Goal: Task Accomplishment & Management: Use online tool/utility

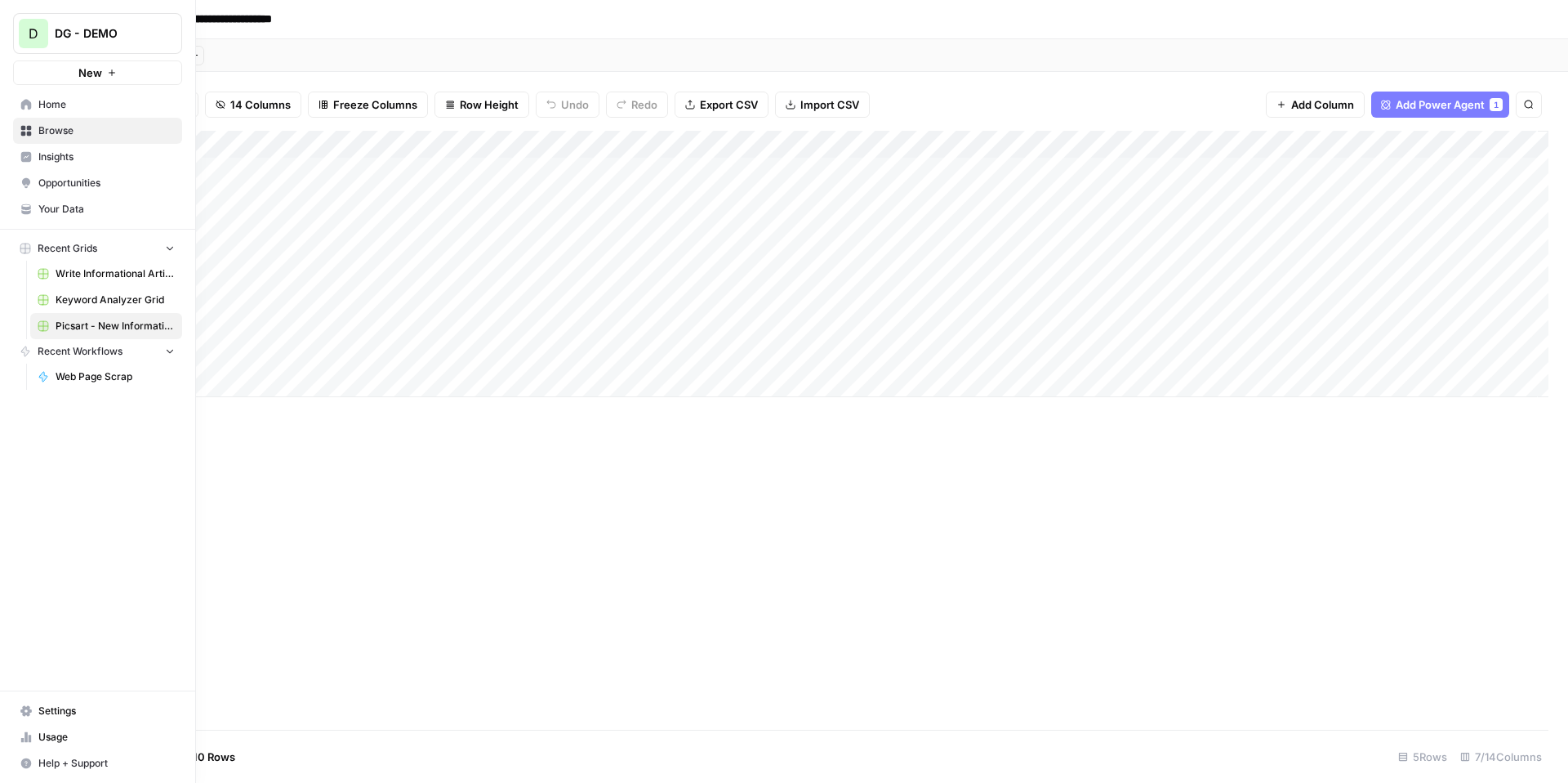
click at [74, 216] on link "Your Data" at bounding box center [97, 209] width 169 height 26
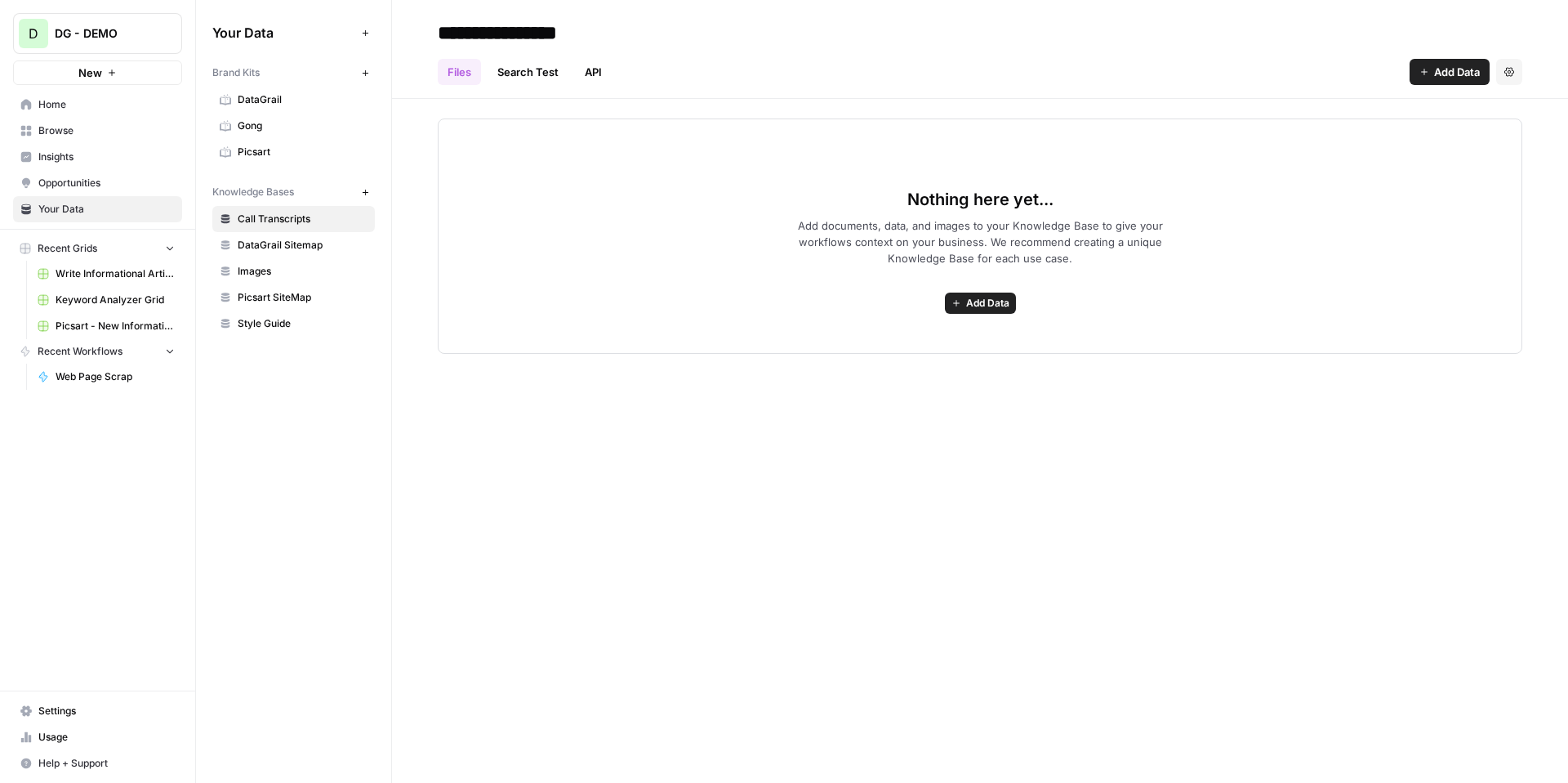
click at [78, 95] on link "Home" at bounding box center [97, 105] width 169 height 26
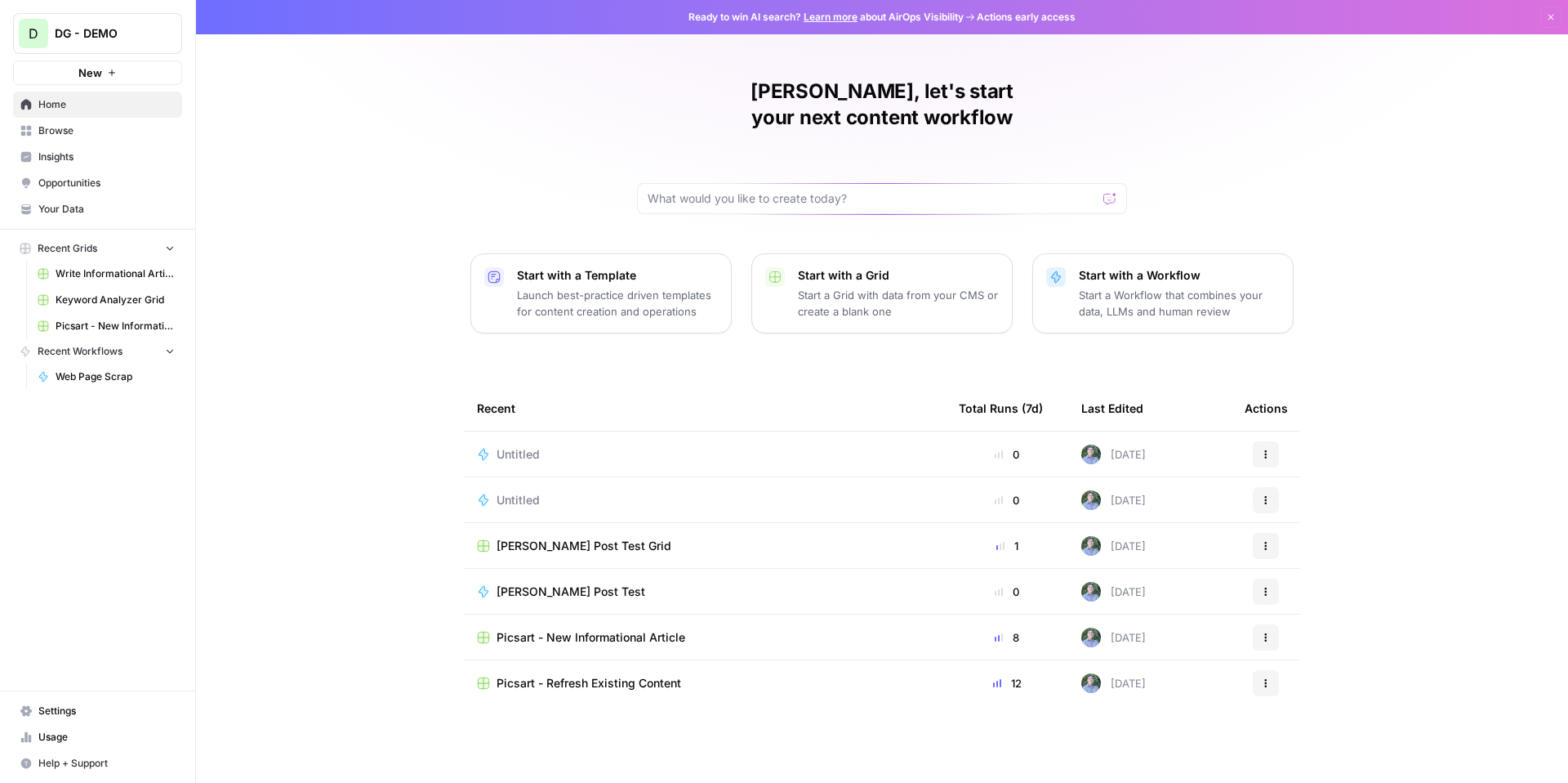
click at [92, 206] on span "Your Data" at bounding box center [106, 209] width 137 height 15
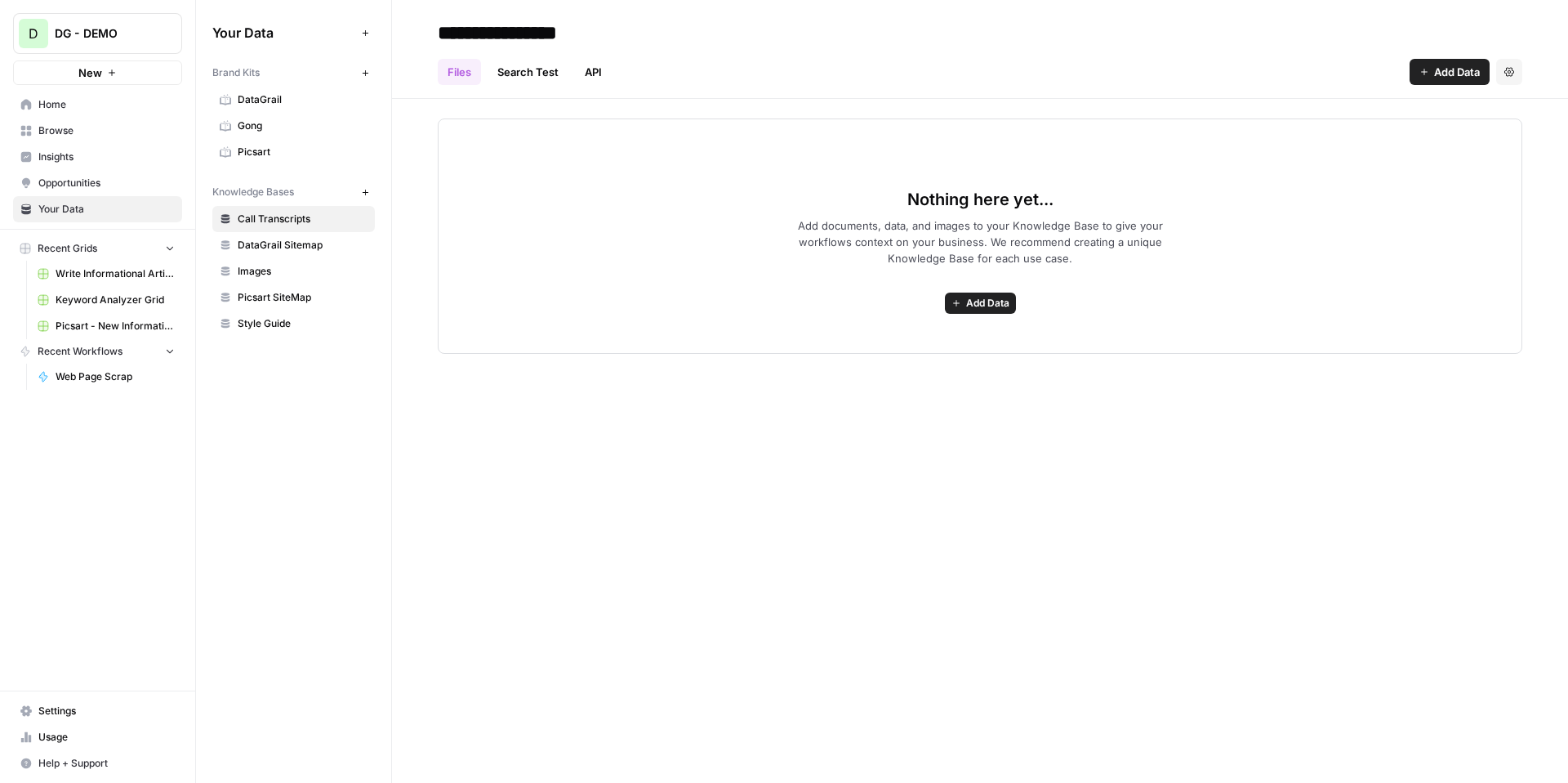
click at [58, 110] on span "Home" at bounding box center [106, 104] width 137 height 15
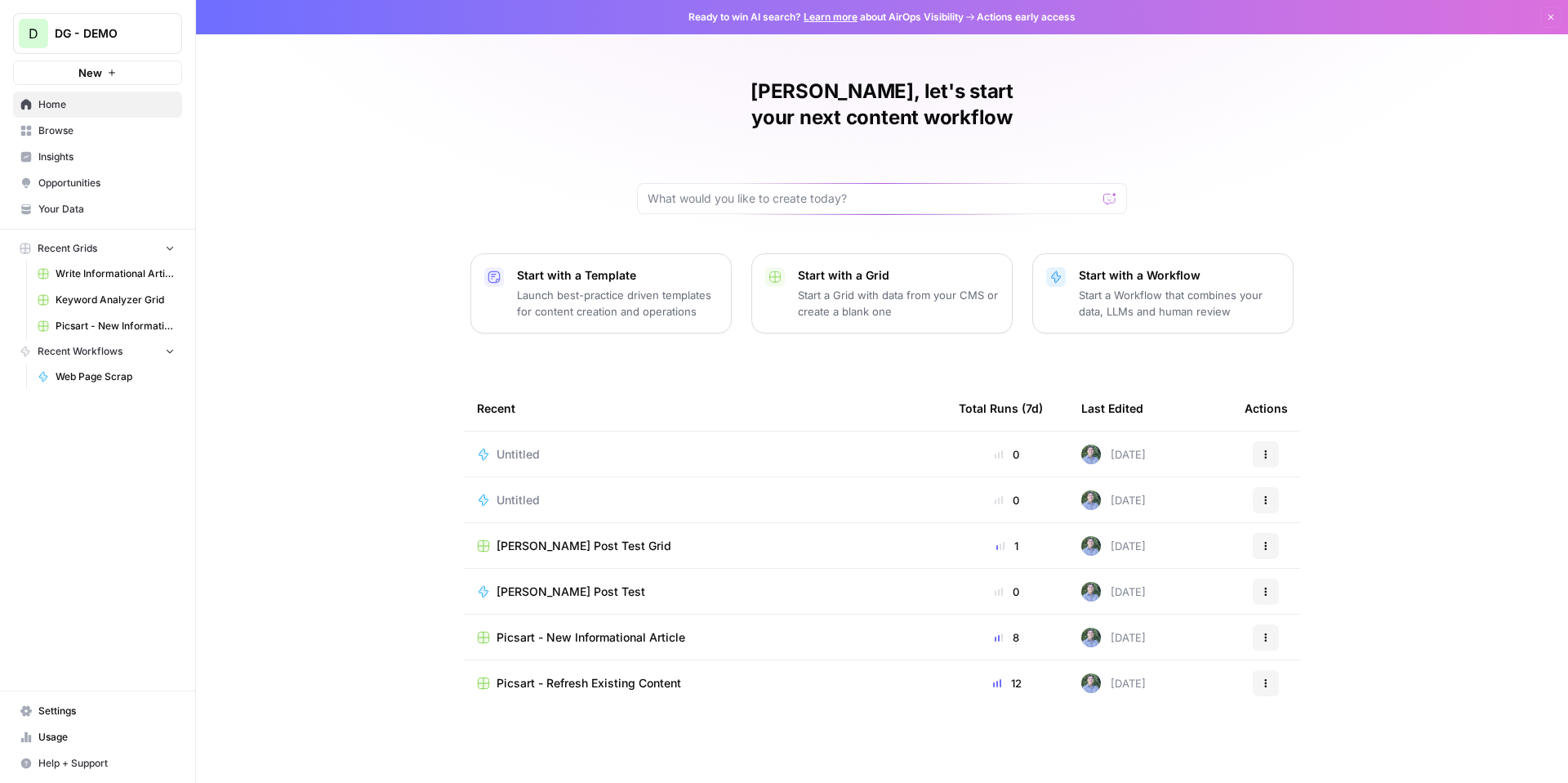
click at [144, 212] on span "Your Data" at bounding box center [106, 209] width 137 height 15
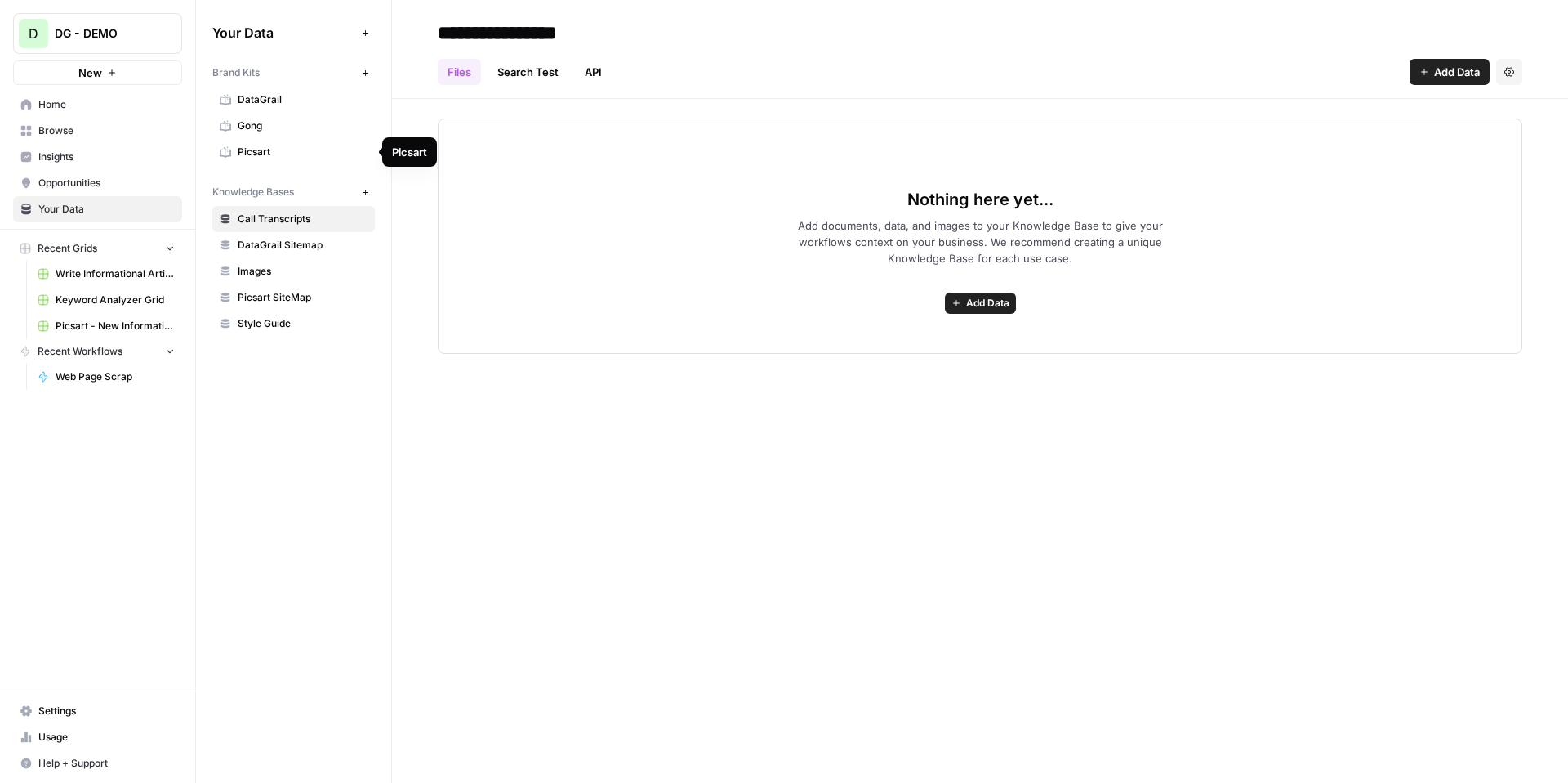
click at [278, 150] on span "Picsart" at bounding box center [303, 151] width 130 height 15
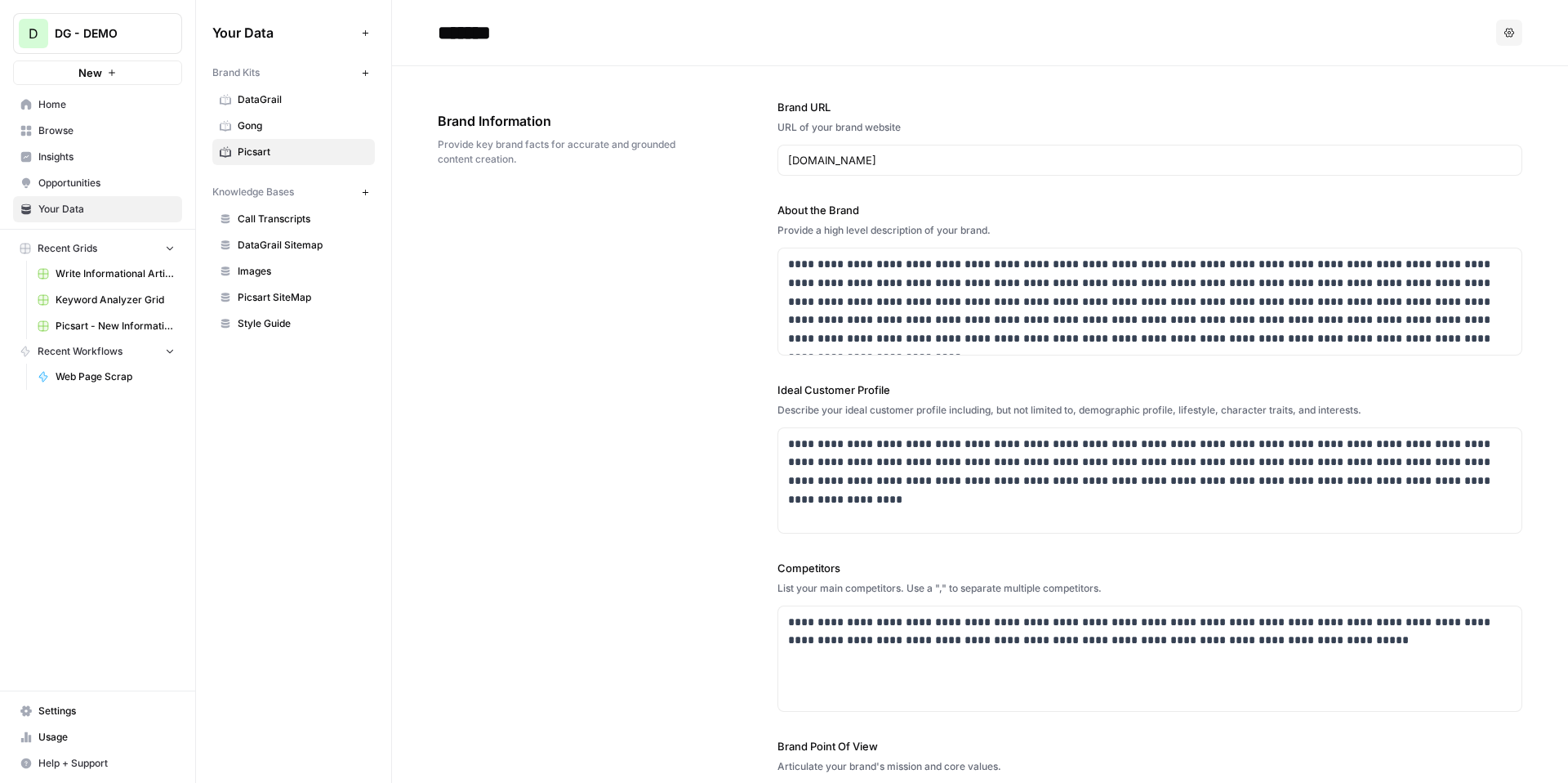
click at [300, 303] on span "Picsart SiteMap" at bounding box center [303, 297] width 130 height 15
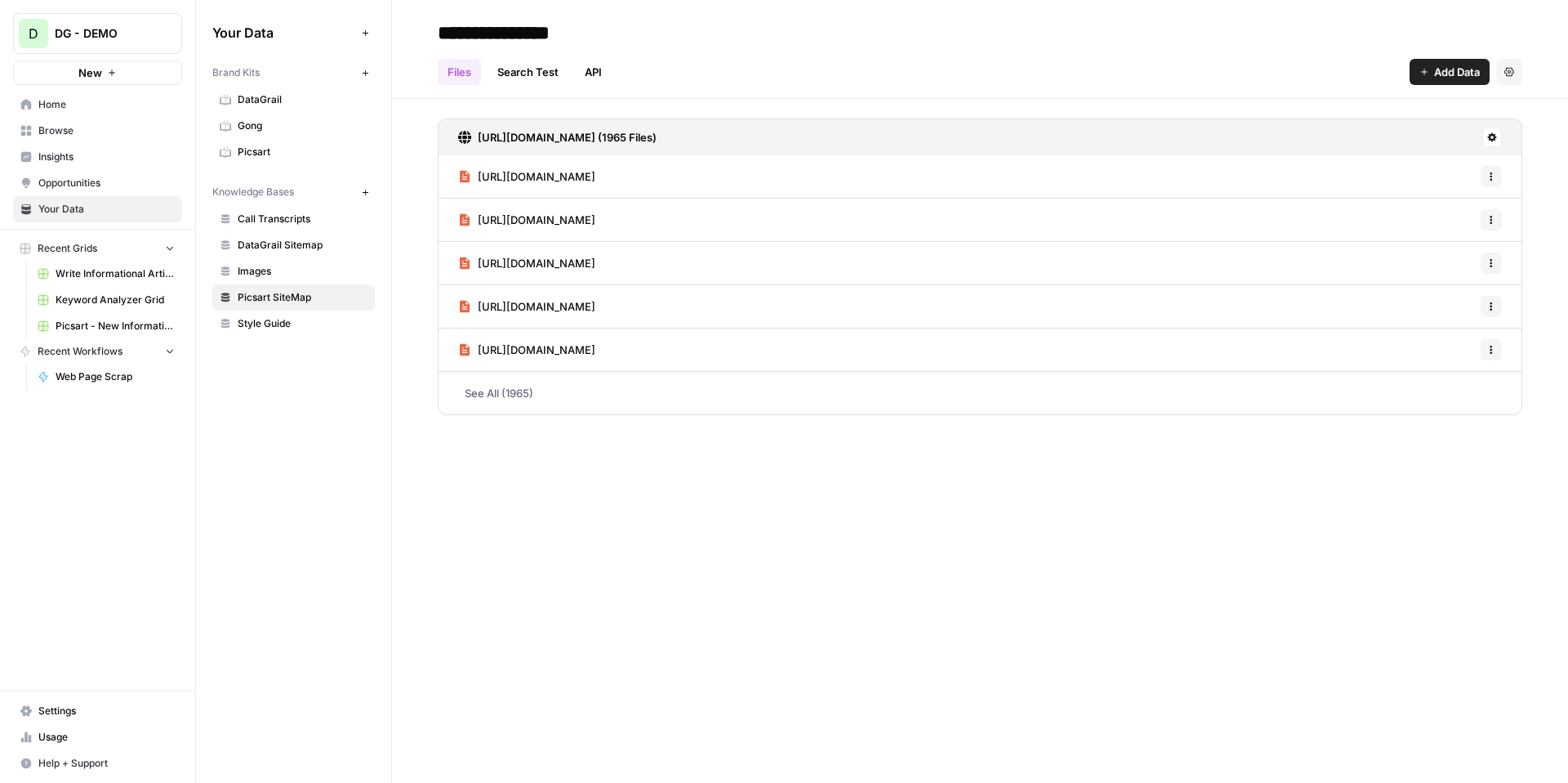
click at [1445, 72] on span "Add Data" at bounding box center [1456, 72] width 46 height 16
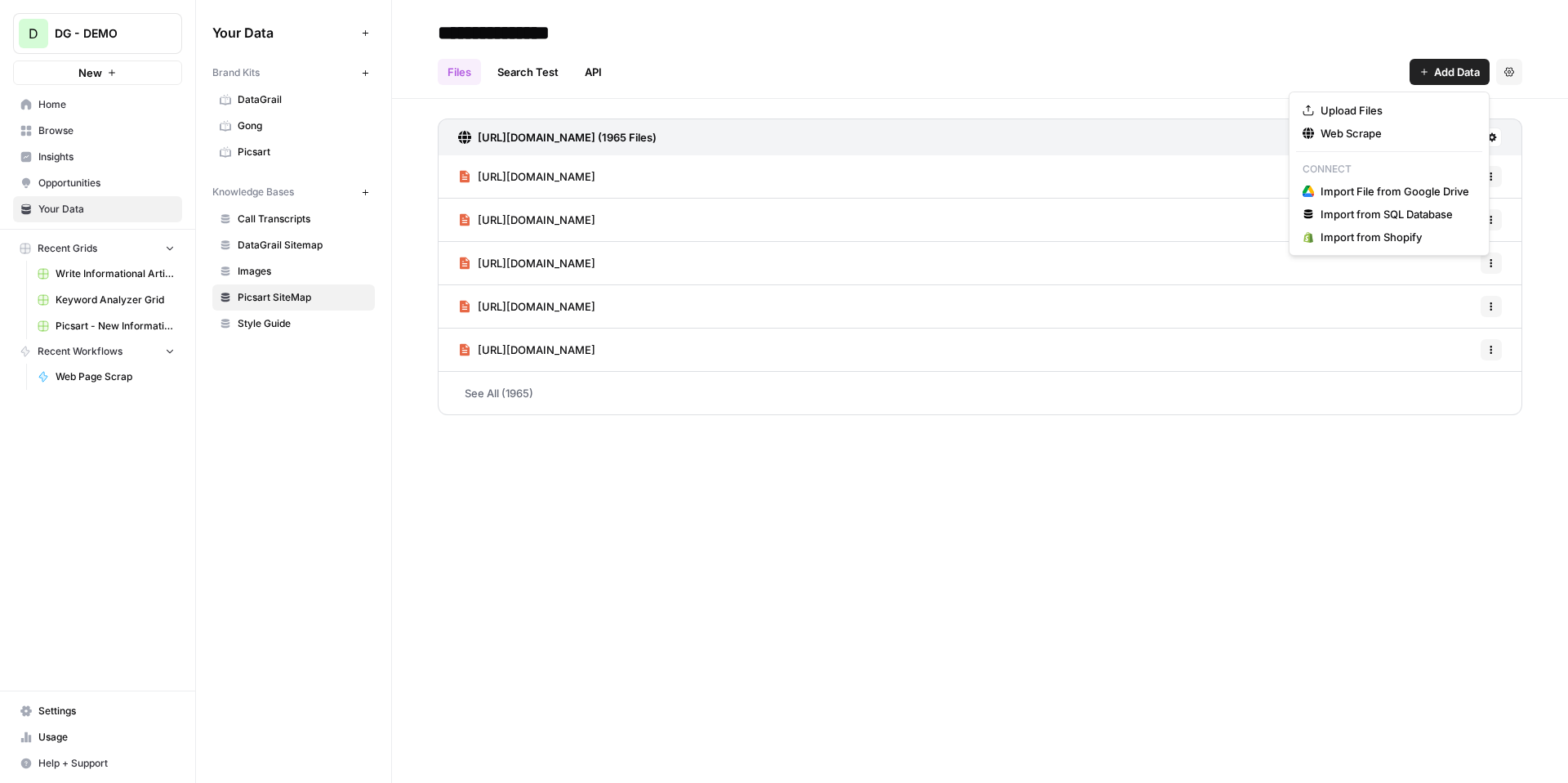
click at [1509, 69] on icon "button" at bounding box center [1509, 71] width 10 height 10
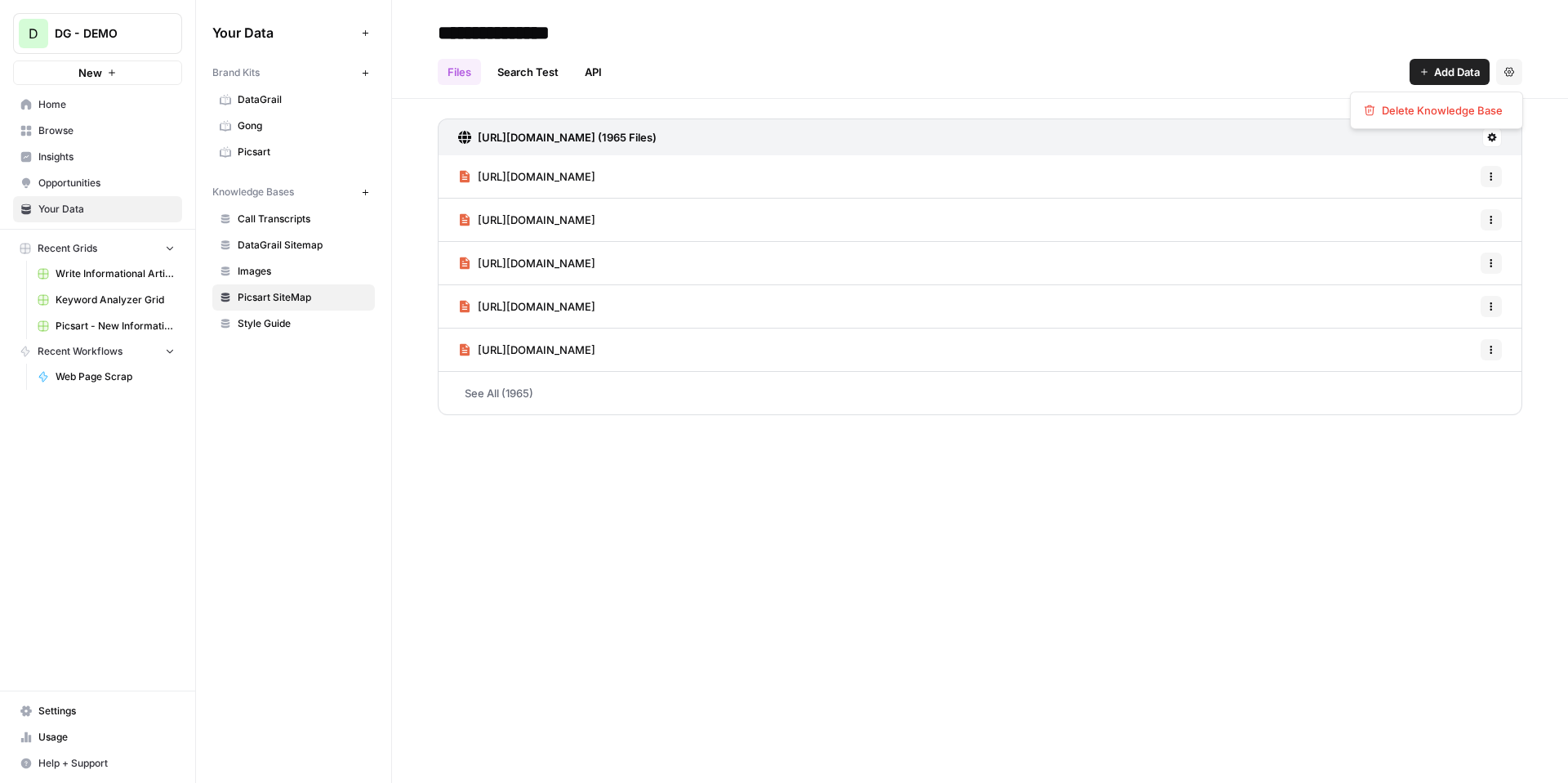
click at [1316, 124] on div "https://picsart.com/blog/sitemap.xml (1965 Files)" at bounding box center [980, 137] width 1085 height 36
click at [1493, 135] on icon at bounding box center [1493, 138] width 9 height 9
click at [1440, 195] on span "Schedule Data Sync" at bounding box center [1430, 195] width 100 height 16
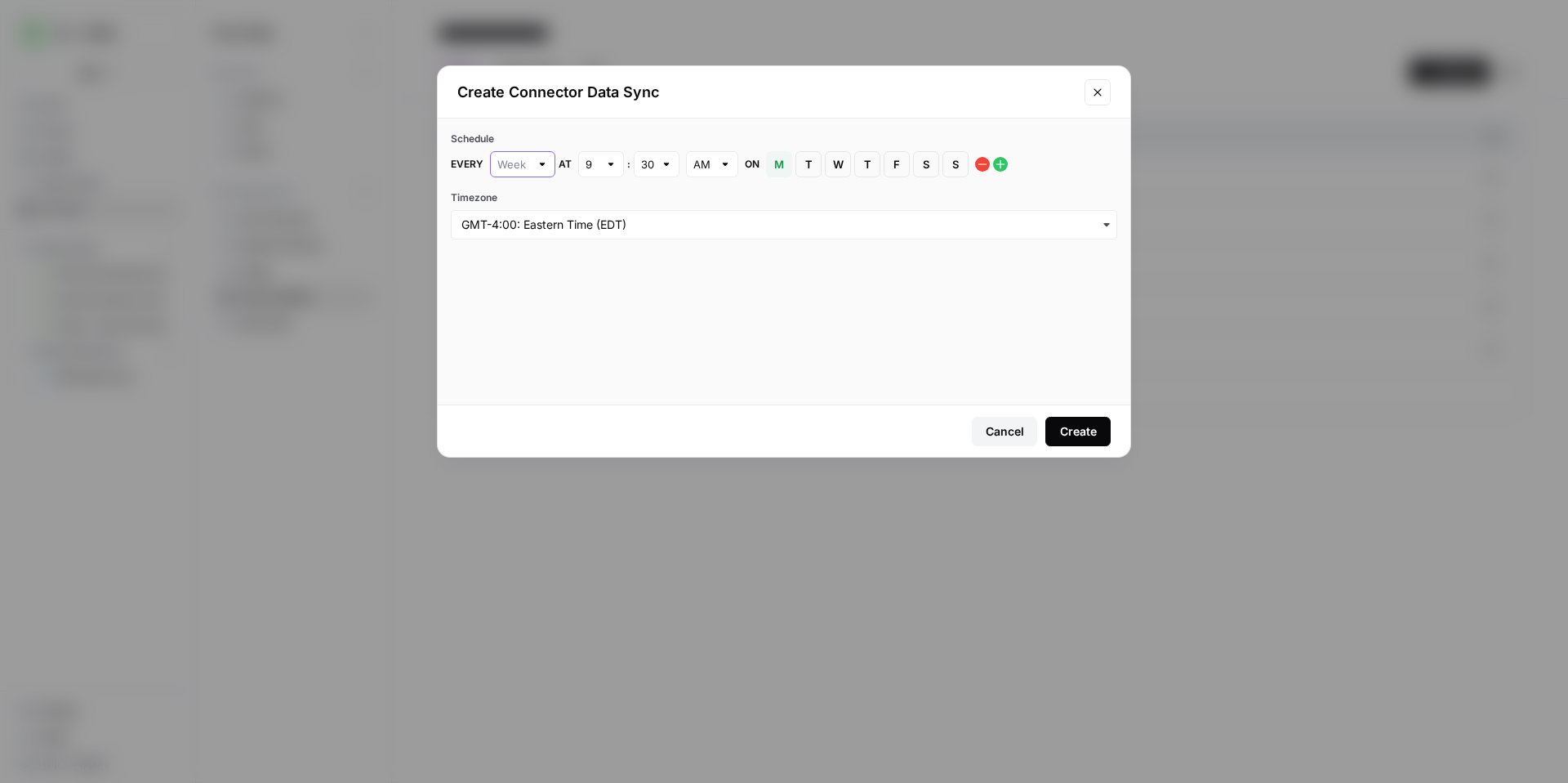
click at [517, 170] on input "text" at bounding box center [514, 164] width 33 height 16
click at [1087, 92] on button "Close modal" at bounding box center [1098, 93] width 26 height 26
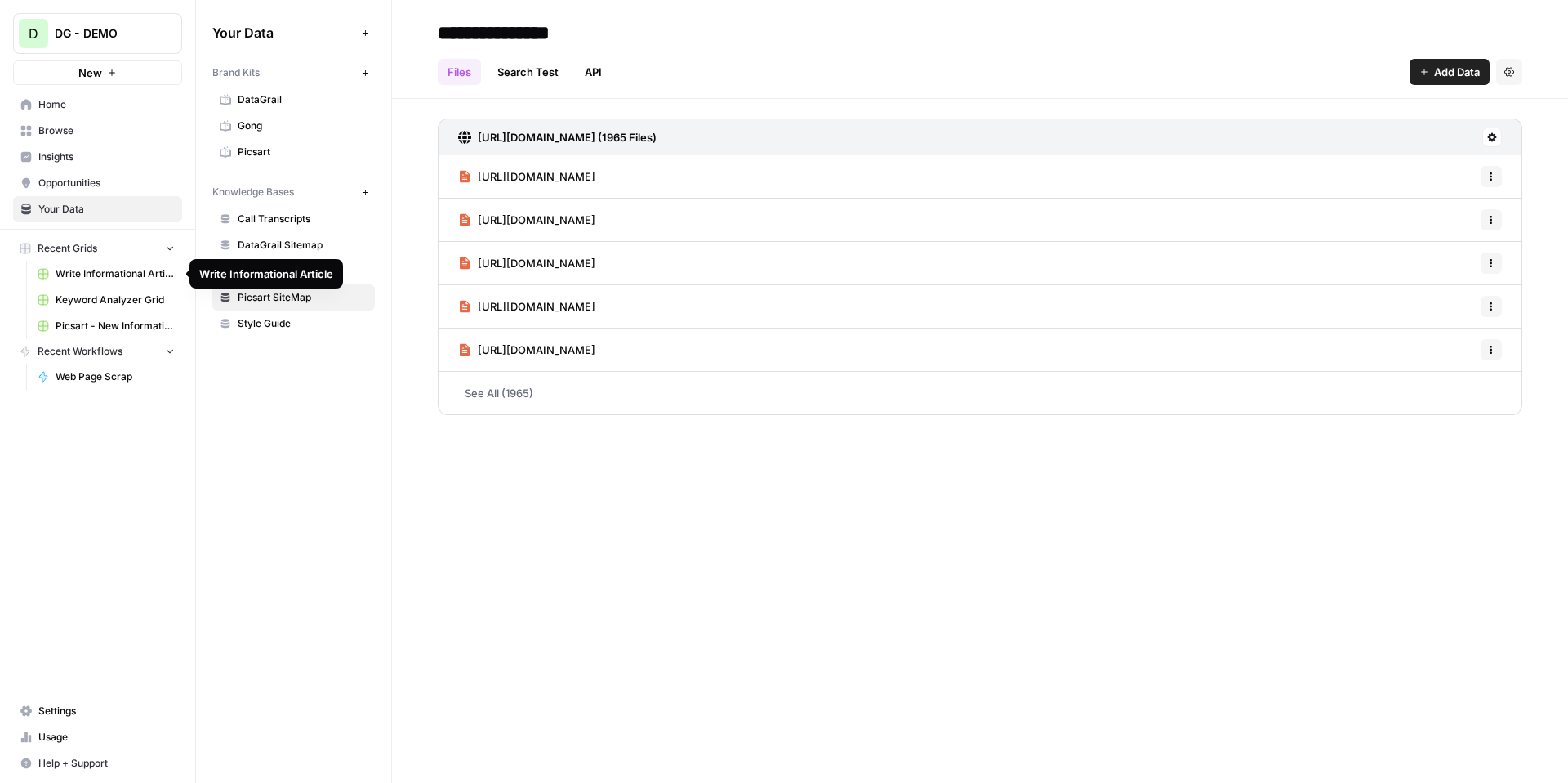
click at [127, 281] on link "Write Informational Article" at bounding box center [106, 273] width 152 height 26
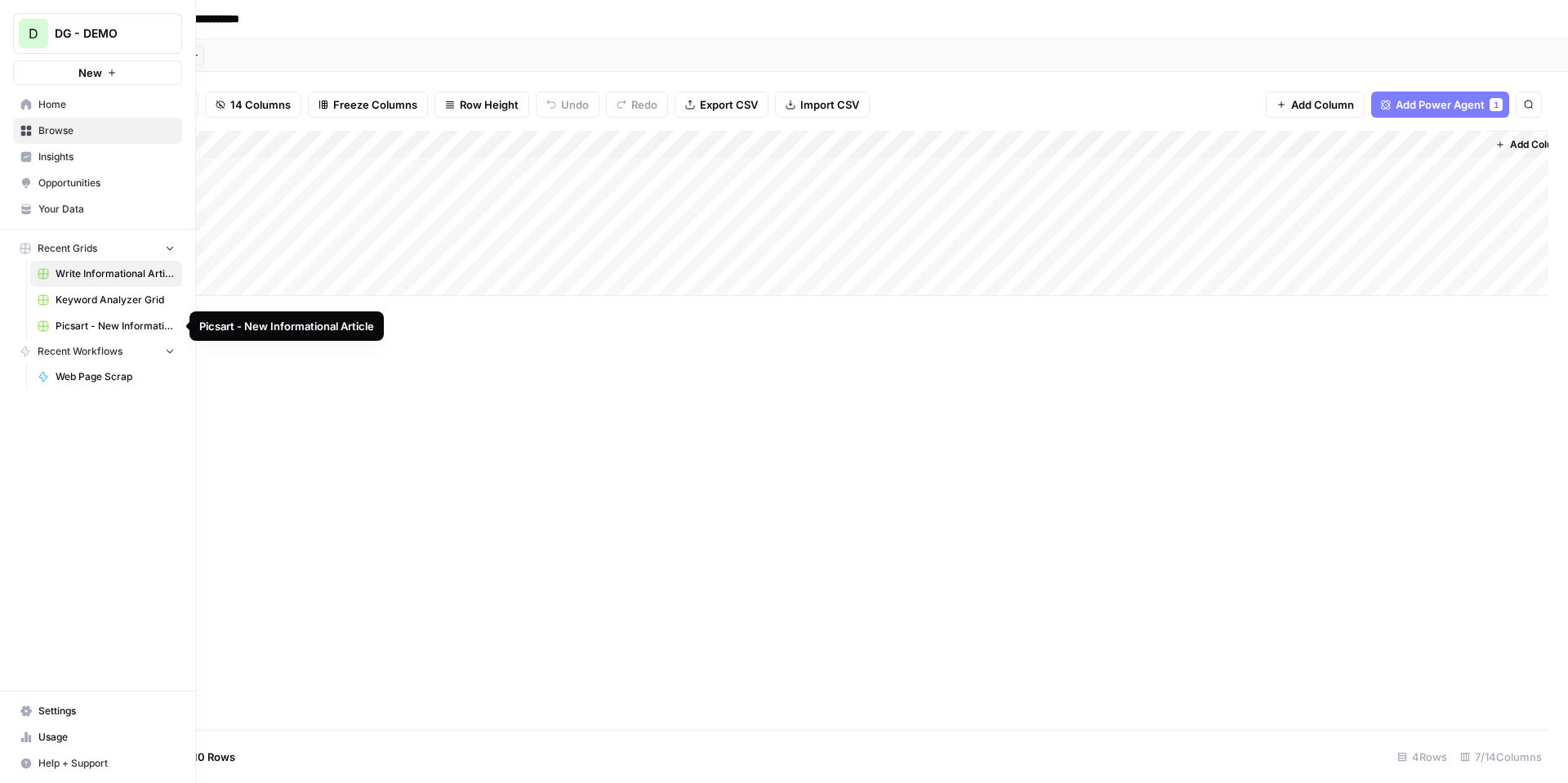
click at [106, 319] on span "Picsart - New Informational Article" at bounding box center [115, 325] width 119 height 15
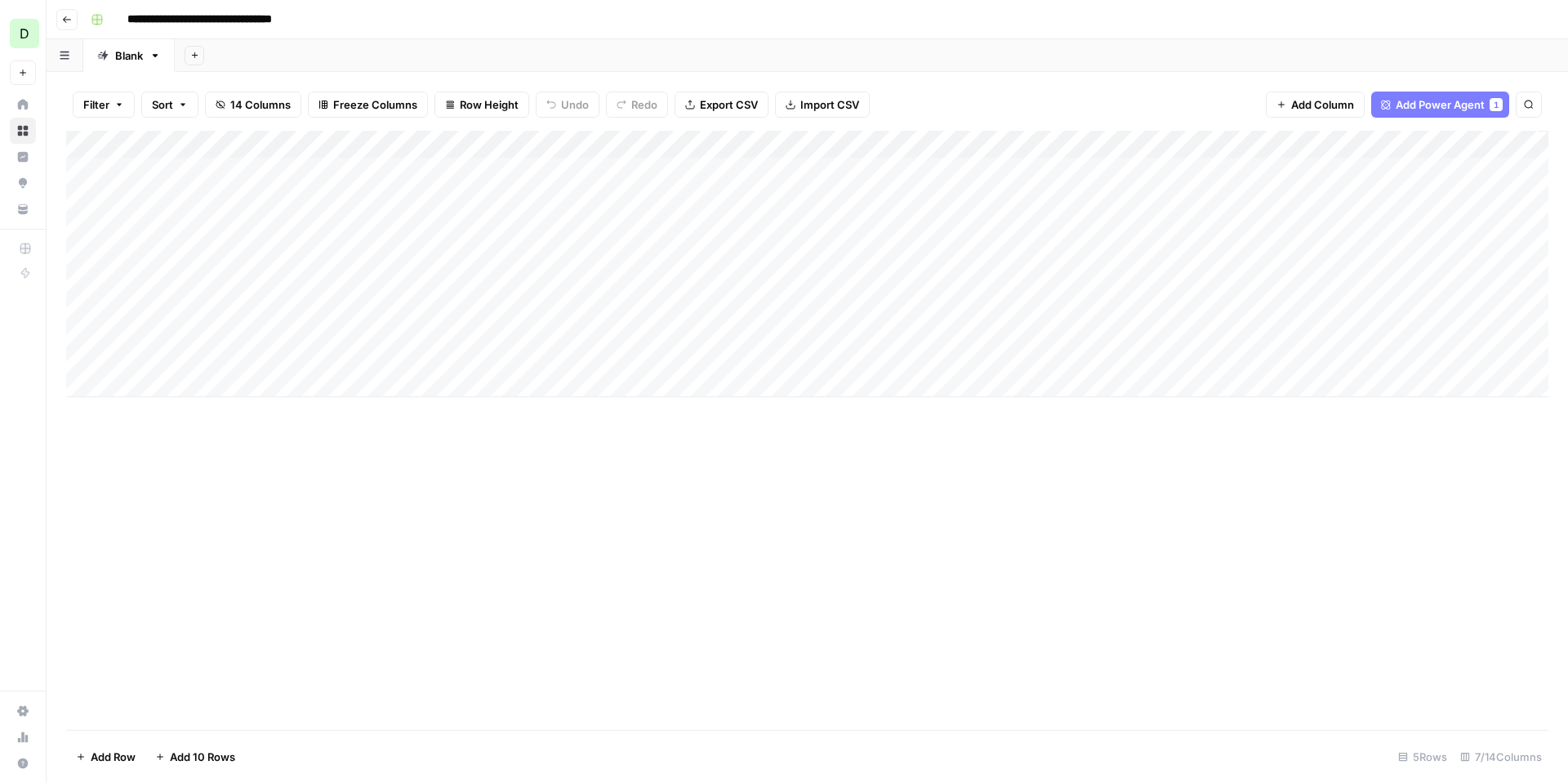
click at [104, 299] on div "Add Column" at bounding box center [807, 264] width 1482 height 266
click at [549, 143] on div "Add Column" at bounding box center [807, 264] width 1482 height 266
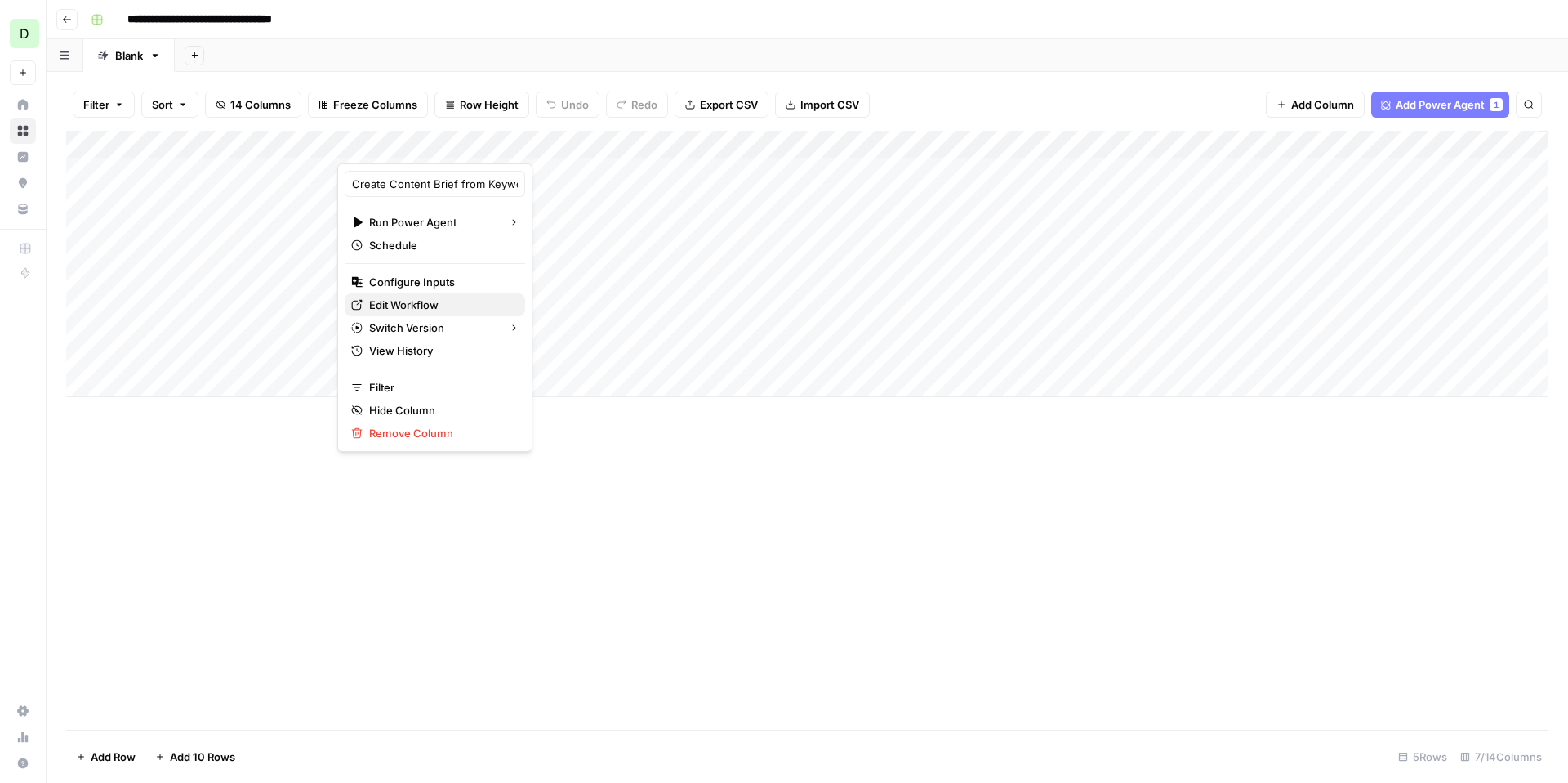
click at [417, 308] on span "Edit Workflow" at bounding box center [440, 305] width 143 height 16
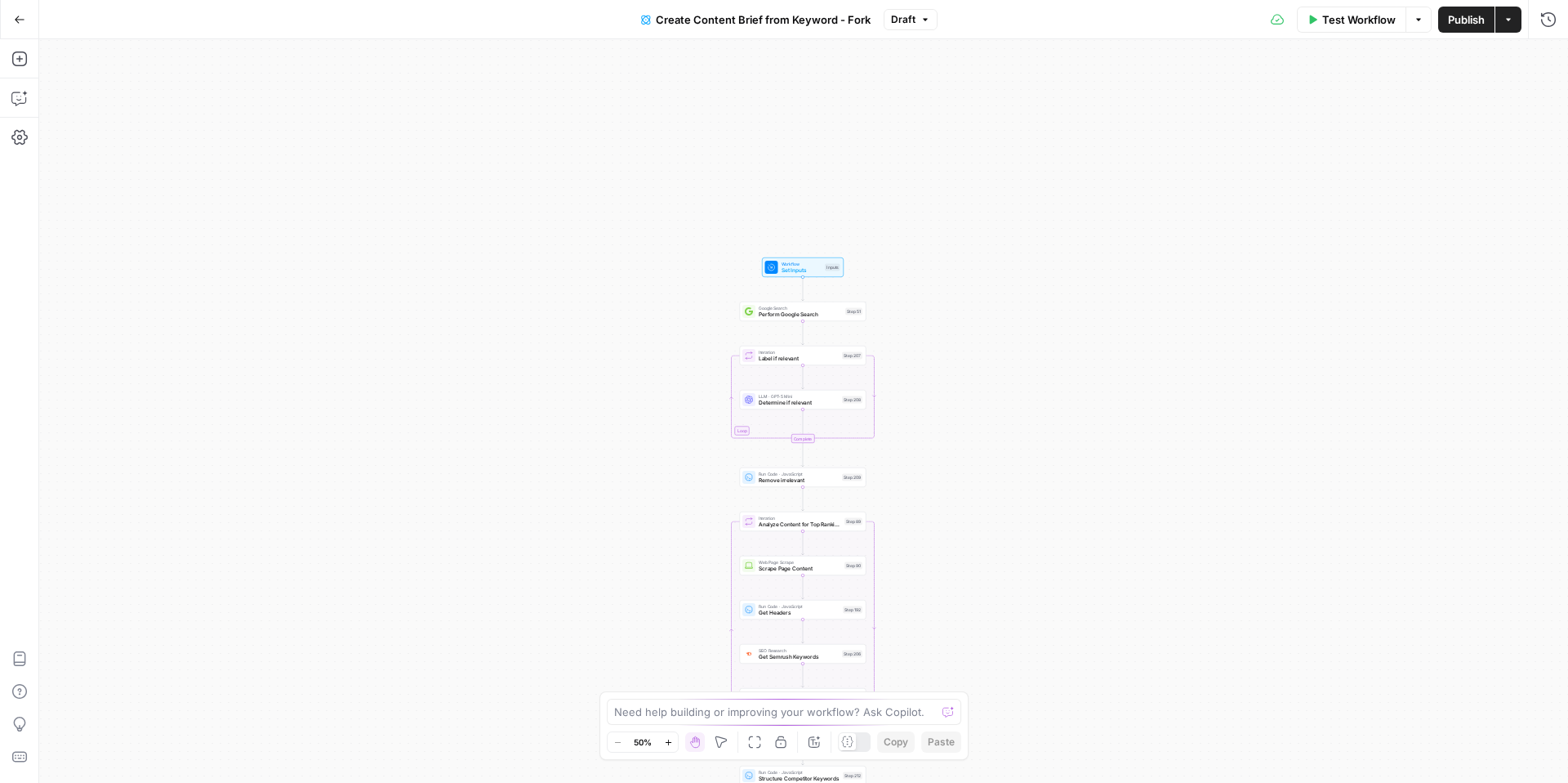
drag, startPoint x: 1005, startPoint y: 221, endPoint x: 1003, endPoint y: 563, distance: 342.0
click at [1003, 563] on div "Workflow Set Inputs Inputs Google Search Perform Google Search Step 51 Loop Ite…" at bounding box center [803, 410] width 1529 height 743
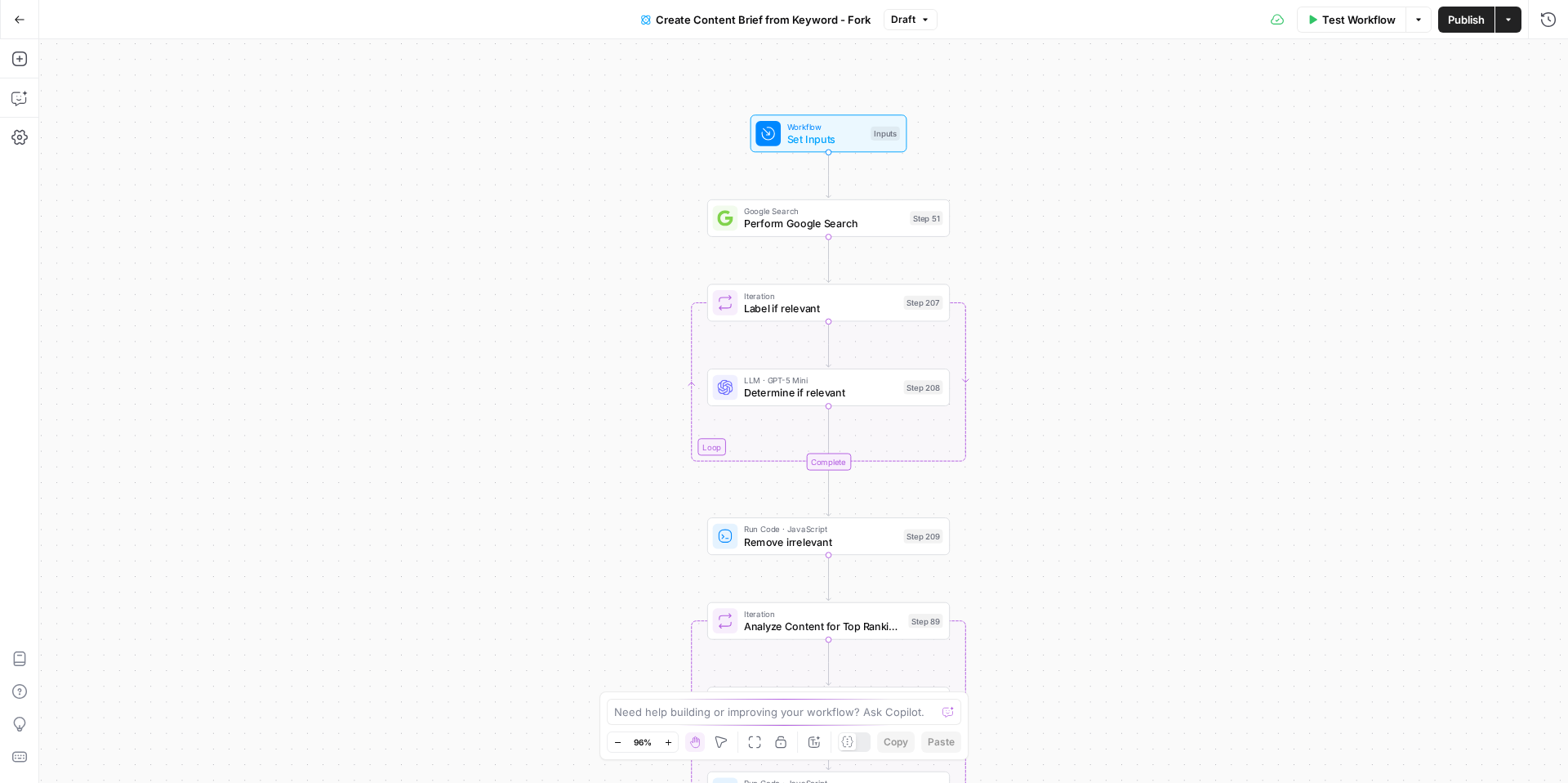
drag, startPoint x: 854, startPoint y: 318, endPoint x: 1003, endPoint y: 189, distance: 197.1
click at [1003, 189] on div "Workflow Set Inputs Inputs Google Search Perform Google Search Step 51 Loop Ite…" at bounding box center [803, 410] width 1529 height 743
click at [822, 122] on span "Workflow" at bounding box center [826, 126] width 78 height 12
click at [840, 382] on span "LLM · GPT-5 Mini" at bounding box center [821, 381] width 154 height 12
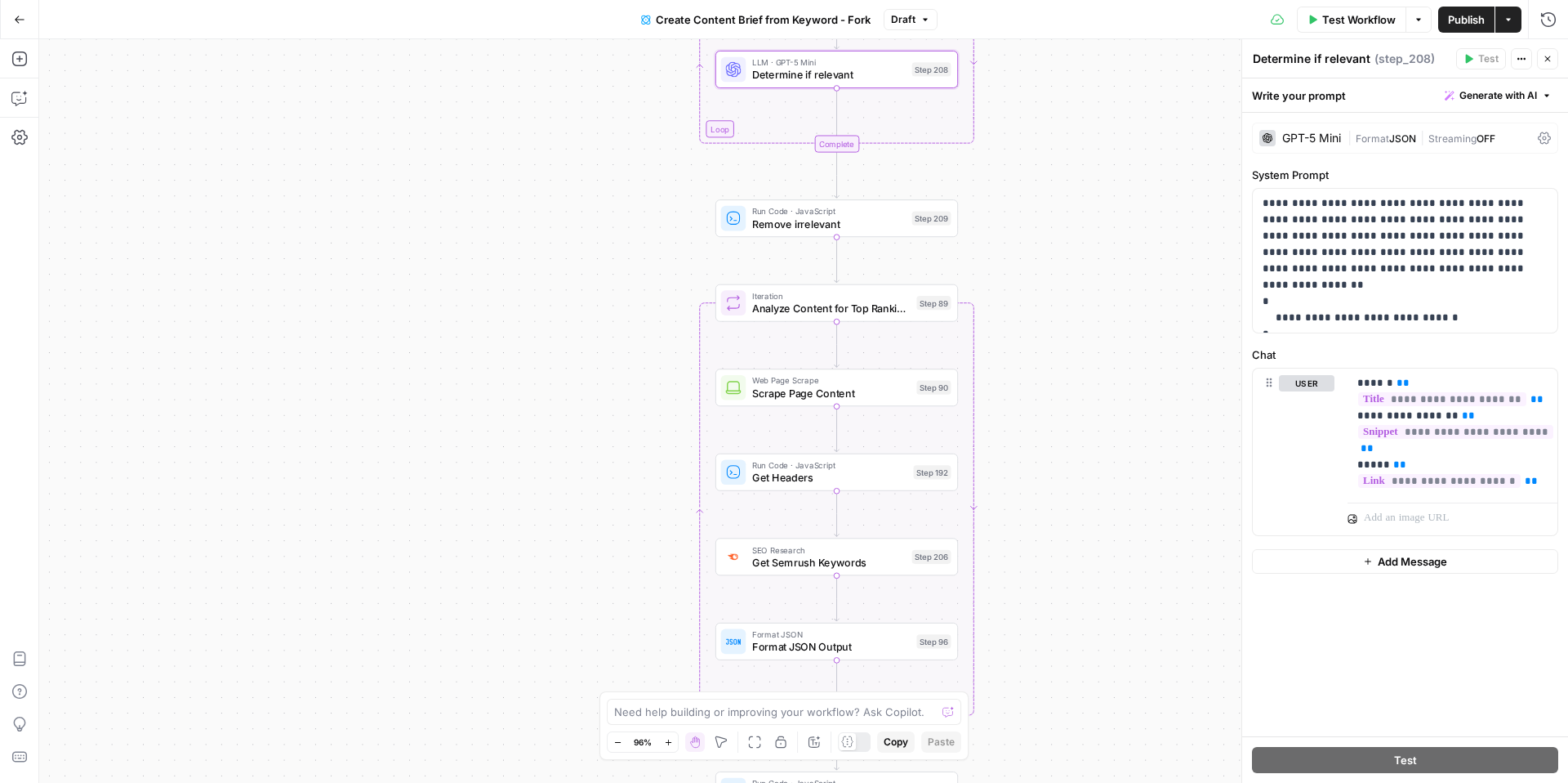
drag, startPoint x: 1057, startPoint y: 540, endPoint x: 1066, endPoint y: 222, distance: 318.1
click at [1066, 222] on div "Workflow Set Inputs Inputs Google Search Perform Google Search Step 51 Loop Ite…" at bounding box center [803, 410] width 1529 height 743
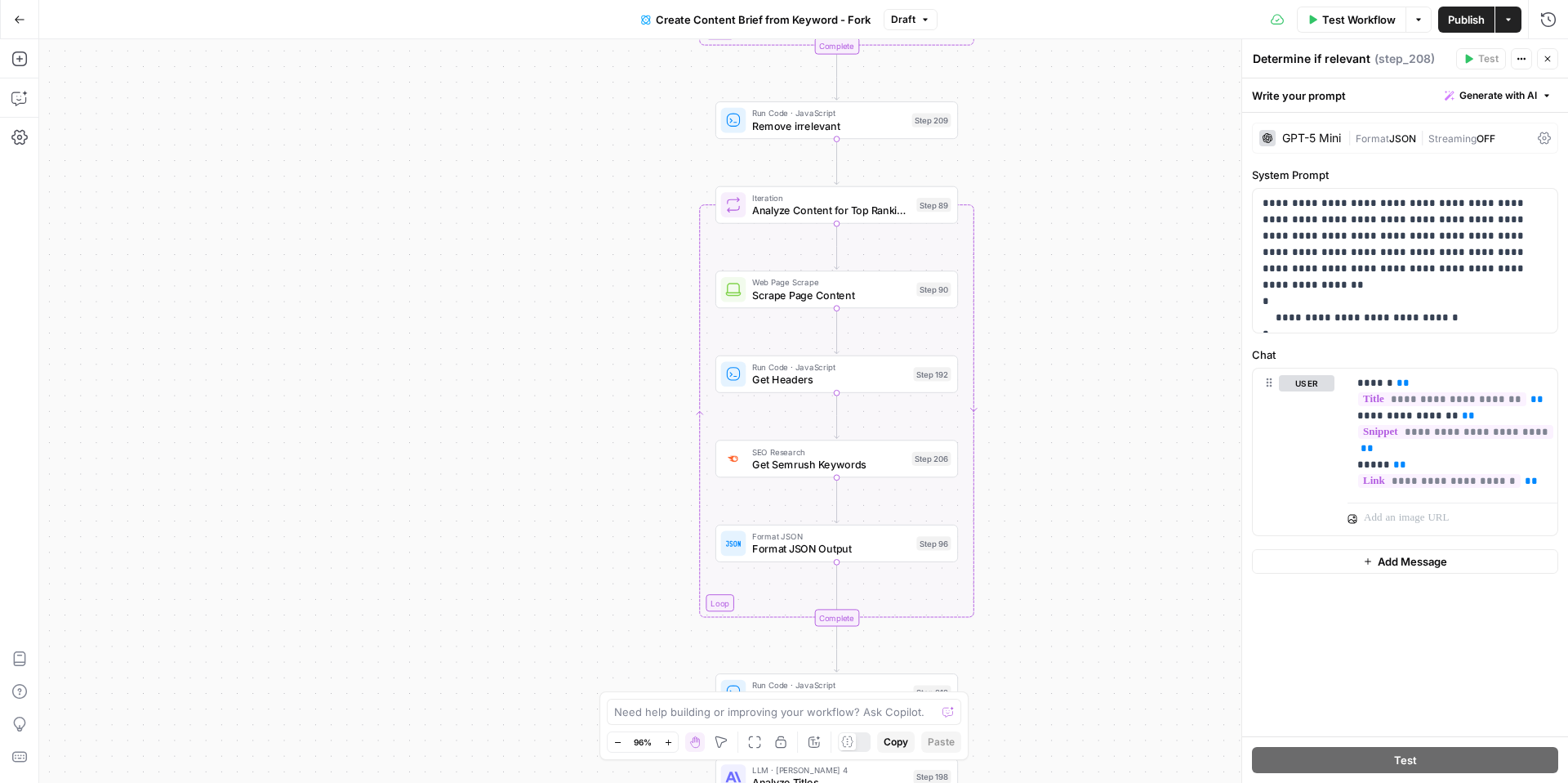
drag, startPoint x: 1041, startPoint y: 365, endPoint x: 1041, endPoint y: 267, distance: 98.0
click at [1041, 267] on div "Workflow Set Inputs Inputs Google Search Perform Google Search Step 51 Loop Ite…" at bounding box center [803, 410] width 1529 height 743
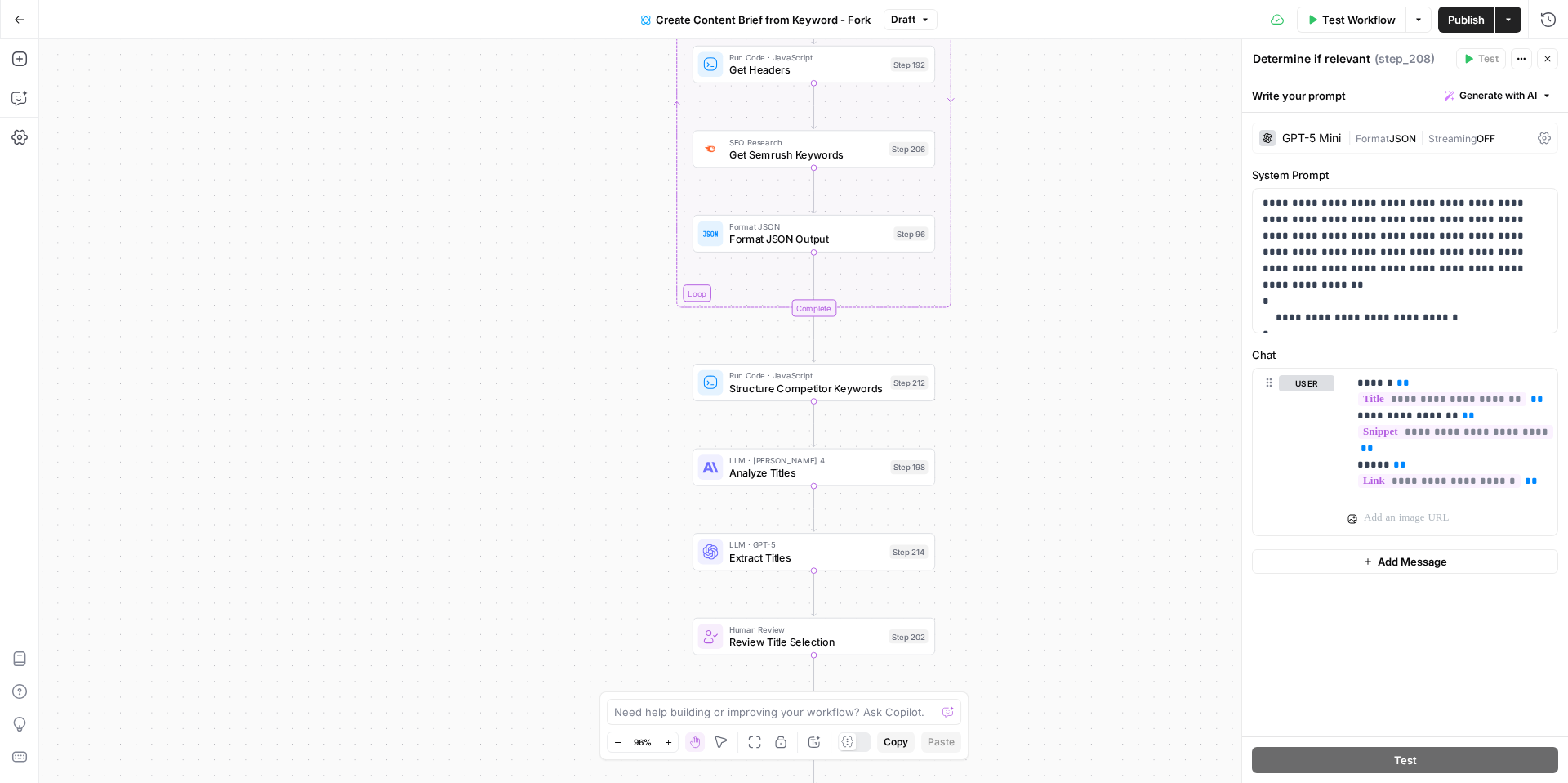
drag, startPoint x: 598, startPoint y: 603, endPoint x: 552, endPoint y: 264, distance: 342.1
click at [552, 263] on div "Workflow Set Inputs Inputs Google Search Perform Google Search Step 51 Loop Ite…" at bounding box center [803, 410] width 1529 height 743
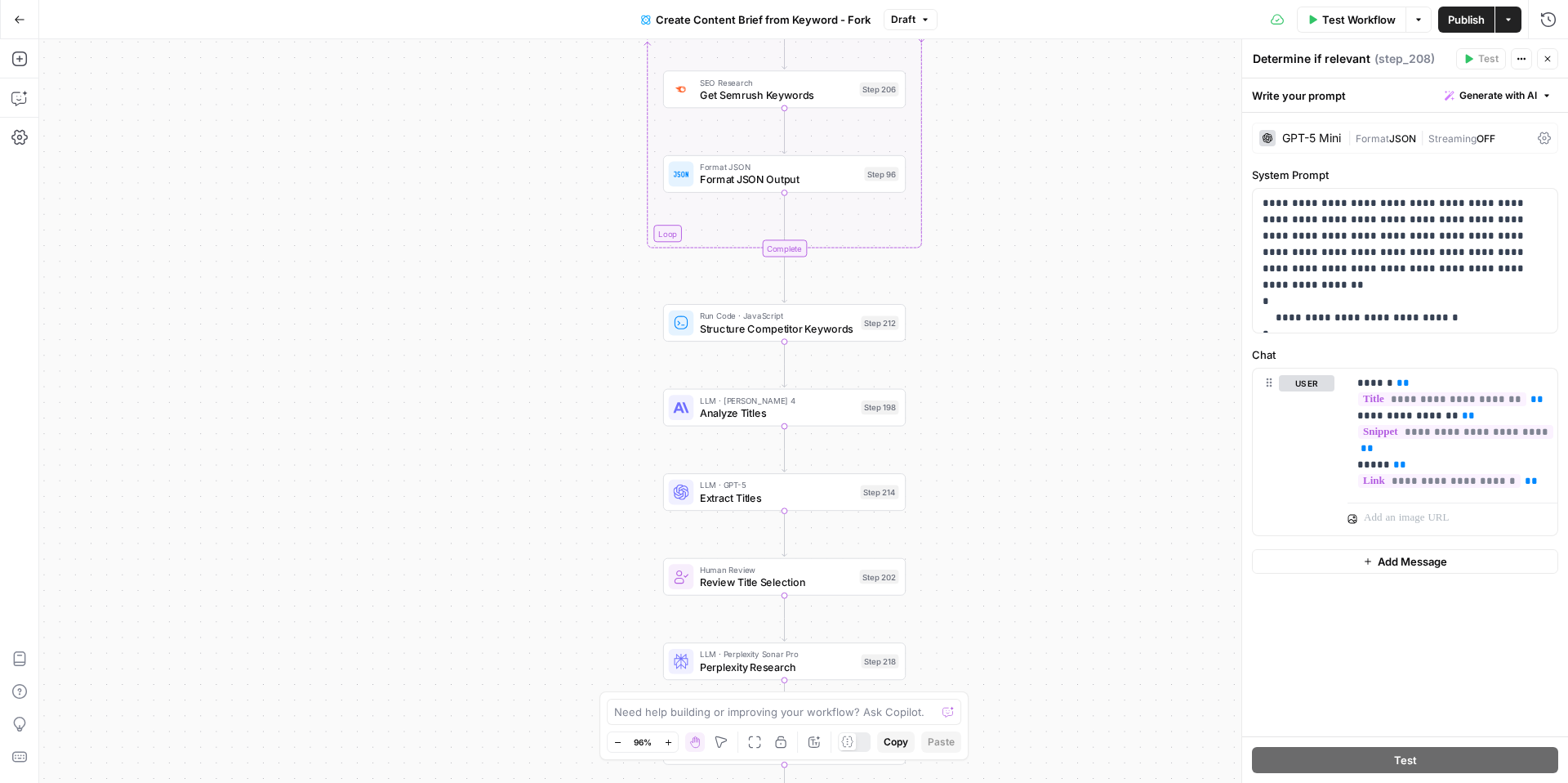
drag, startPoint x: 572, startPoint y: 441, endPoint x: 566, endPoint y: 411, distance: 30.6
click at [566, 411] on div "Workflow Set Inputs Inputs Google Search Perform Google Search Step 51 Loop Ite…" at bounding box center [803, 410] width 1529 height 743
click at [796, 411] on span "Analyze Titles" at bounding box center [776, 412] width 155 height 16
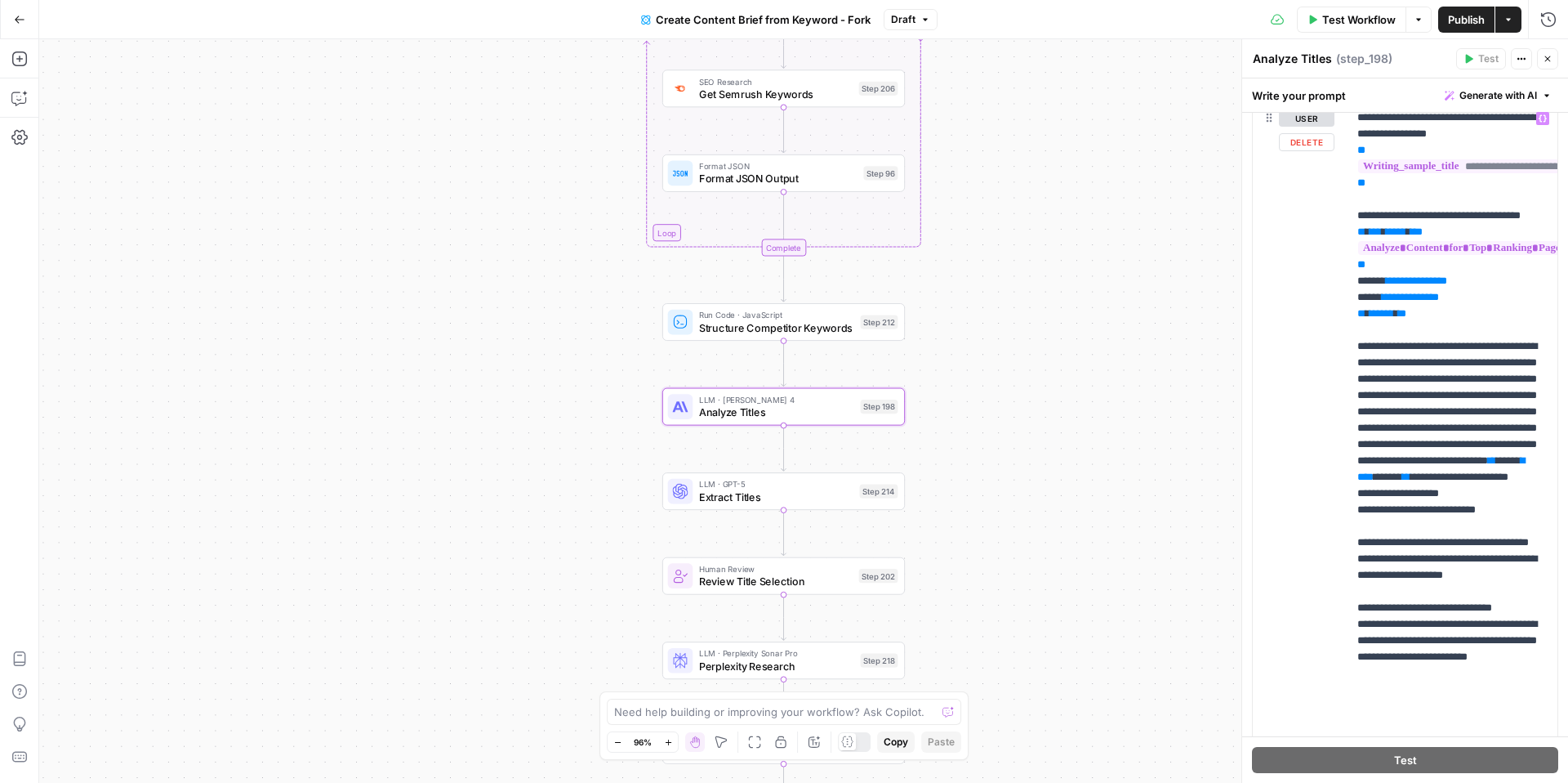
scroll to position [363, 0]
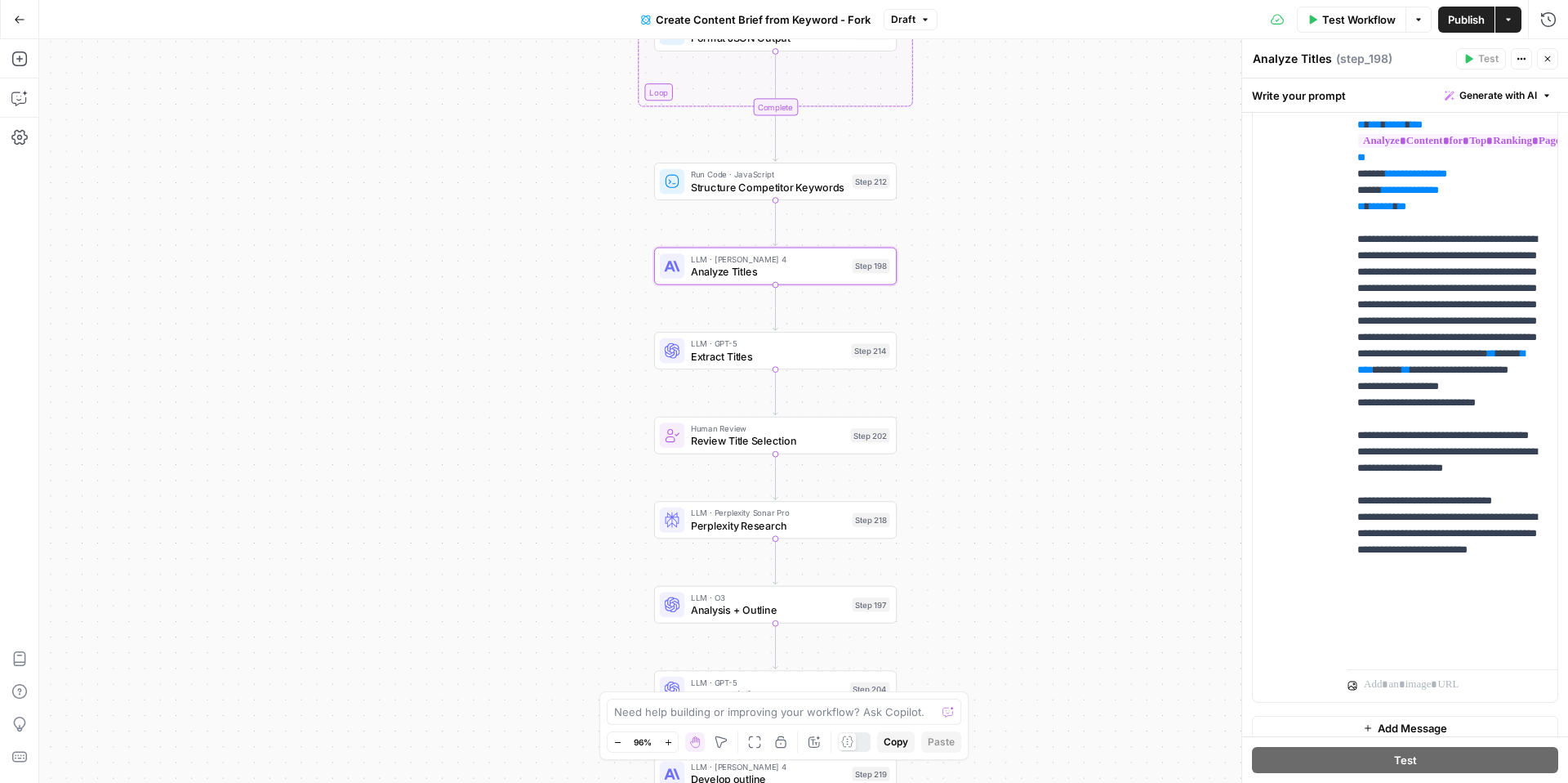
drag, startPoint x: 630, startPoint y: 586, endPoint x: 621, endPoint y: 447, distance: 139.3
click at [621, 446] on div "Workflow Set Inputs Inputs Google Search Perform Google Search Step 51 Loop Ite…" at bounding box center [803, 410] width 1529 height 743
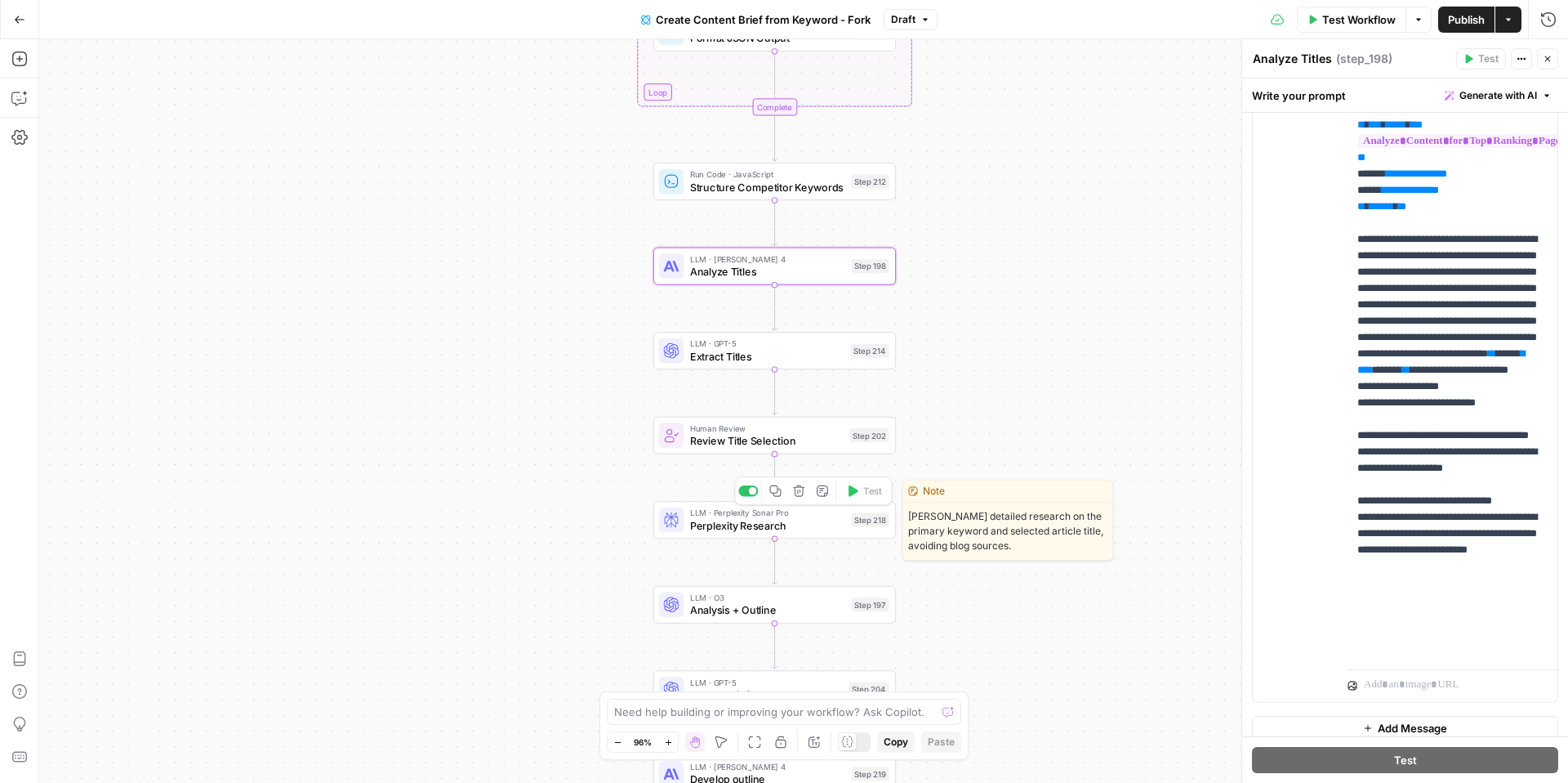
click at [771, 522] on span "Perplexity Research" at bounding box center [767, 525] width 155 height 16
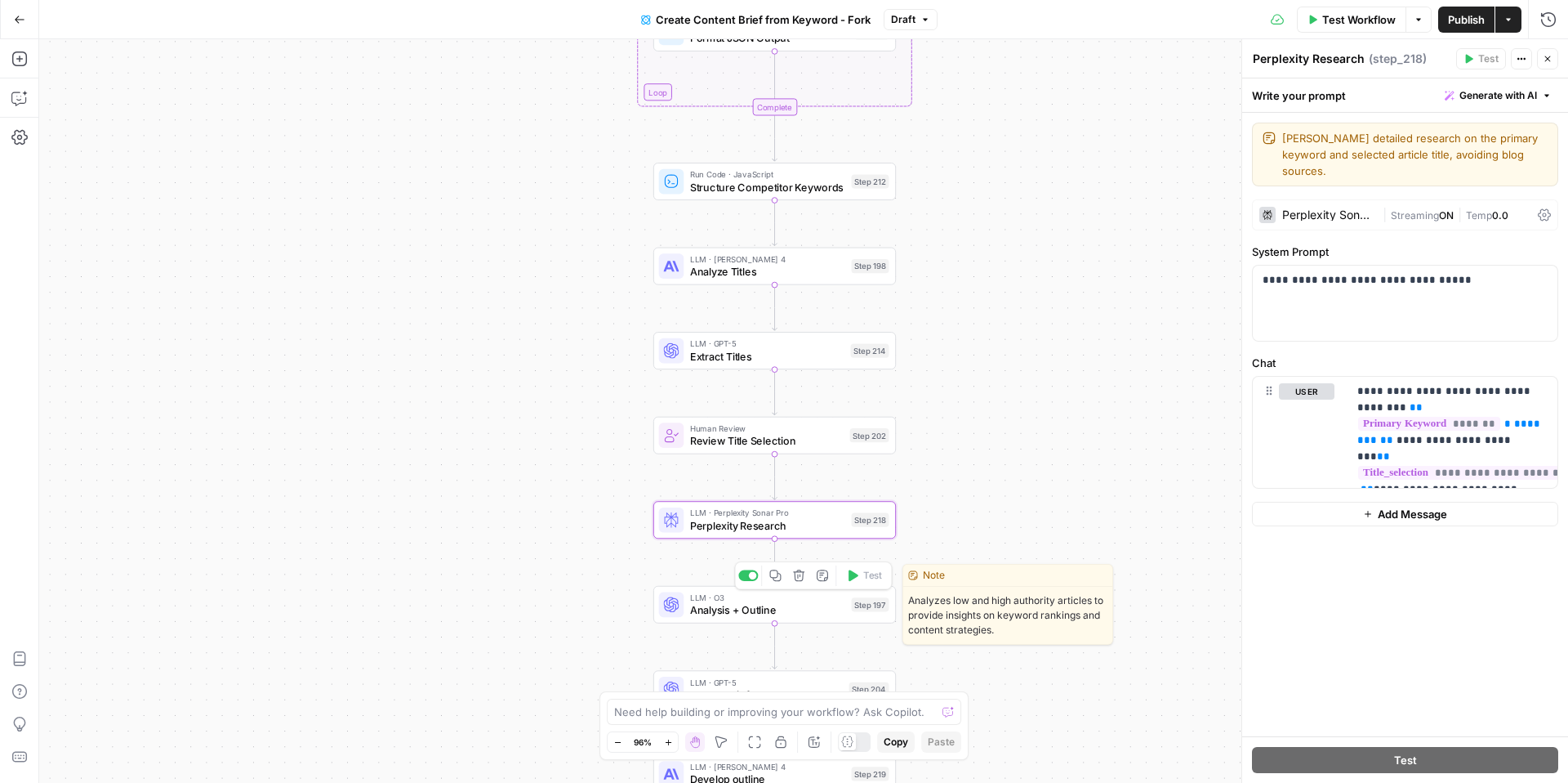
click at [779, 607] on span "Analysis + Outline" at bounding box center [767, 610] width 155 height 16
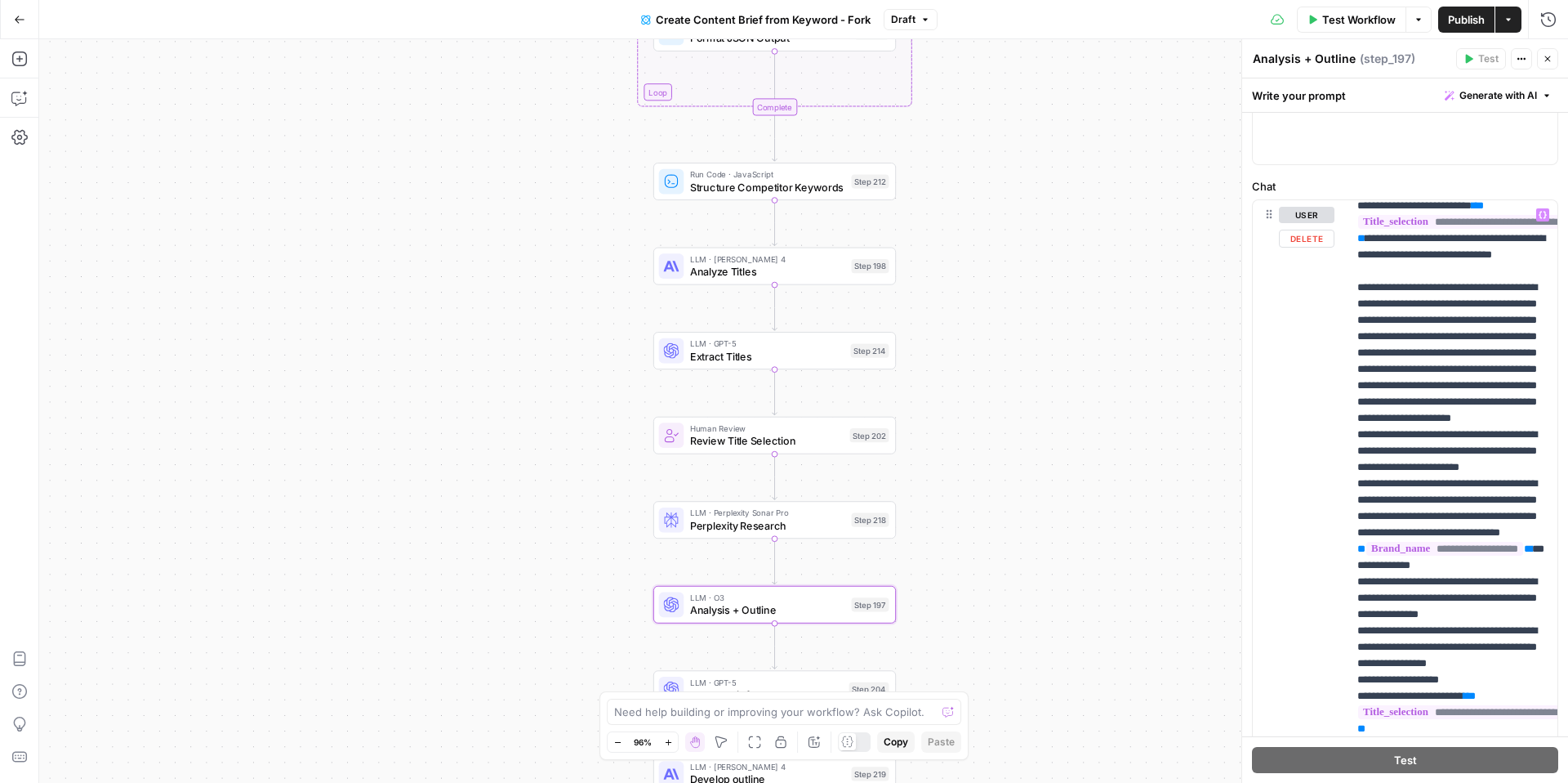
scroll to position [1948, 0]
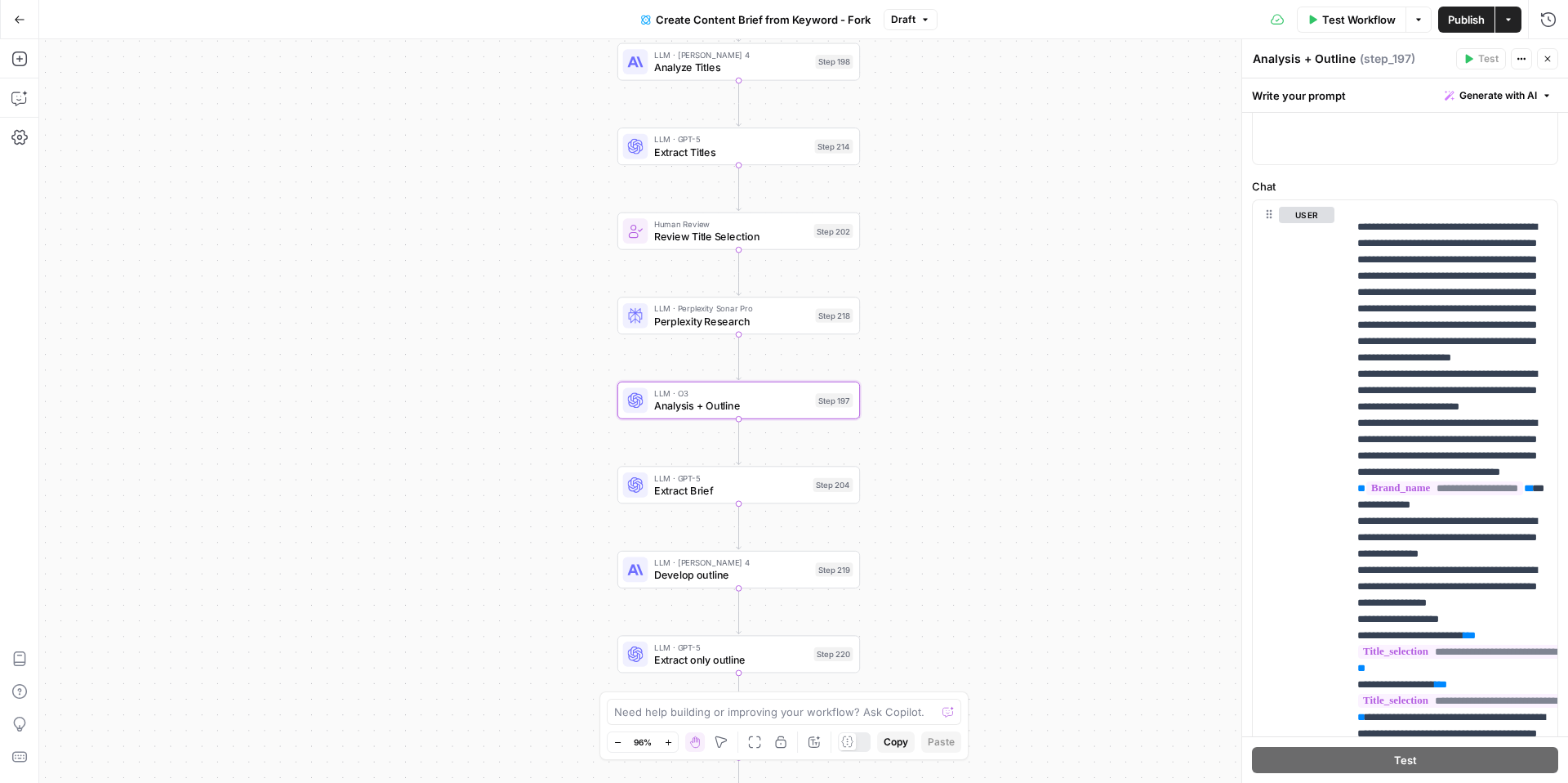
drag, startPoint x: 1121, startPoint y: 607, endPoint x: 1084, endPoint y: 401, distance: 209.3
click at [1084, 401] on div "Workflow Set Inputs Inputs Google Search Perform Google Search Step 51 Loop Ite…" at bounding box center [803, 410] width 1529 height 743
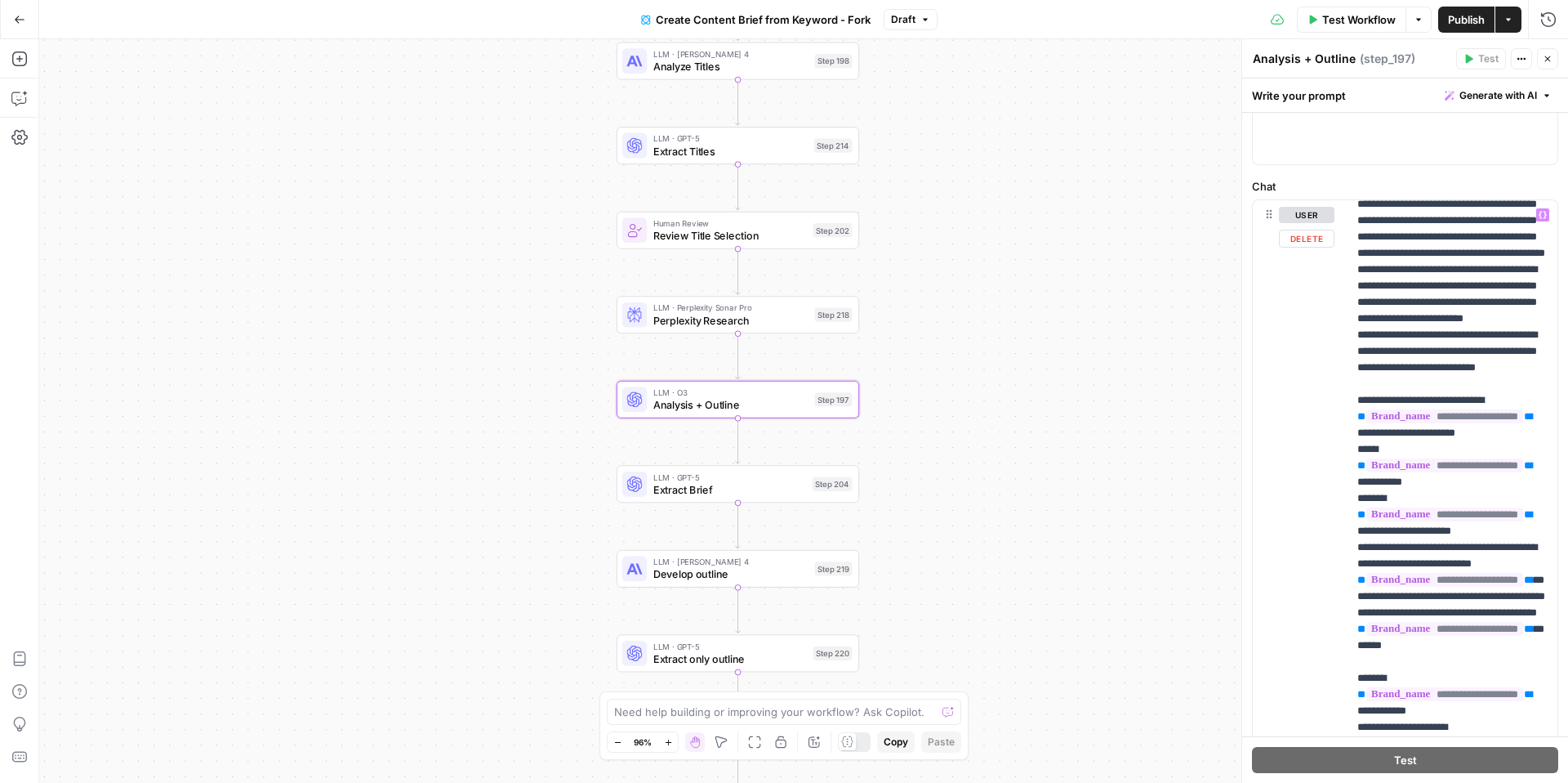
scroll to position [3455, 0]
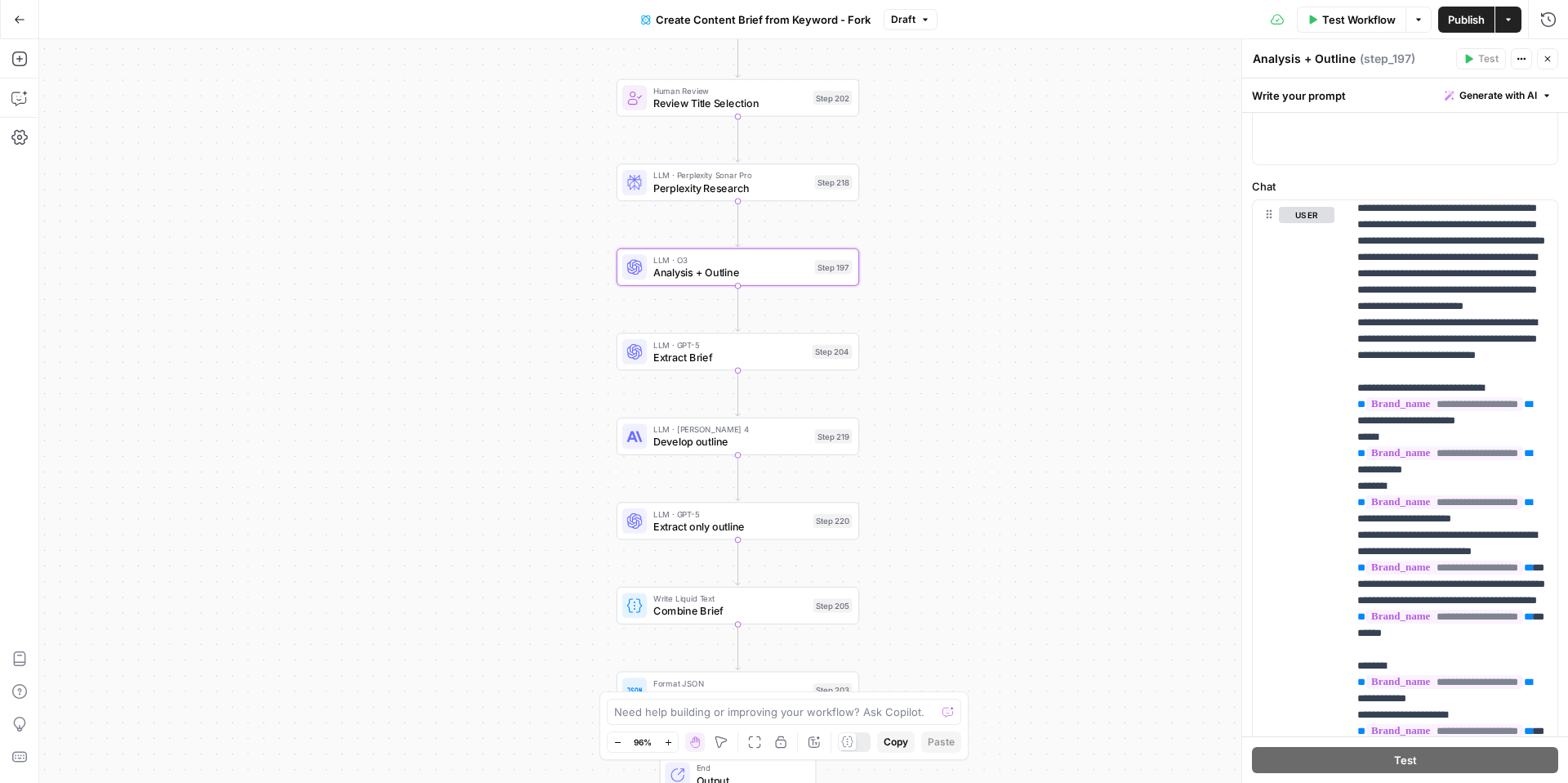
drag, startPoint x: 1087, startPoint y: 358, endPoint x: 1087, endPoint y: 226, distance: 132.0
click at [1087, 226] on div "Workflow Set Inputs Inputs Google Search Perform Google Search Step 51 Loop Ite…" at bounding box center [803, 410] width 1529 height 743
click at [1509, 22] on div "Actions" at bounding box center [1521, 26] width 39 height 16
click at [1519, 18] on button "Actions" at bounding box center [1508, 20] width 26 height 26
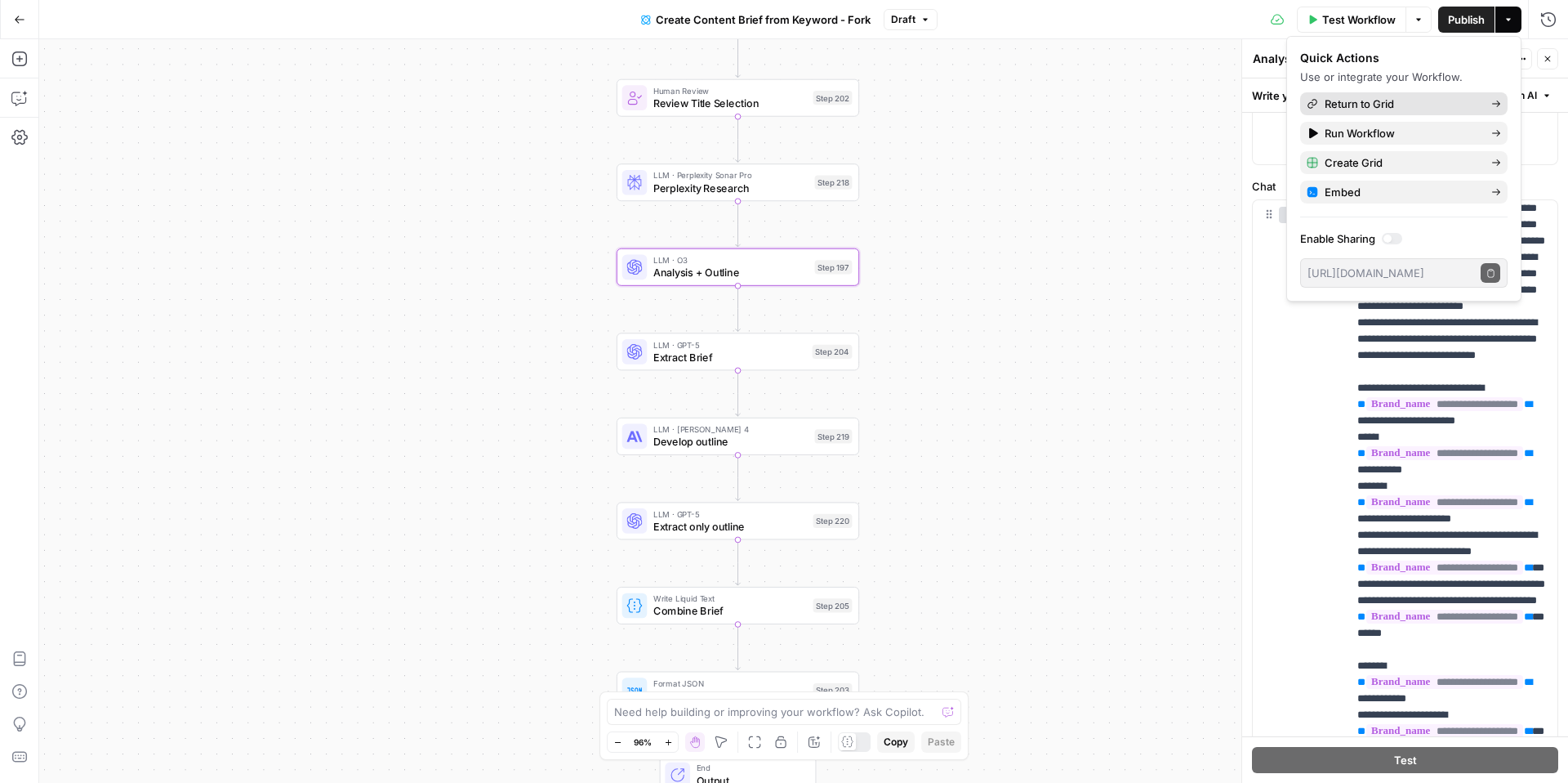
click at [1406, 100] on span "Return to Grid" at bounding box center [1402, 103] width 154 height 16
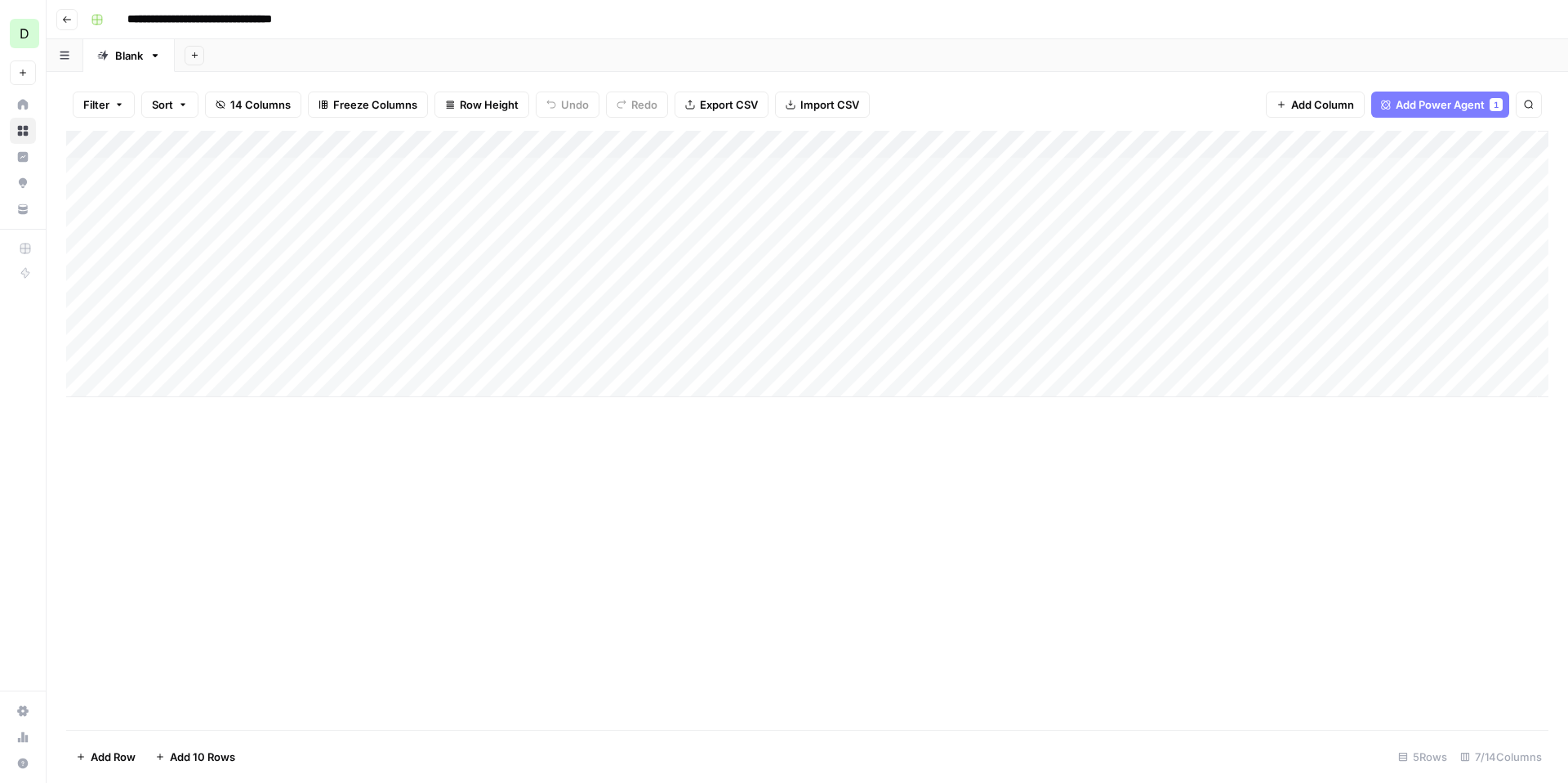
click at [452, 305] on div "Add Column" at bounding box center [807, 264] width 1482 height 266
click at [566, 299] on div "Add Column" at bounding box center [807, 264] width 1482 height 266
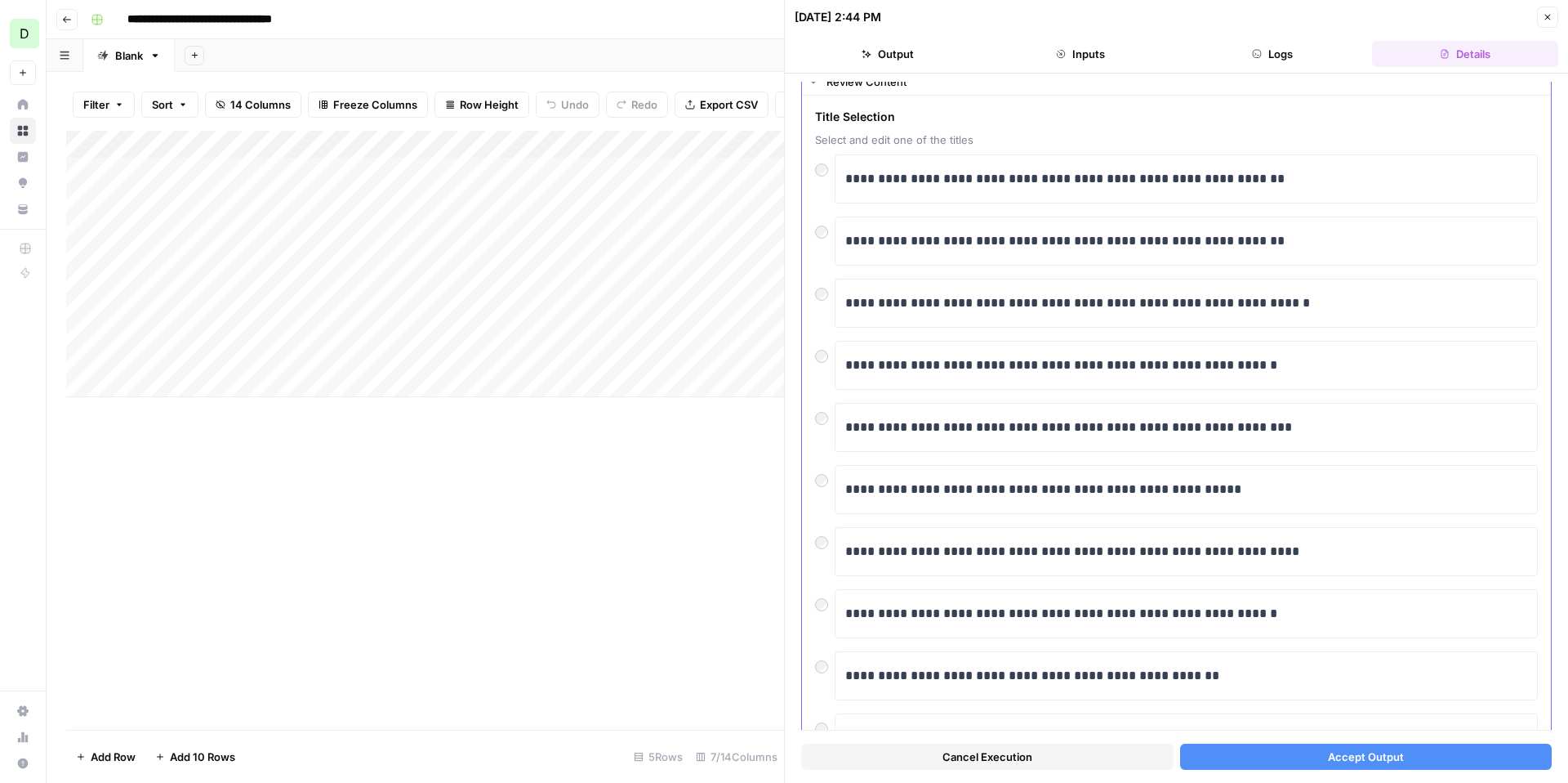
scroll to position [46, 0]
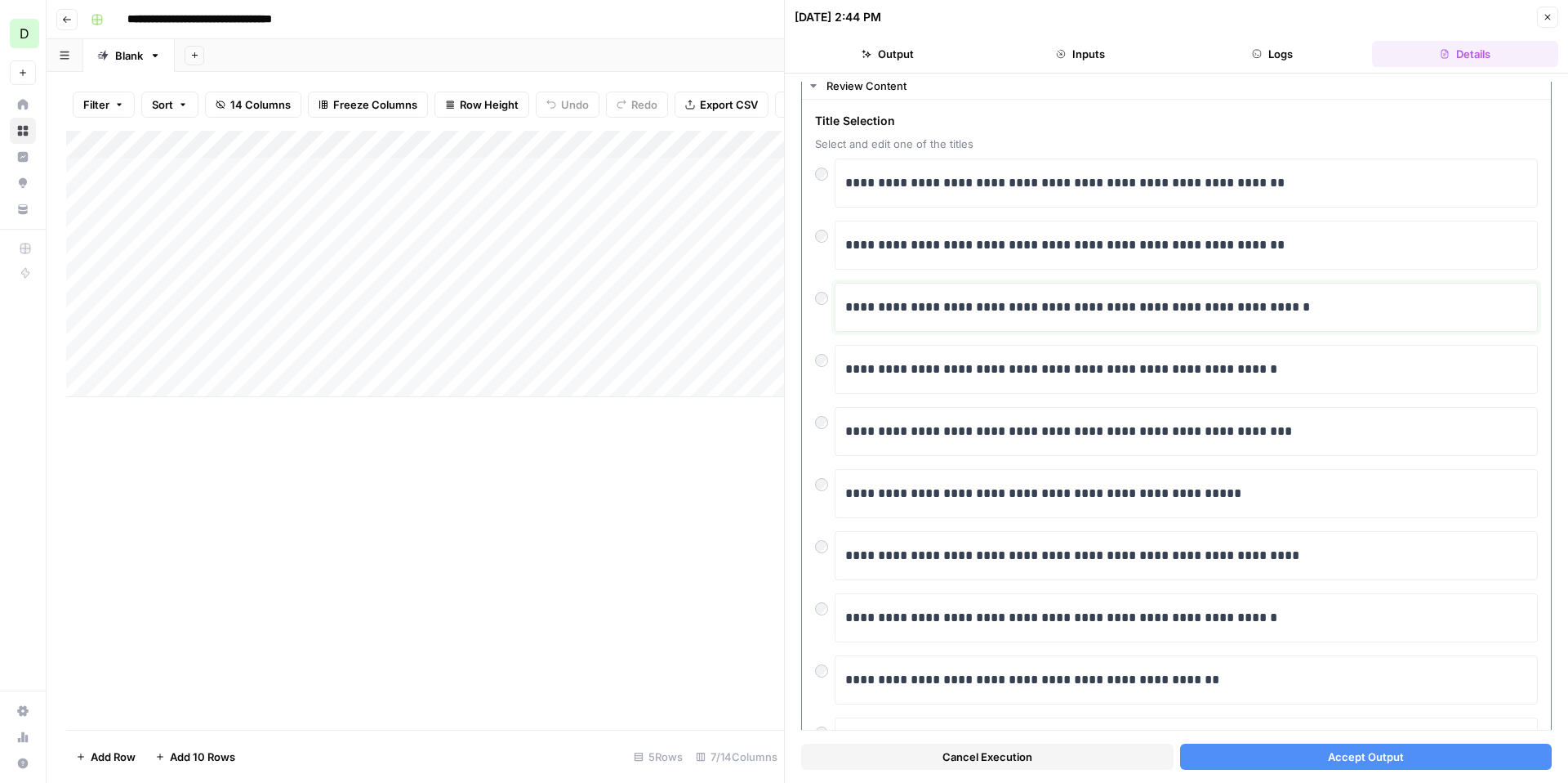
click at [1315, 305] on p "**********" at bounding box center [1186, 307] width 682 height 22
click at [1336, 753] on span "Accept Output" at bounding box center [1366, 756] width 76 height 16
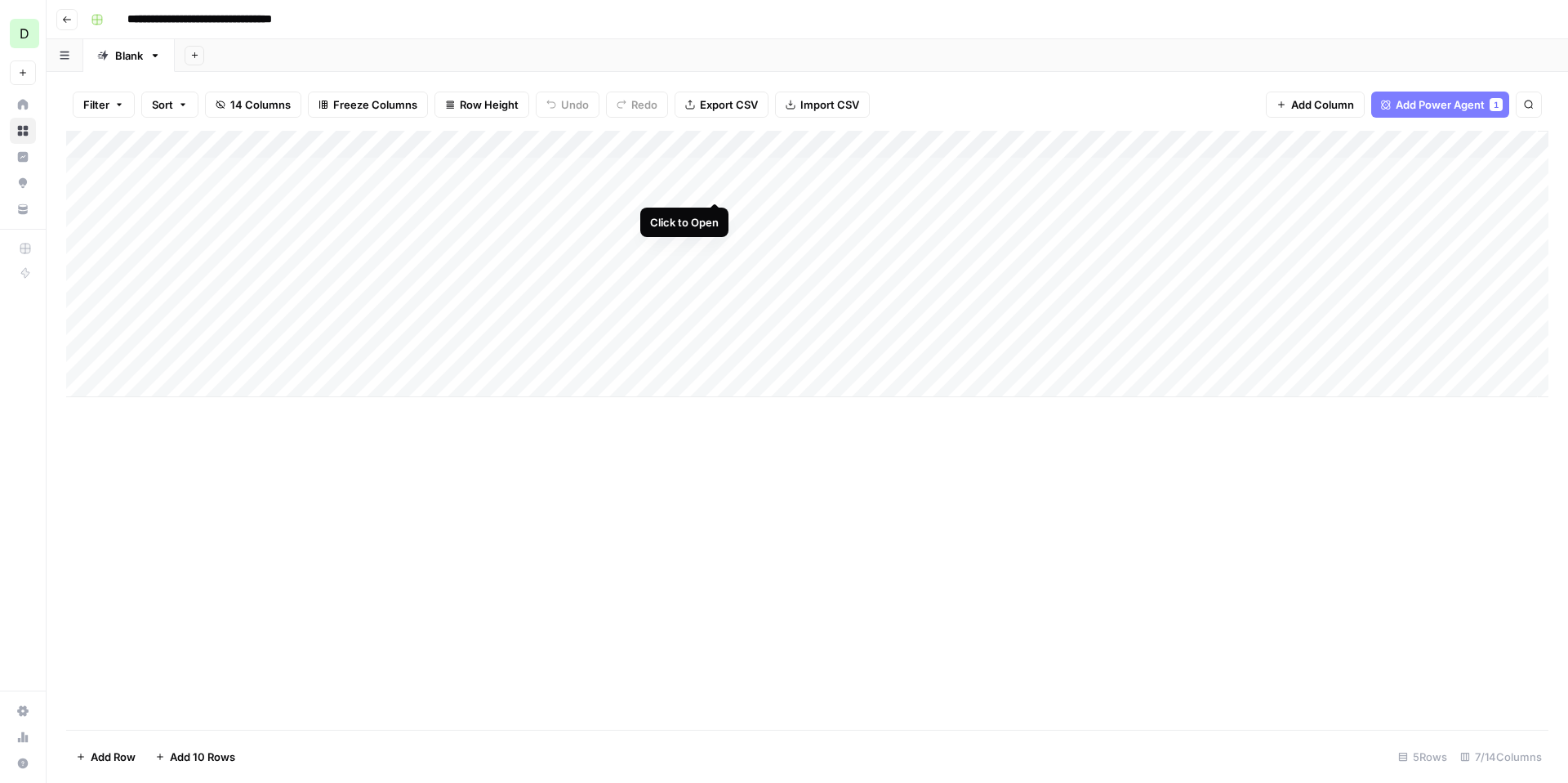
click at [715, 172] on div "Add Column" at bounding box center [807, 264] width 1482 height 266
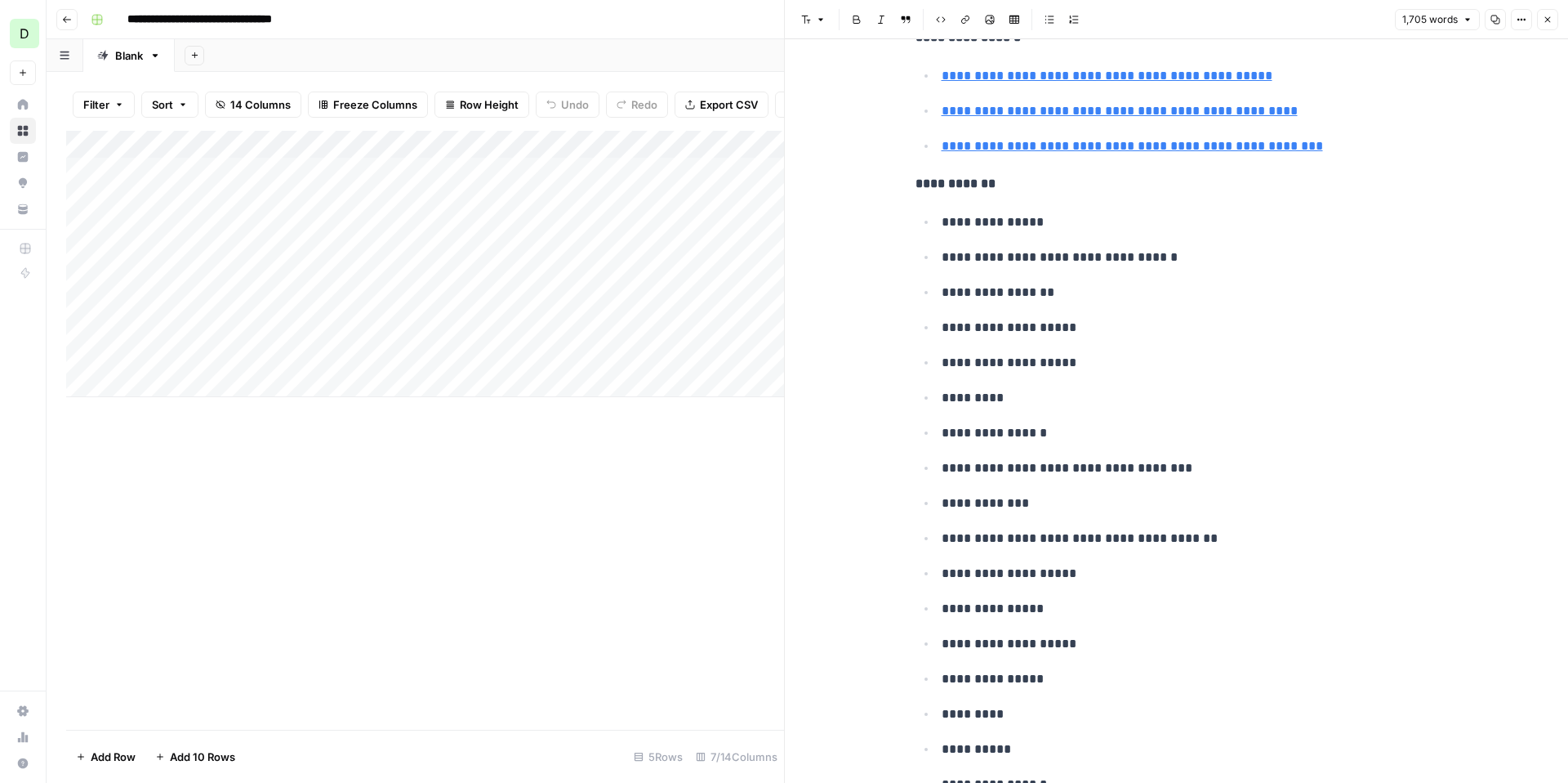
scroll to position [6027, 0]
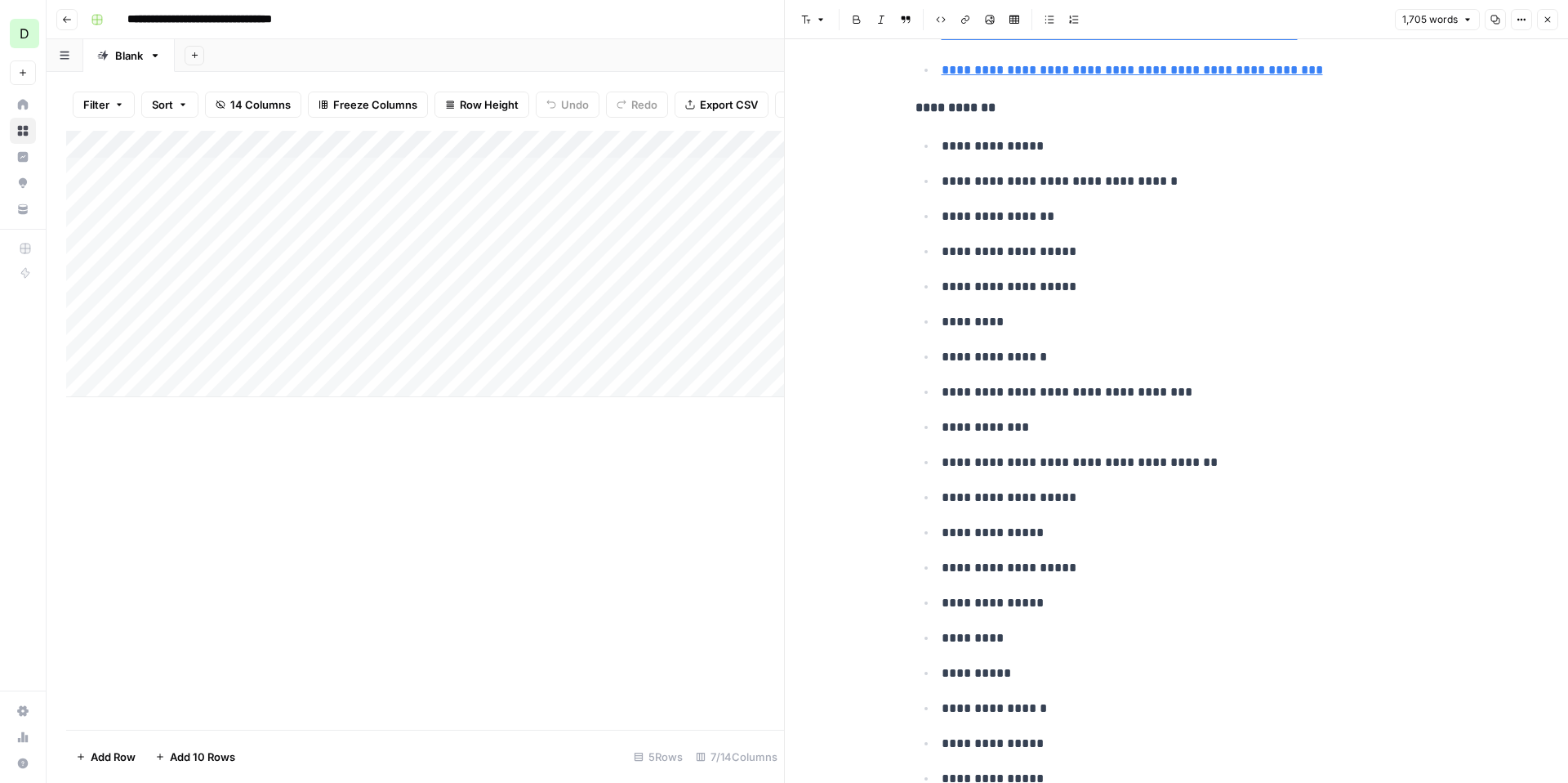
click at [1543, 17] on icon "button" at bounding box center [1547, 19] width 10 height 10
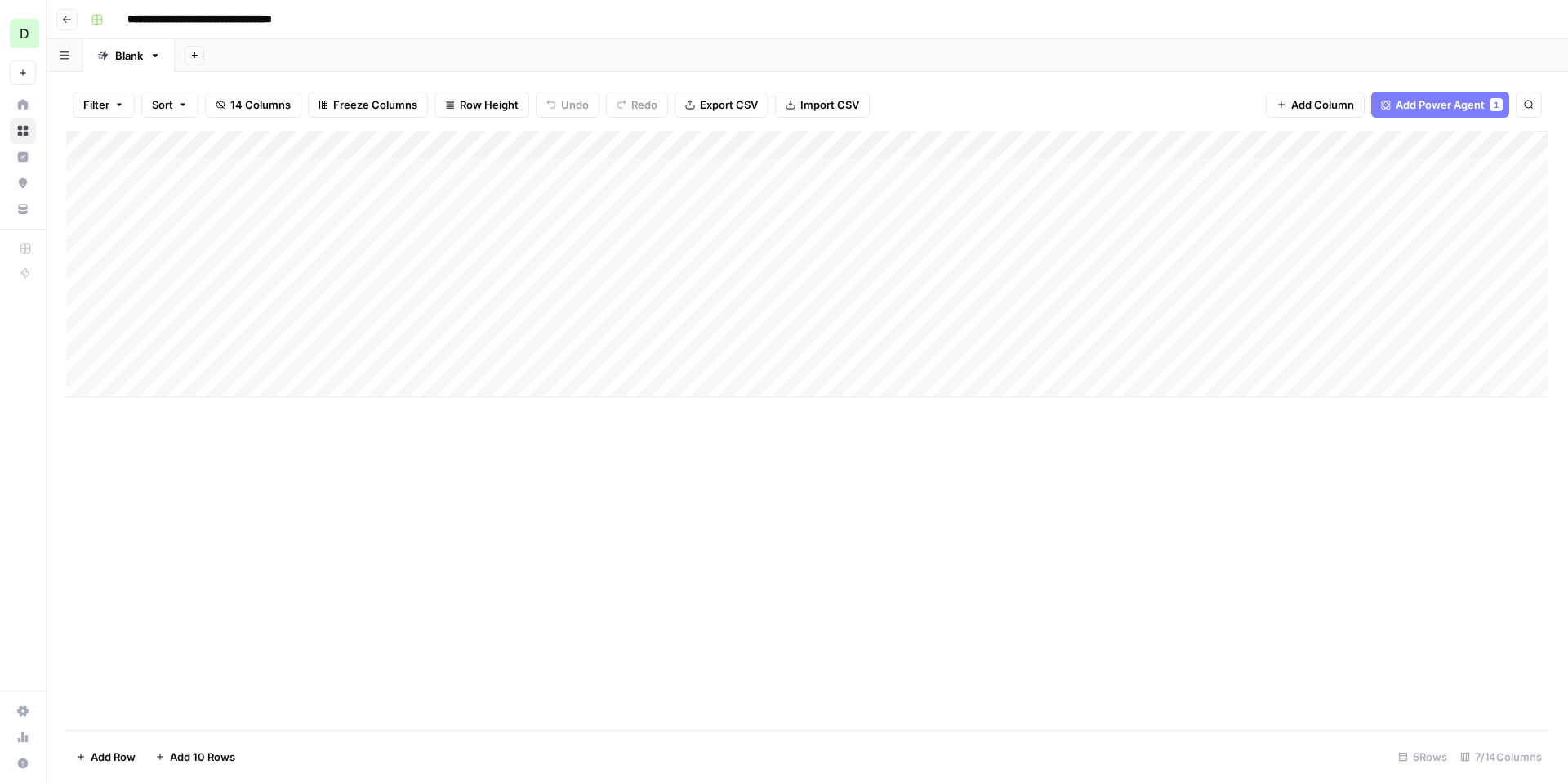
click at [926, 146] on div "Add Column" at bounding box center [807, 264] width 1482 height 266
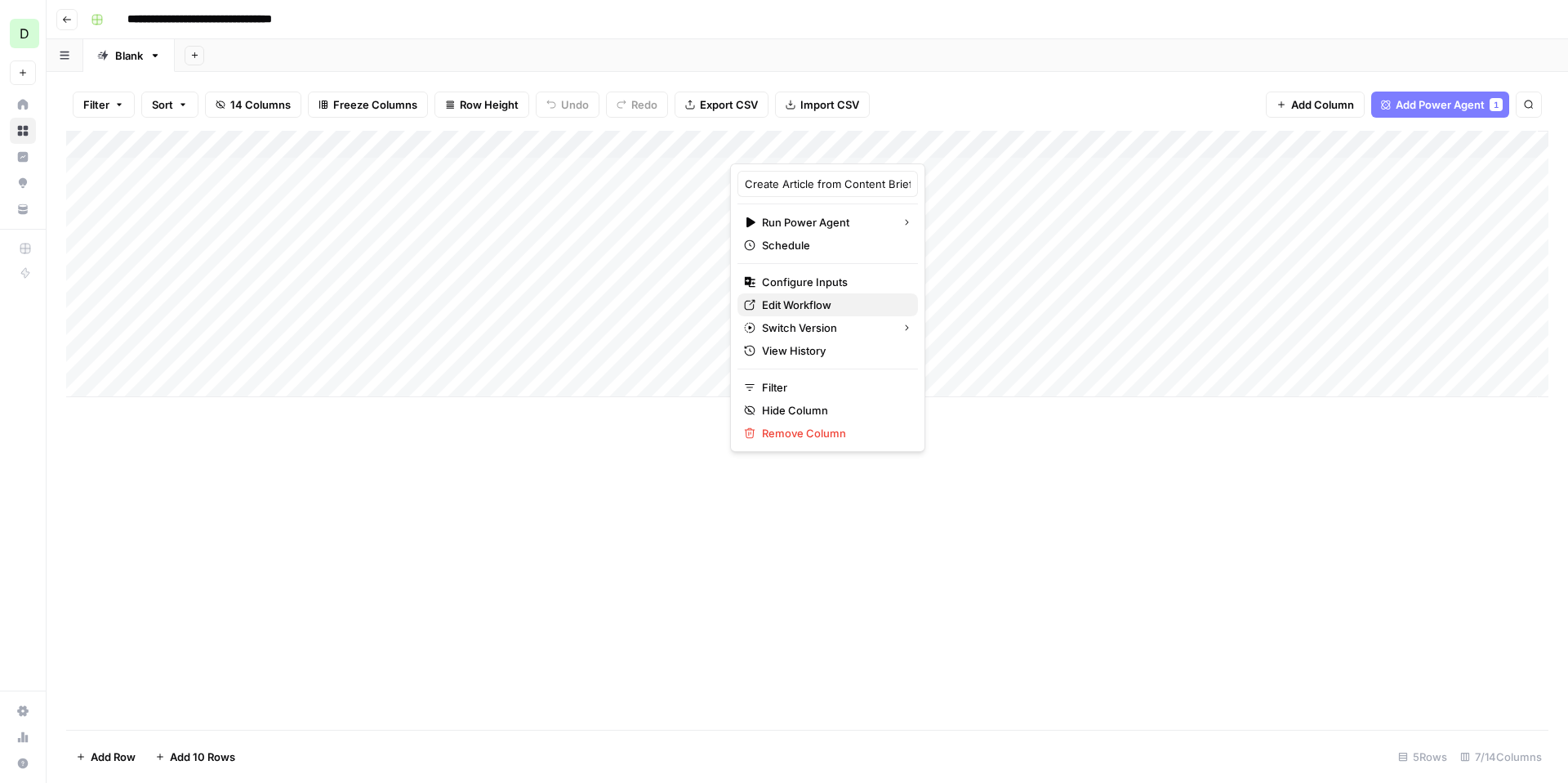
click at [807, 305] on span "Edit Workflow" at bounding box center [833, 305] width 143 height 16
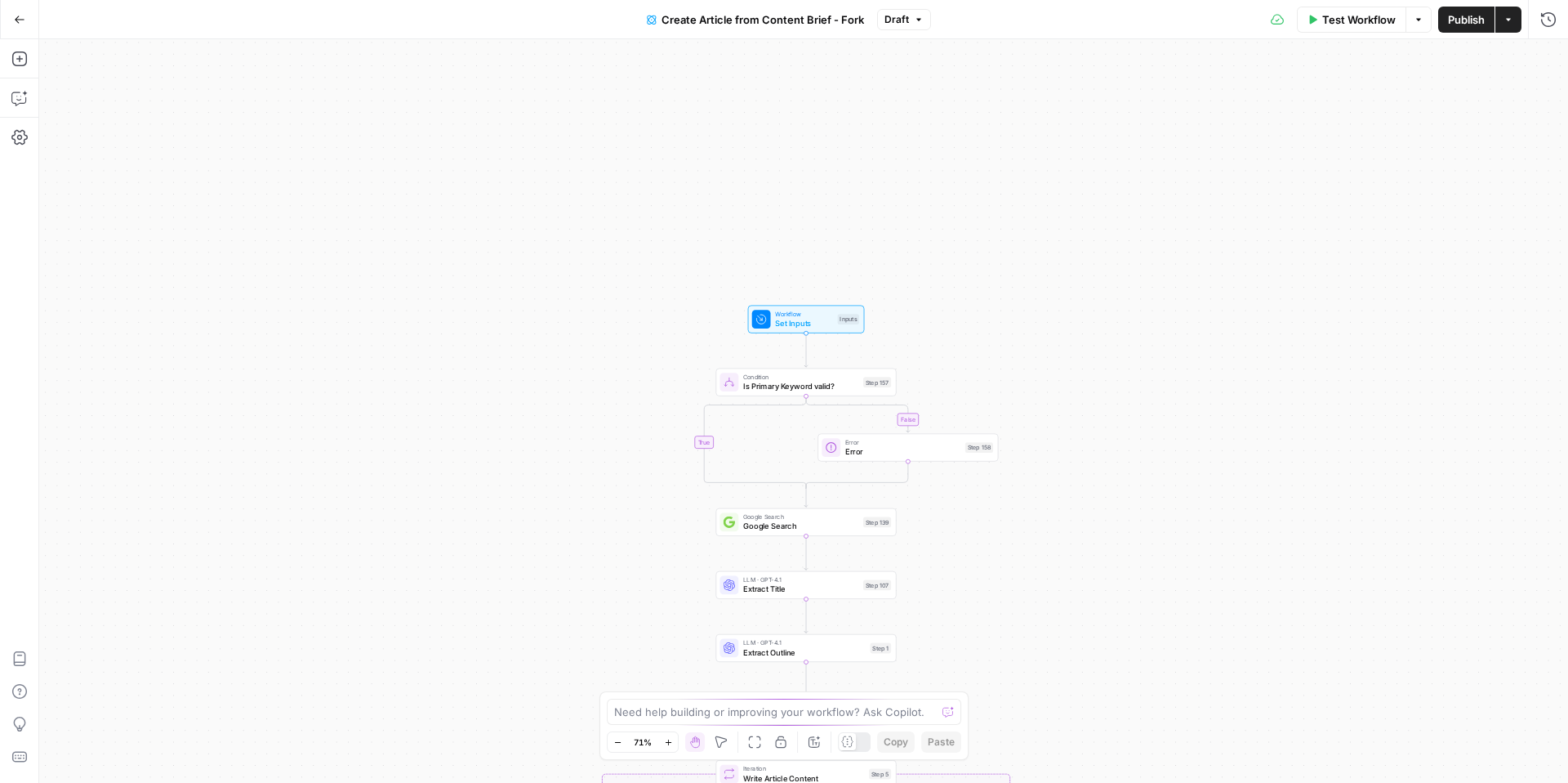
drag, startPoint x: 1015, startPoint y: 171, endPoint x: 1025, endPoint y: 506, distance: 335.1
click at [1025, 506] on div "true false true false true false Workflow Set Inputs Inputs Condition Is Primar…" at bounding box center [803, 410] width 1529 height 743
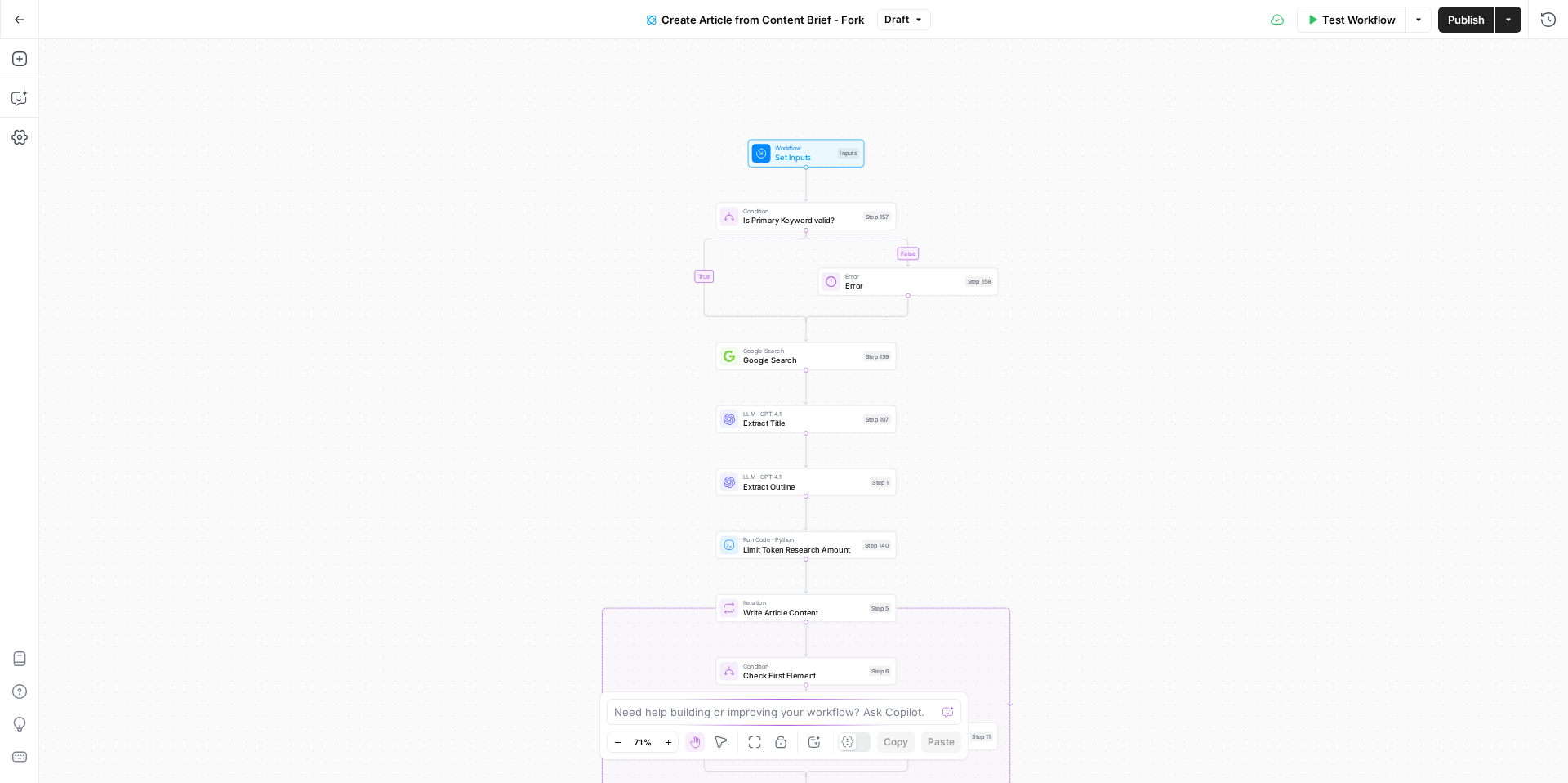
drag, startPoint x: 1005, startPoint y: 532, endPoint x: 1005, endPoint y: 392, distance: 140.0
click at [1005, 392] on div "true false true false true false Workflow Set Inputs Inputs Condition Is Primar…" at bounding box center [803, 410] width 1529 height 743
click at [824, 155] on span "Set Inputs" at bounding box center [803, 157] width 58 height 11
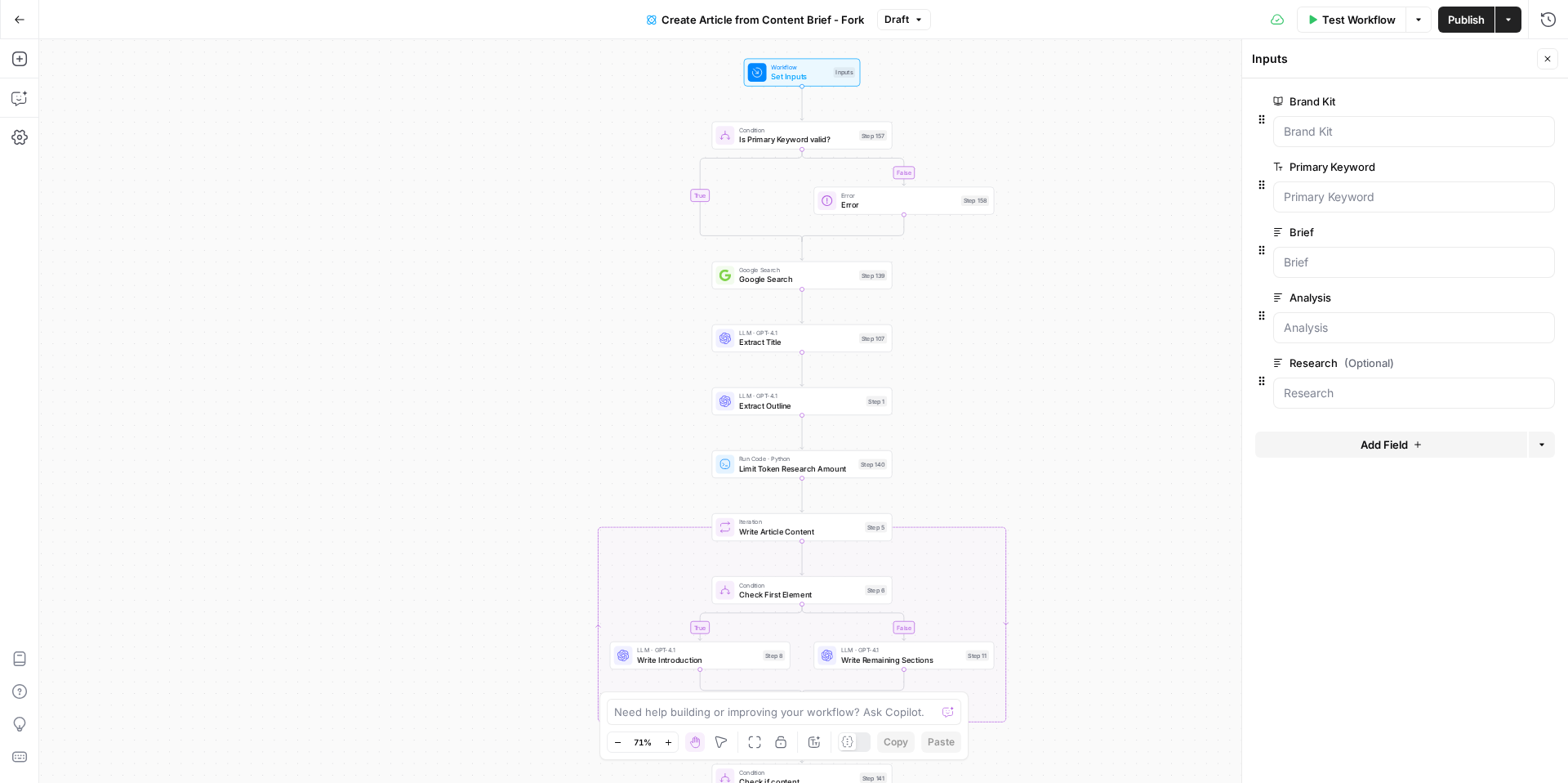
drag, startPoint x: 958, startPoint y: 463, endPoint x: 954, endPoint y: 382, distance: 81.1
click at [954, 382] on div "false true false false true true Workflow Set Inputs Inputs Condition Is Primar…" at bounding box center [803, 410] width 1529 height 743
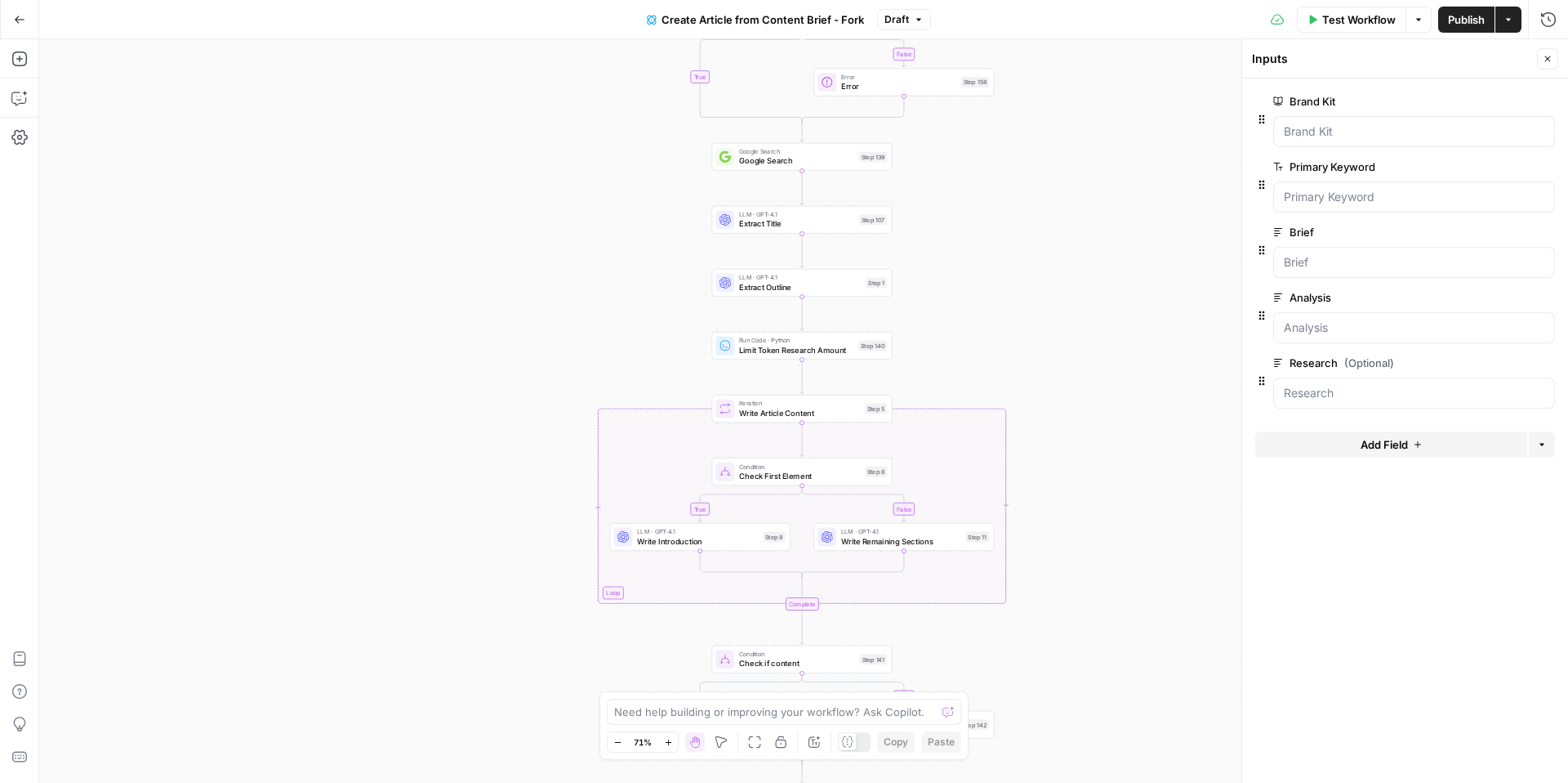
drag, startPoint x: 952, startPoint y: 401, endPoint x: 951, endPoint y: 274, distance: 127.0
click at [951, 274] on div "false true false false true true Workflow Set Inputs Inputs Condition Is Primar…" at bounding box center [803, 410] width 1529 height 743
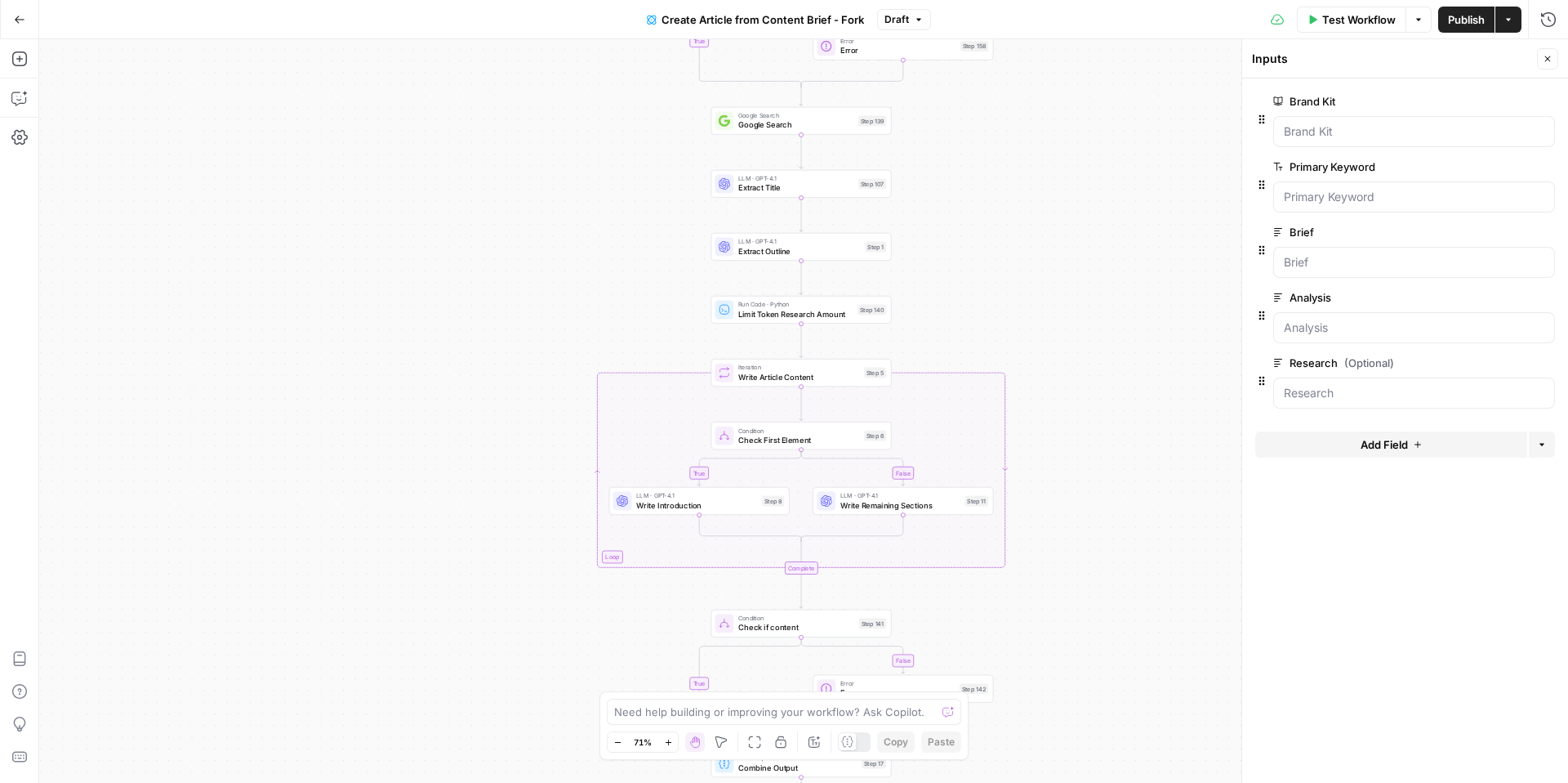
drag, startPoint x: 919, startPoint y: 321, endPoint x: 919, endPoint y: 292, distance: 29.0
click at [919, 292] on div "false true false false true true Workflow Set Inputs Inputs Condition Is Primar…" at bounding box center [803, 410] width 1529 height 743
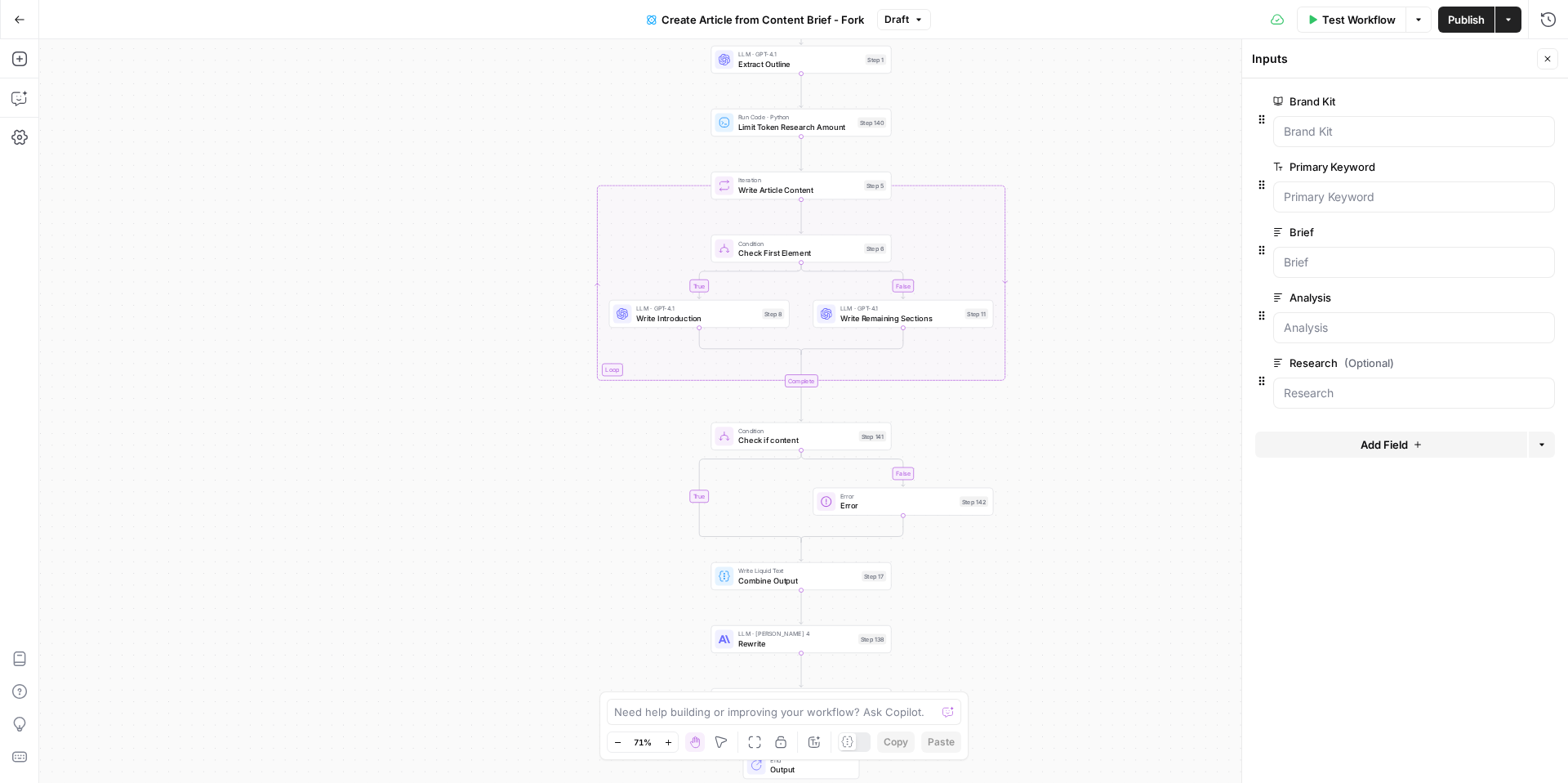
drag, startPoint x: 962, startPoint y: 619, endPoint x: 962, endPoint y: 433, distance: 186.0
click at [962, 433] on div "false true false false true true Workflow Set Inputs Inputs Condition Is Primar…" at bounding box center [803, 410] width 1529 height 743
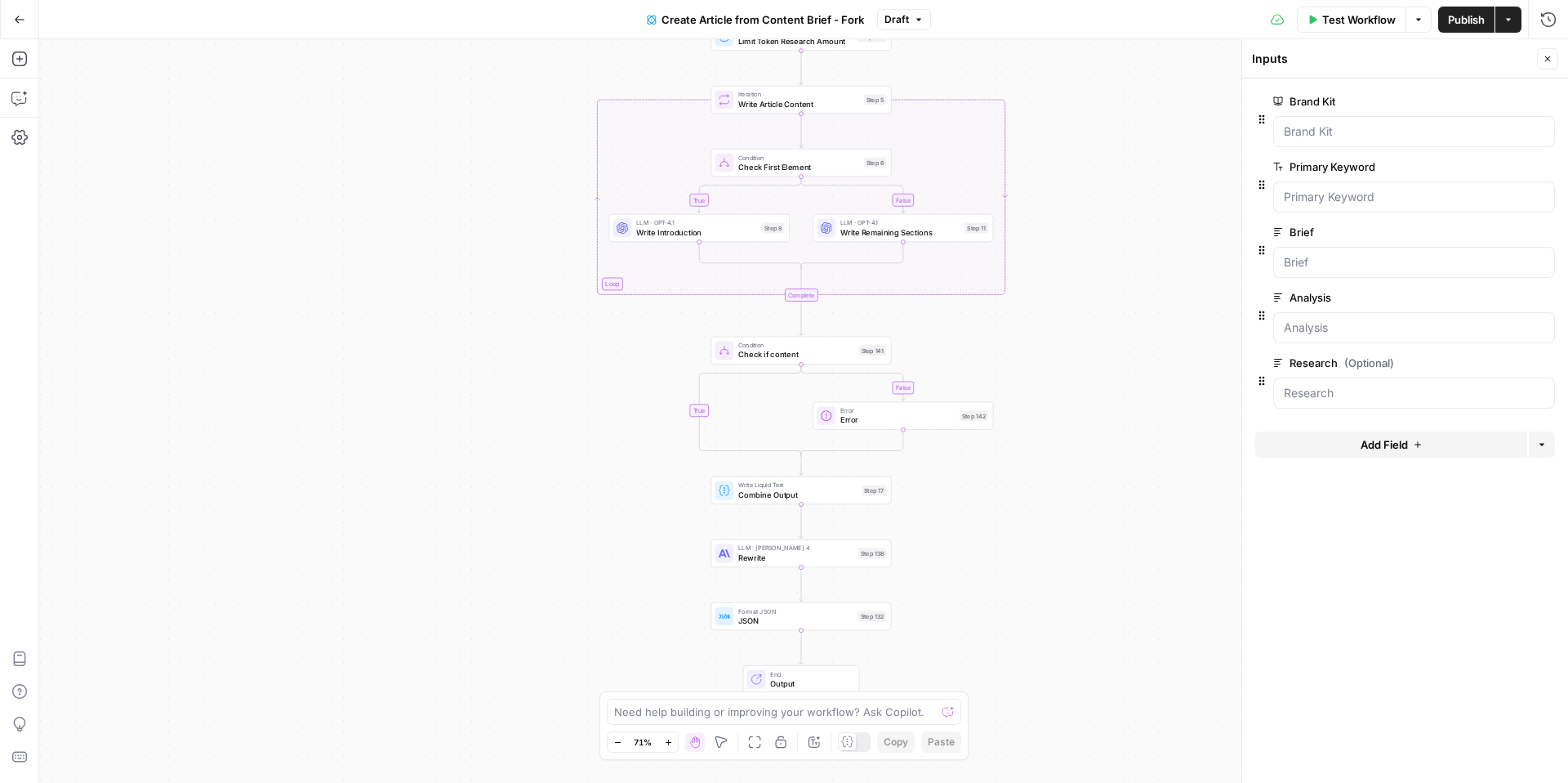
drag, startPoint x: 930, startPoint y: 625, endPoint x: 930, endPoint y: 537, distance: 88.0
click at [930, 537] on div "false true false false true true Workflow Set Inputs Inputs Condition Is Primar…" at bounding box center [803, 410] width 1529 height 743
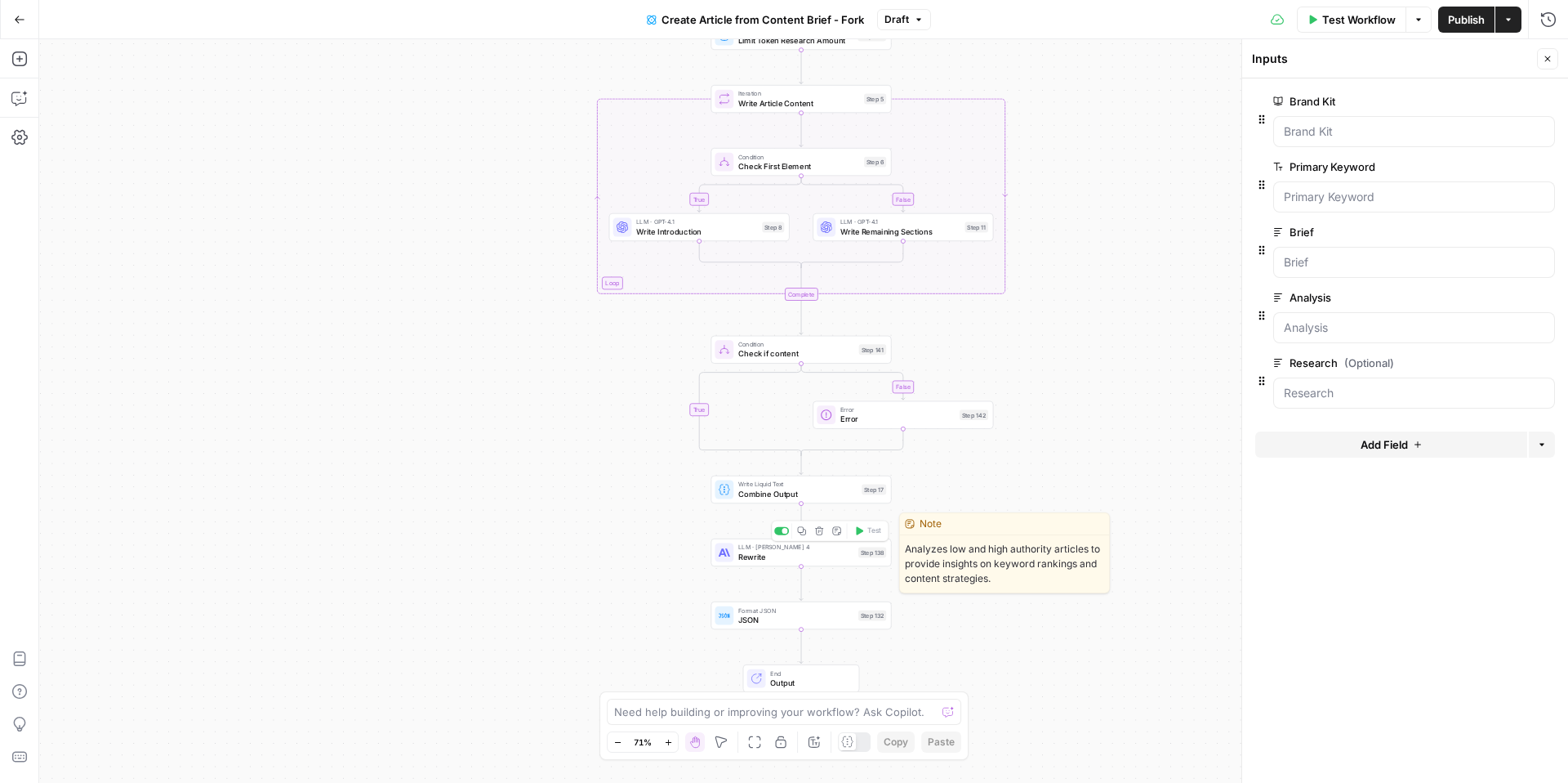
click at [794, 560] on span "Rewrite" at bounding box center [796, 556] width 115 height 11
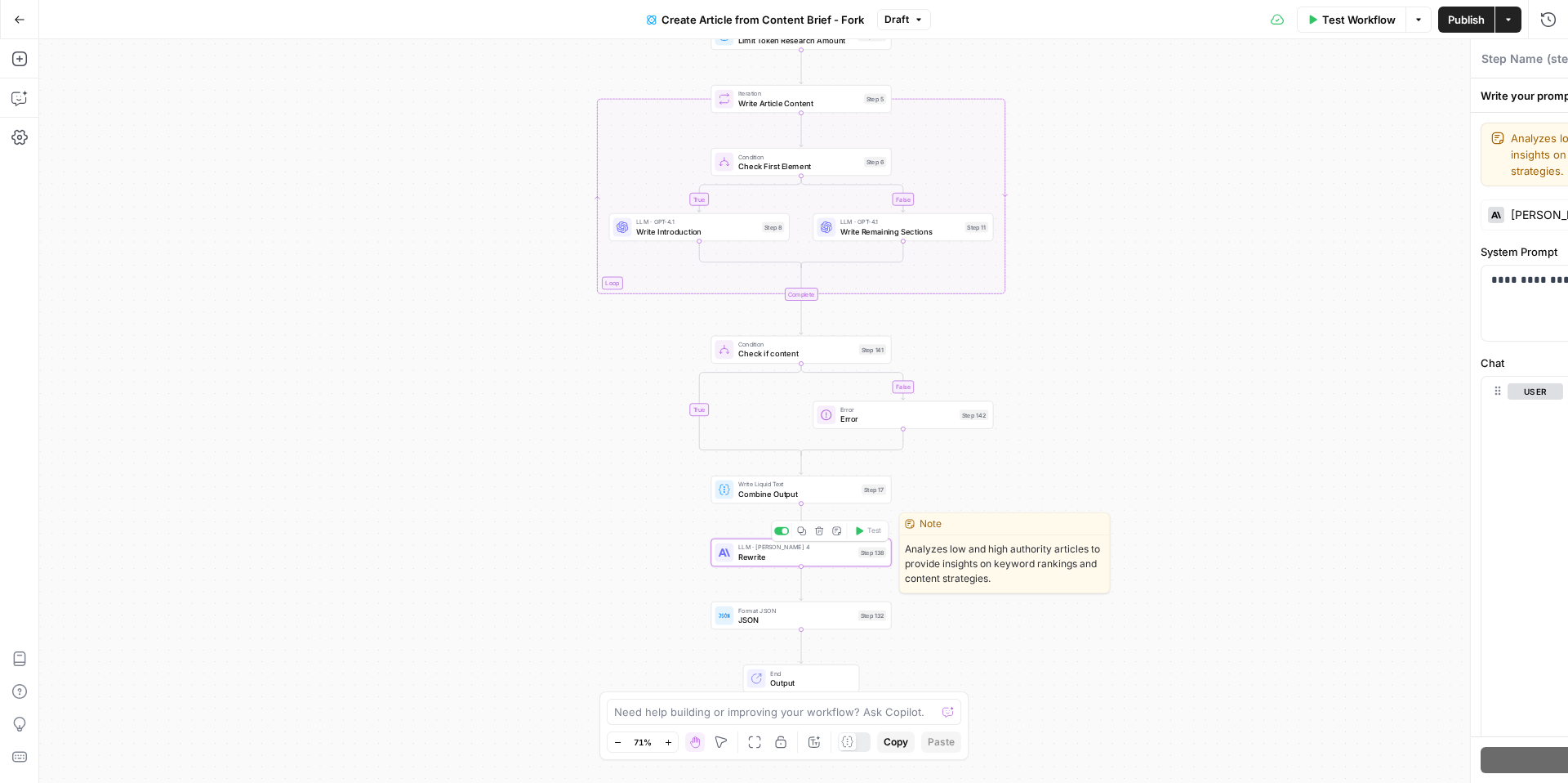
type textarea "Rewrite"
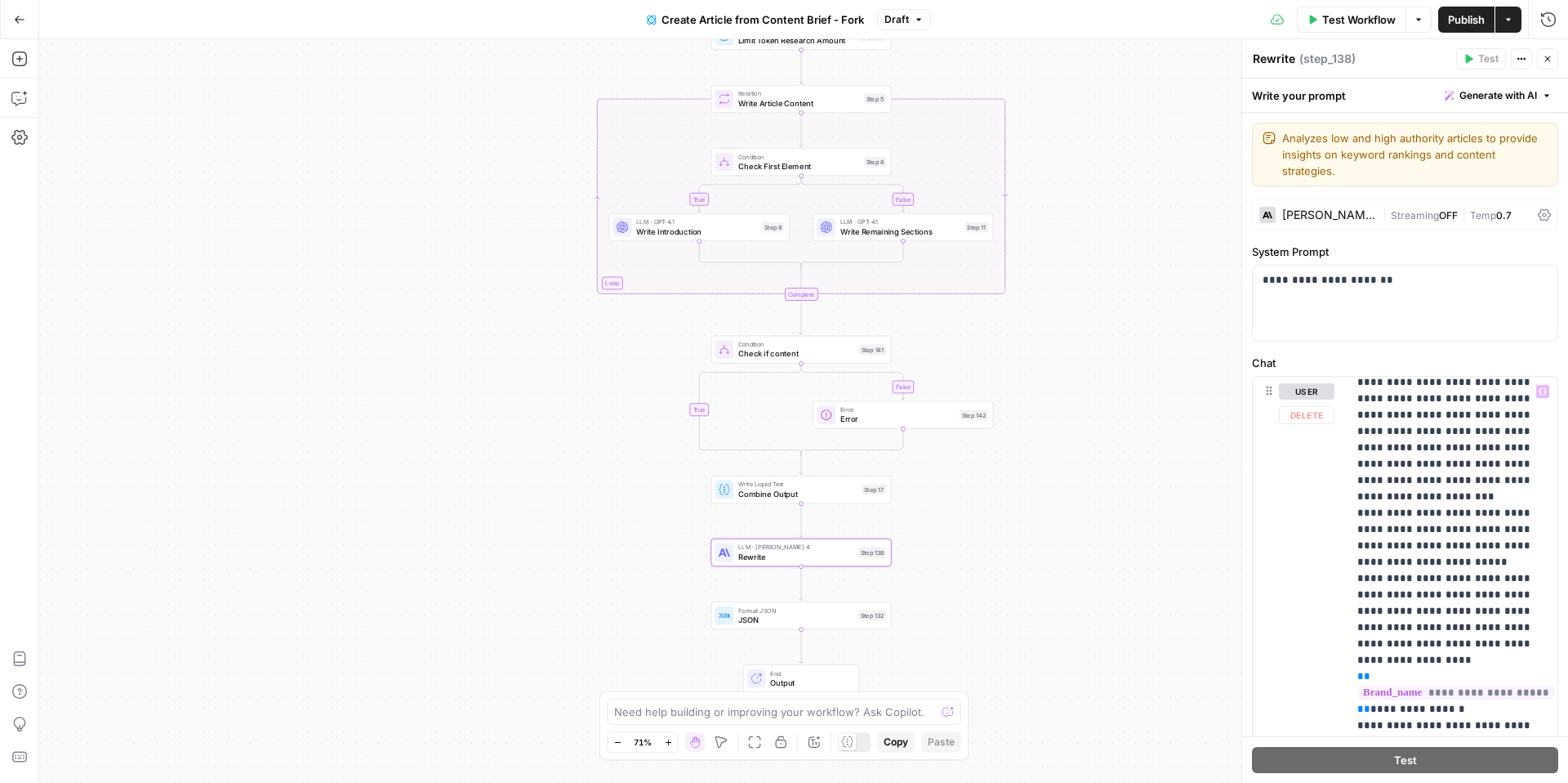
scroll to position [2438, 0]
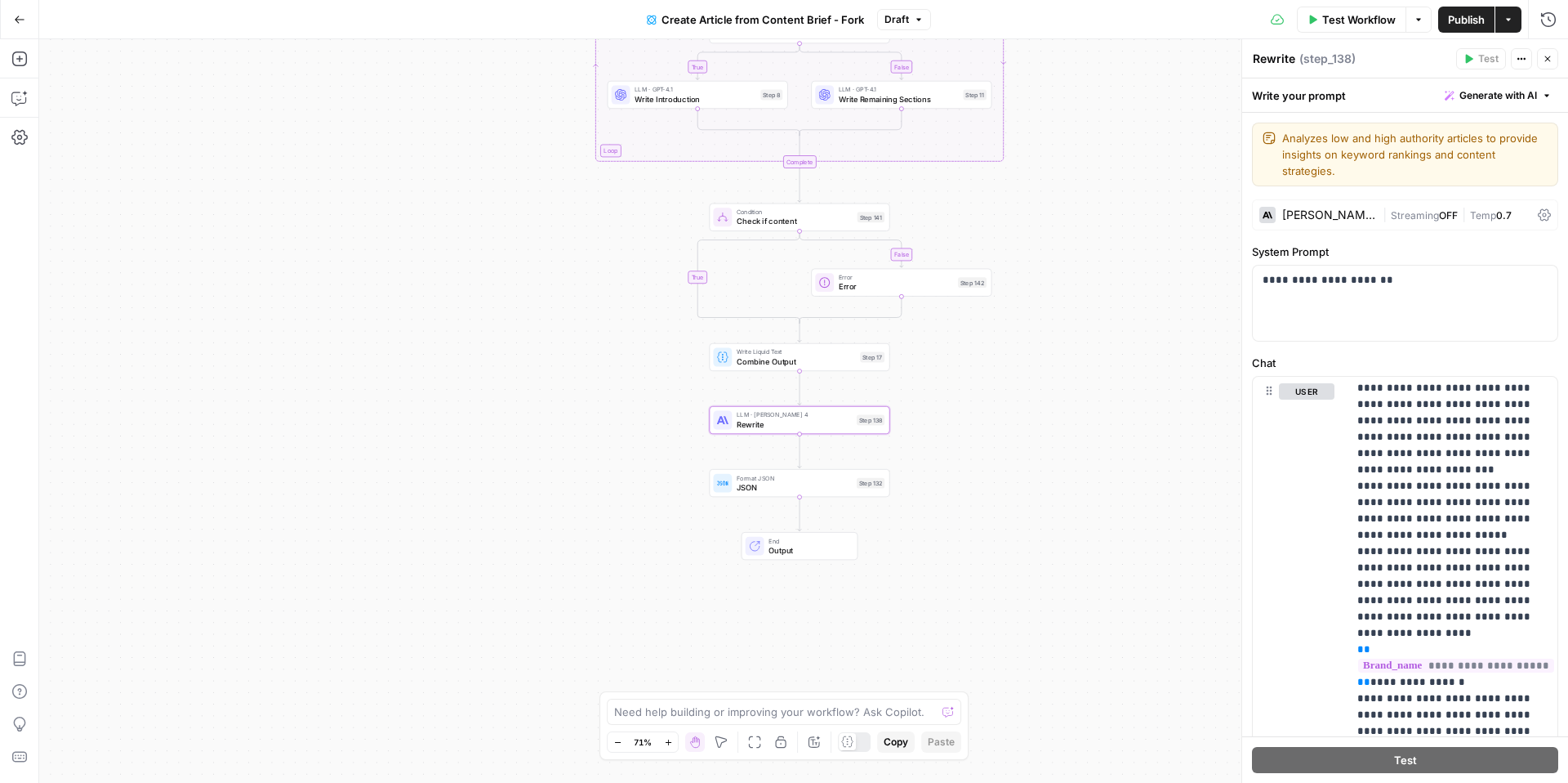
drag, startPoint x: 1008, startPoint y: 597, endPoint x: 1007, endPoint y: 465, distance: 132.0
click at [1007, 465] on div "false true false false true true Workflow Set Inputs Inputs Condition Is Primar…" at bounding box center [803, 410] width 1529 height 743
click at [18, 61] on icon "button" at bounding box center [19, 59] width 16 height 16
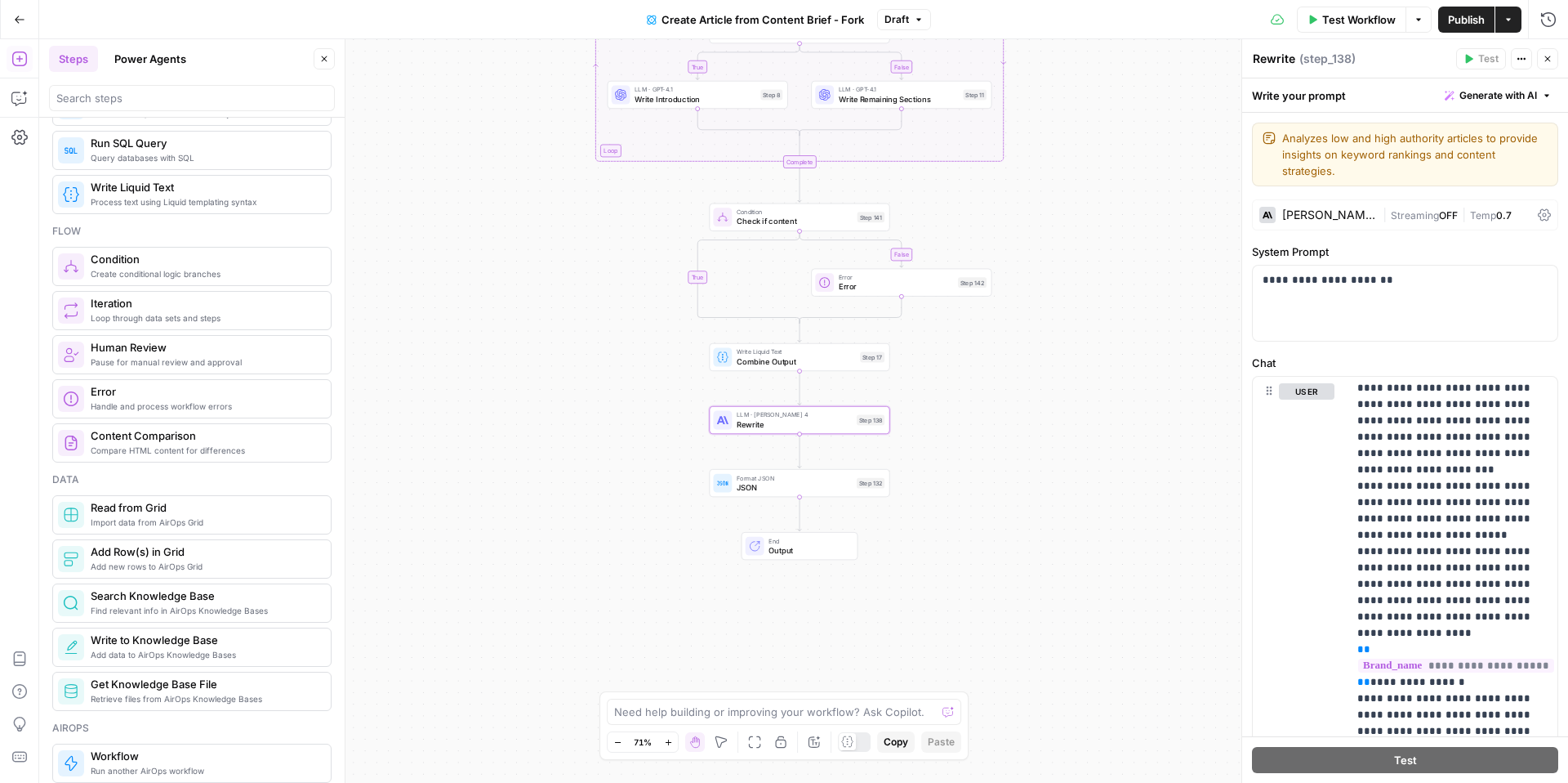
scroll to position [385, 0]
click at [22, 96] on icon "button" at bounding box center [19, 98] width 16 height 16
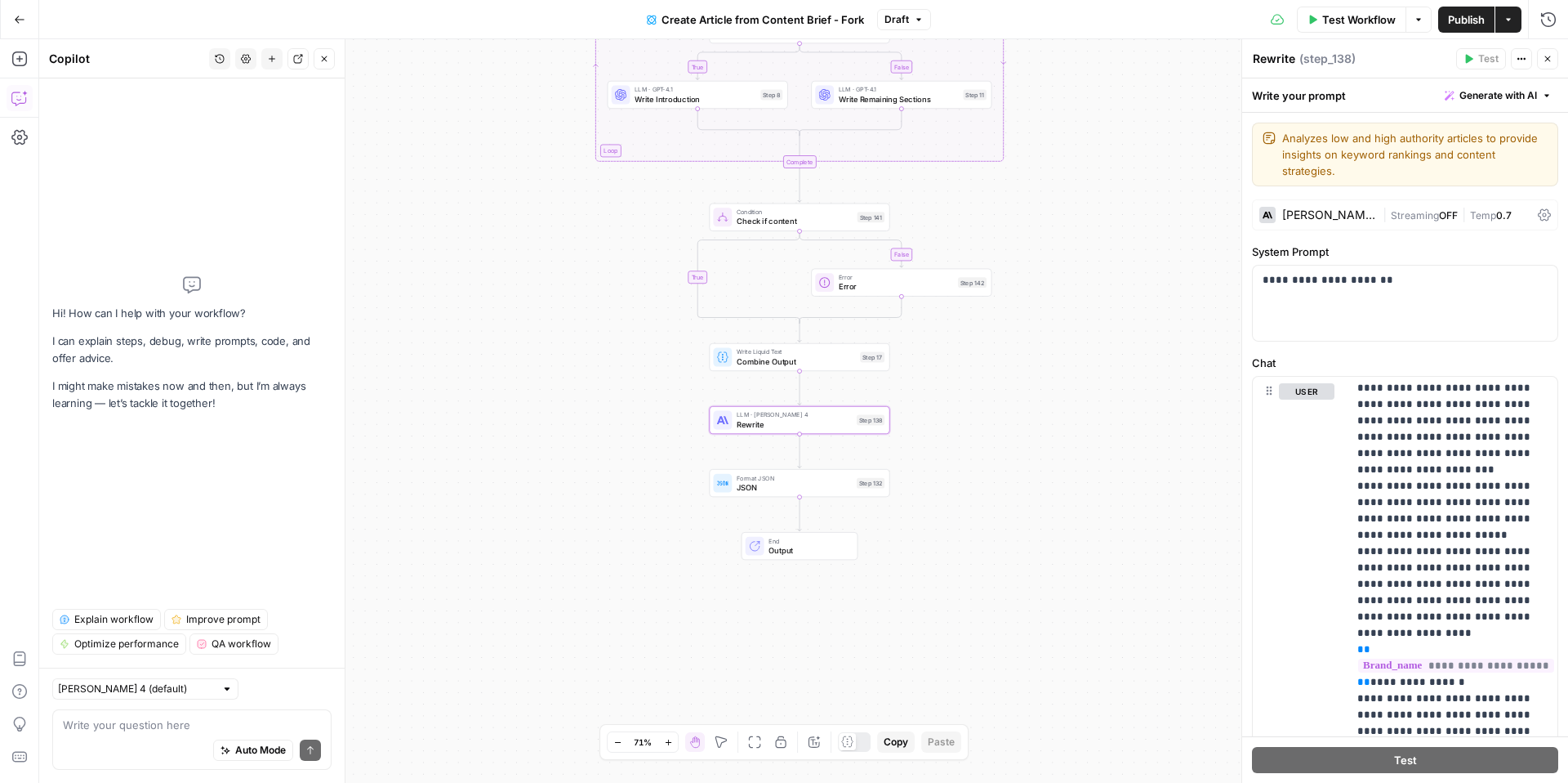
click at [117, 617] on span "Explain workflow" at bounding box center [114, 619] width 80 height 15
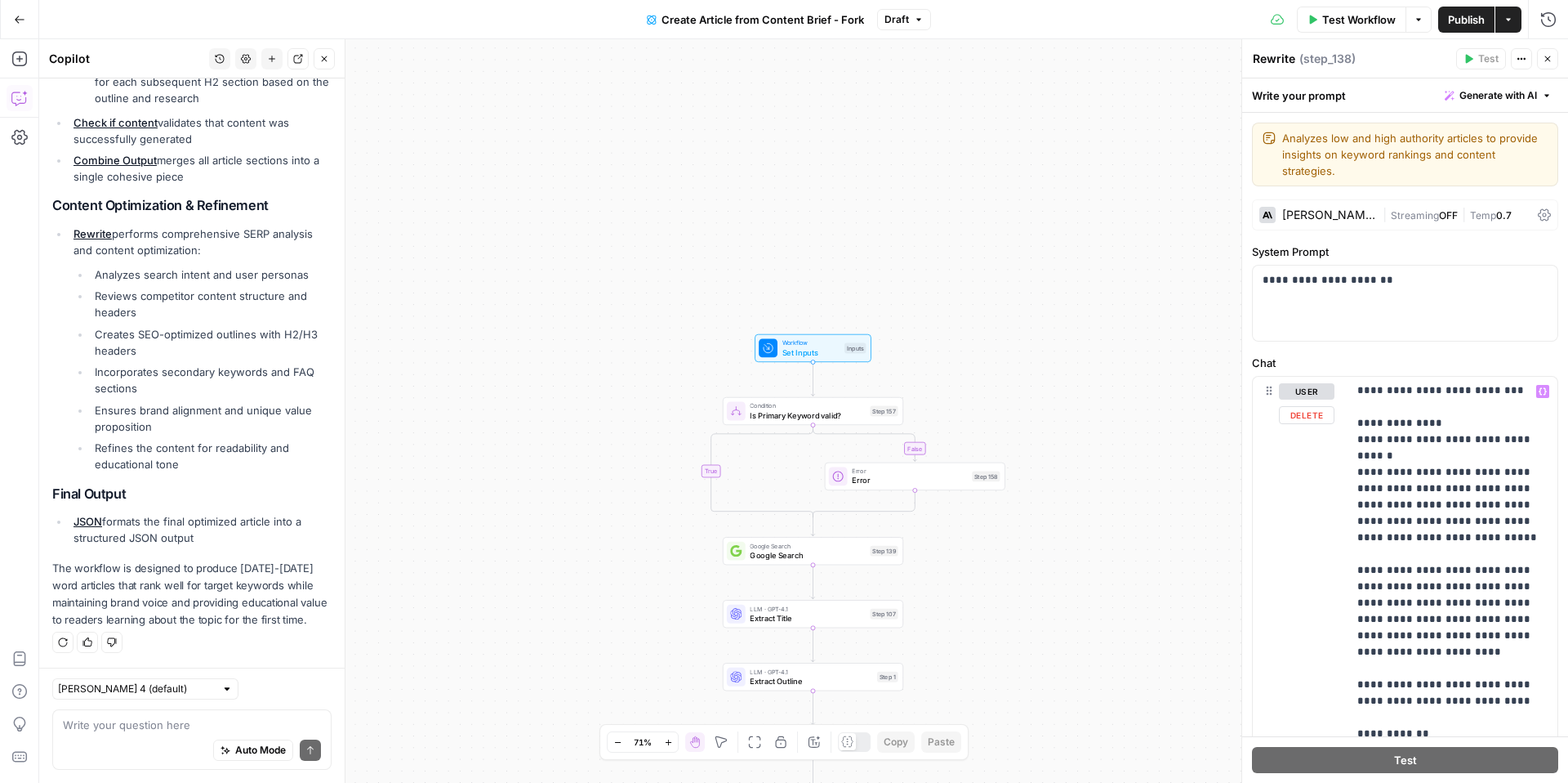
scroll to position [4014, 0]
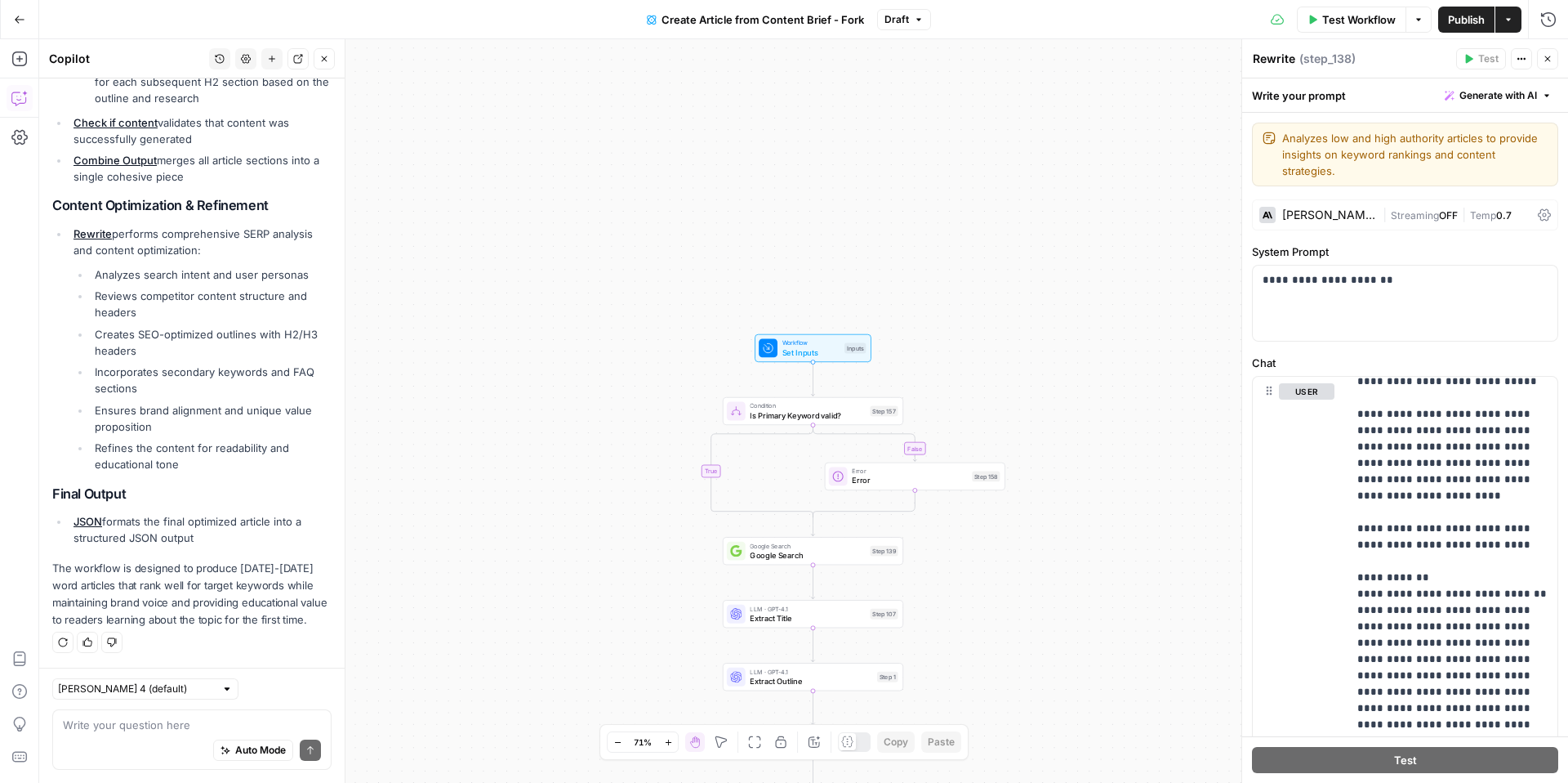
click at [14, 18] on icon "button" at bounding box center [19, 19] width 11 height 11
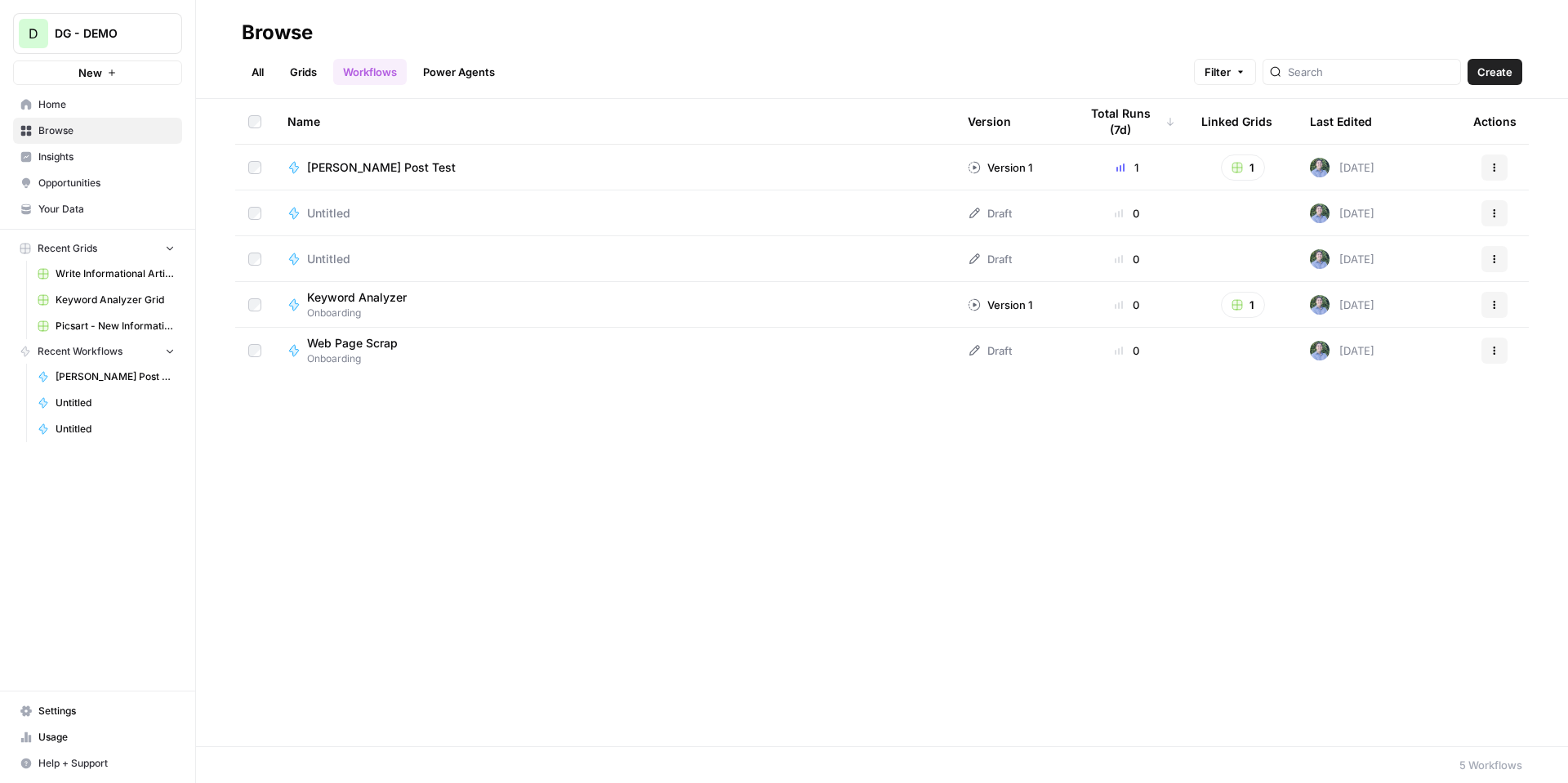
click at [130, 72] on button "New" at bounding box center [97, 73] width 169 height 24
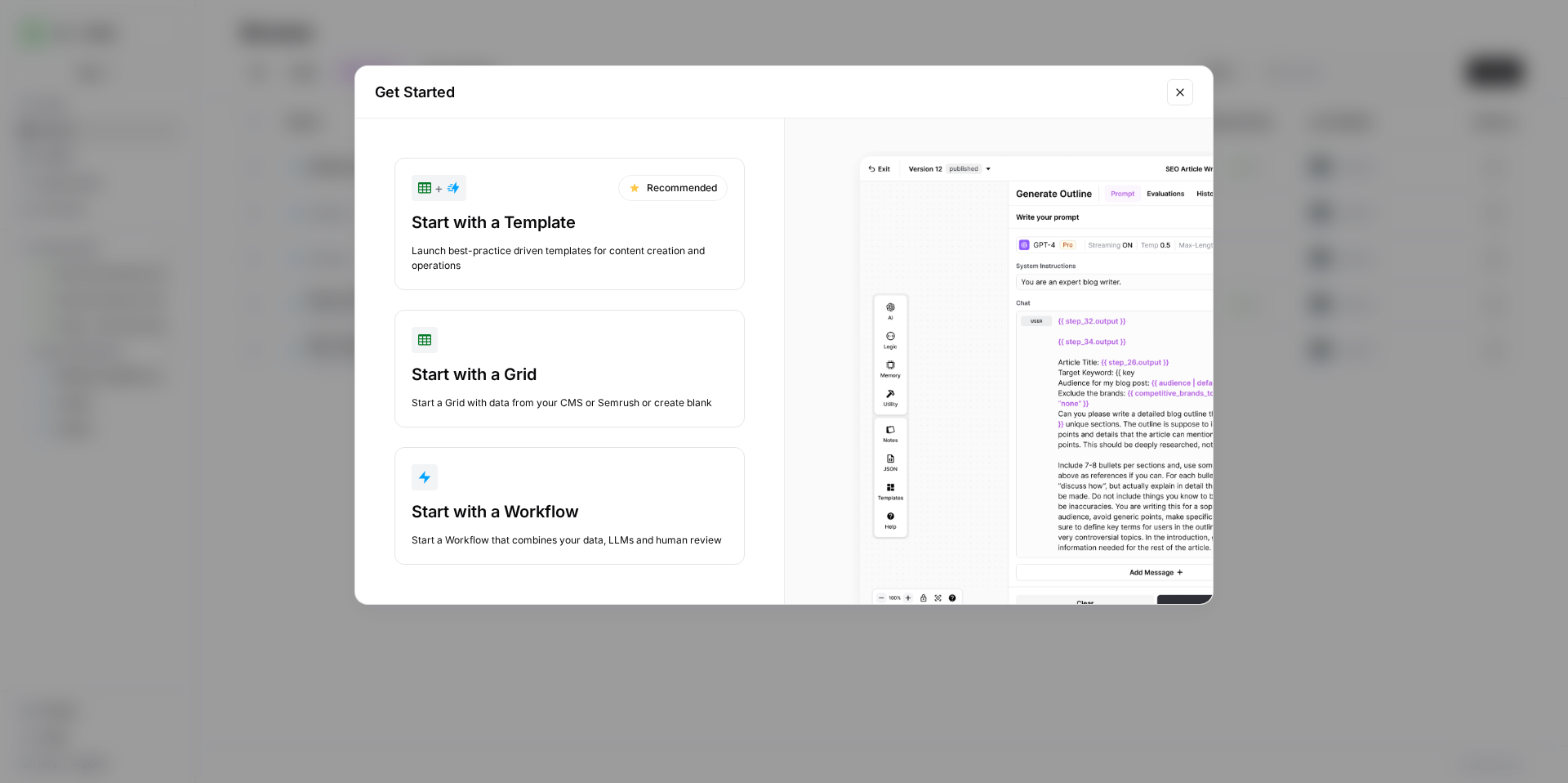
click at [595, 508] on div "Start with a Workflow" at bounding box center [569, 511] width 316 height 22
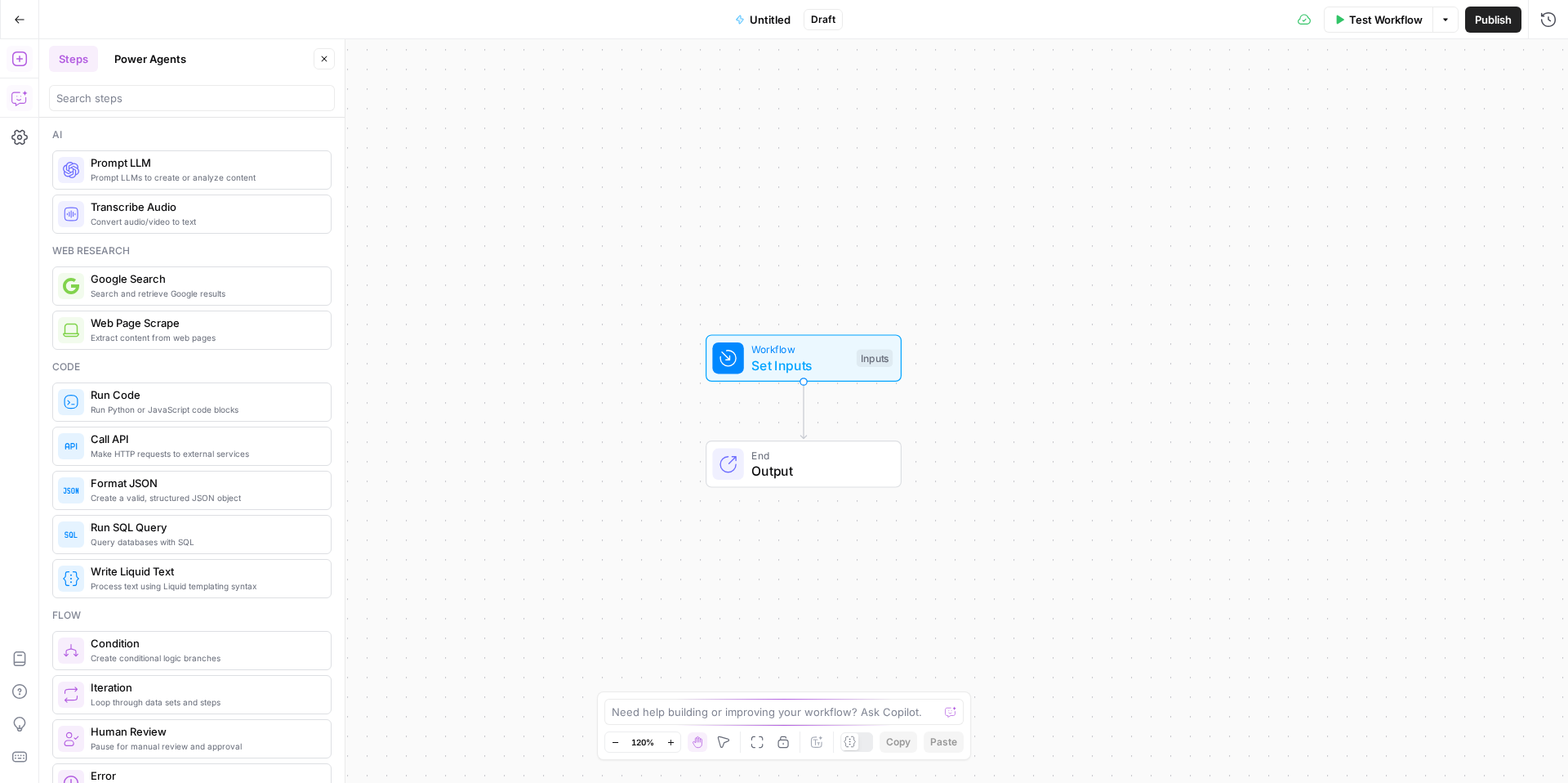
click at [22, 97] on icon "button" at bounding box center [19, 98] width 16 height 16
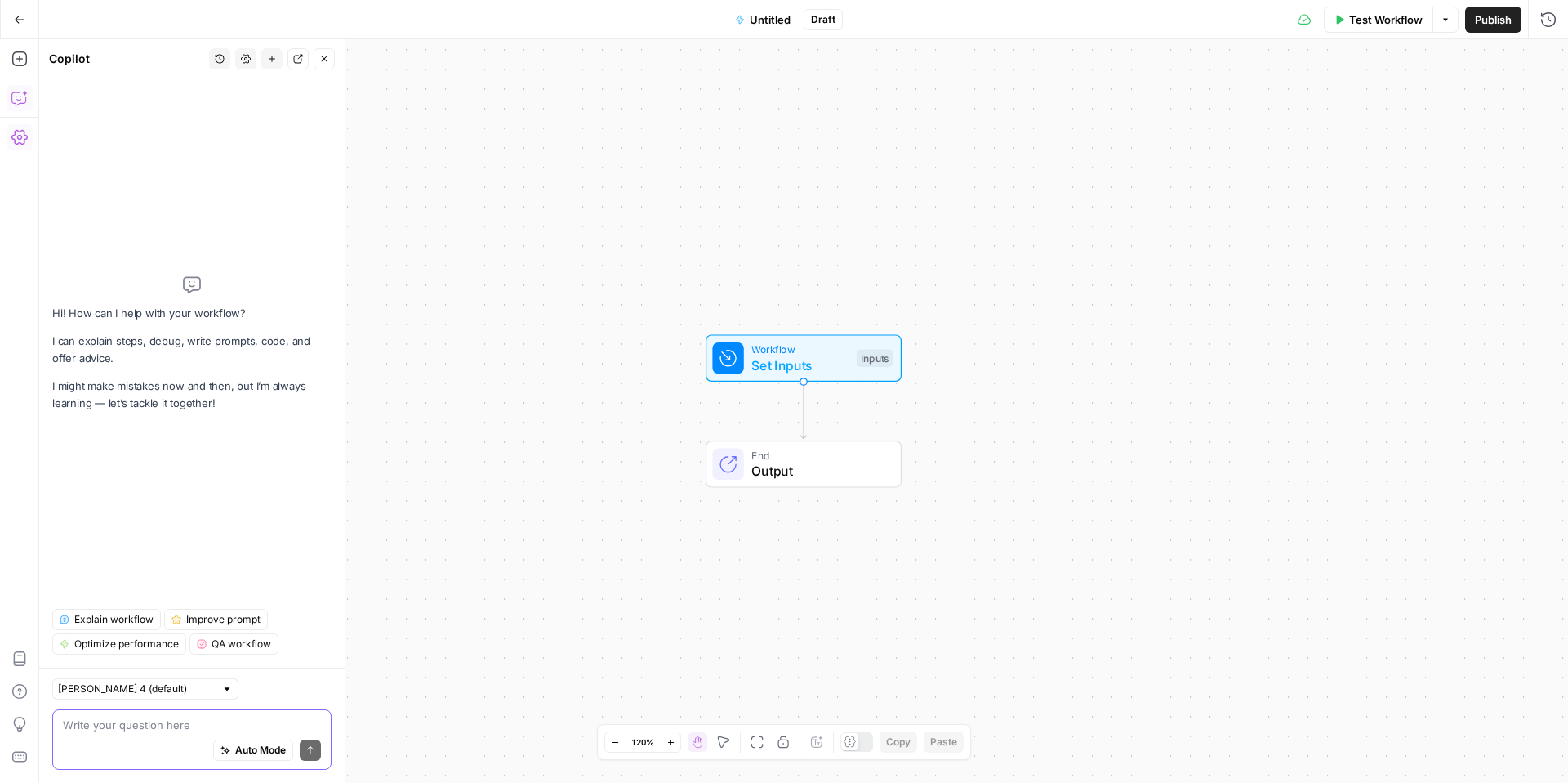
paste textarea "build me a workflow that takes a URL and writes me a LinkedIn social post"
type textarea "build me a workflow that takes a URL and writes me a LinkedIn social post"
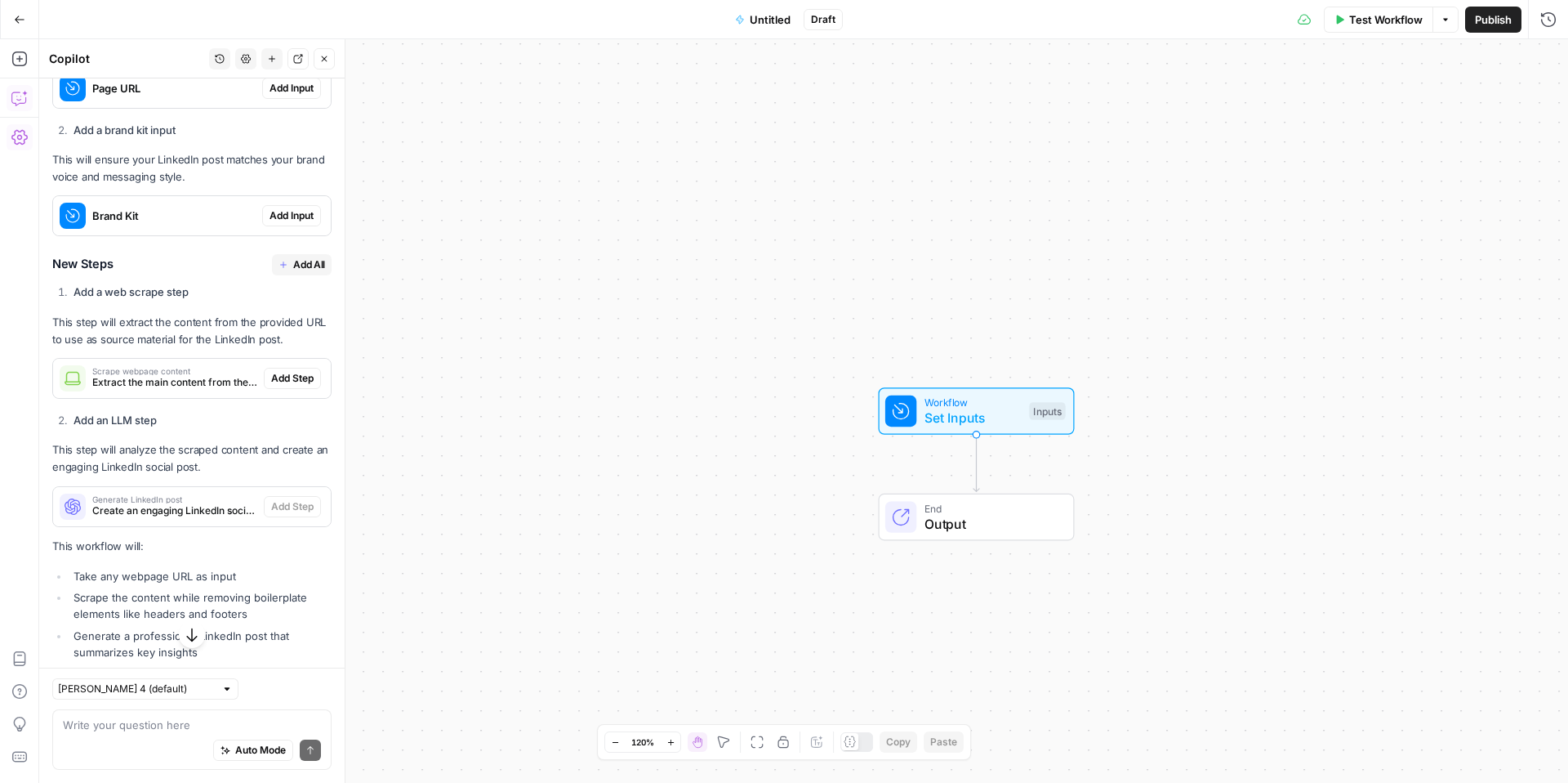
scroll to position [341, 0]
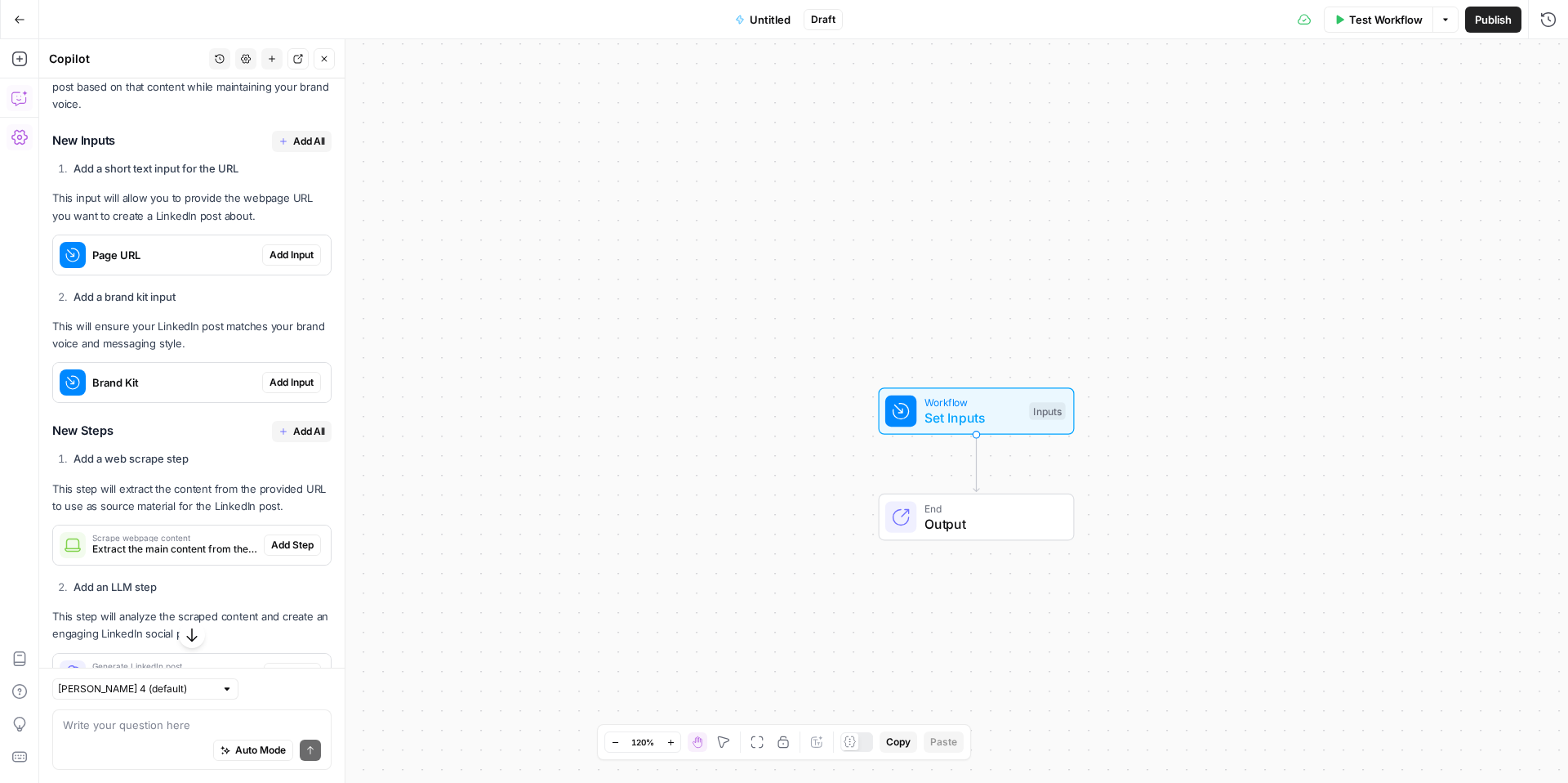
click at [296, 254] on span "Add Input" at bounding box center [291, 254] width 44 height 15
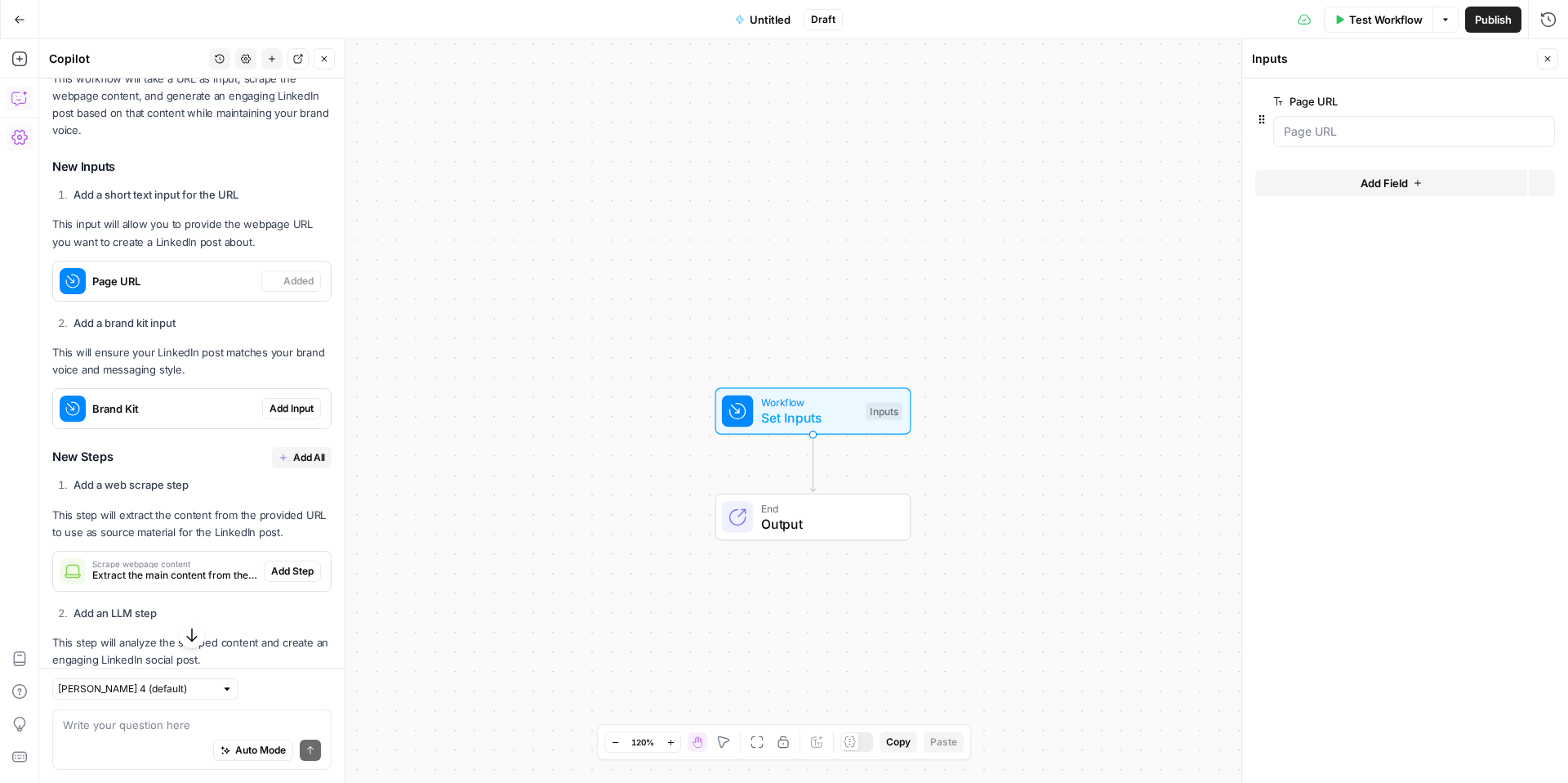
scroll to position [367, 0]
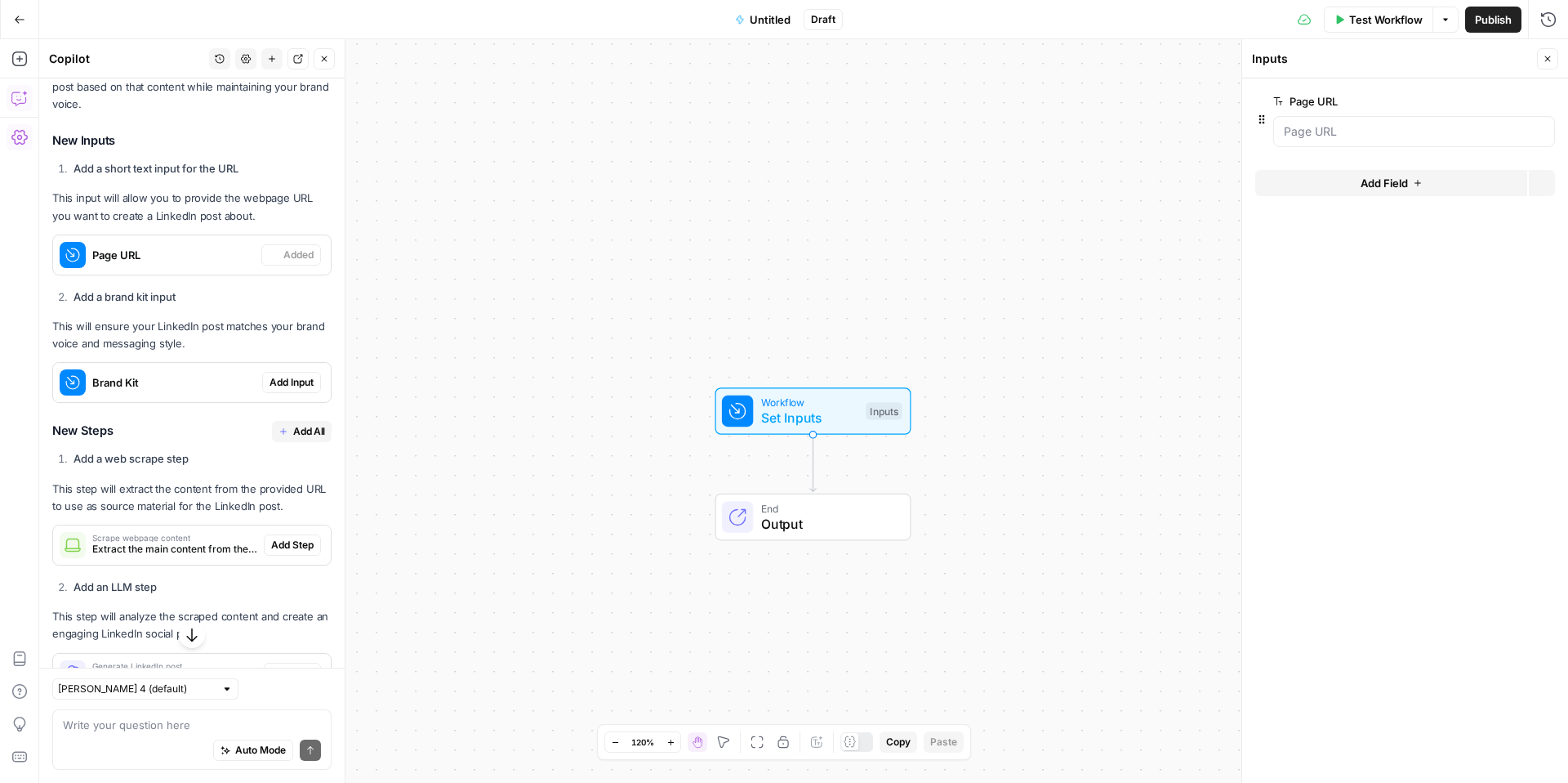
click at [290, 383] on span "Add Input" at bounding box center [291, 382] width 44 height 15
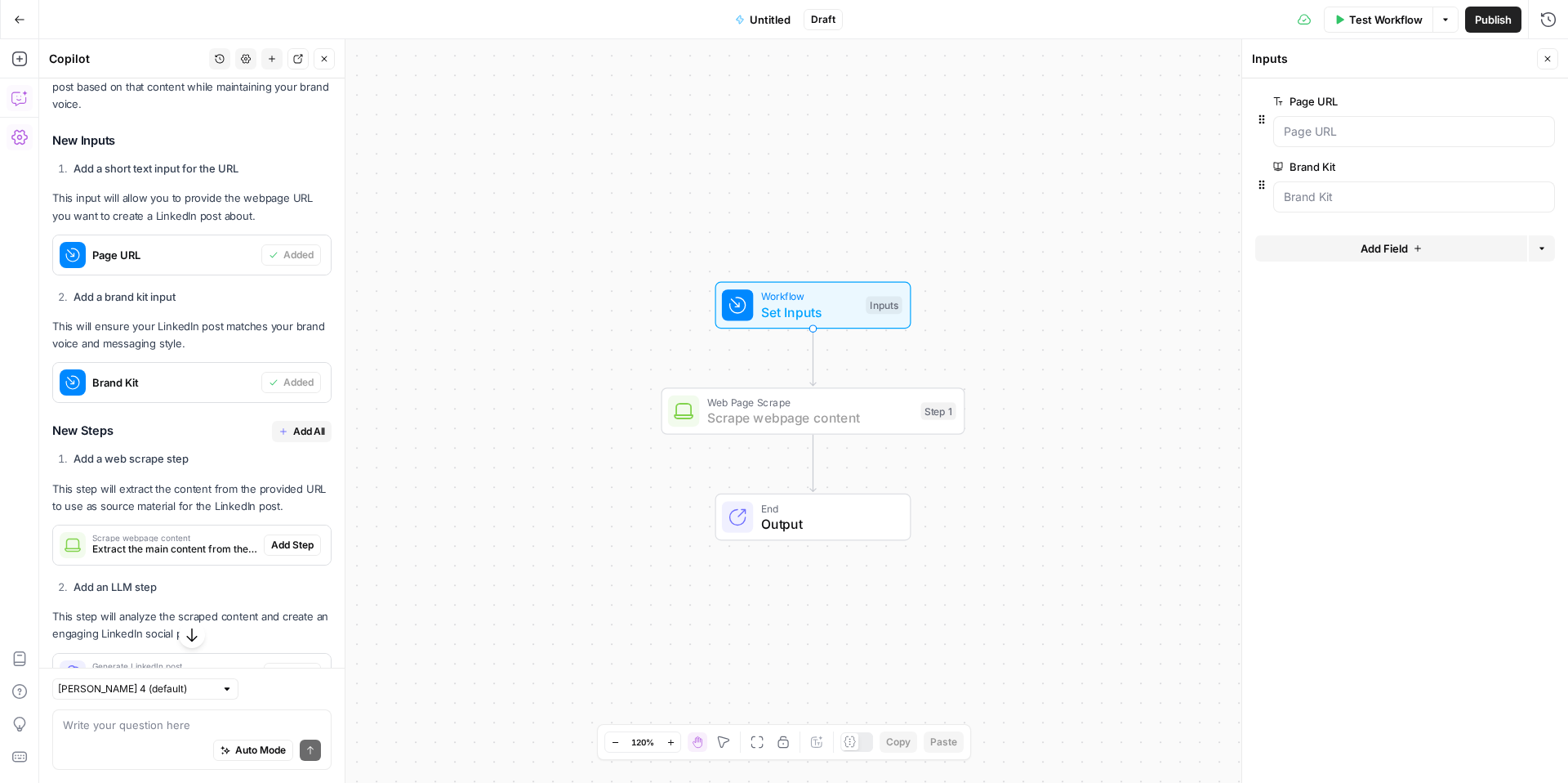
click at [294, 546] on span "Add Step" at bounding box center [292, 544] width 42 height 15
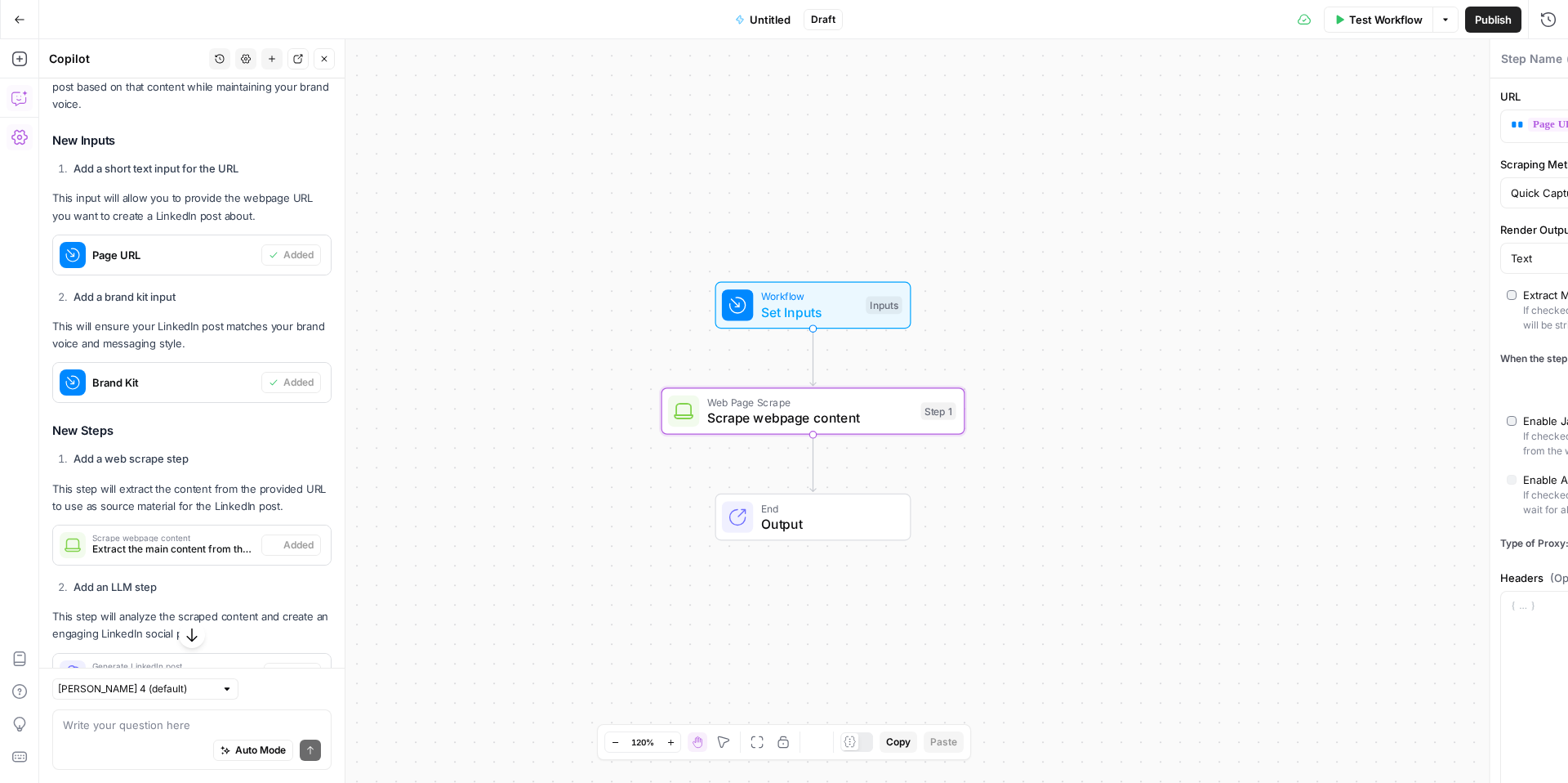
type textarea "Scrape webpage content"
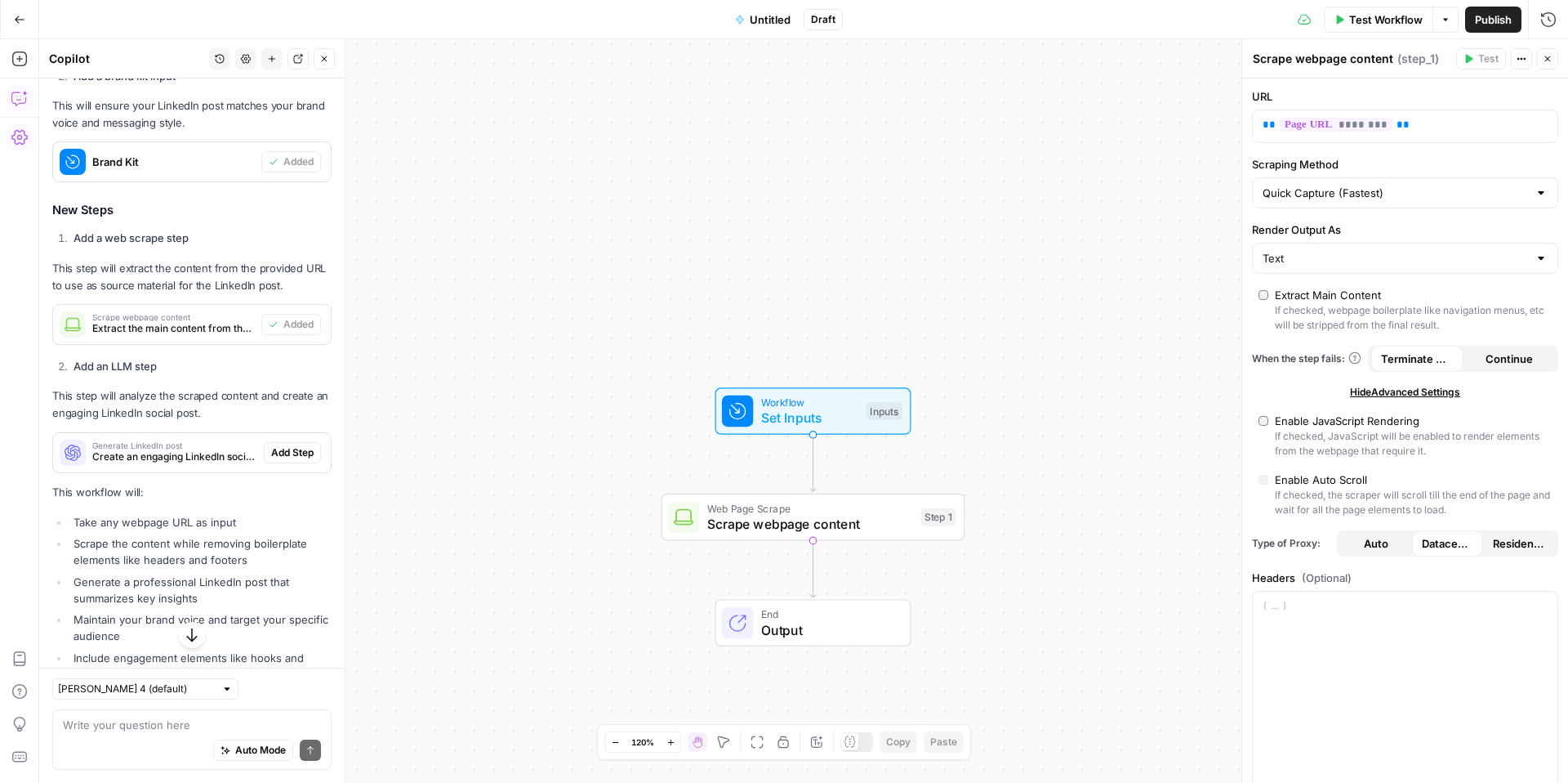
scroll to position [610, 0]
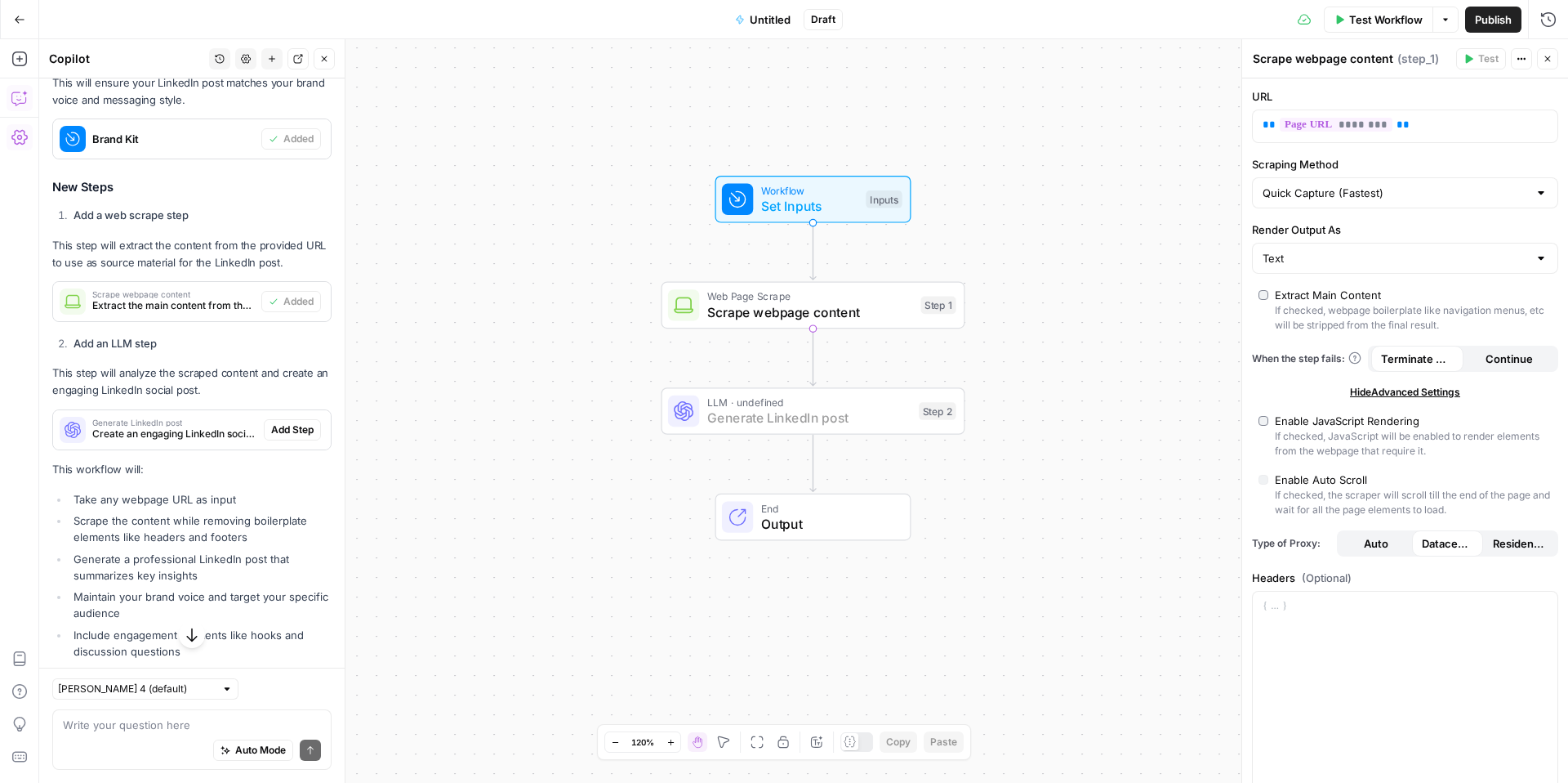
click at [286, 427] on span "Add Step" at bounding box center [292, 429] width 42 height 15
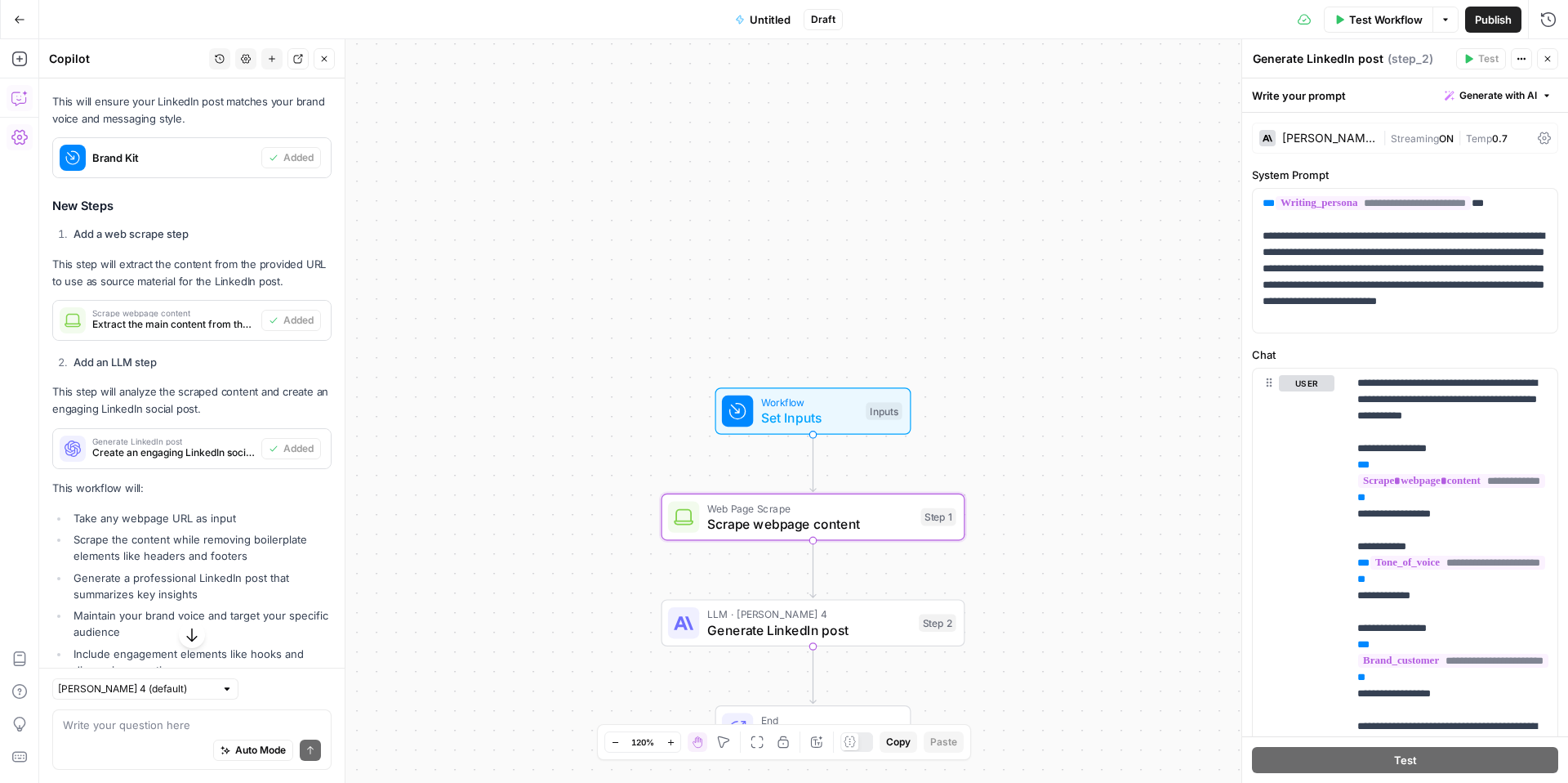
scroll to position [707, 0]
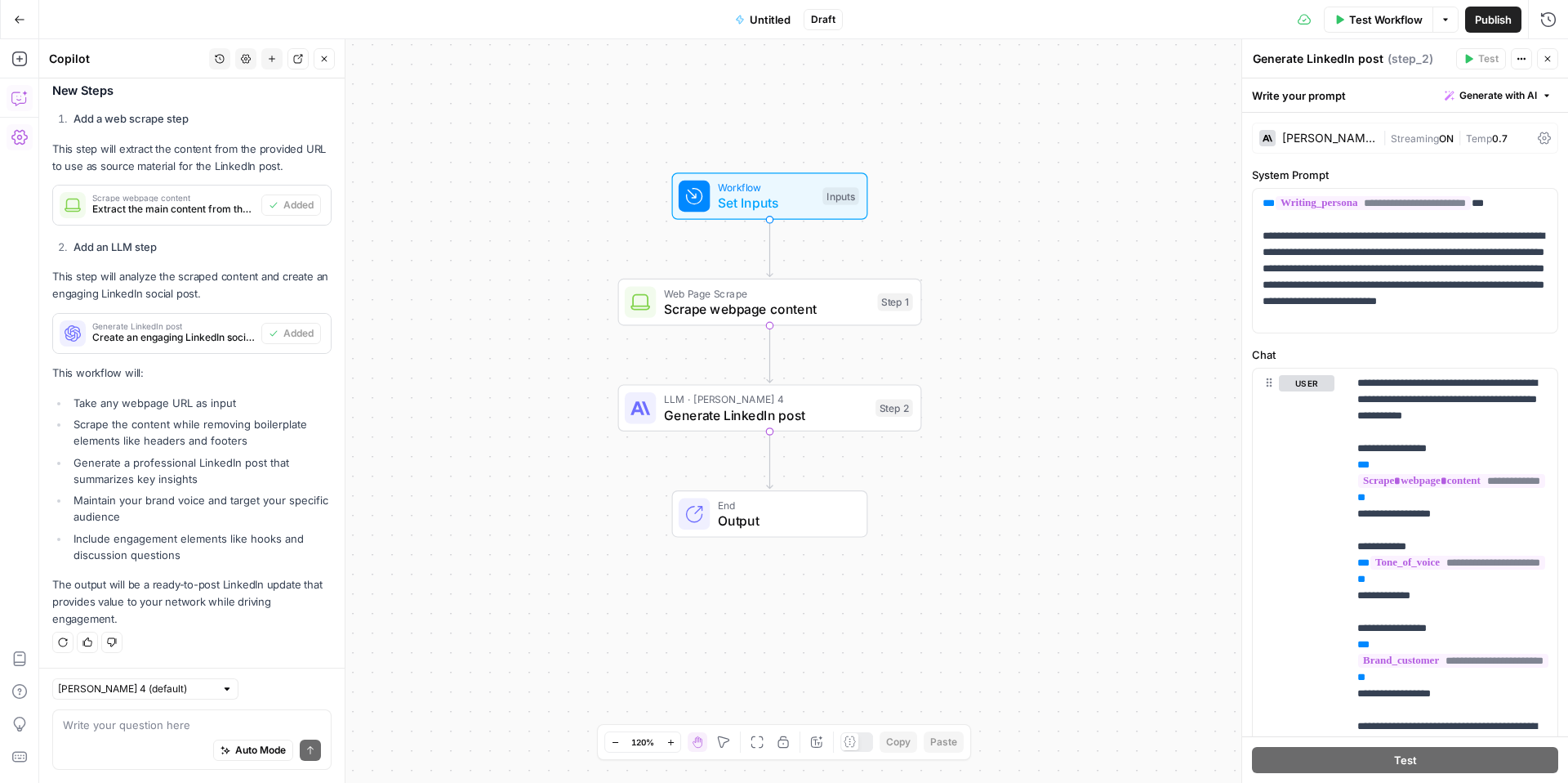
drag, startPoint x: 829, startPoint y: 565, endPoint x: 786, endPoint y: 350, distance: 219.3
click at [786, 350] on div "Workflow Set Inputs Inputs Web Page Scrape Scrape webpage content Step 1 LLM · …" at bounding box center [803, 410] width 1529 height 743
click at [14, 19] on icon "button" at bounding box center [19, 19] width 11 height 11
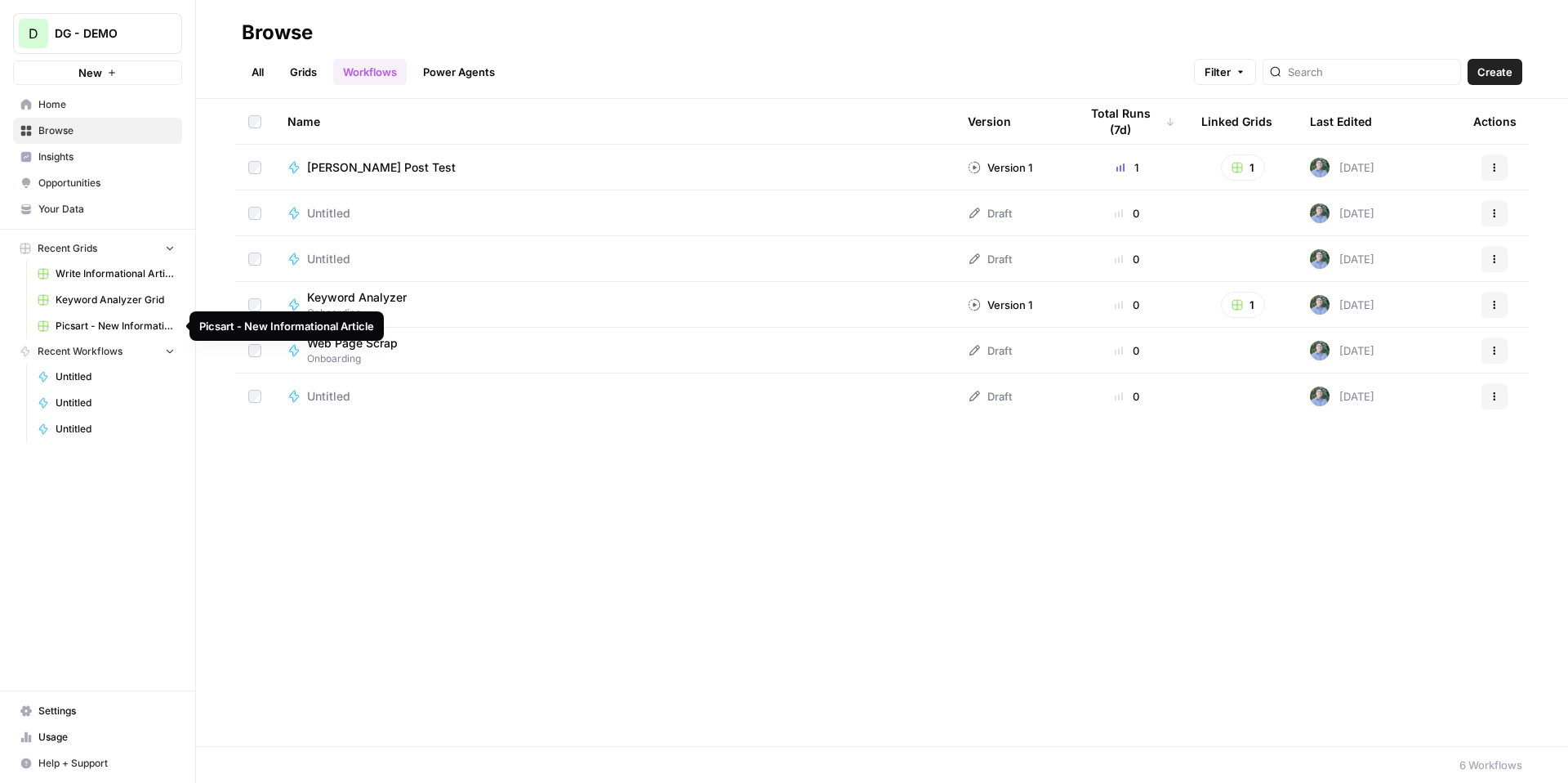
click at [122, 330] on span "Picsart - New Informational Article" at bounding box center [115, 325] width 119 height 15
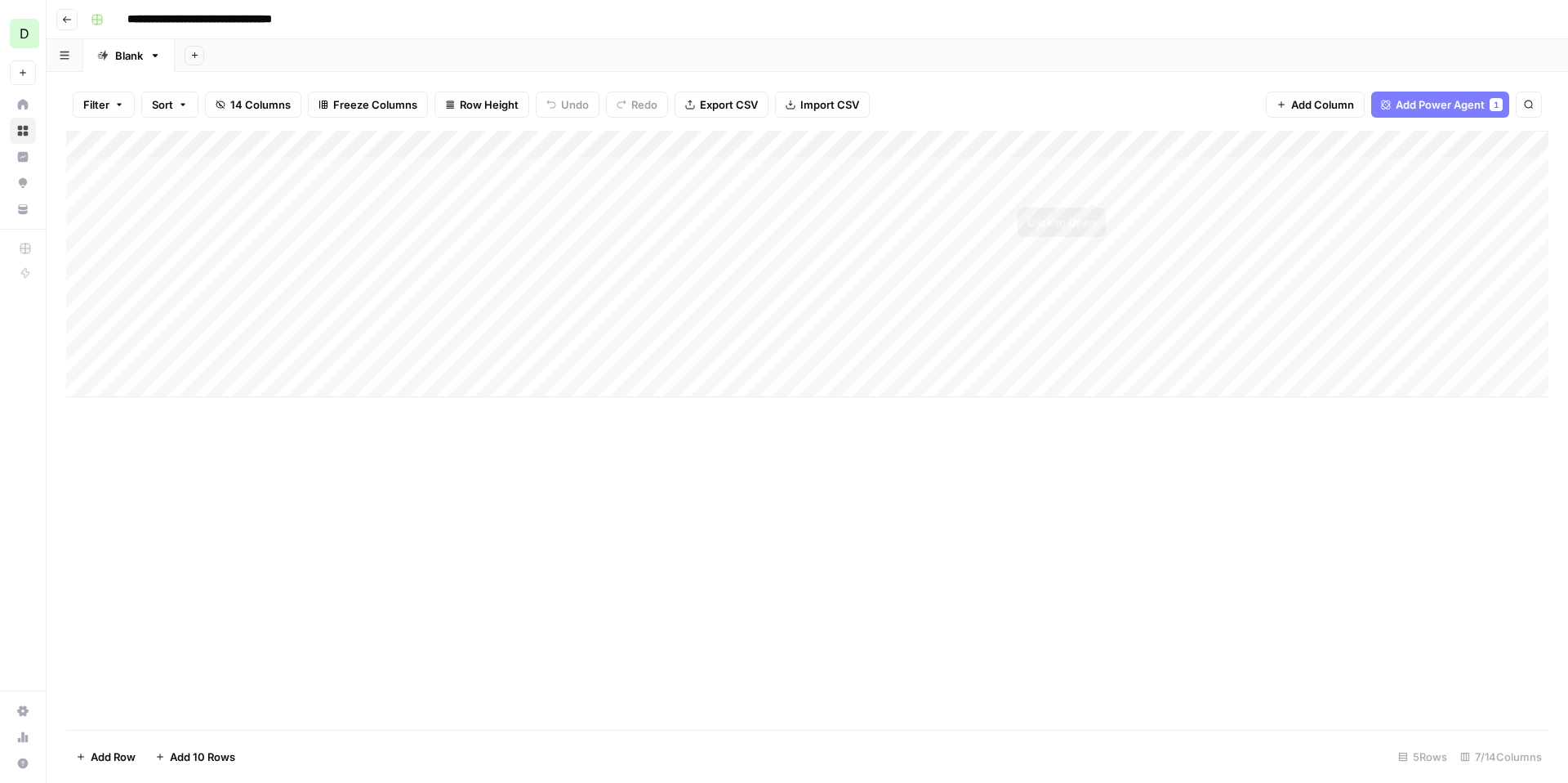
click at [1091, 169] on div "Add Column" at bounding box center [807, 264] width 1482 height 266
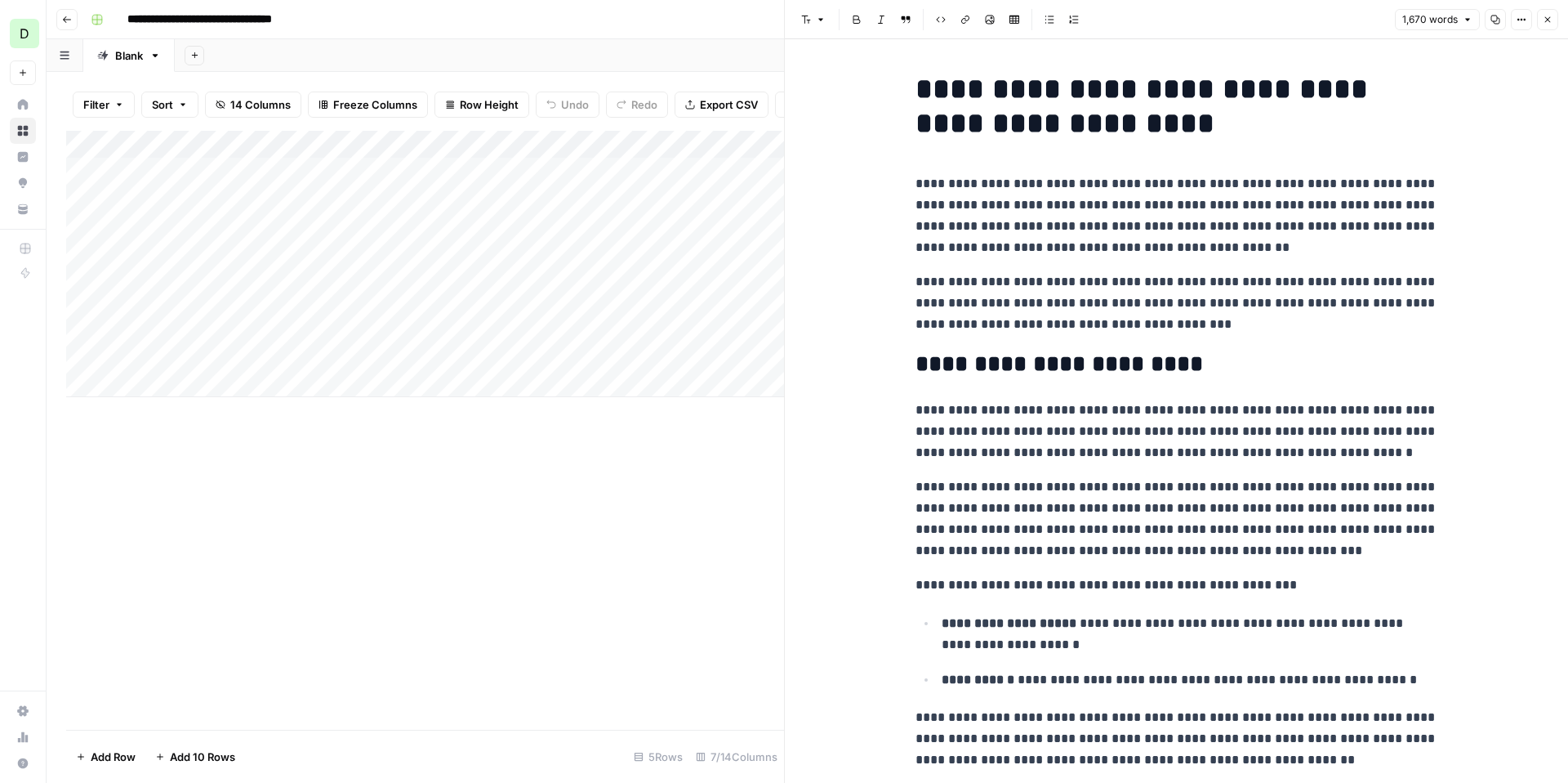
click at [727, 488] on div "Add Column" at bounding box center [425, 430] width 718 height 599
click at [1550, 20] on icon "button" at bounding box center [1547, 19] width 10 height 10
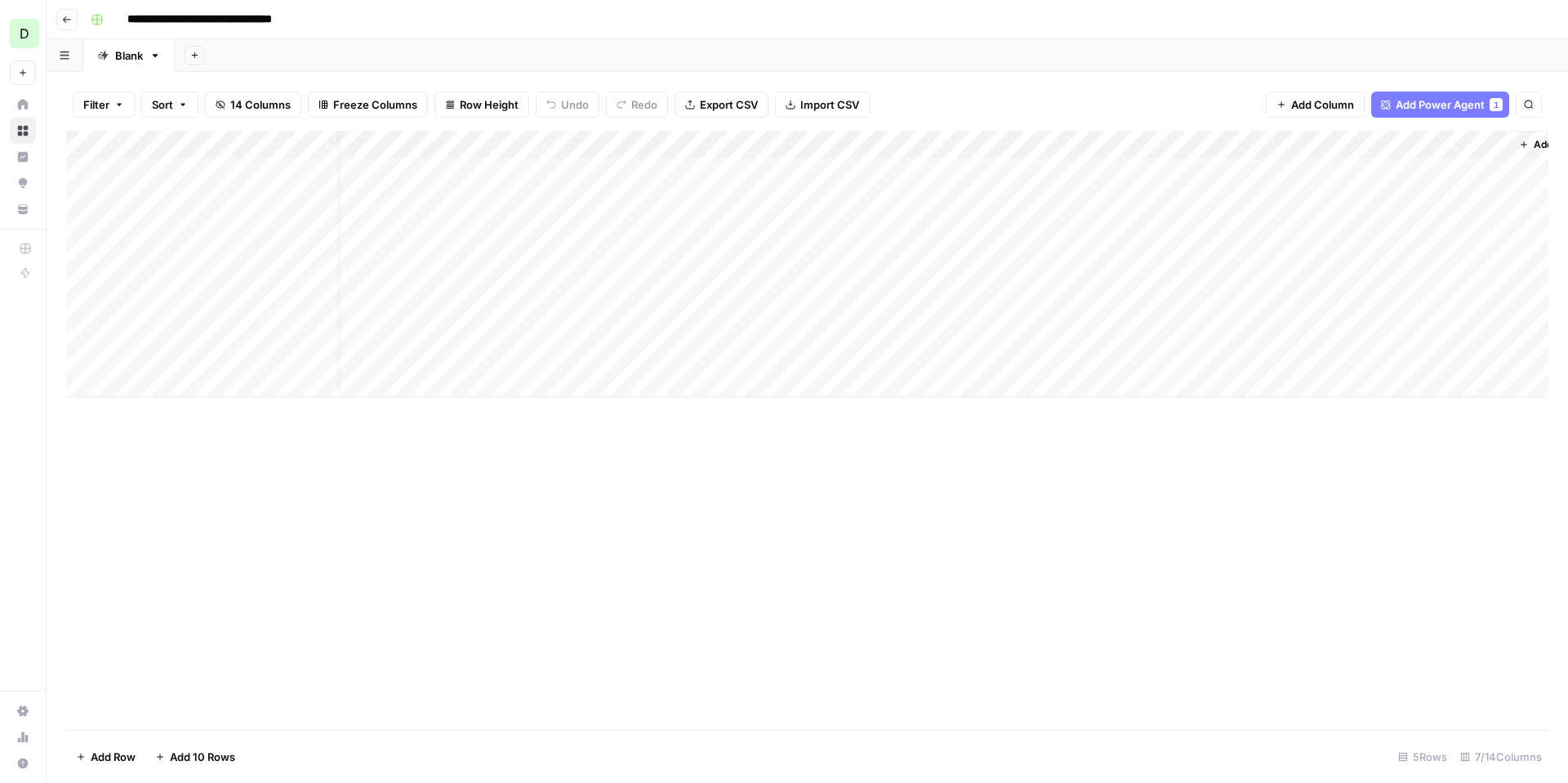
scroll to position [0, 80]
click at [1441, 170] on div "Add Column" at bounding box center [807, 264] width 1482 height 266
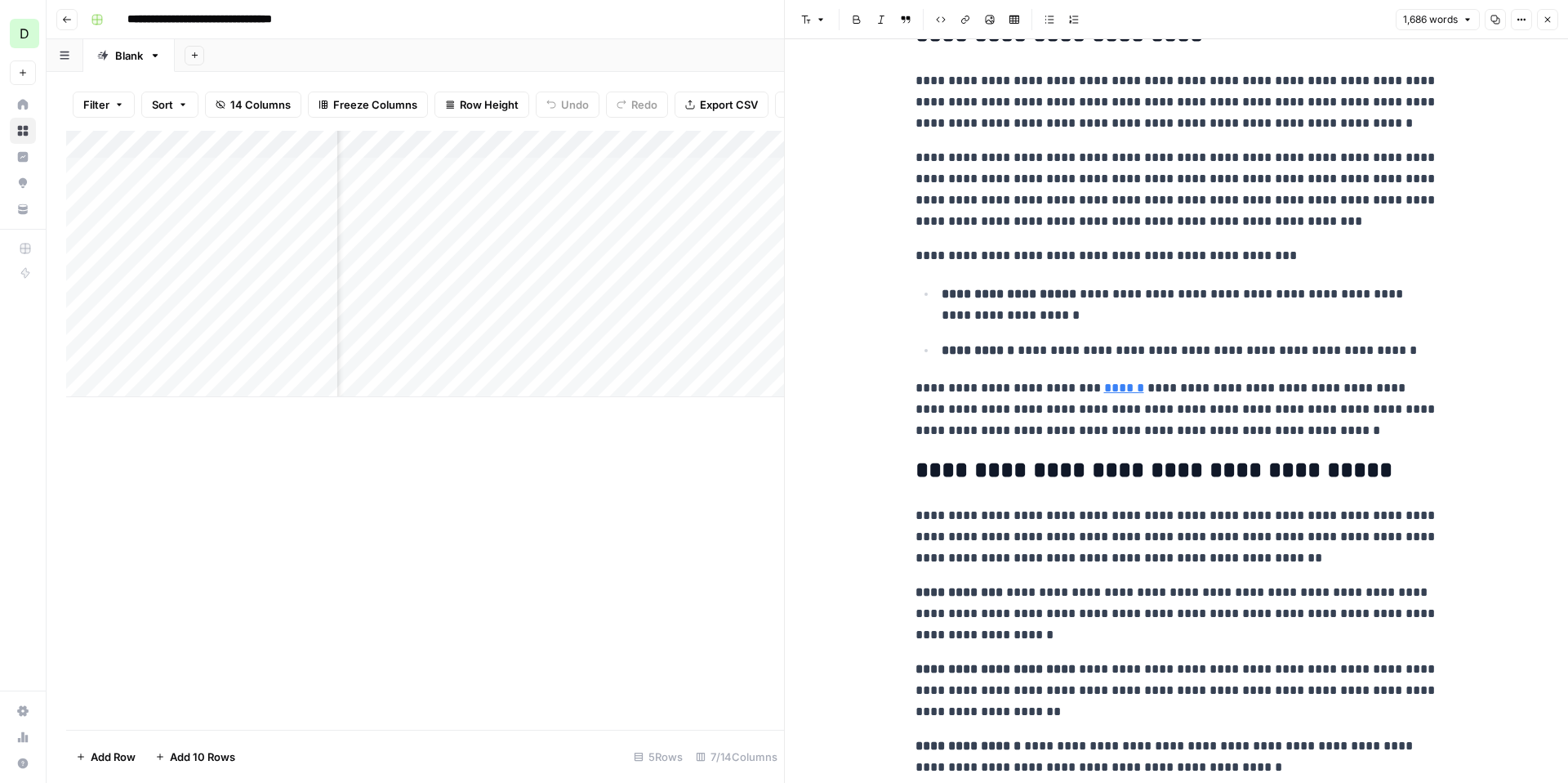
scroll to position [326, 0]
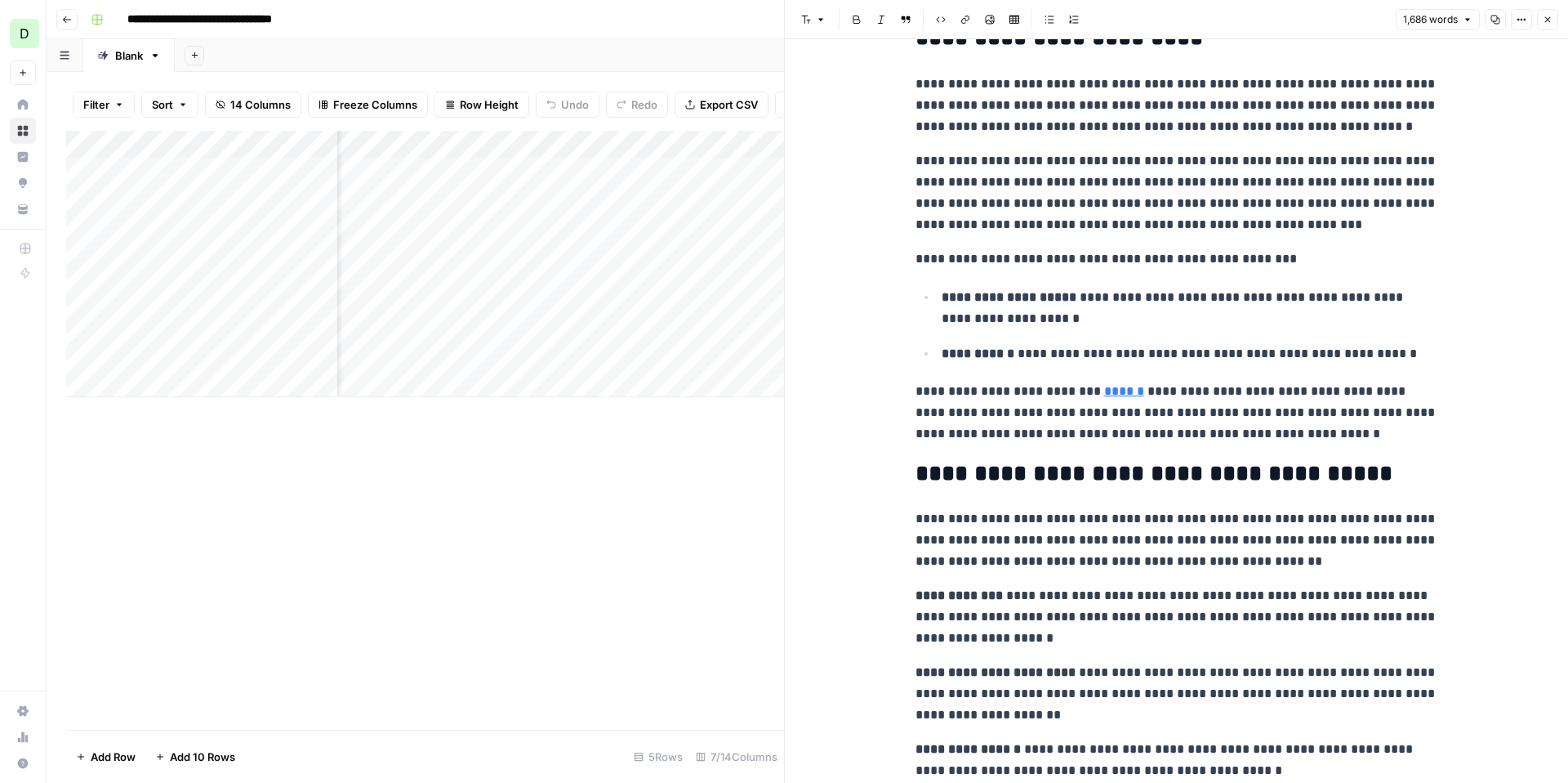
click at [1552, 18] on button "Close" at bounding box center [1547, 19] width 22 height 22
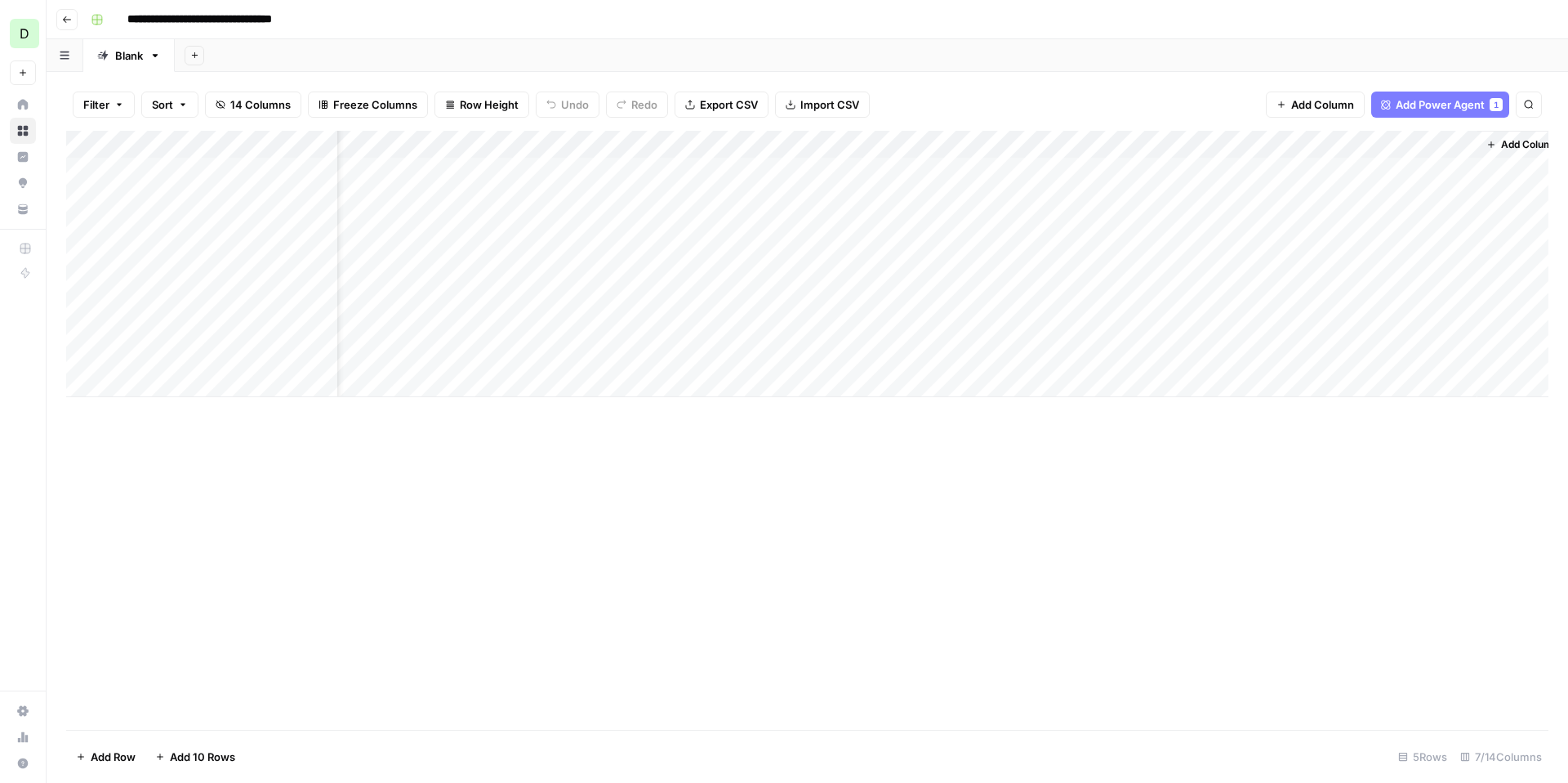
scroll to position [0, 80]
click at [1494, 144] on span "Add Column" at bounding box center [1511, 144] width 57 height 15
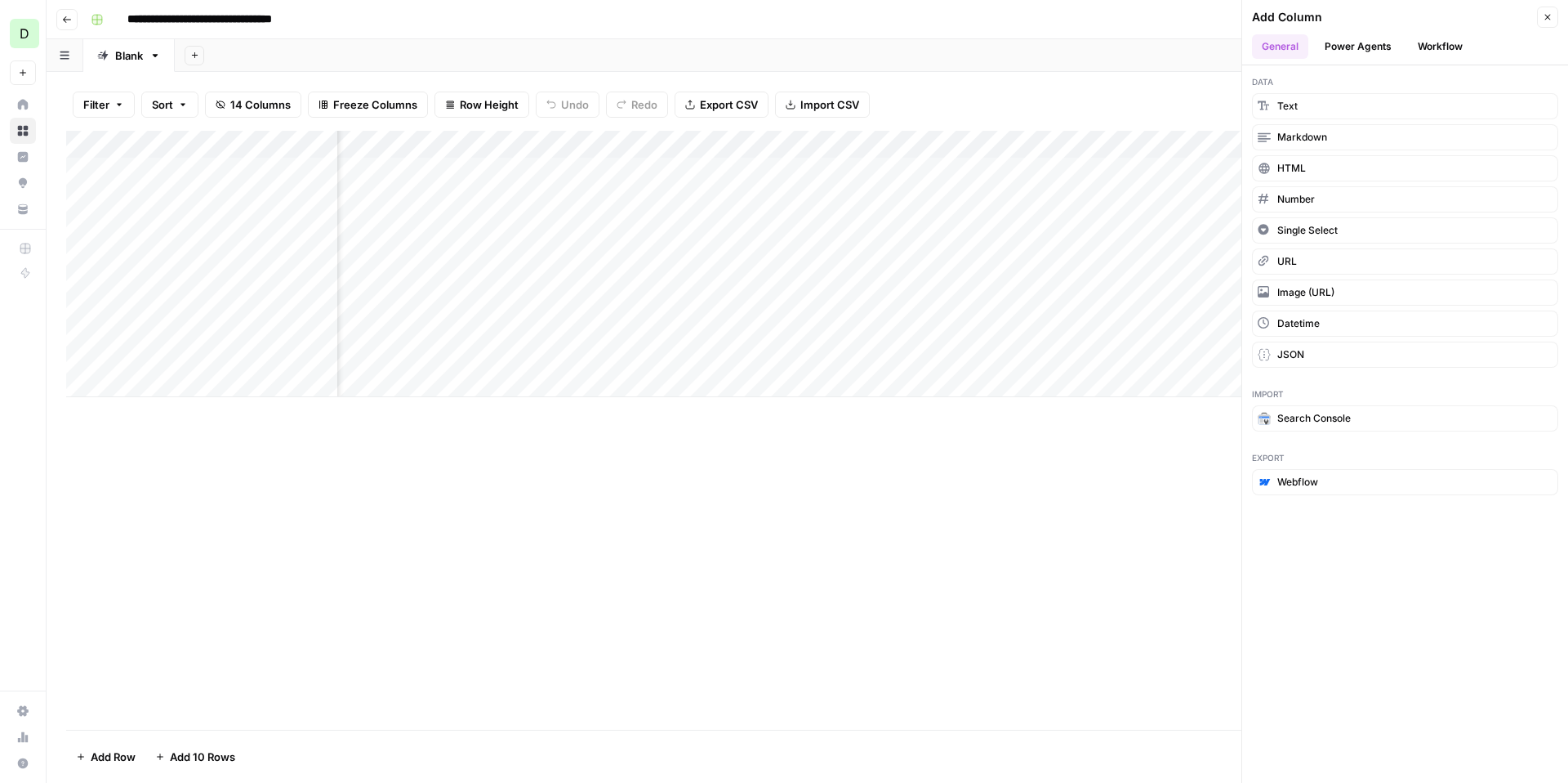
click at [1558, 17] on header "Add Column Close General Power Agents Workflow" at bounding box center [1405, 33] width 326 height 66
click at [1551, 19] on icon "button" at bounding box center [1547, 16] width 10 height 10
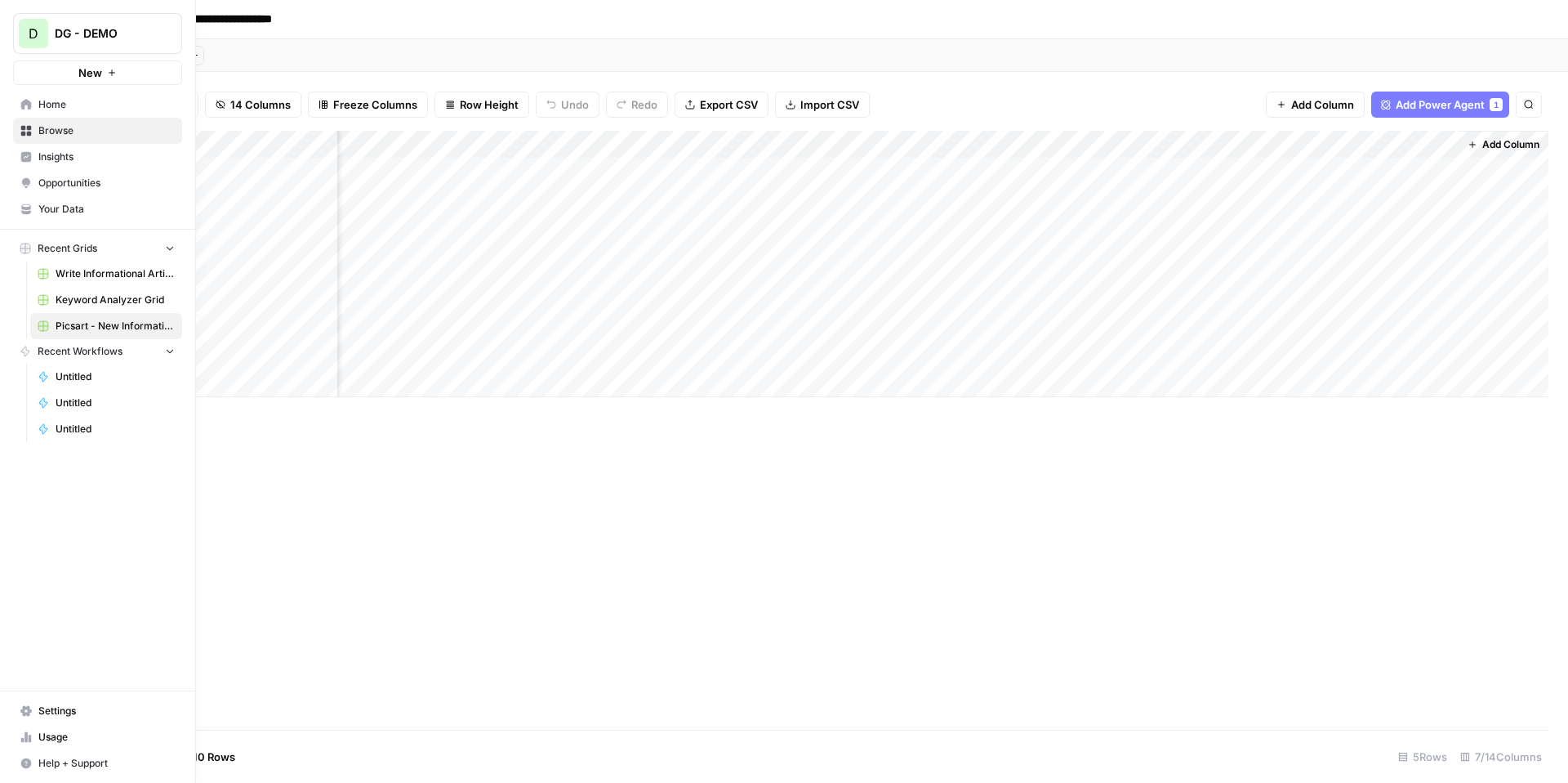
click at [93, 132] on span "Browse" at bounding box center [106, 131] width 137 height 15
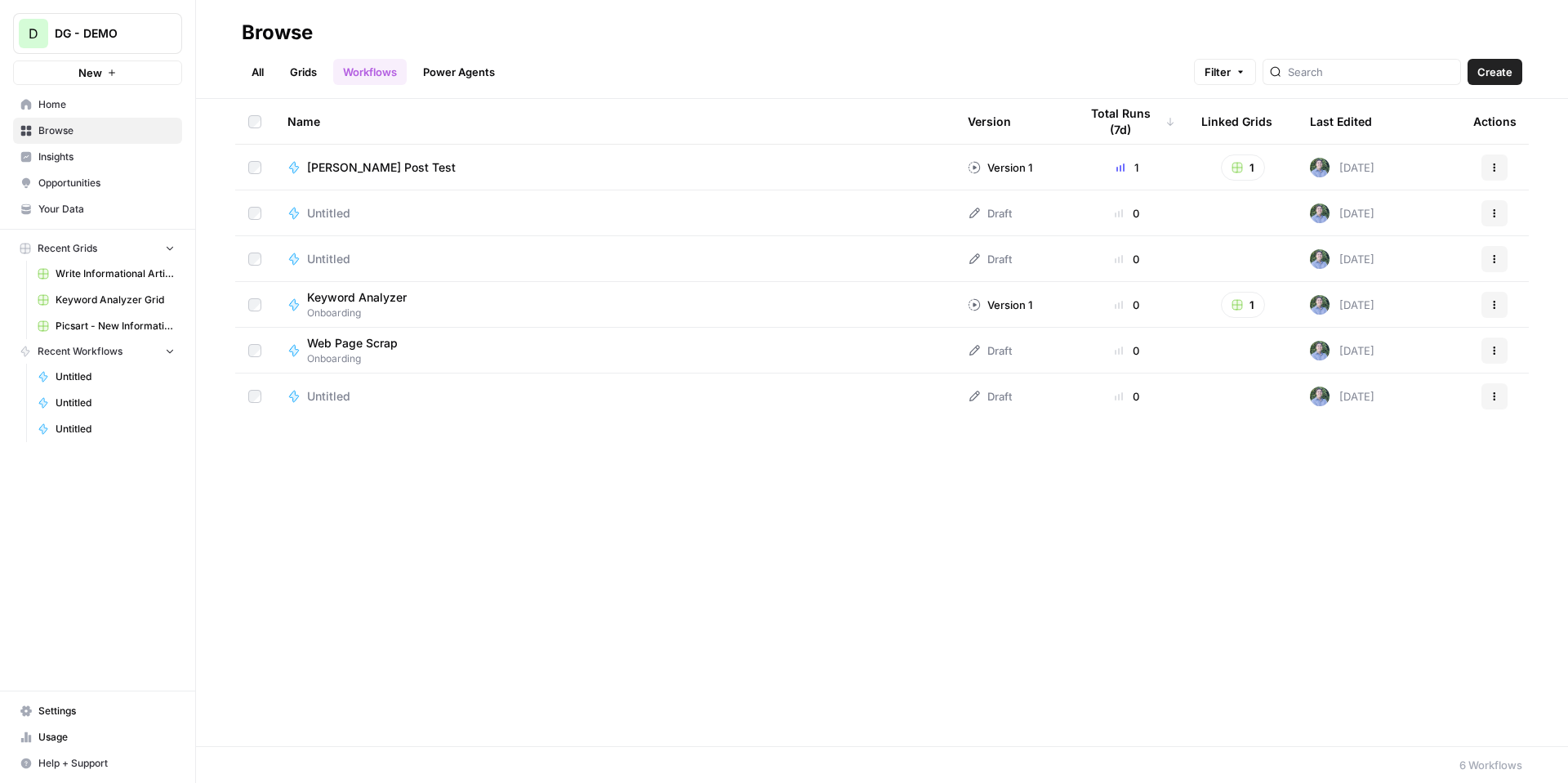
click at [246, 71] on link "All" at bounding box center [258, 72] width 32 height 26
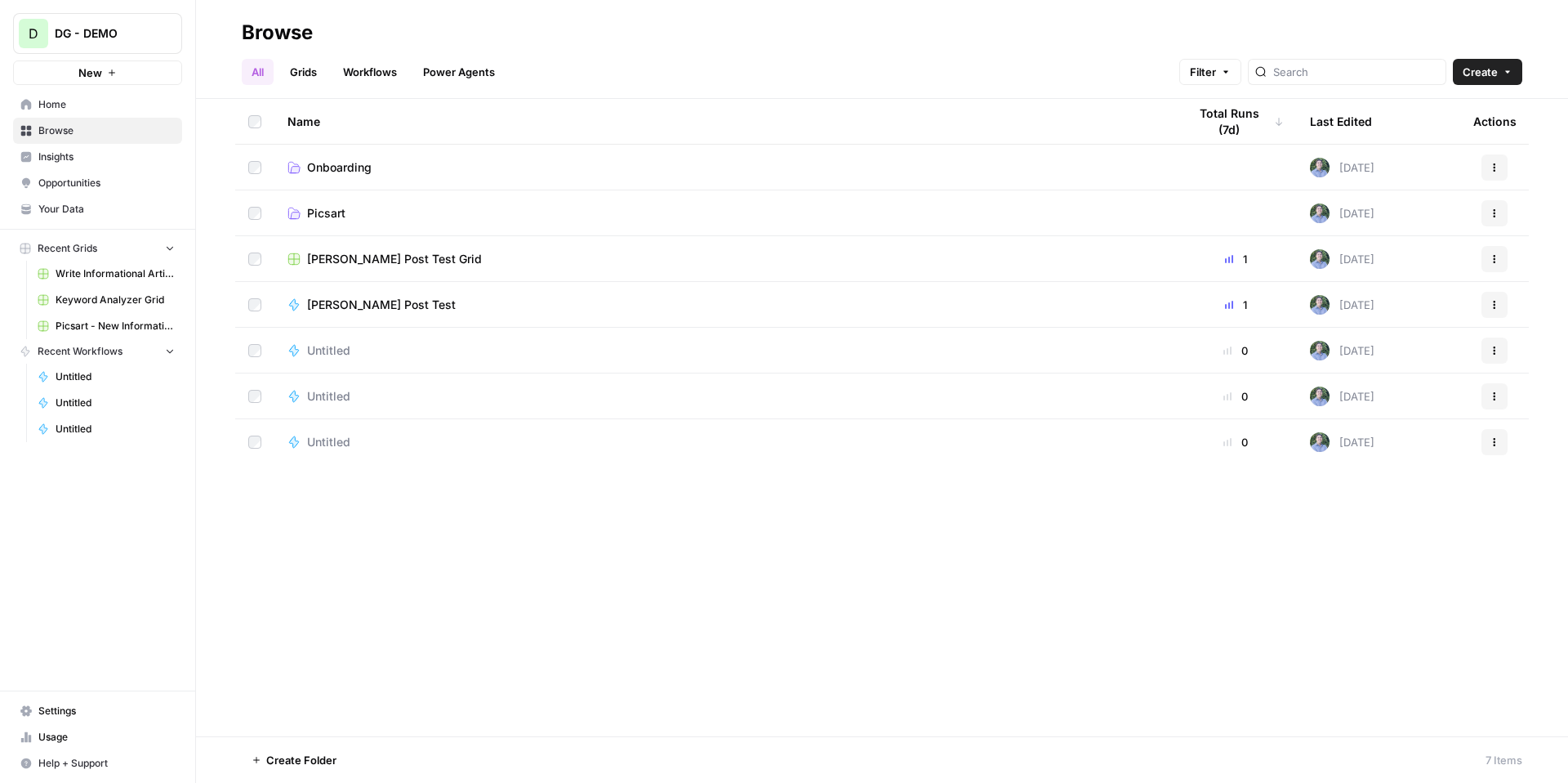
click at [335, 210] on span "Picsart" at bounding box center [326, 213] width 38 height 16
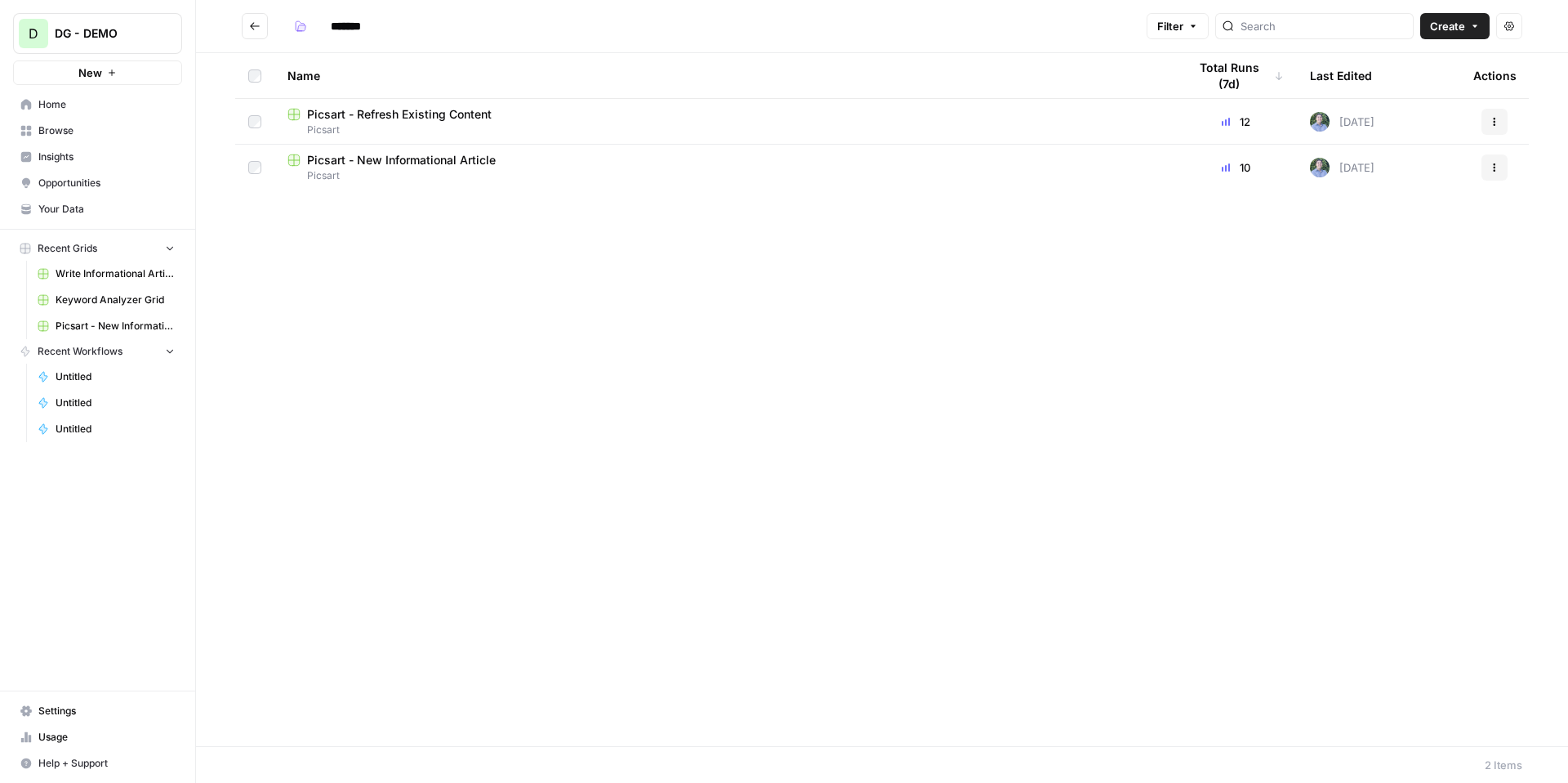
click at [389, 112] on span "Picsart - Refresh Existing Content" at bounding box center [399, 114] width 184 height 16
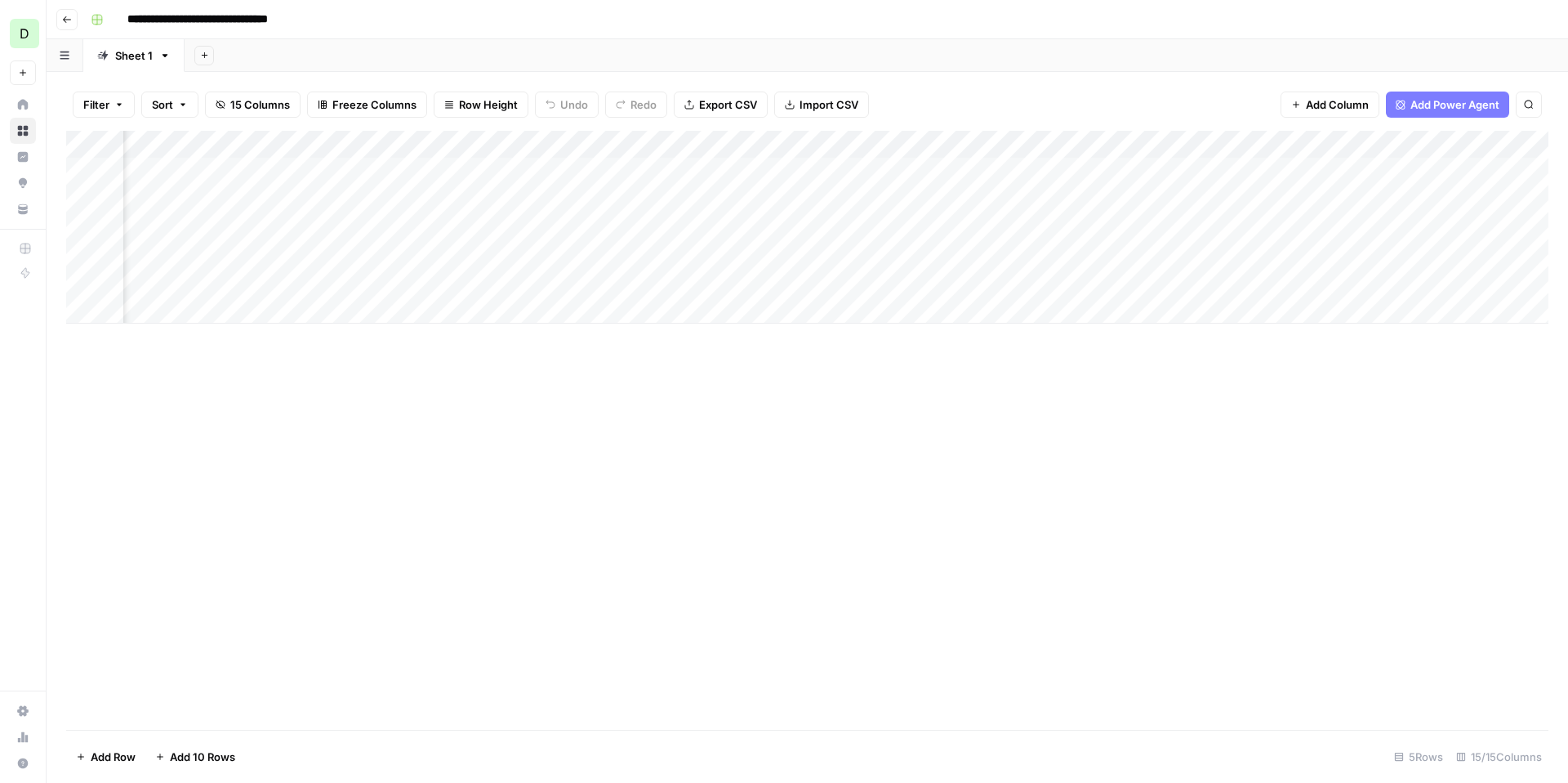
scroll to position [0, 454]
click at [1124, 170] on div "Add Column" at bounding box center [807, 227] width 1482 height 193
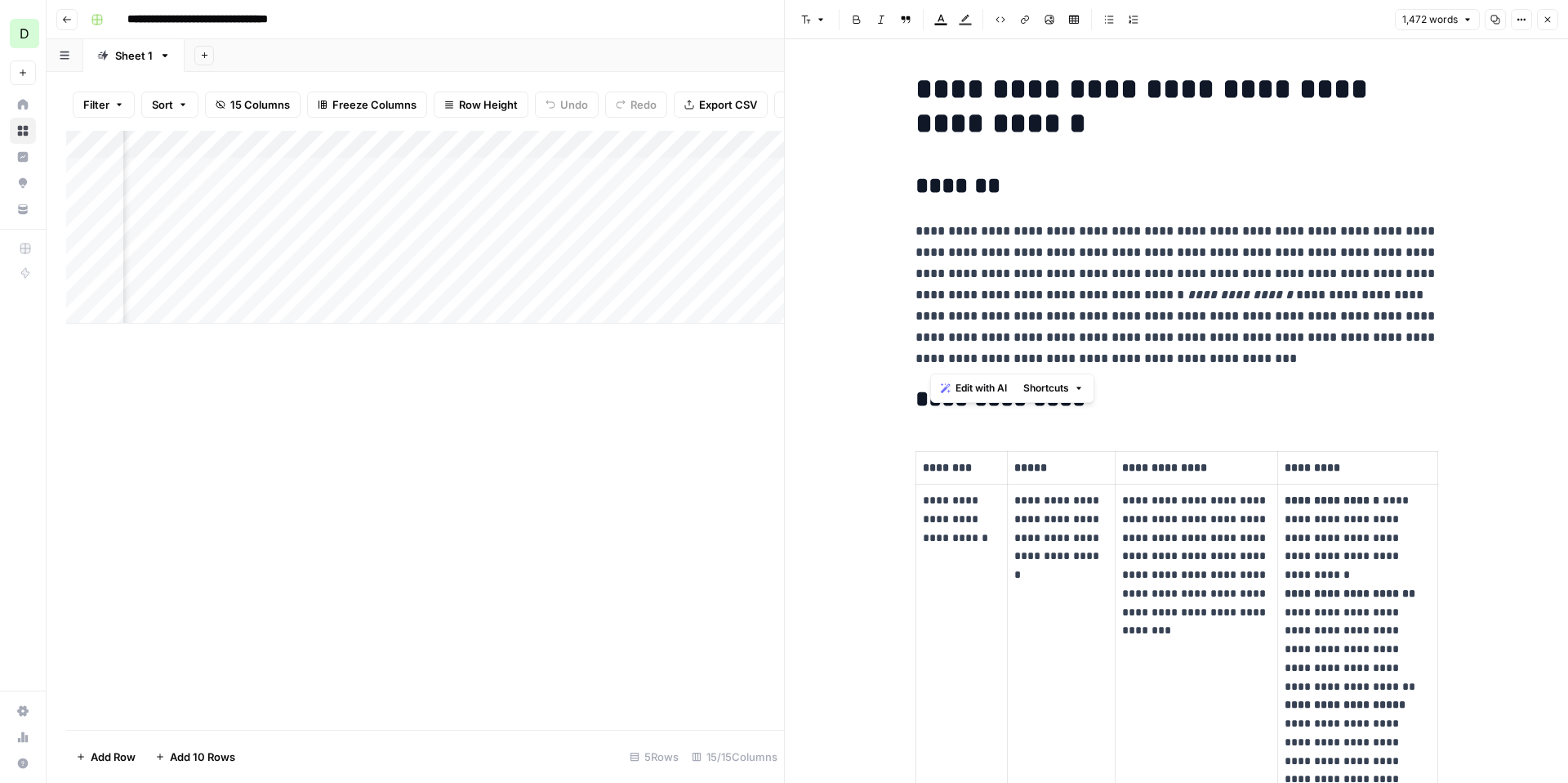
drag, startPoint x: 1189, startPoint y: 361, endPoint x: 932, endPoint y: 253, distance: 278.8
click at [932, 253] on p "**********" at bounding box center [1177, 295] width 522 height 149
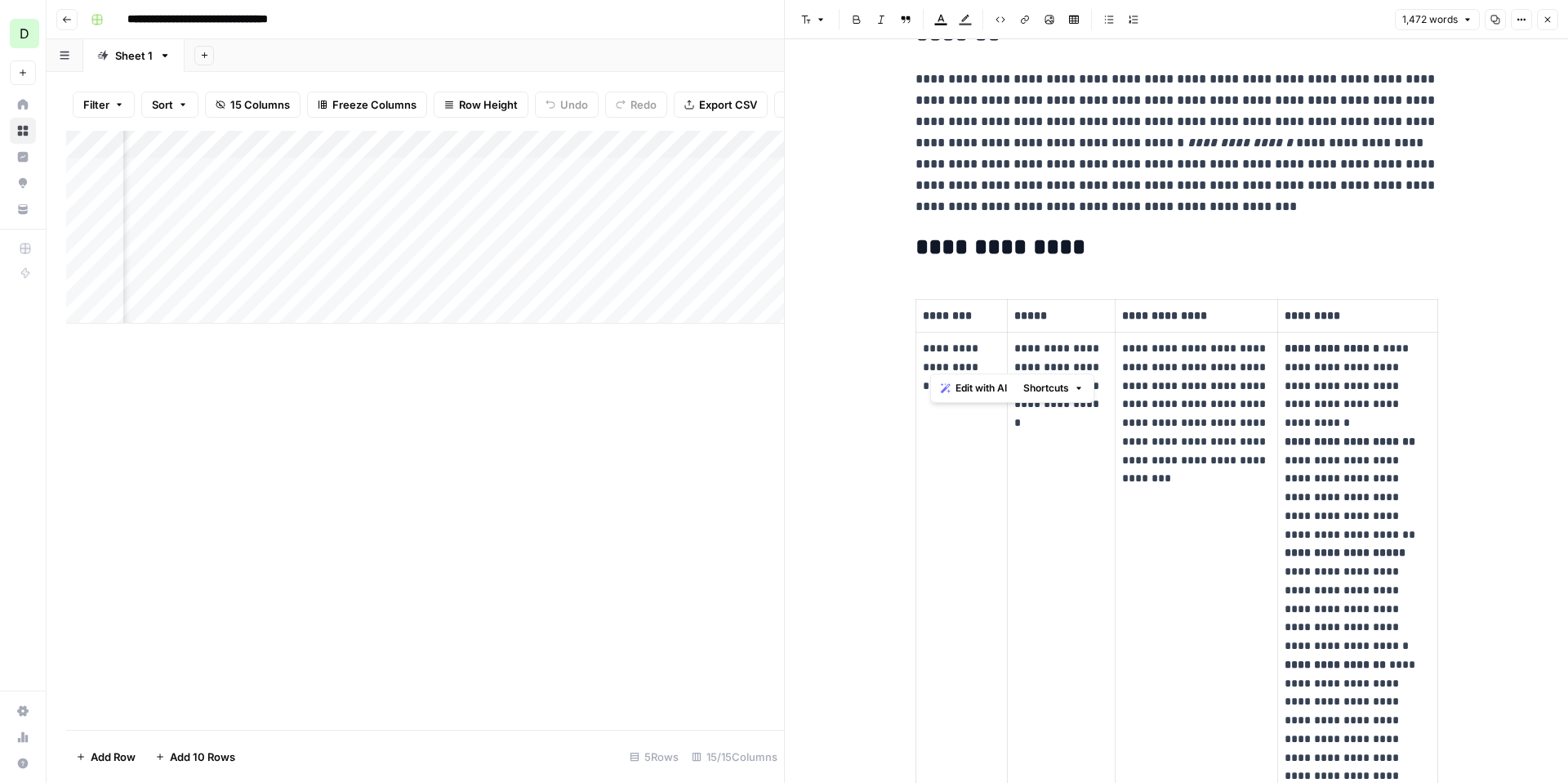
scroll to position [151, 0]
click at [951, 241] on h2 "**********" at bounding box center [1177, 248] width 522 height 26
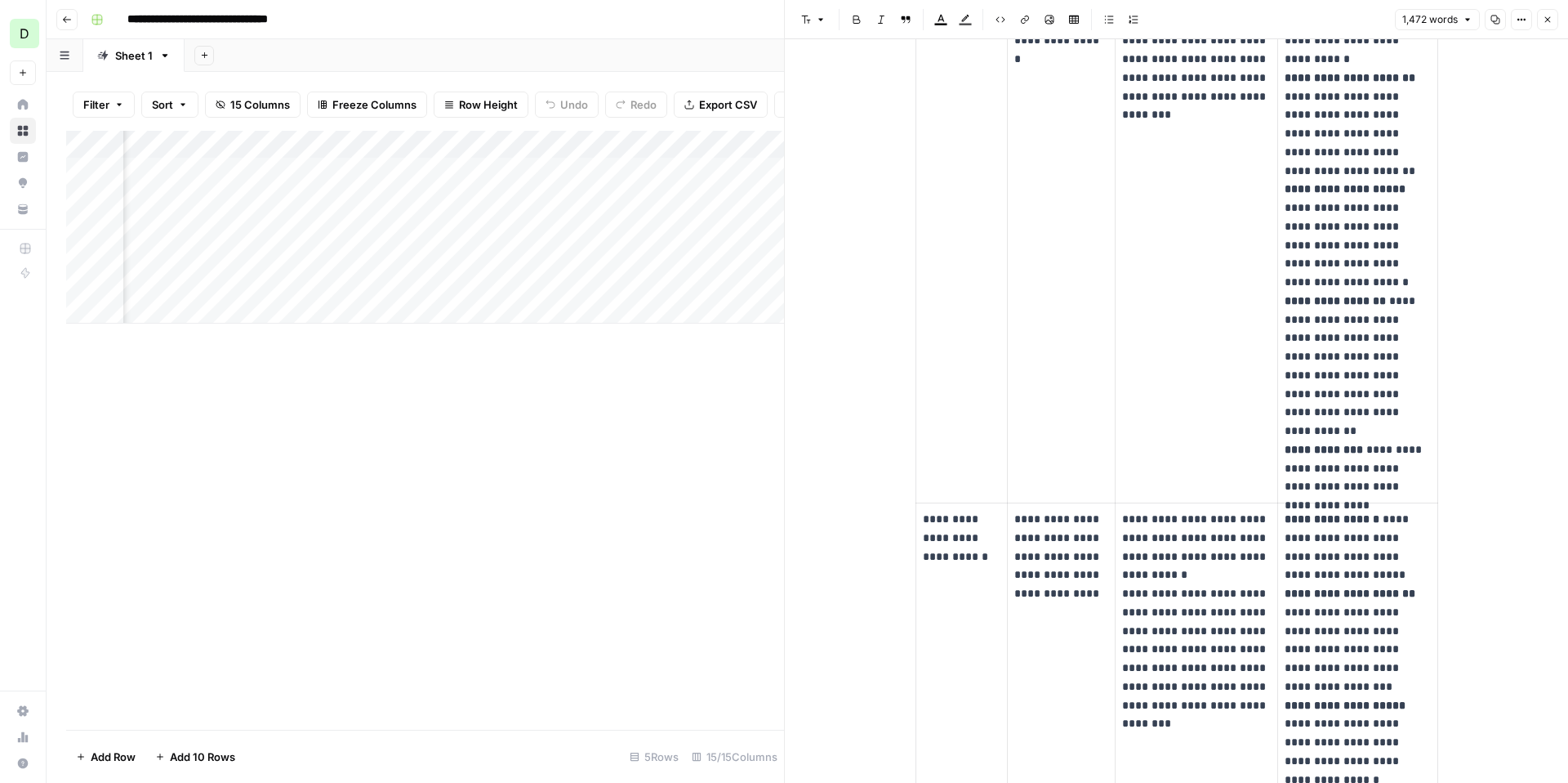
scroll to position [0, 0]
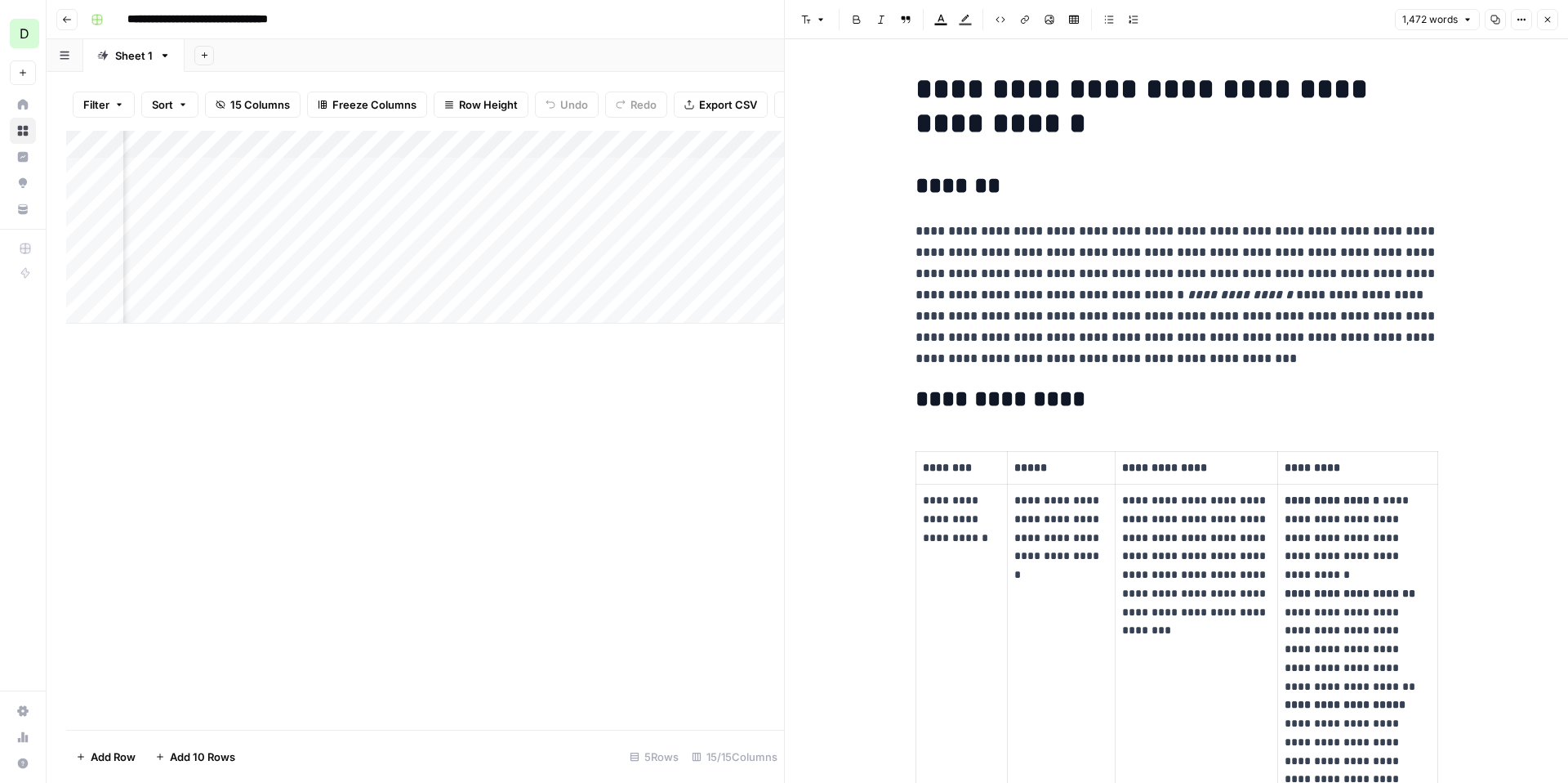
click at [1546, 23] on icon "button" at bounding box center [1547, 19] width 10 height 10
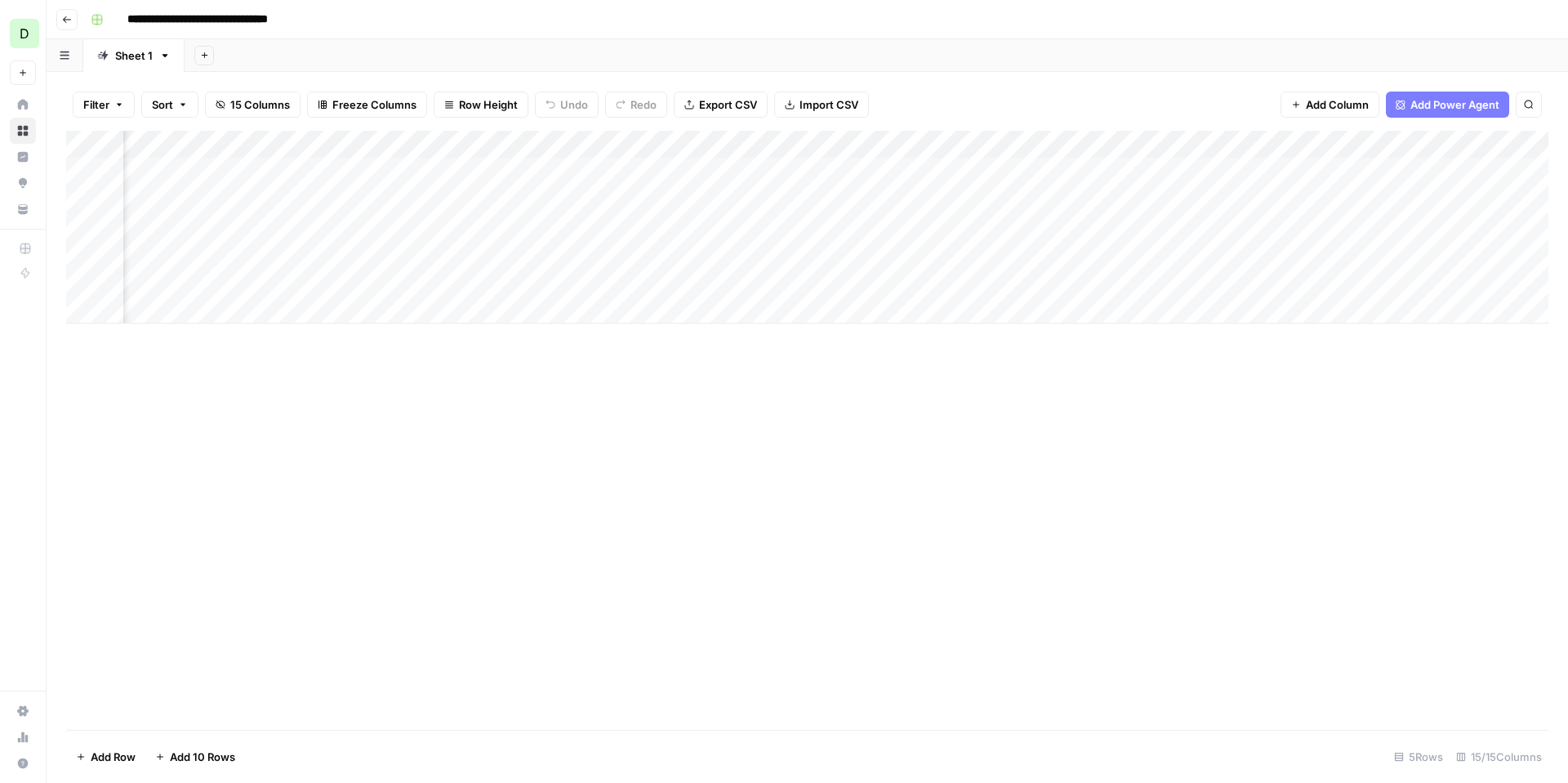
scroll to position [0, 1213]
click at [1350, 170] on div "Add Column" at bounding box center [807, 227] width 1482 height 193
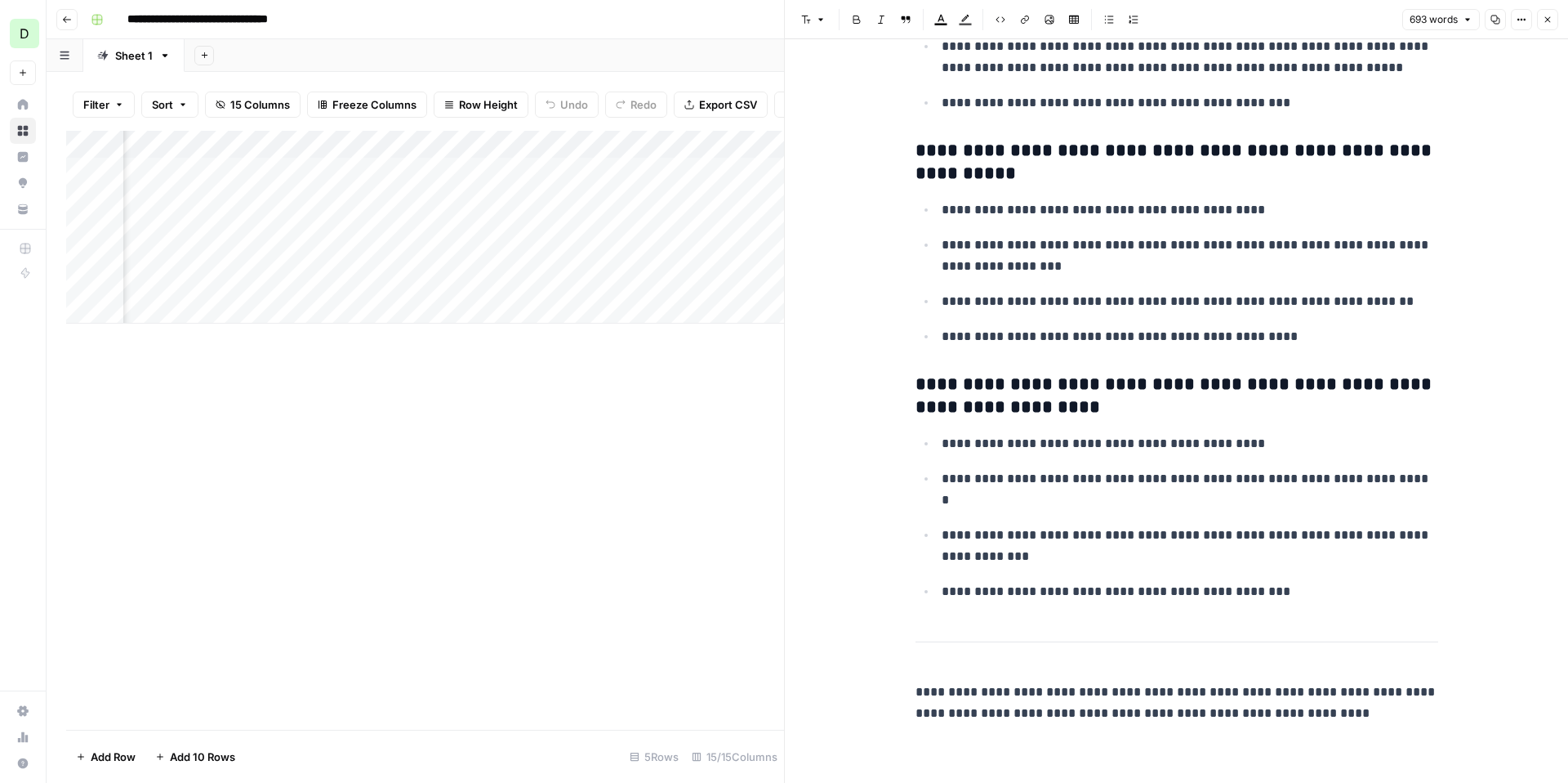
scroll to position [2770, 0]
click at [1549, 23] on icon "button" at bounding box center [1547, 19] width 10 height 10
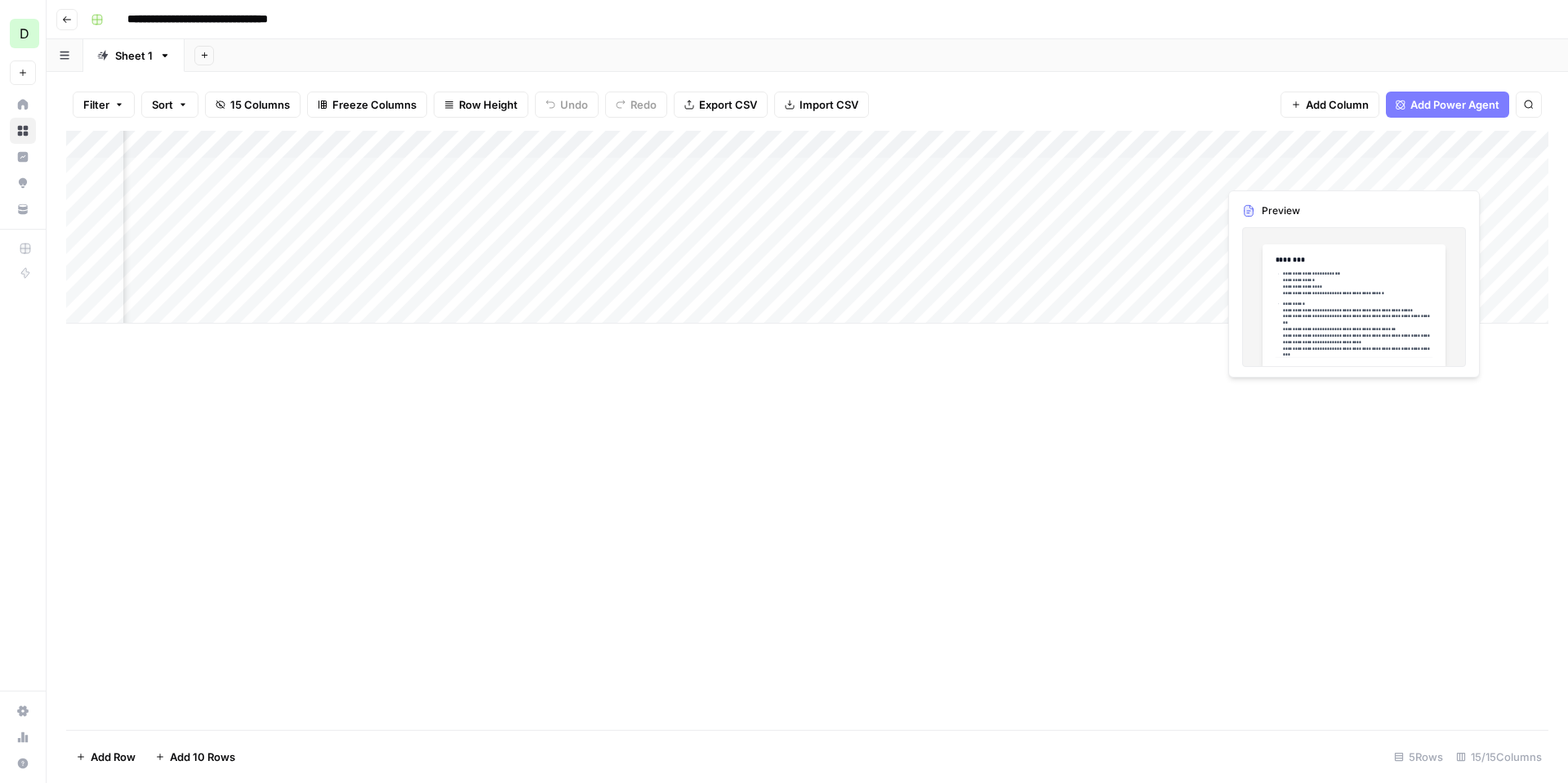
click at [1347, 170] on div "Add Column" at bounding box center [807, 227] width 1482 height 193
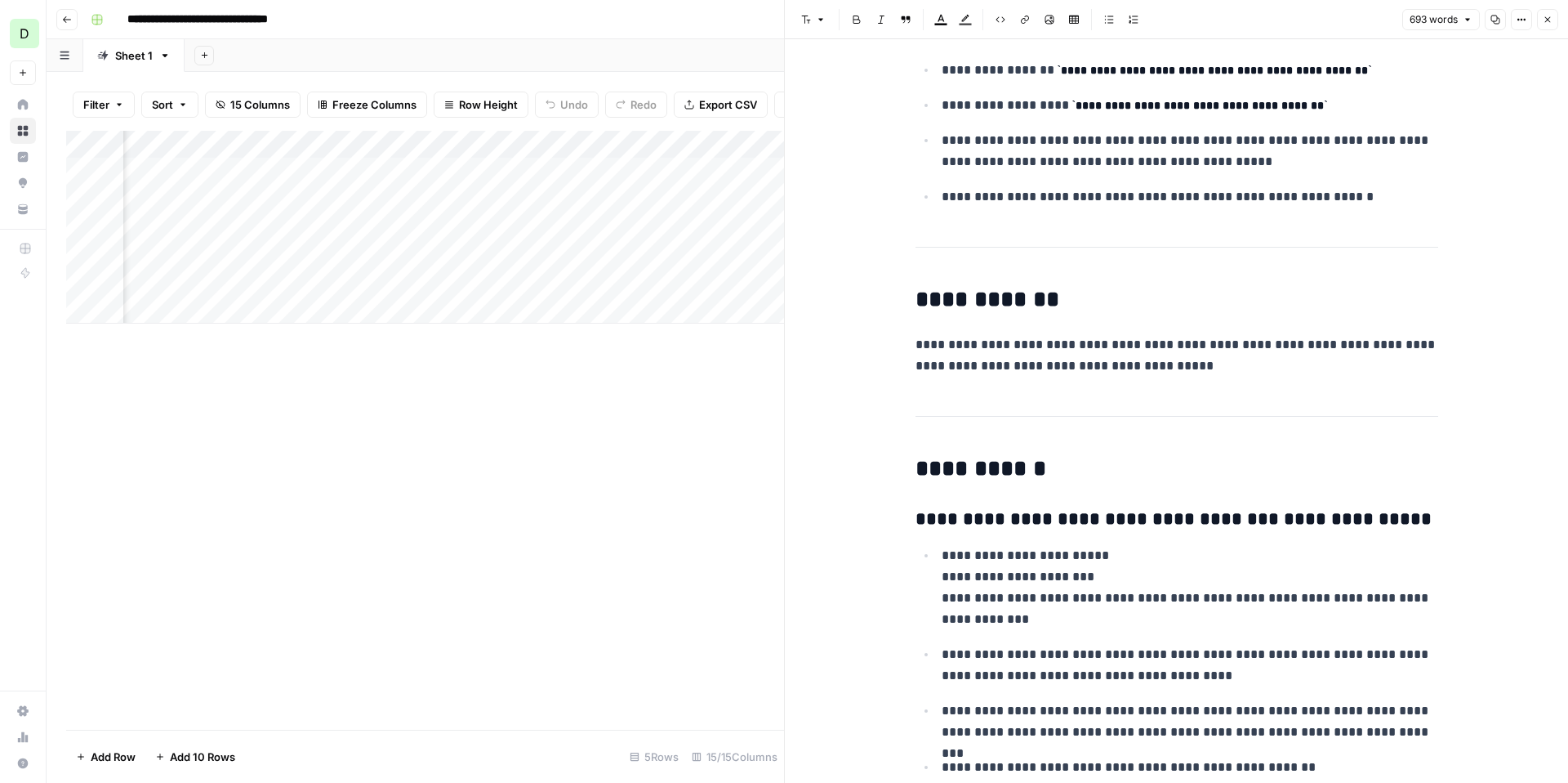
scroll to position [1452, 0]
drag, startPoint x: 1172, startPoint y: 378, endPoint x: 906, endPoint y: 287, distance: 281.1
click at [906, 286] on div "**********" at bounding box center [1176, 331] width 542 height 3435
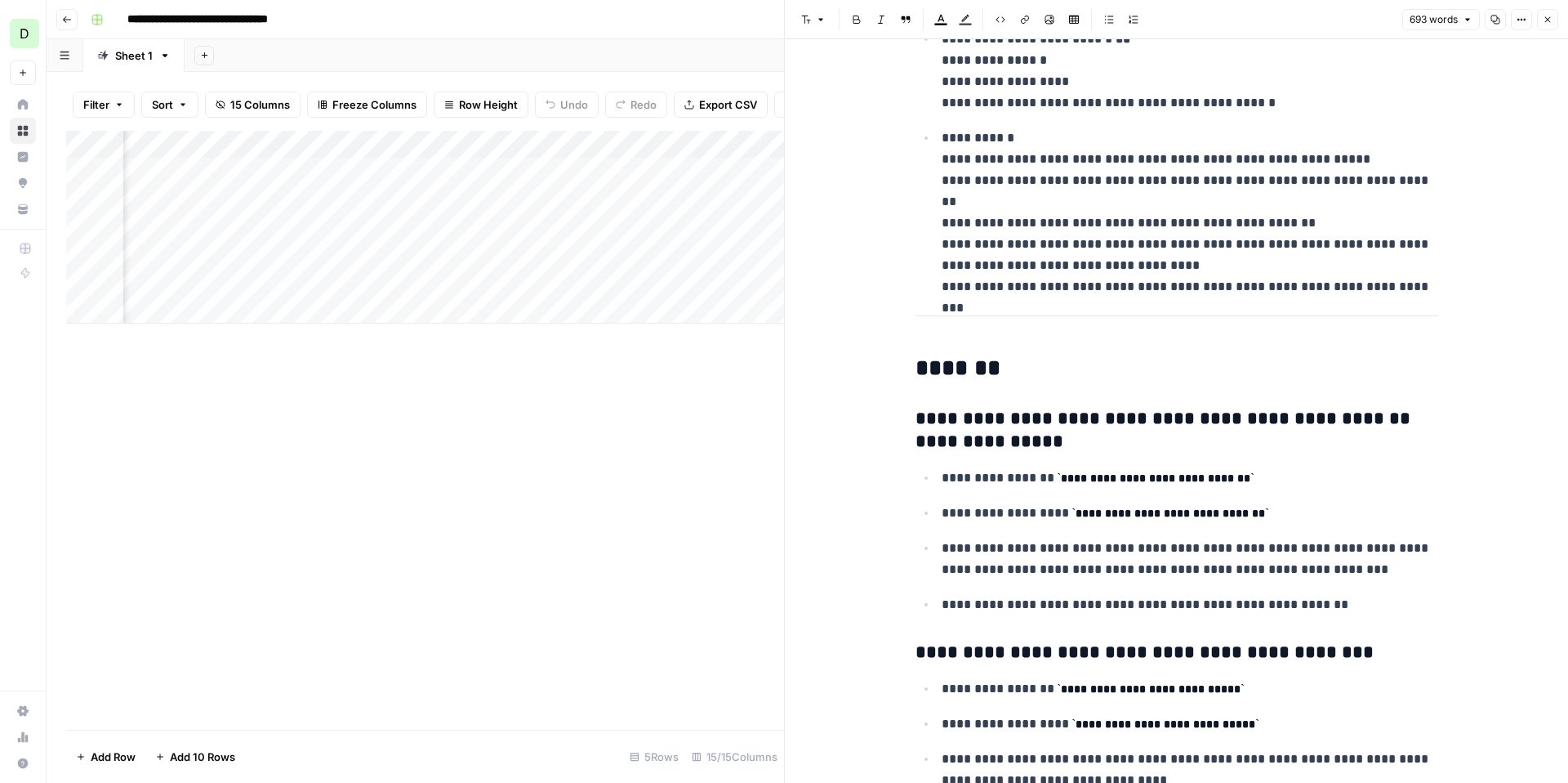
scroll to position [0, 0]
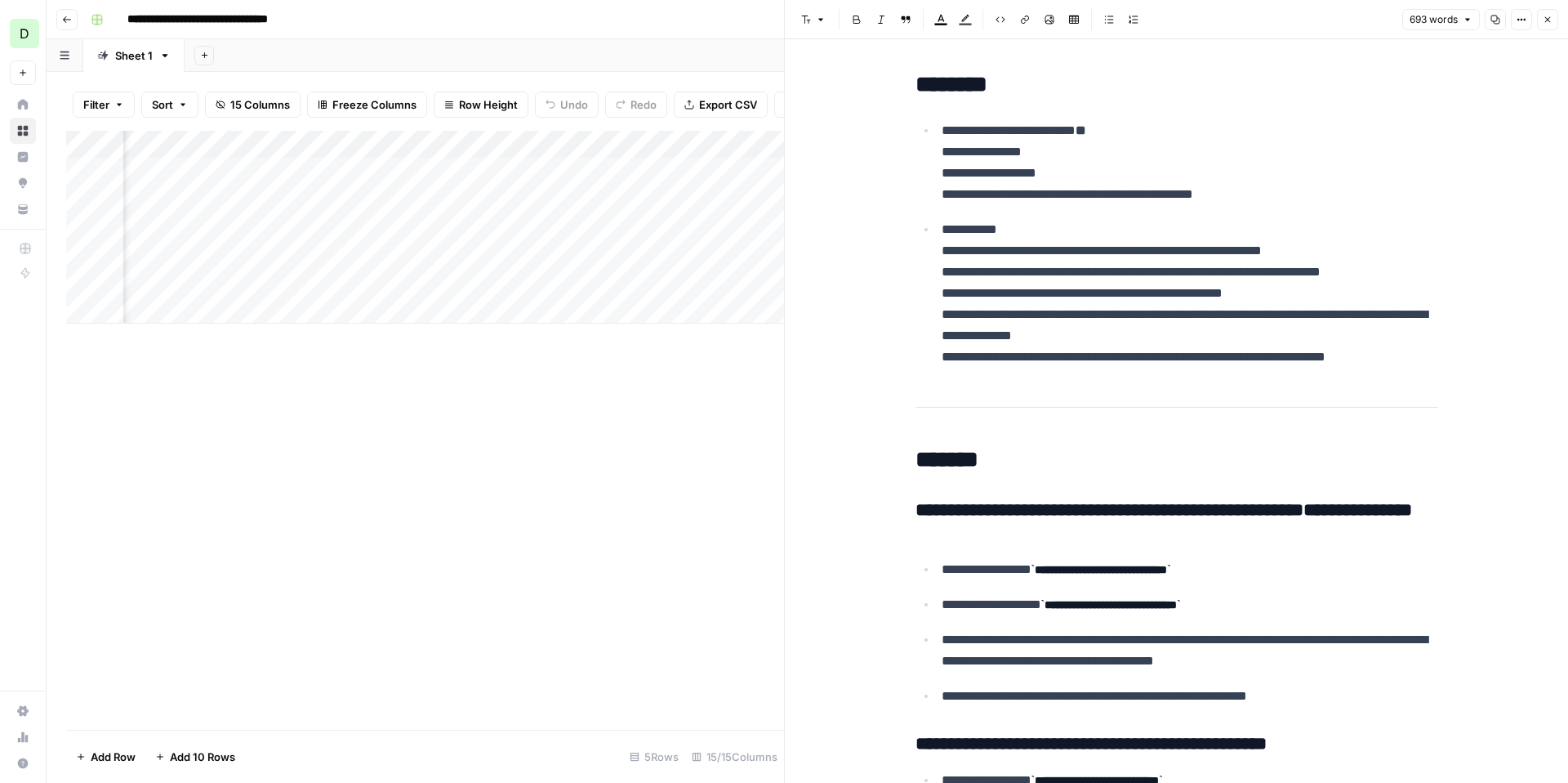
click at [1543, 17] on icon "button" at bounding box center [1547, 19] width 10 height 10
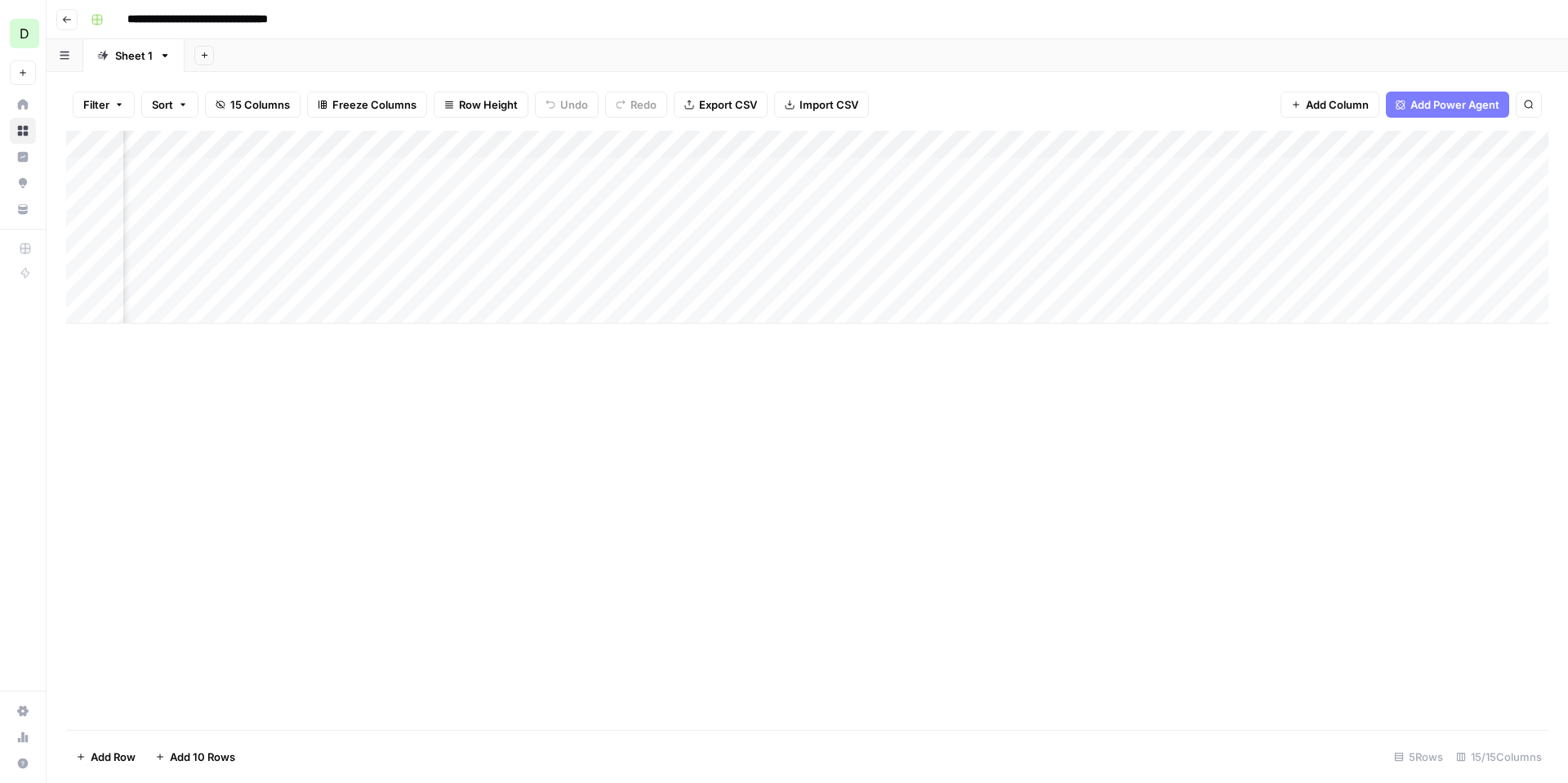
click at [511, 197] on div "Add Column" at bounding box center [807, 227] width 1482 height 193
click at [107, 224] on div "Add Column" at bounding box center [807, 227] width 1482 height 193
click at [108, 254] on div "Add Column" at bounding box center [807, 227] width 1482 height 193
click at [1421, 171] on div "Add Column" at bounding box center [807, 227] width 1482 height 193
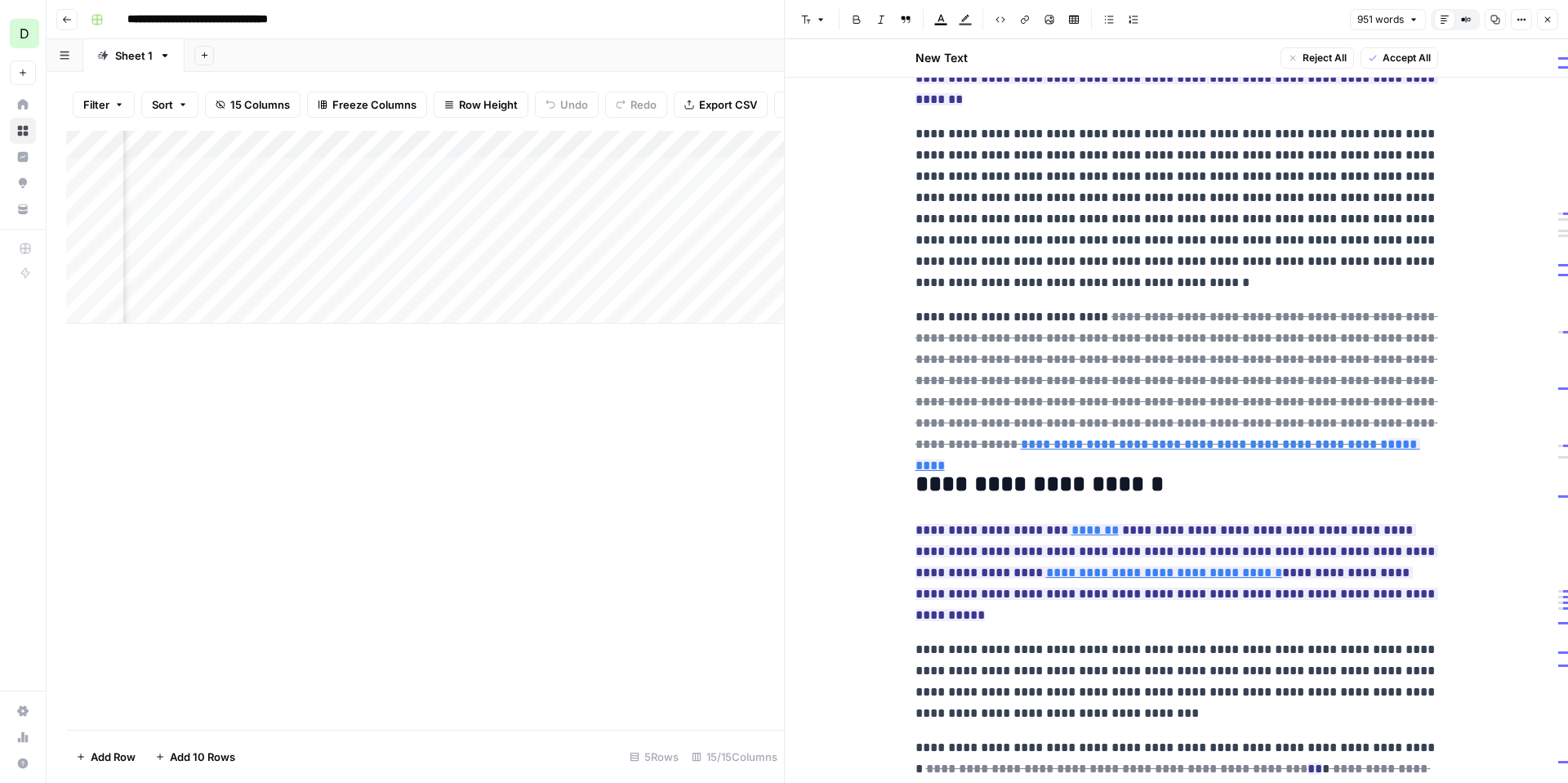
scroll to position [868, 0]
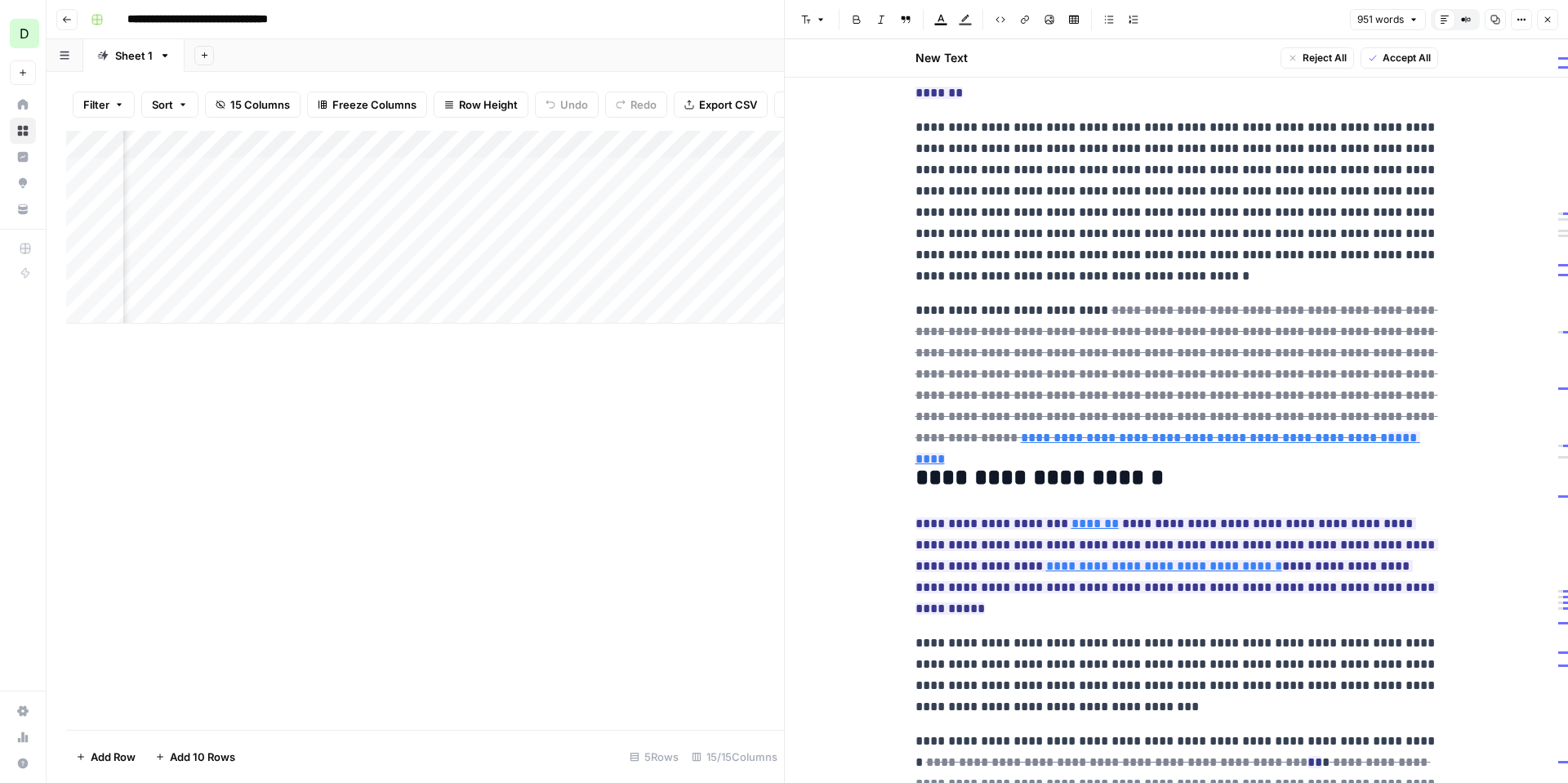
click at [1546, 23] on icon "button" at bounding box center [1547, 19] width 10 height 10
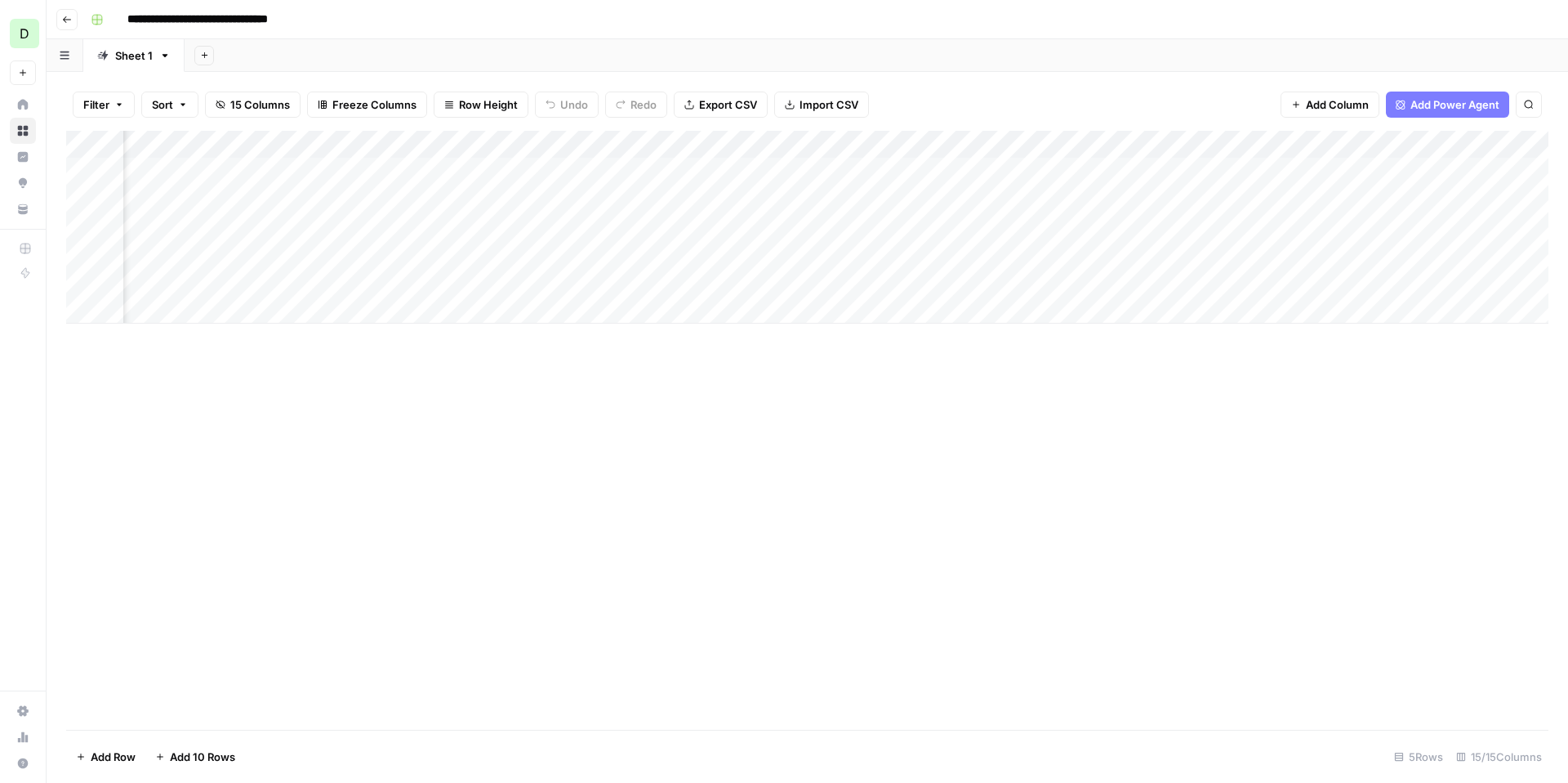
scroll to position [0, 1523]
click at [1424, 172] on div "Add Column" at bounding box center [807, 227] width 1482 height 193
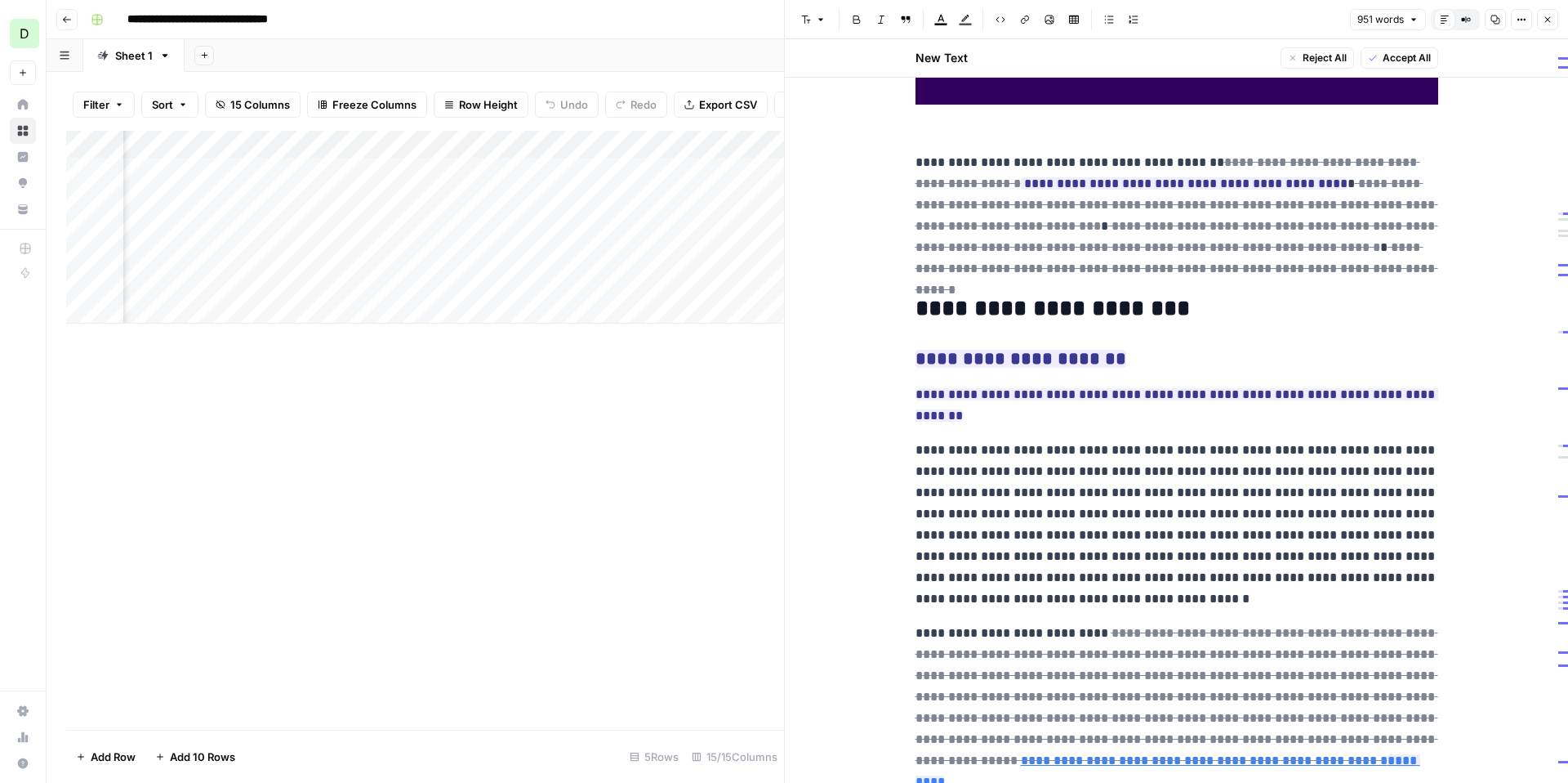
scroll to position [544, 0]
click at [1543, 17] on icon "button" at bounding box center [1547, 19] width 10 height 10
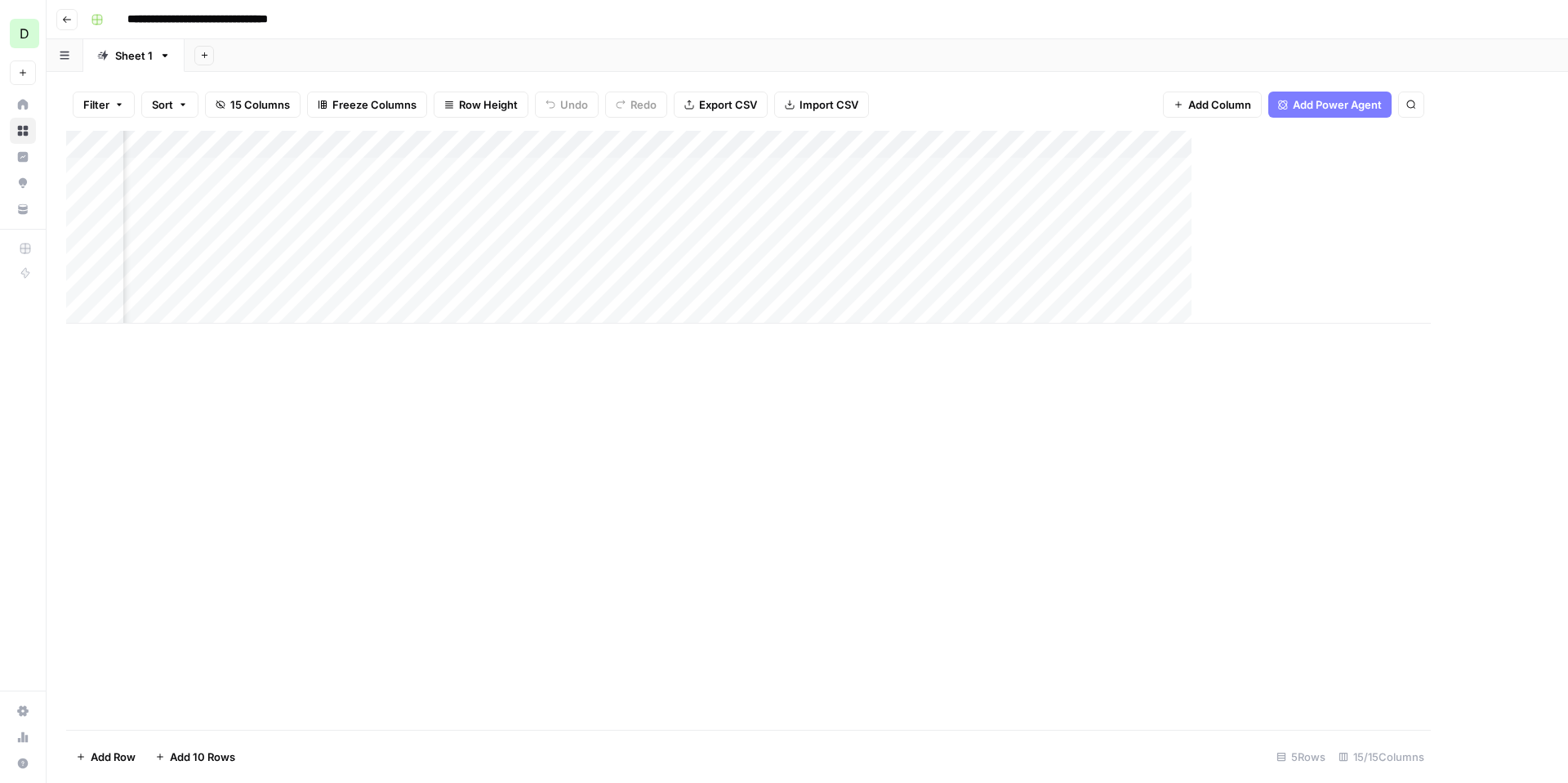
scroll to position [0, 1504]
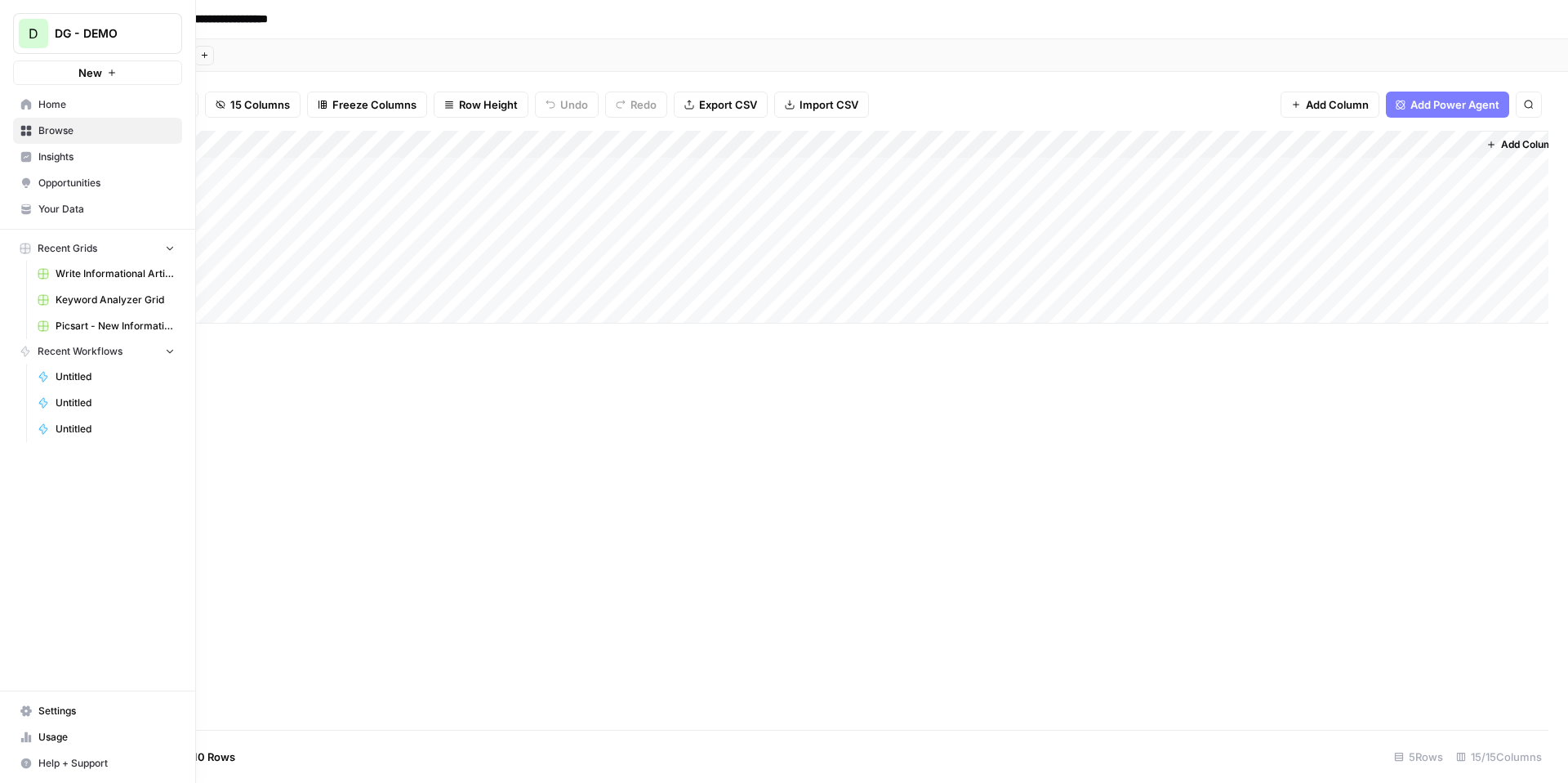
click at [98, 159] on span "Insights" at bounding box center [106, 157] width 137 height 15
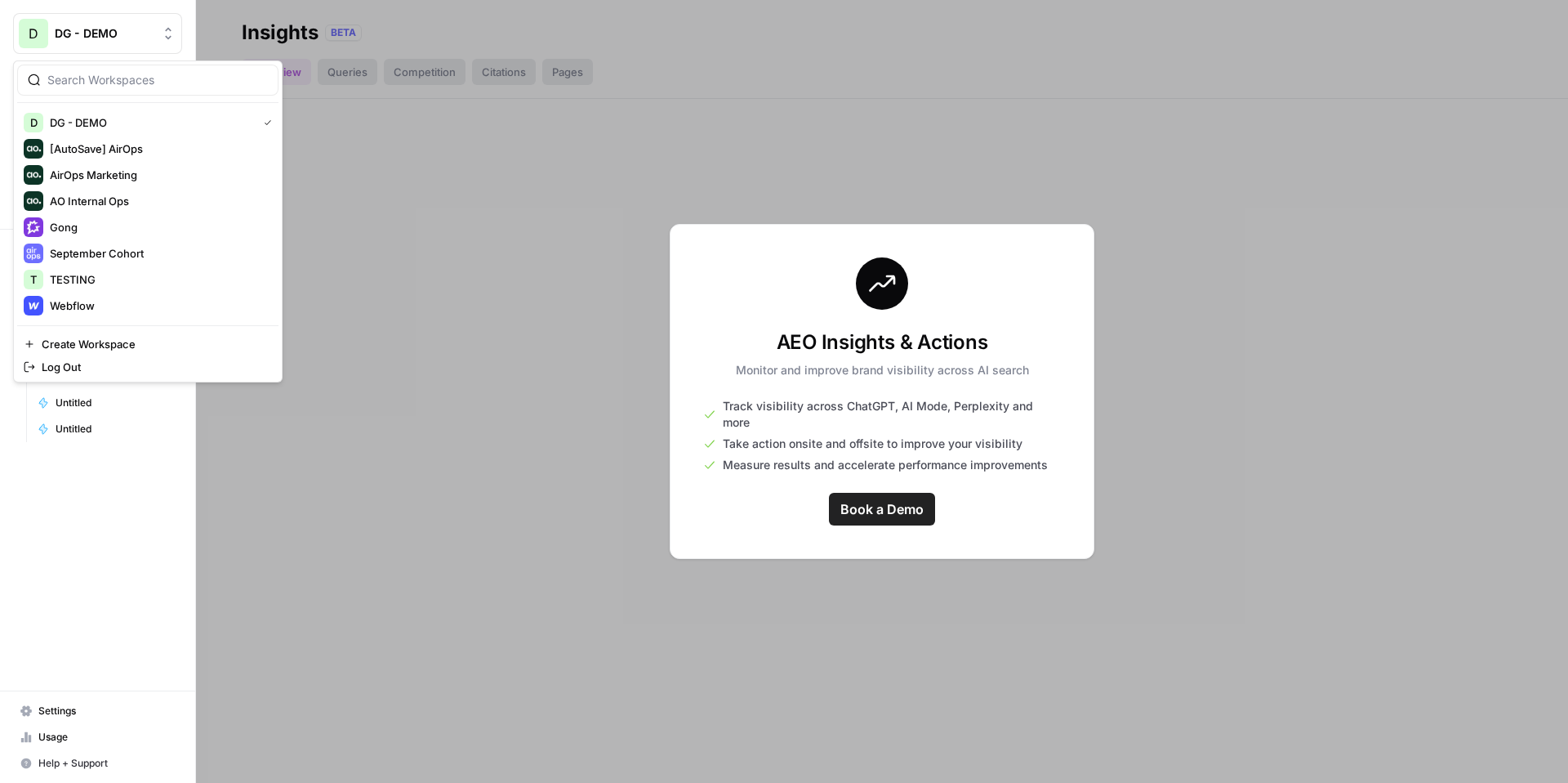
click at [131, 34] on span "DG - DEMO" at bounding box center [104, 33] width 99 height 16
click at [170, 227] on span "Gong" at bounding box center [157, 227] width 215 height 16
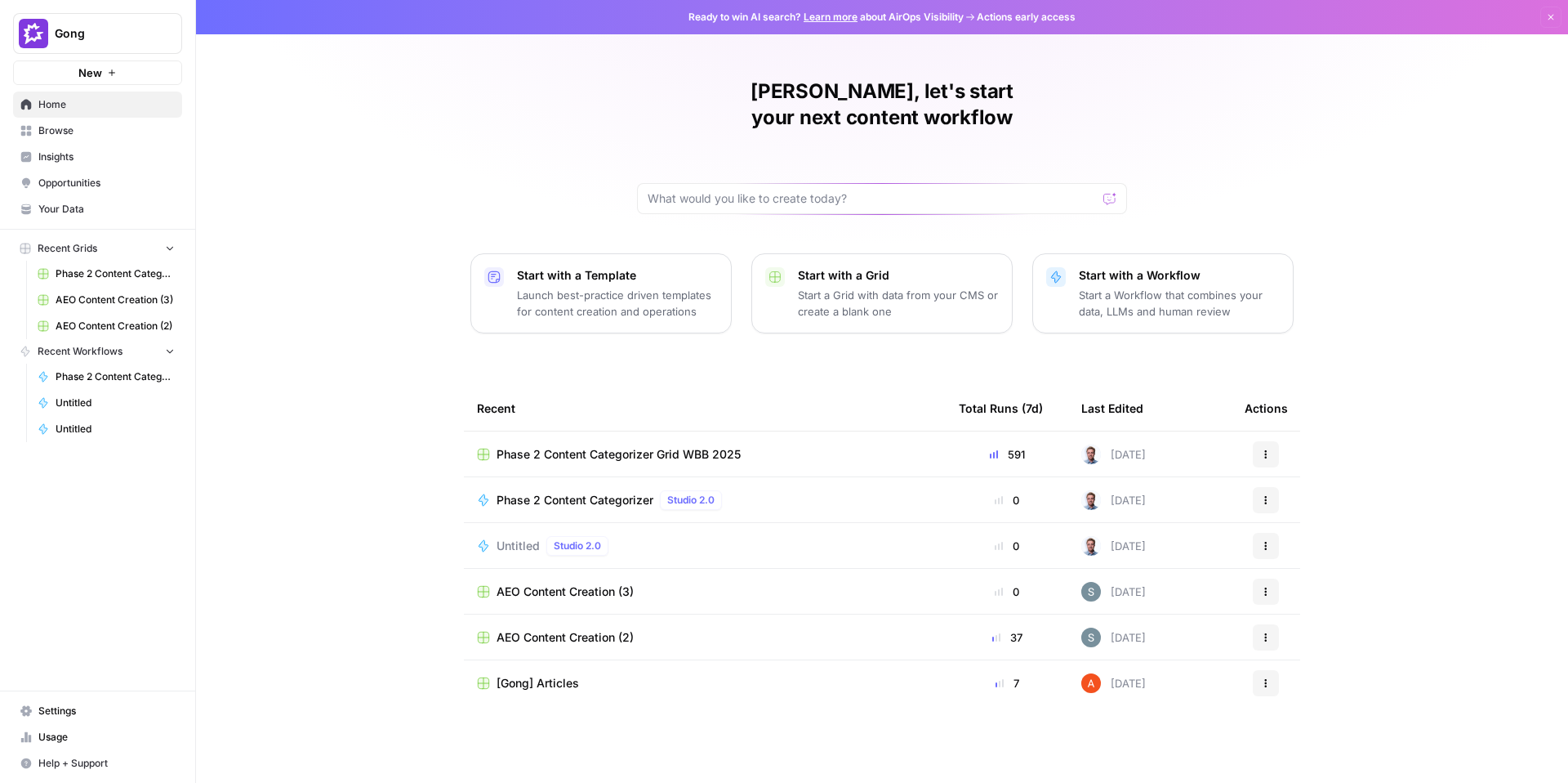
click at [91, 42] on button "Gong" at bounding box center [97, 33] width 169 height 41
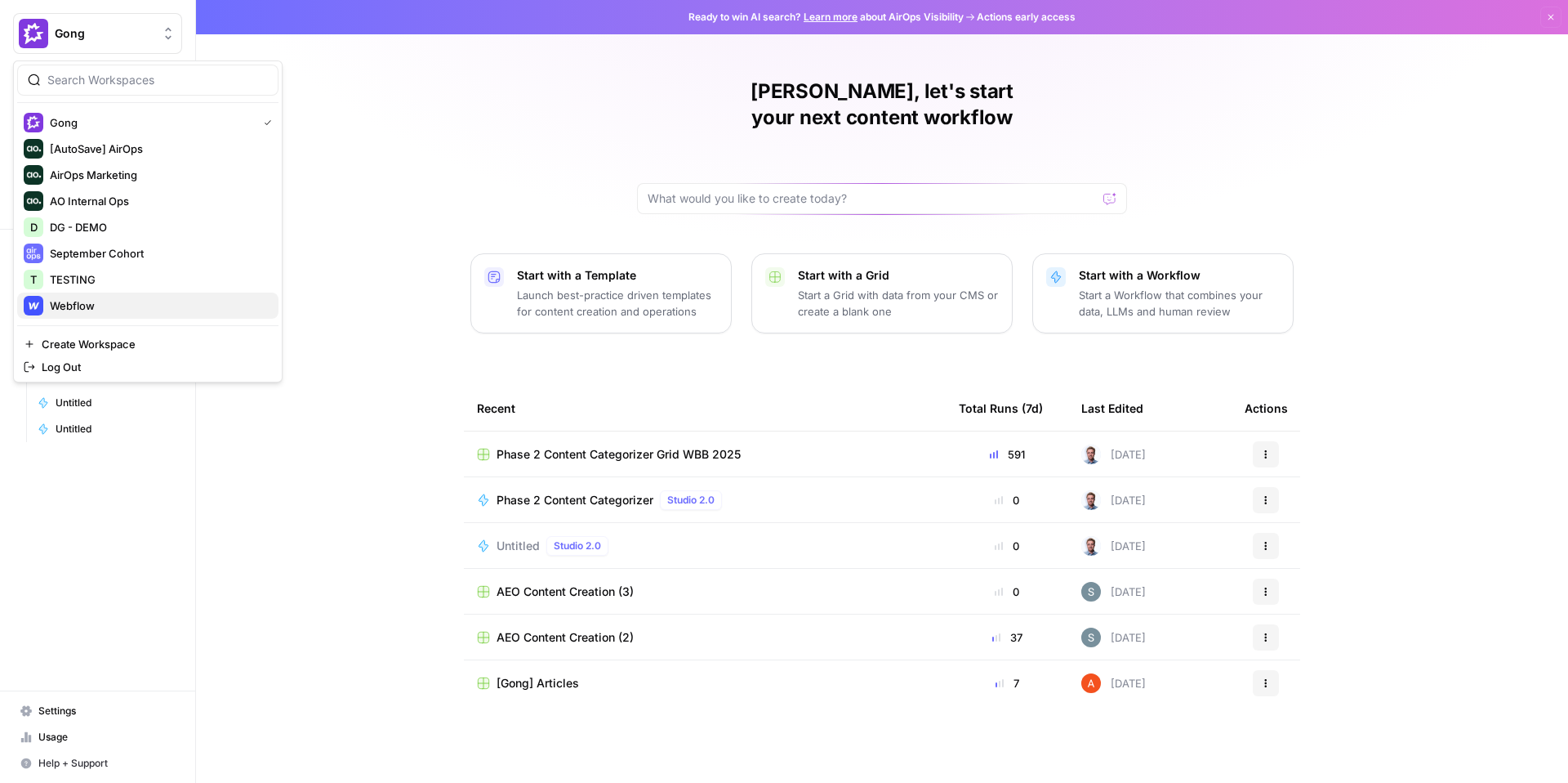
click at [96, 305] on span "Webflow" at bounding box center [157, 305] width 215 height 16
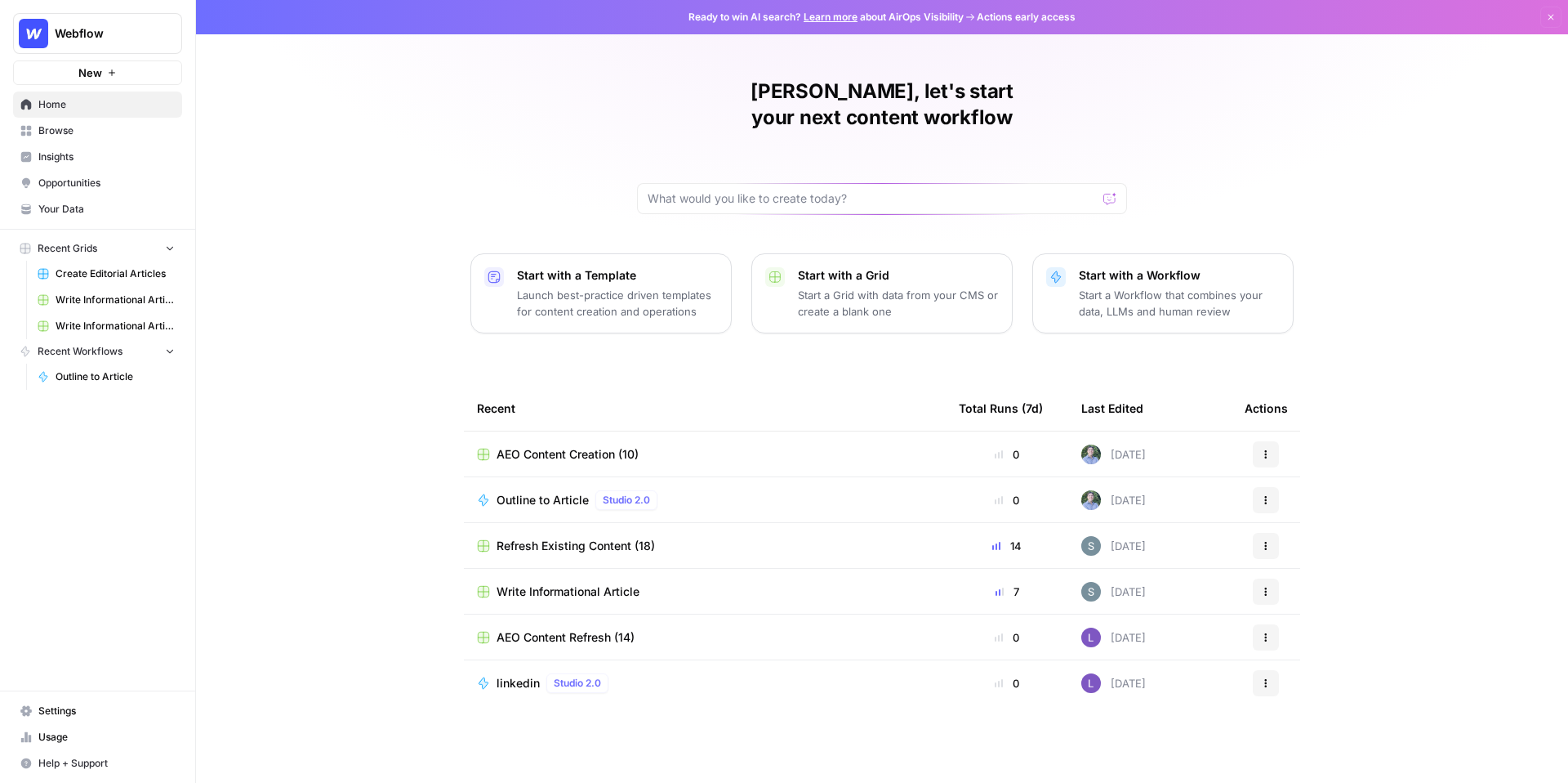
click at [91, 160] on span "Insights" at bounding box center [106, 157] width 137 height 15
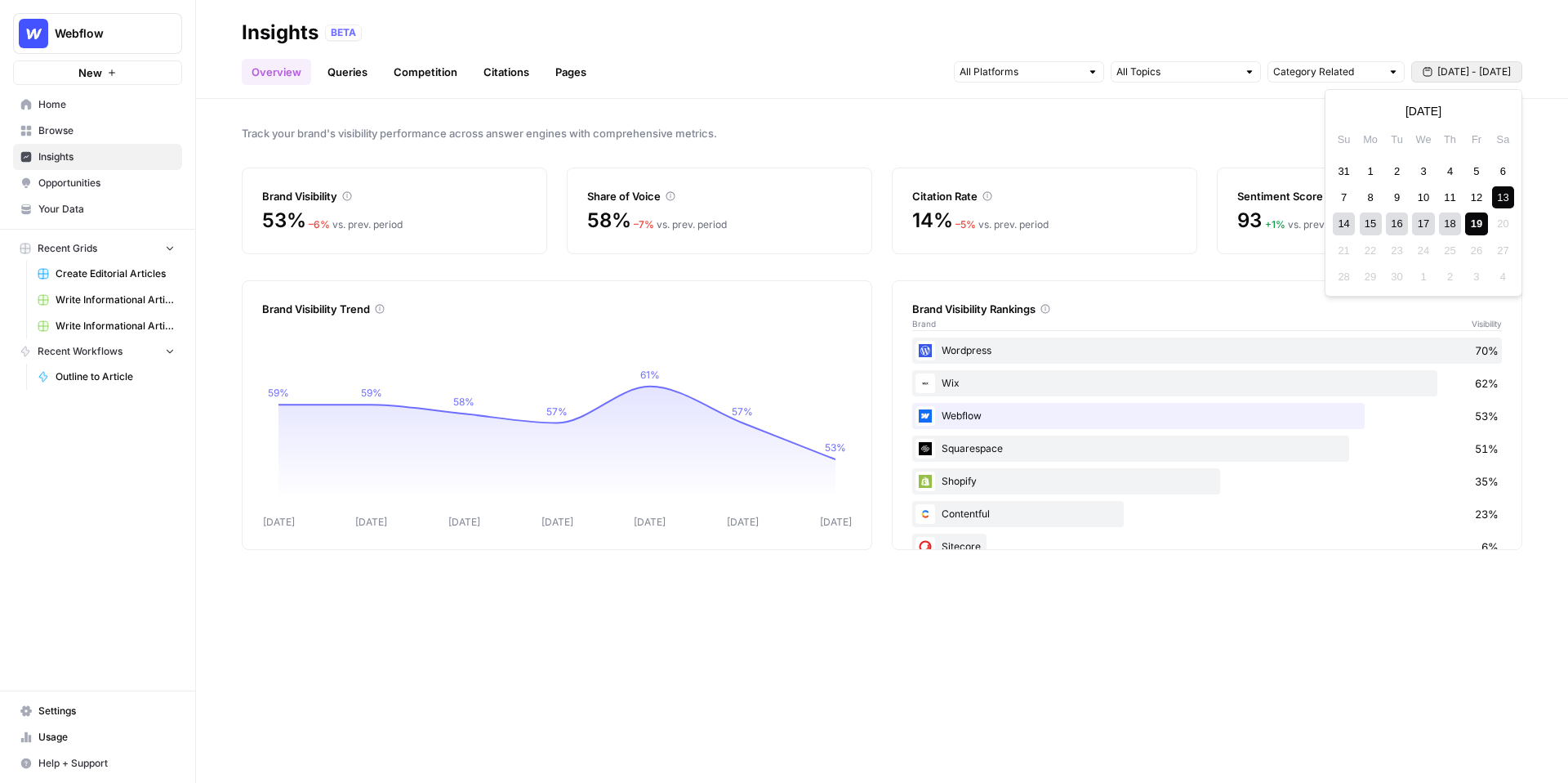
click at [1477, 67] on span "[DATE] - [DATE]" at bounding box center [1474, 72] width 74 height 15
click at [1197, 77] on input "text" at bounding box center [1177, 72] width 121 height 16
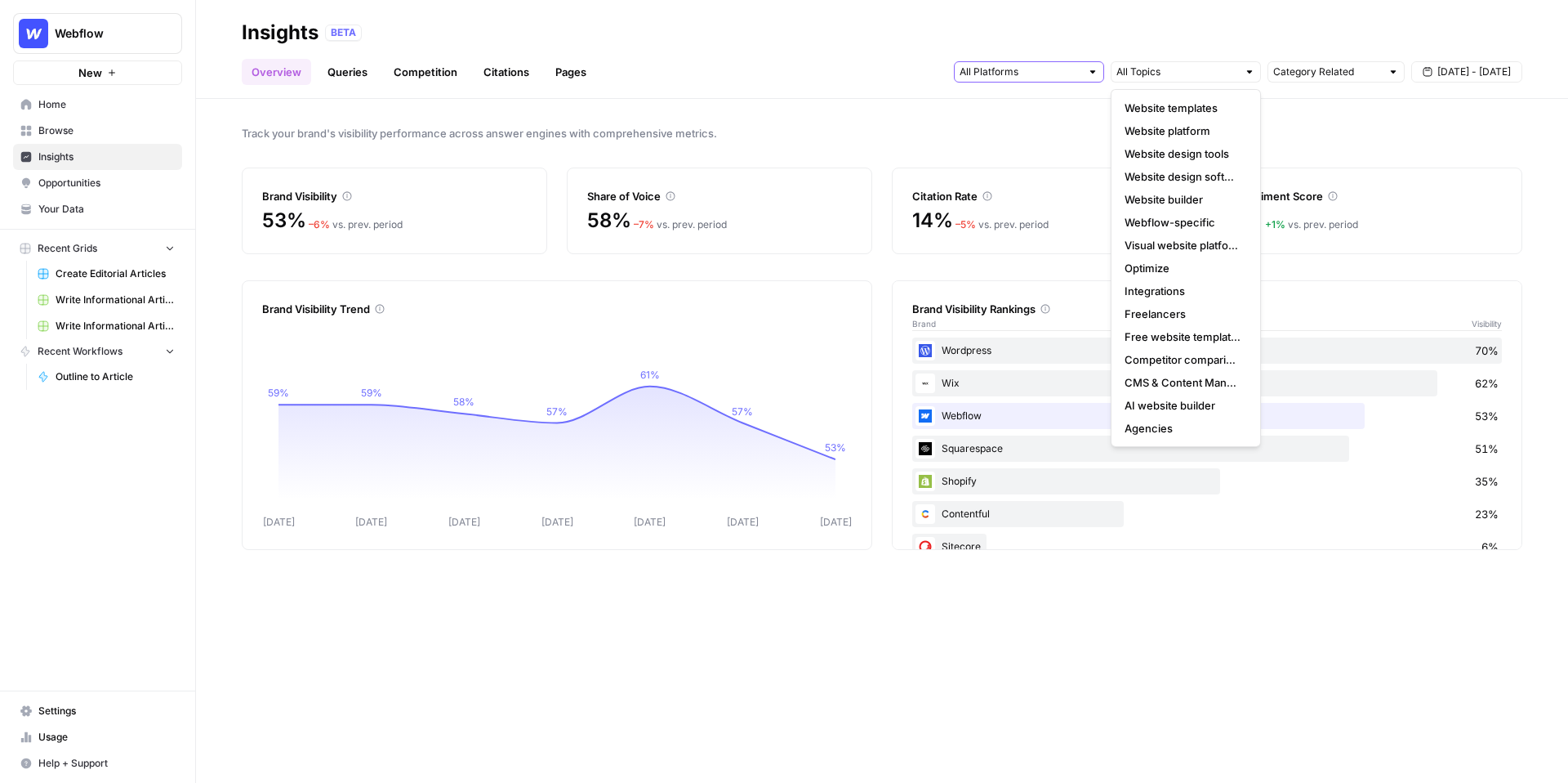
click at [1060, 66] on input "text" at bounding box center [1021, 72] width 121 height 16
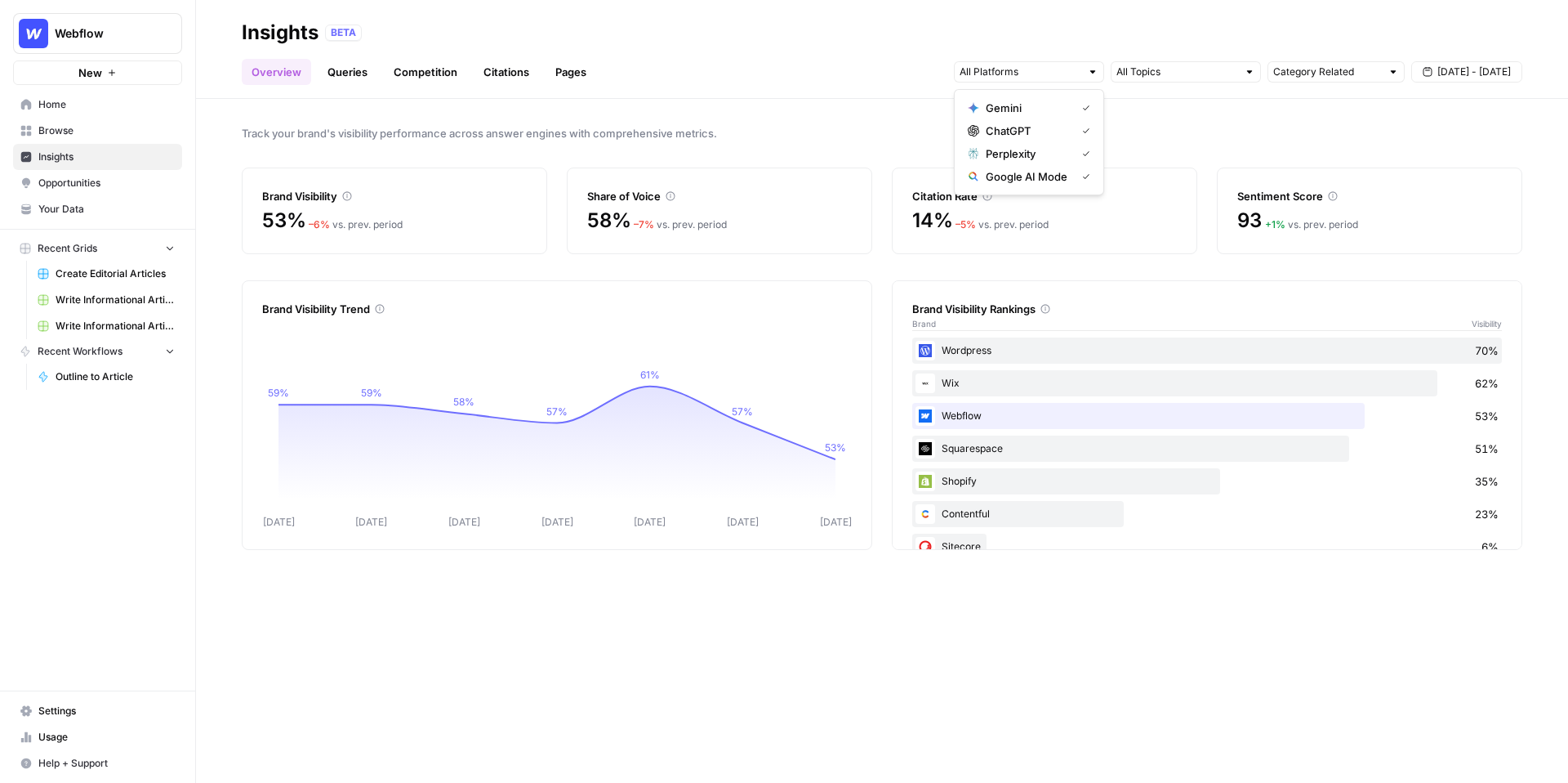
click at [882, 56] on div "Overview Queries Competition Citations Pages Category Related [DATE] - [DATE]" at bounding box center [882, 65] width 1281 height 39
click at [354, 68] on link "Queries" at bounding box center [347, 72] width 60 height 26
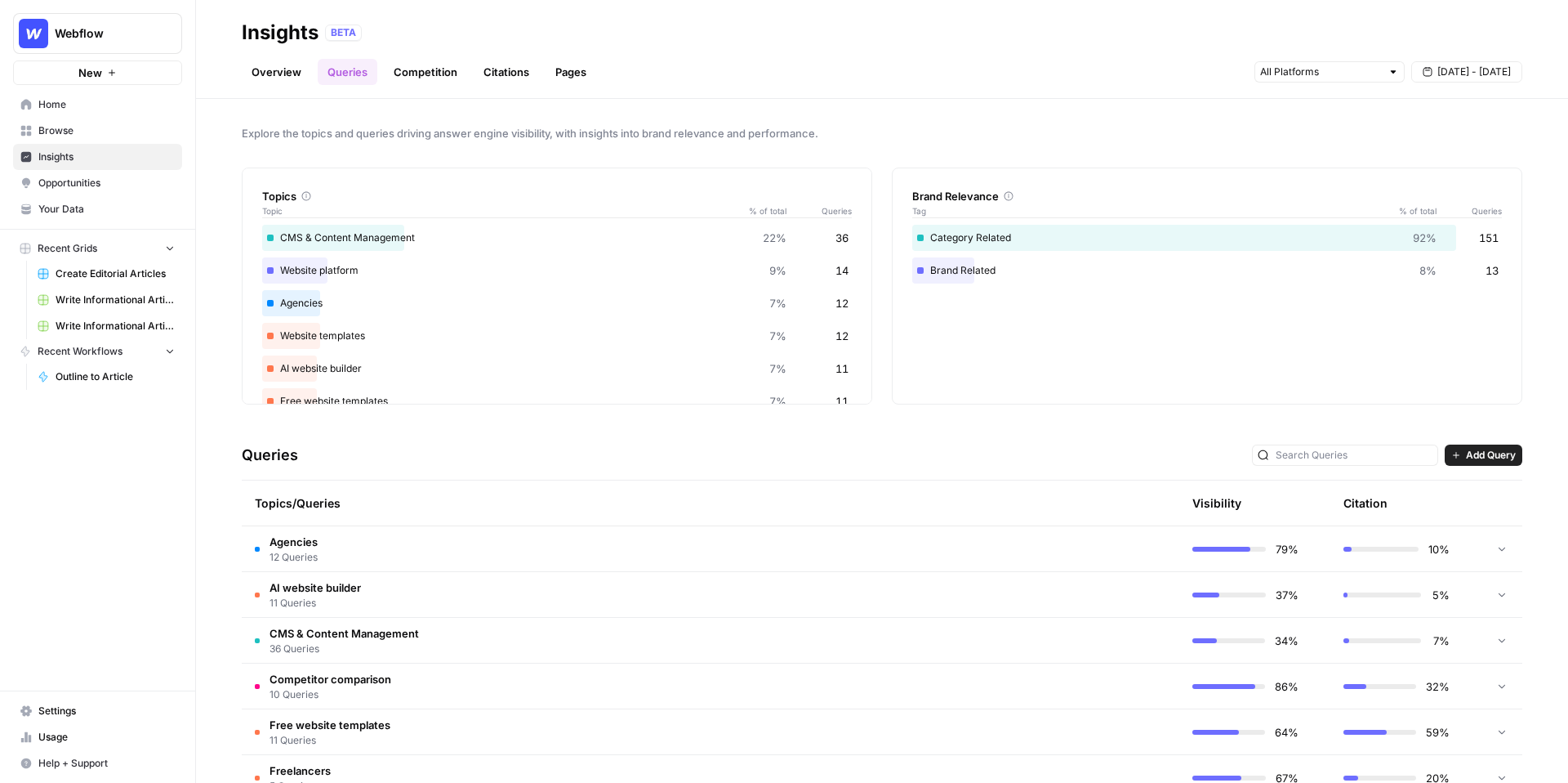
click at [397, 552] on td "Agencies 12 Queries" at bounding box center [633, 549] width 783 height 45
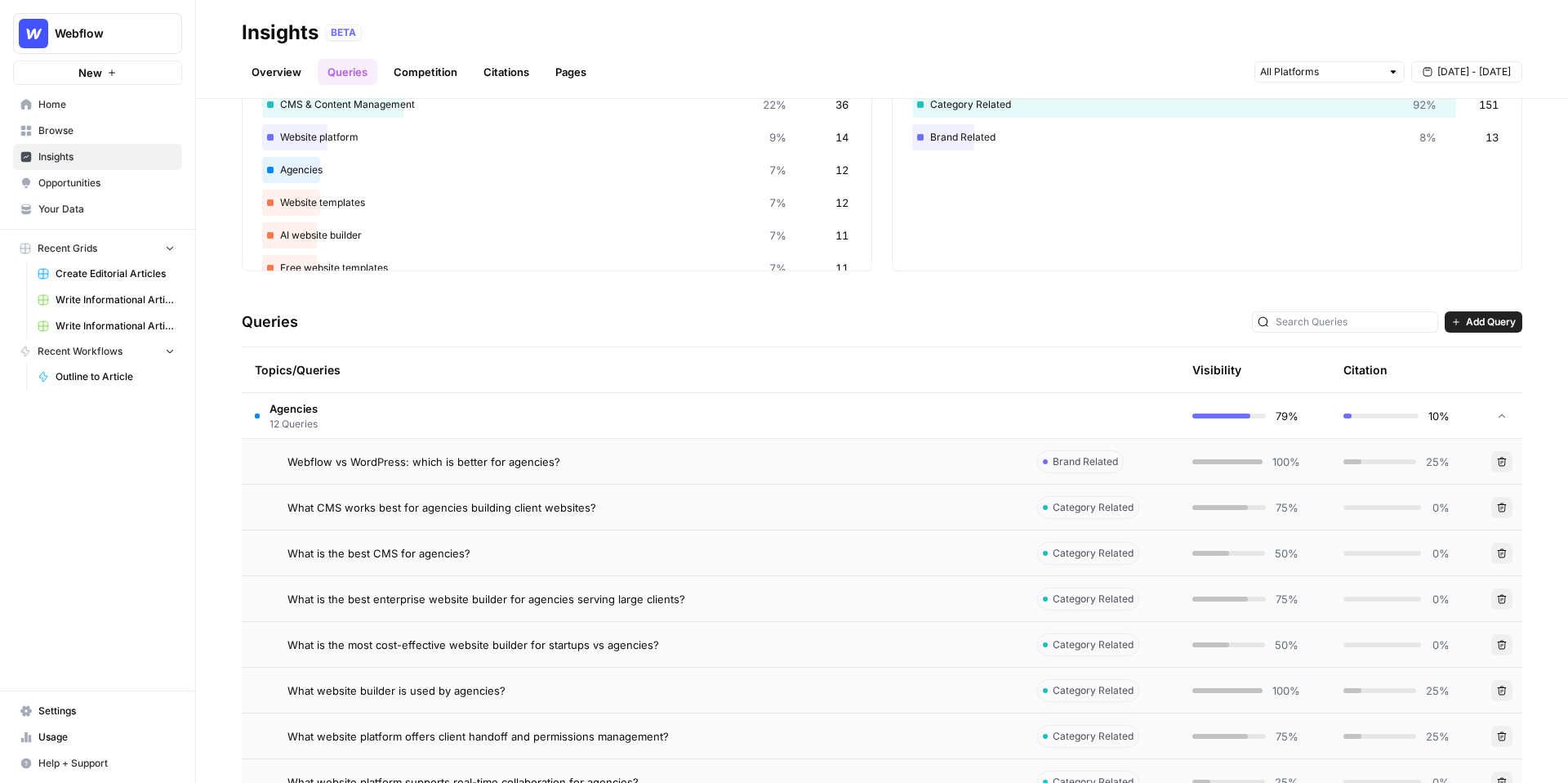
scroll to position [131, 0]
click at [597, 462] on div "Webflow vs WordPress: which is better for agencies?" at bounding box center [649, 464] width 724 height 16
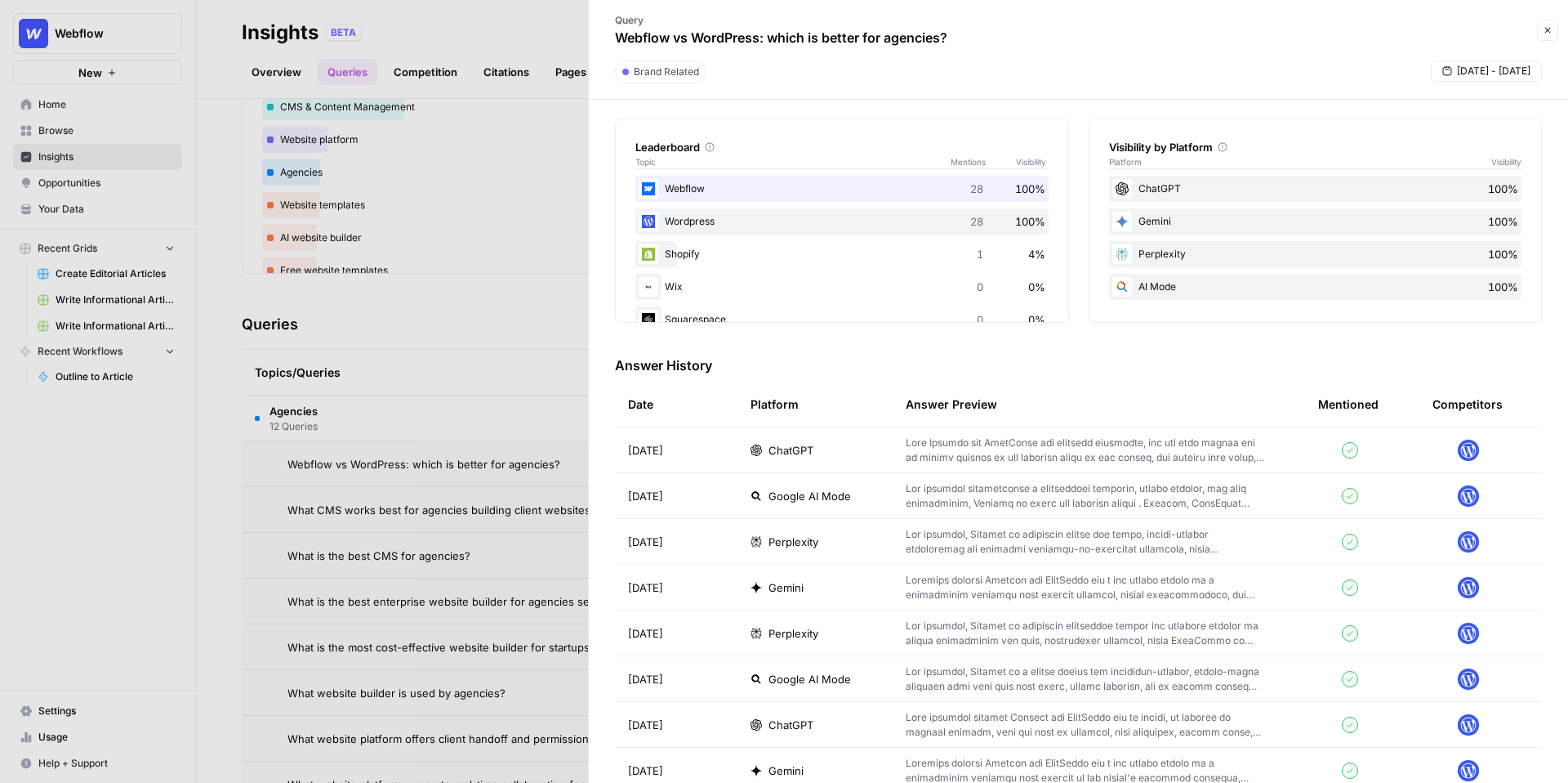
scroll to position [259, 0]
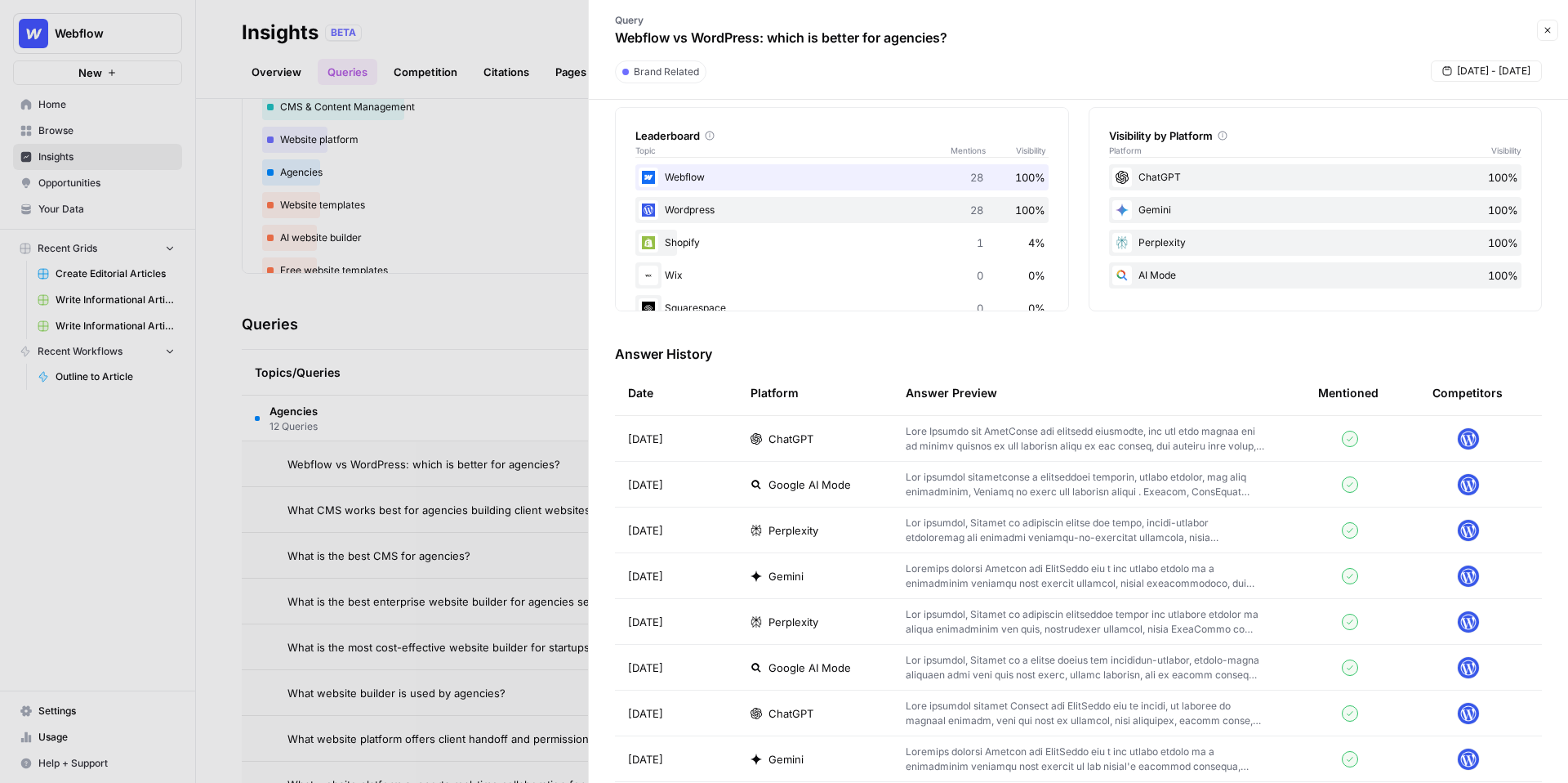
click at [879, 434] on div "ChatGPT" at bounding box center [815, 439] width 129 height 16
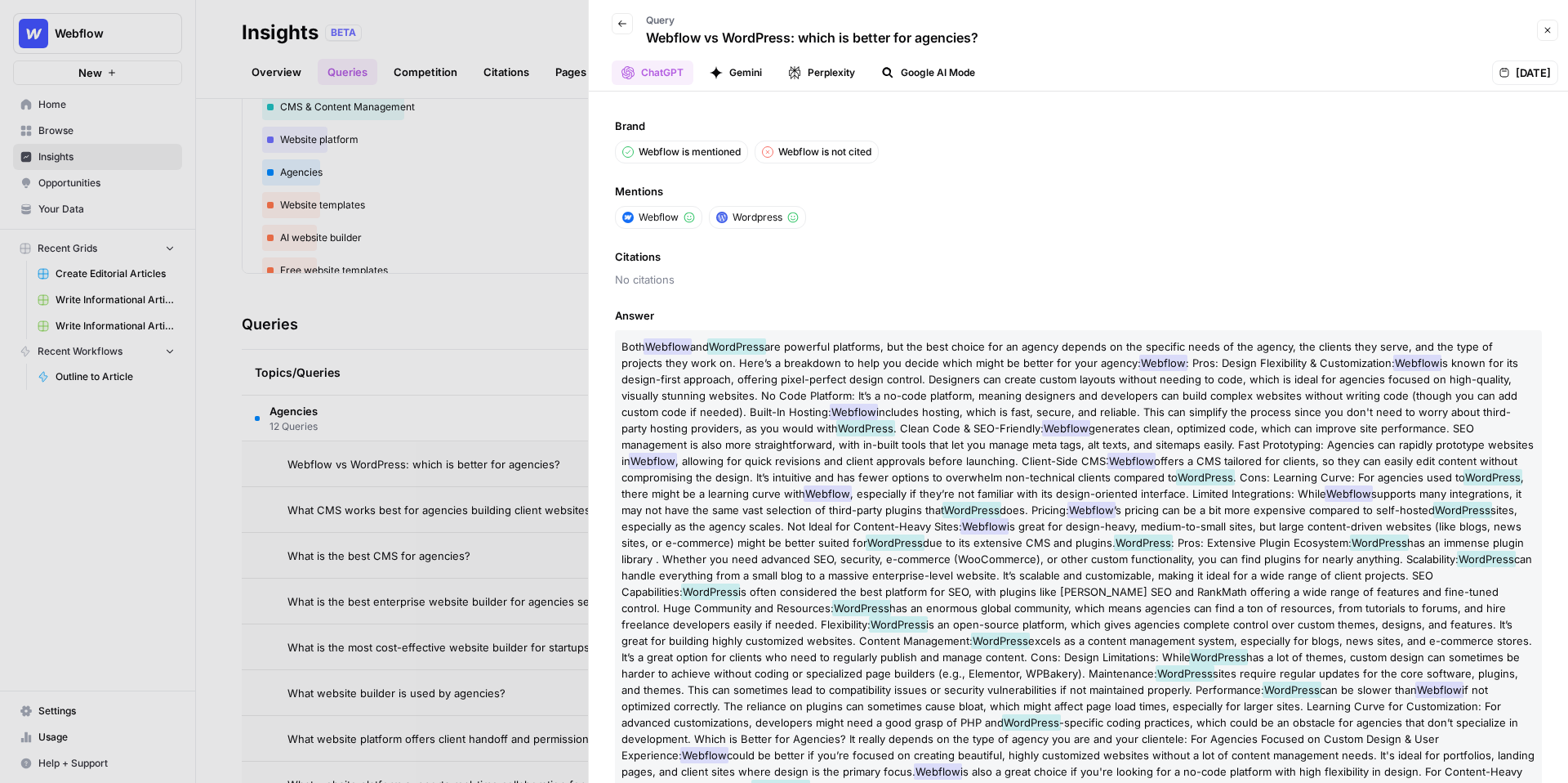
click at [1547, 29] on icon "button" at bounding box center [1548, 30] width 6 height 6
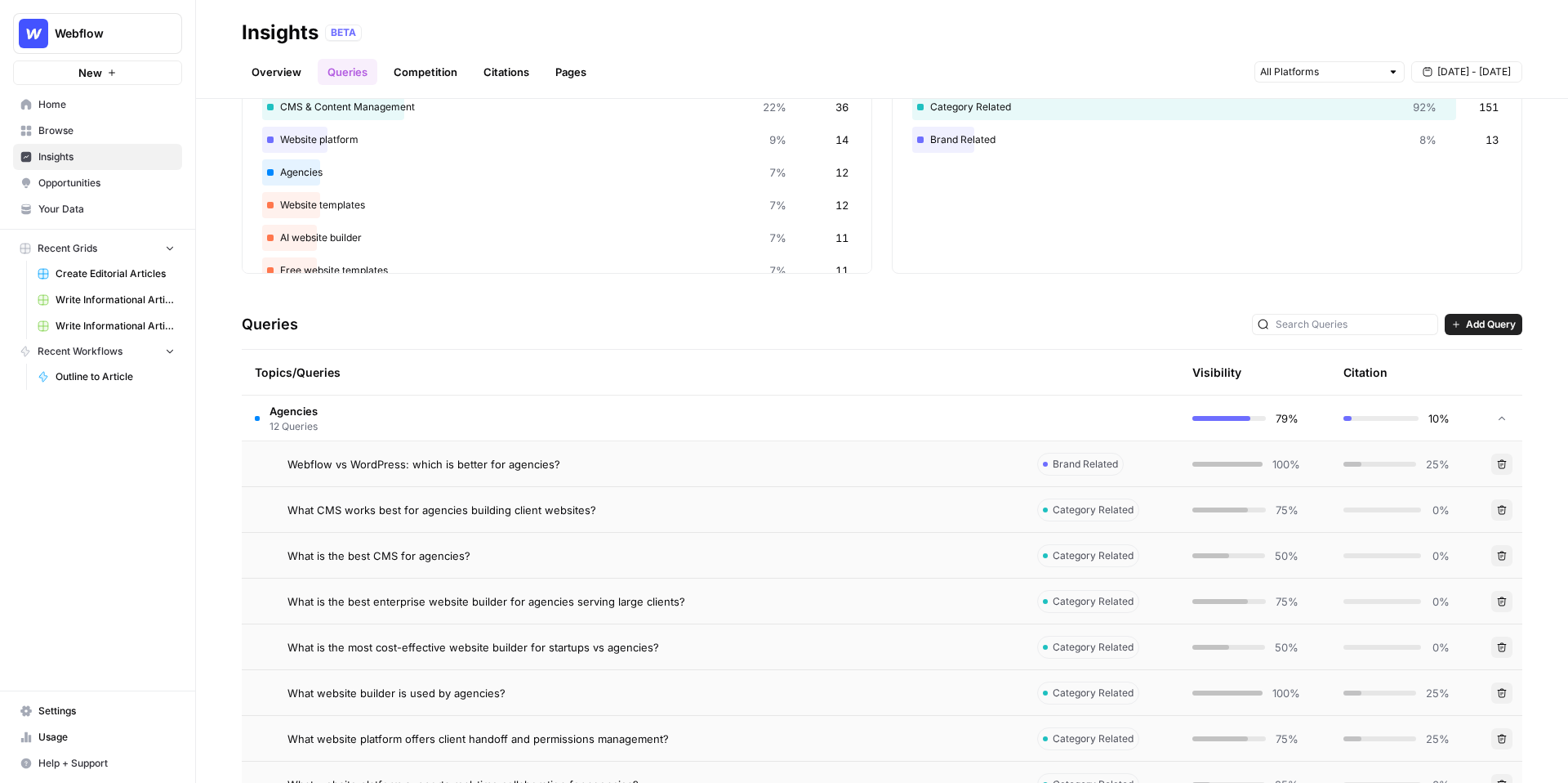
click at [448, 79] on link "Competition" at bounding box center [426, 72] width 83 height 26
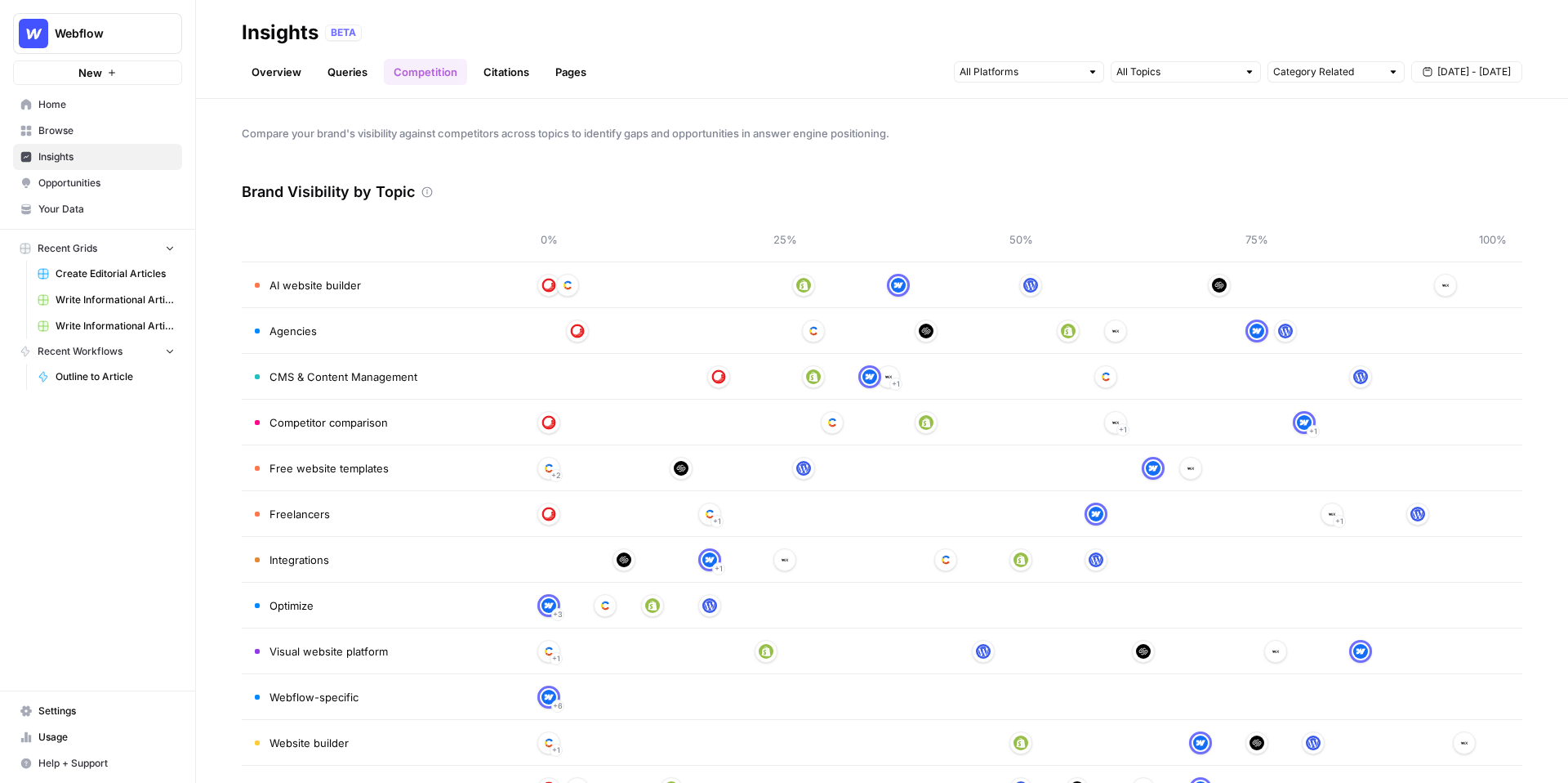
click at [506, 80] on link "Citations" at bounding box center [507, 72] width 66 height 26
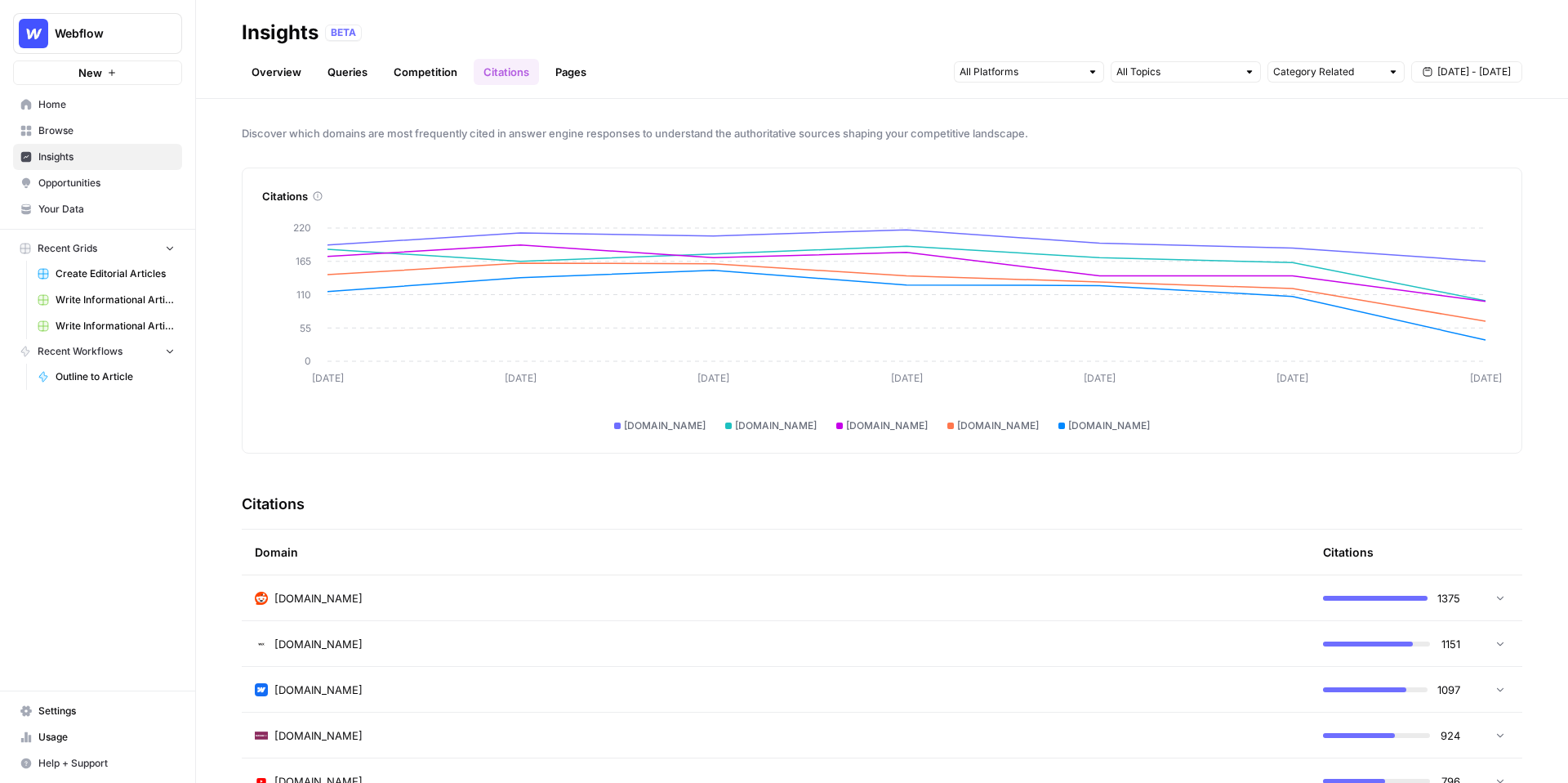
click at [573, 583] on td "[DOMAIN_NAME]" at bounding box center [776, 598] width 1068 height 45
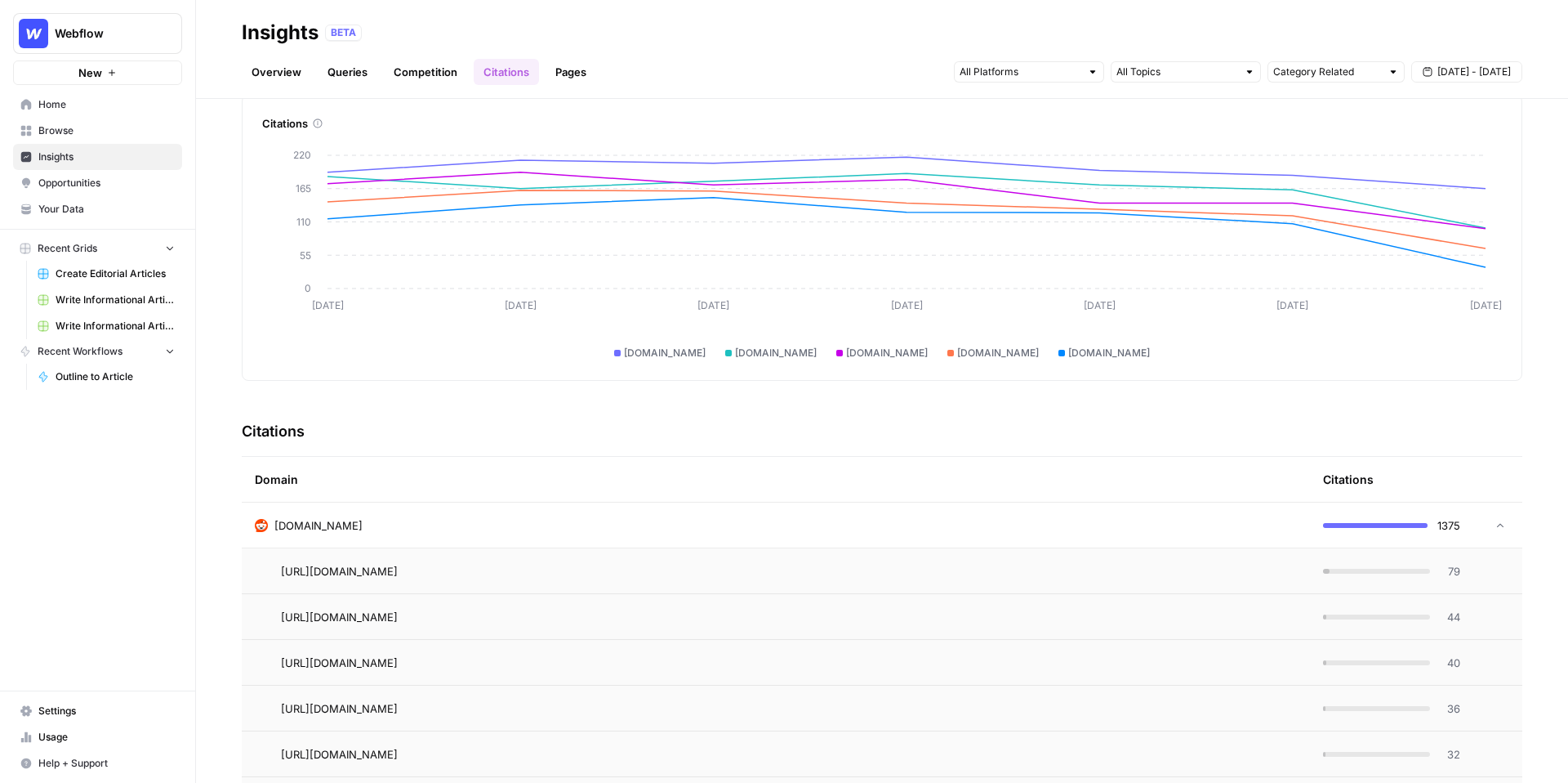
scroll to position [66, 0]
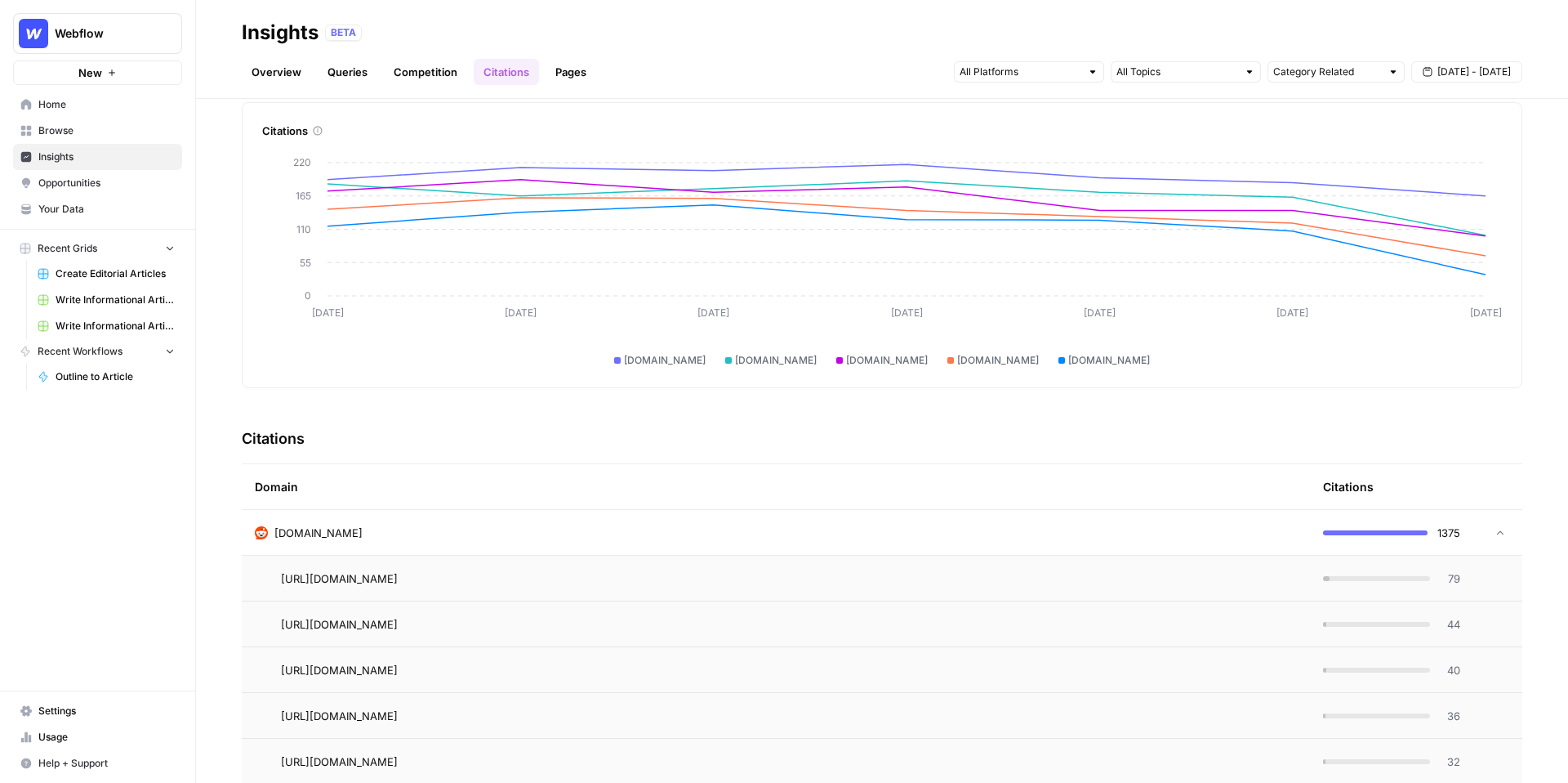
click at [580, 68] on link "Pages" at bounding box center [571, 72] width 51 height 26
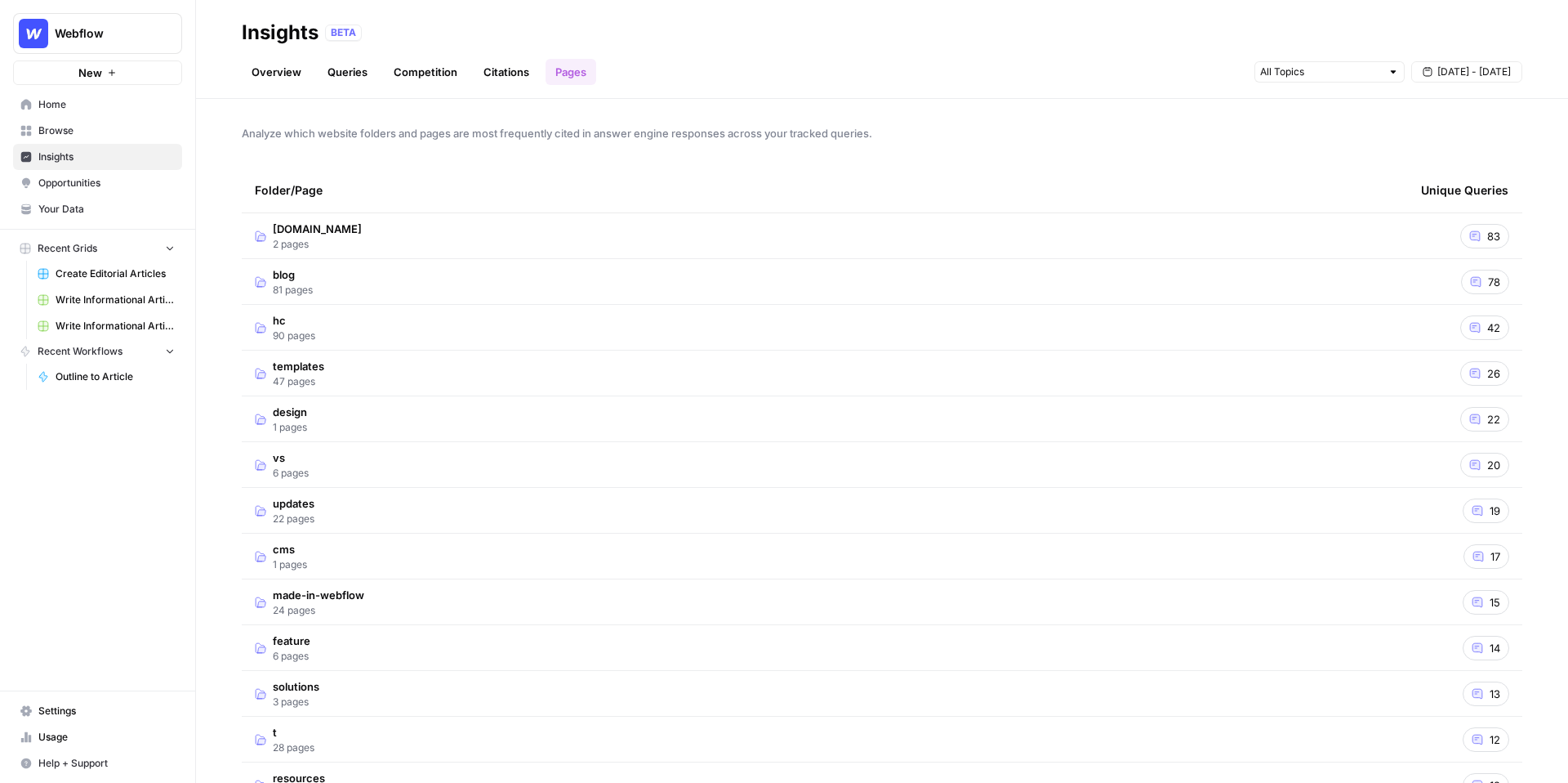
click at [1484, 286] on div "78" at bounding box center [1486, 282] width 48 height 24
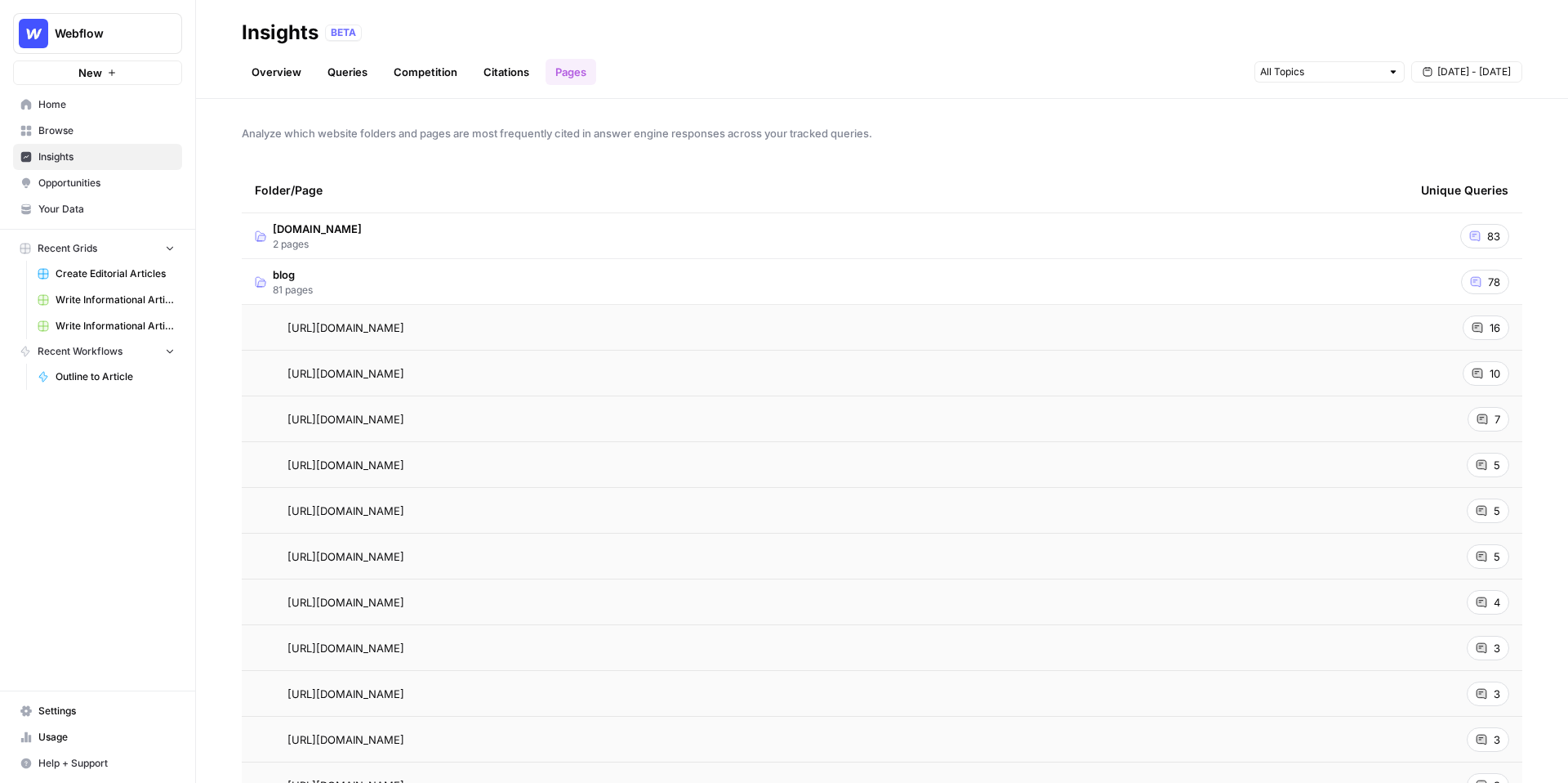
click at [1490, 330] on span "16" at bounding box center [1495, 327] width 10 height 16
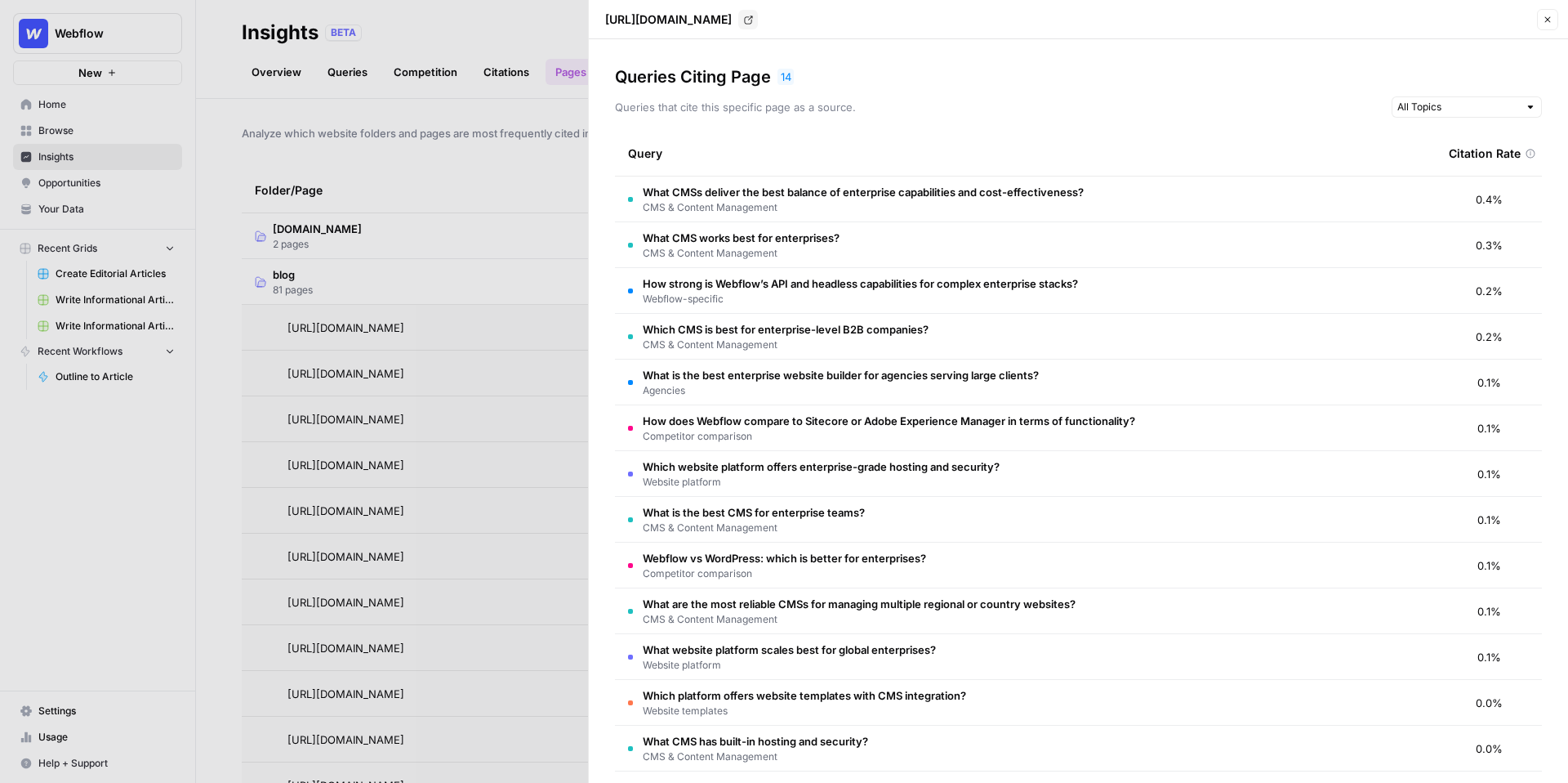
click at [1551, 16] on icon "button" at bounding box center [1547, 19] width 10 height 10
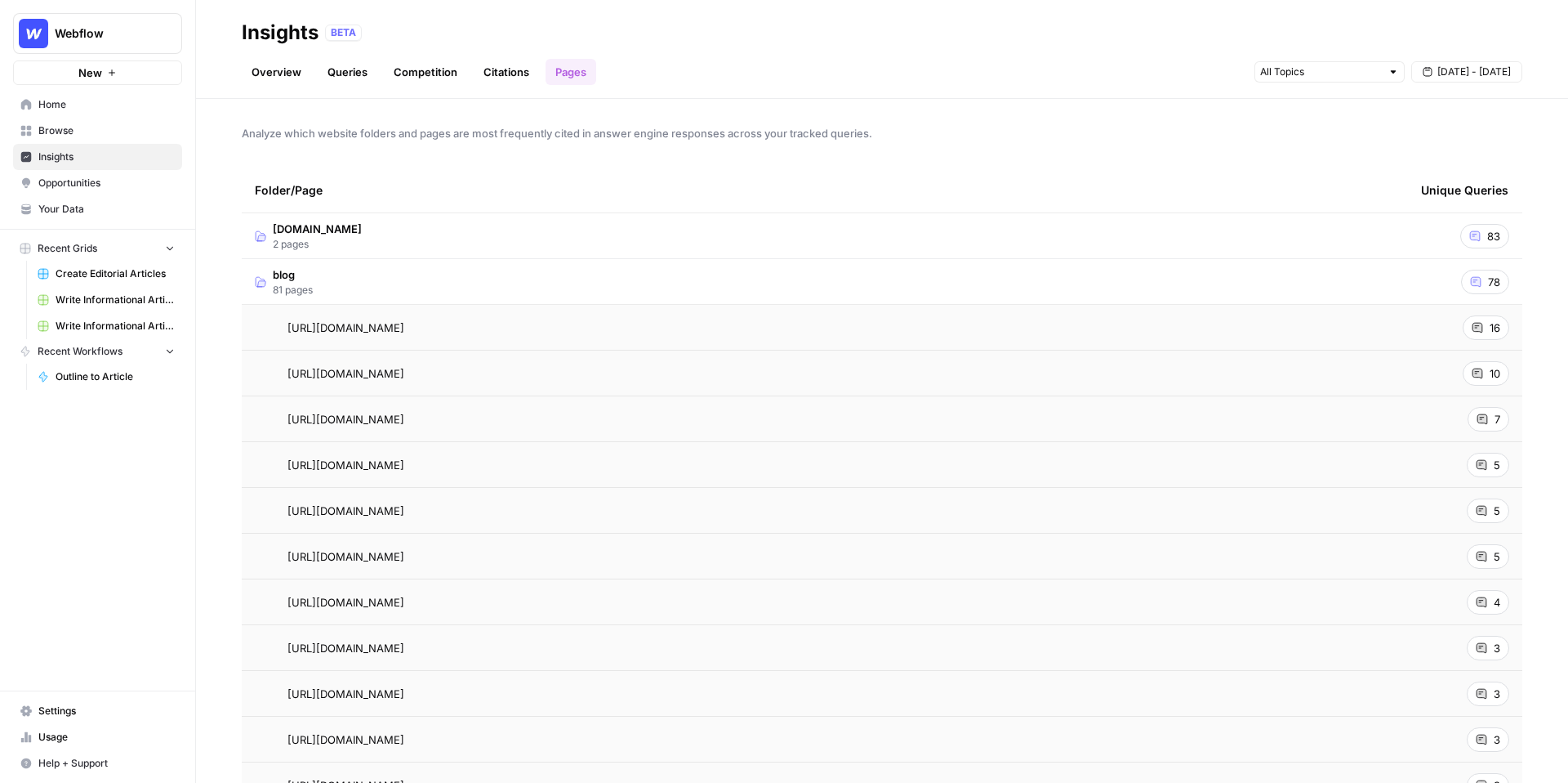
click at [1485, 323] on div "16" at bounding box center [1486, 328] width 47 height 24
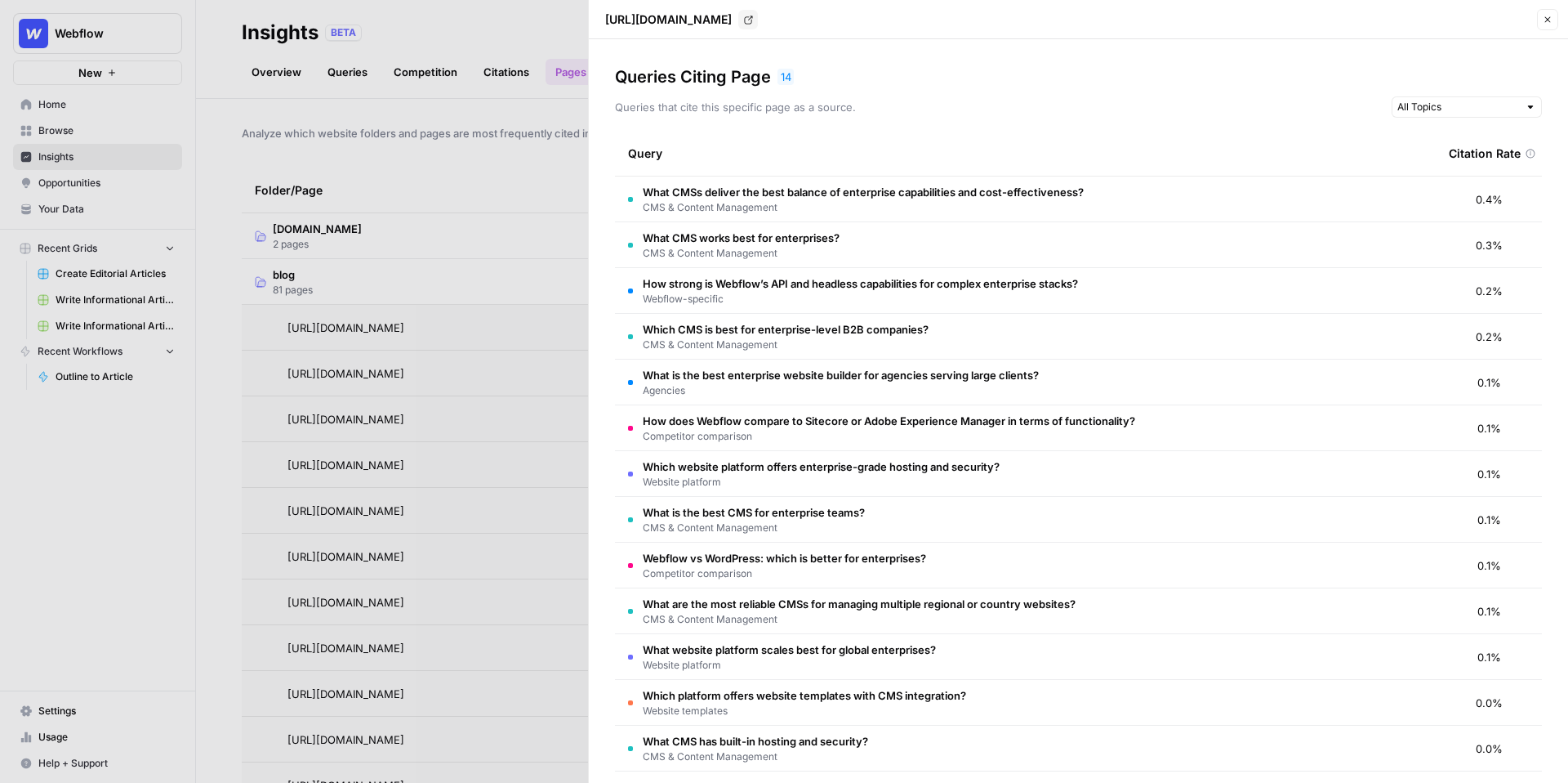
click at [1539, 21] on button "Close" at bounding box center [1547, 19] width 22 height 22
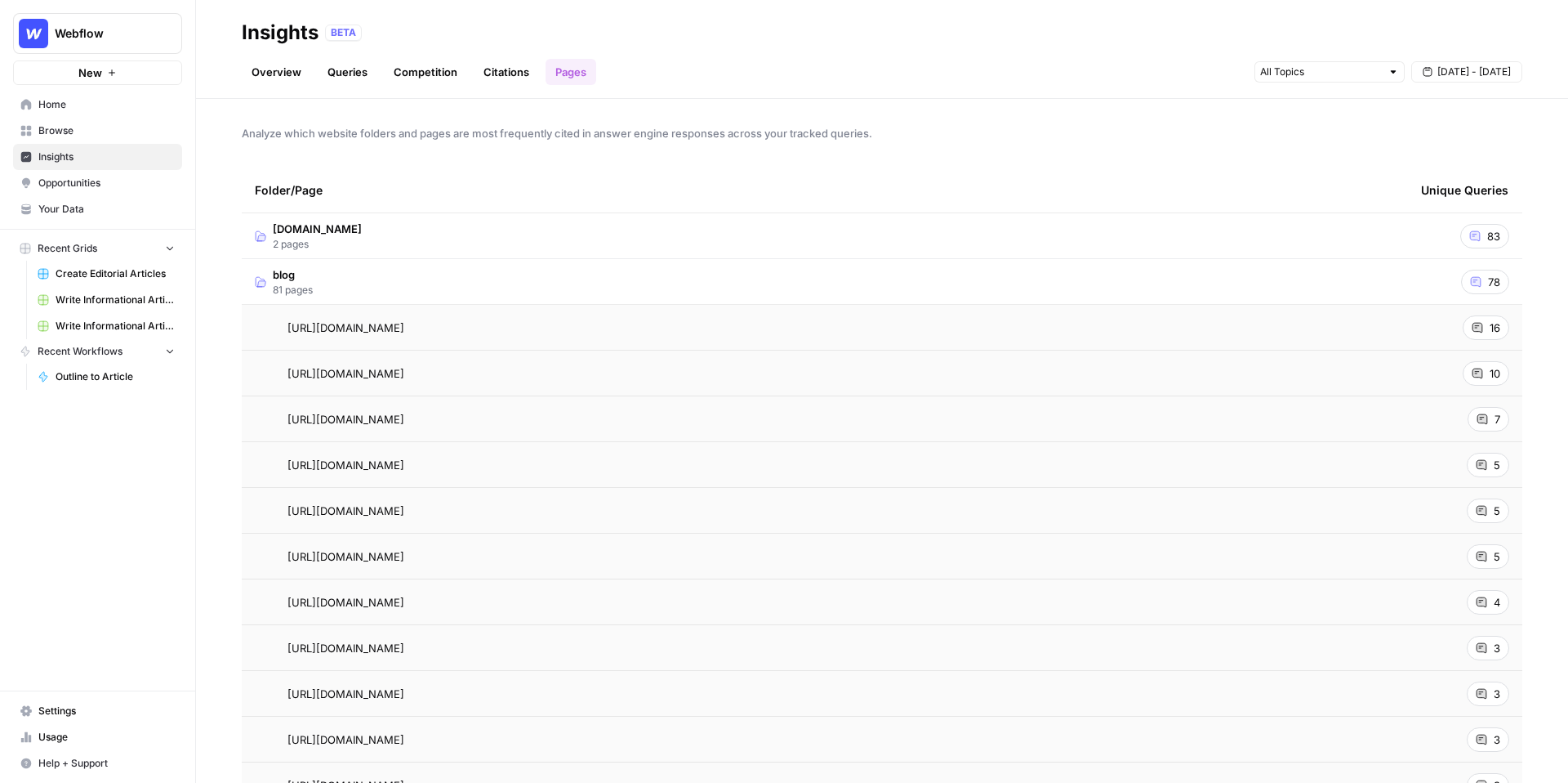
click at [1476, 323] on icon at bounding box center [1477, 327] width 10 height 10
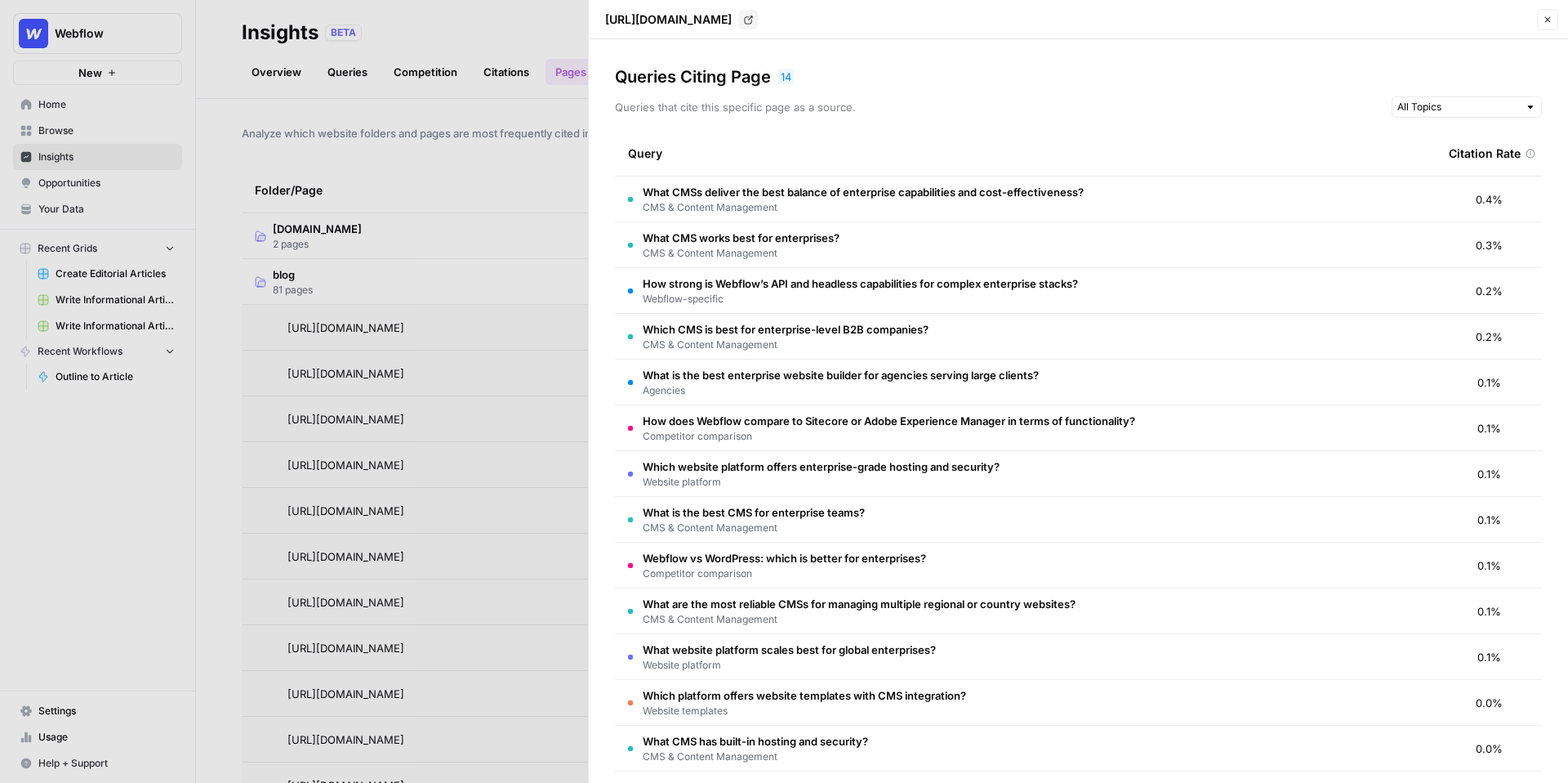
click at [1546, 24] on button "Close" at bounding box center [1547, 19] width 22 height 22
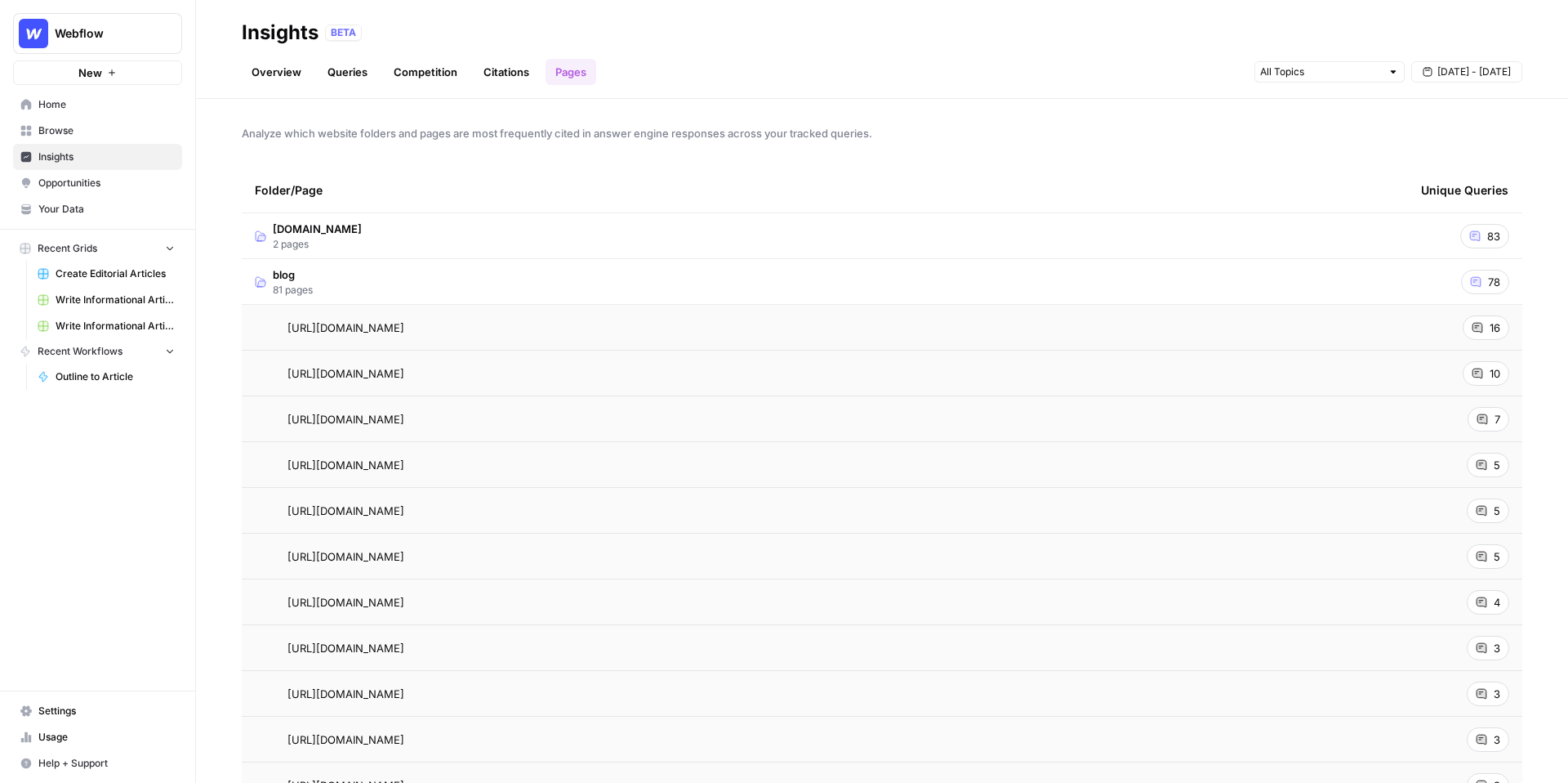
click at [80, 181] on span "Opportunities" at bounding box center [106, 183] width 137 height 15
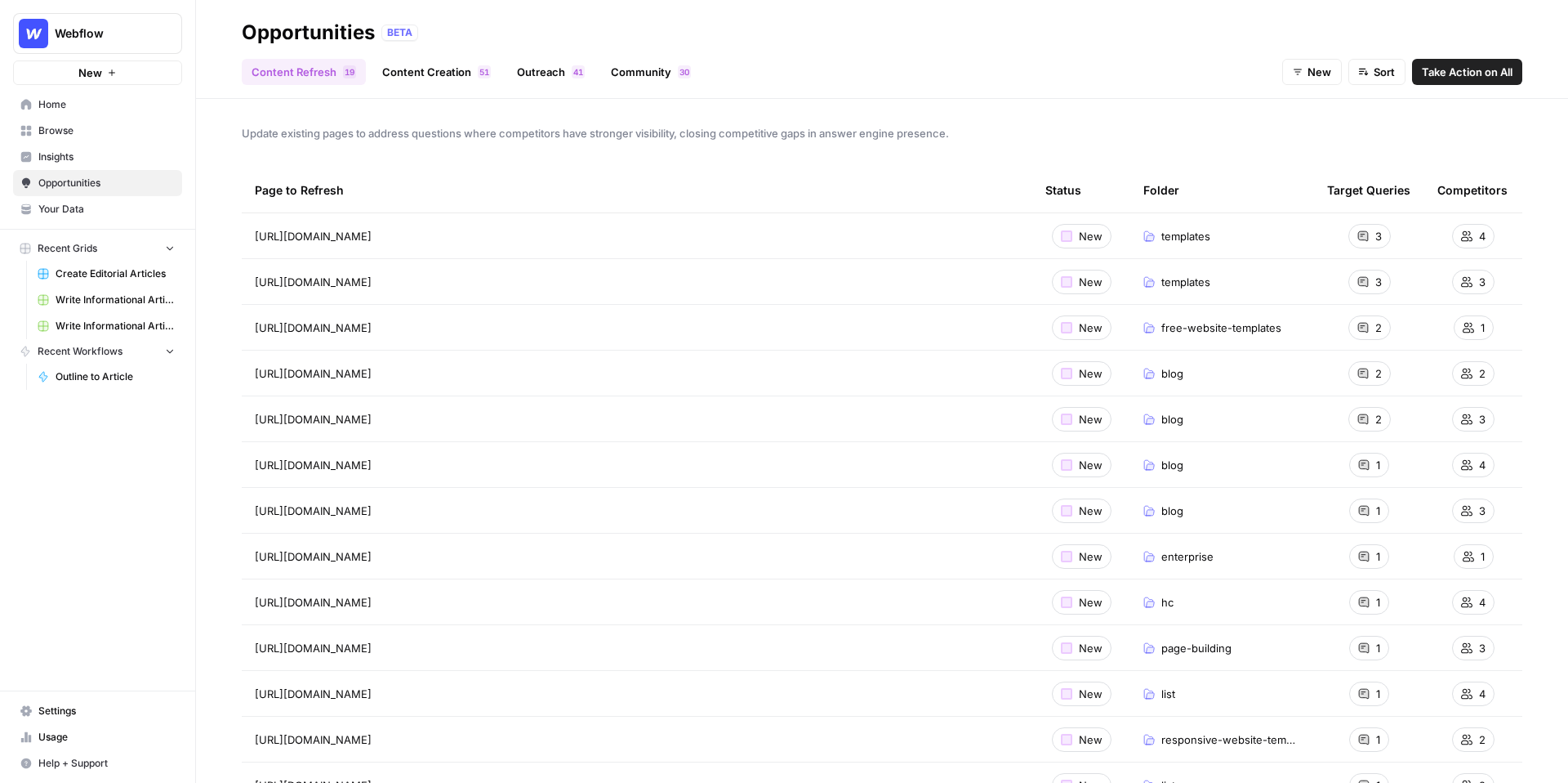
click at [432, 67] on link "Content Creation 1 5" at bounding box center [437, 72] width 128 height 26
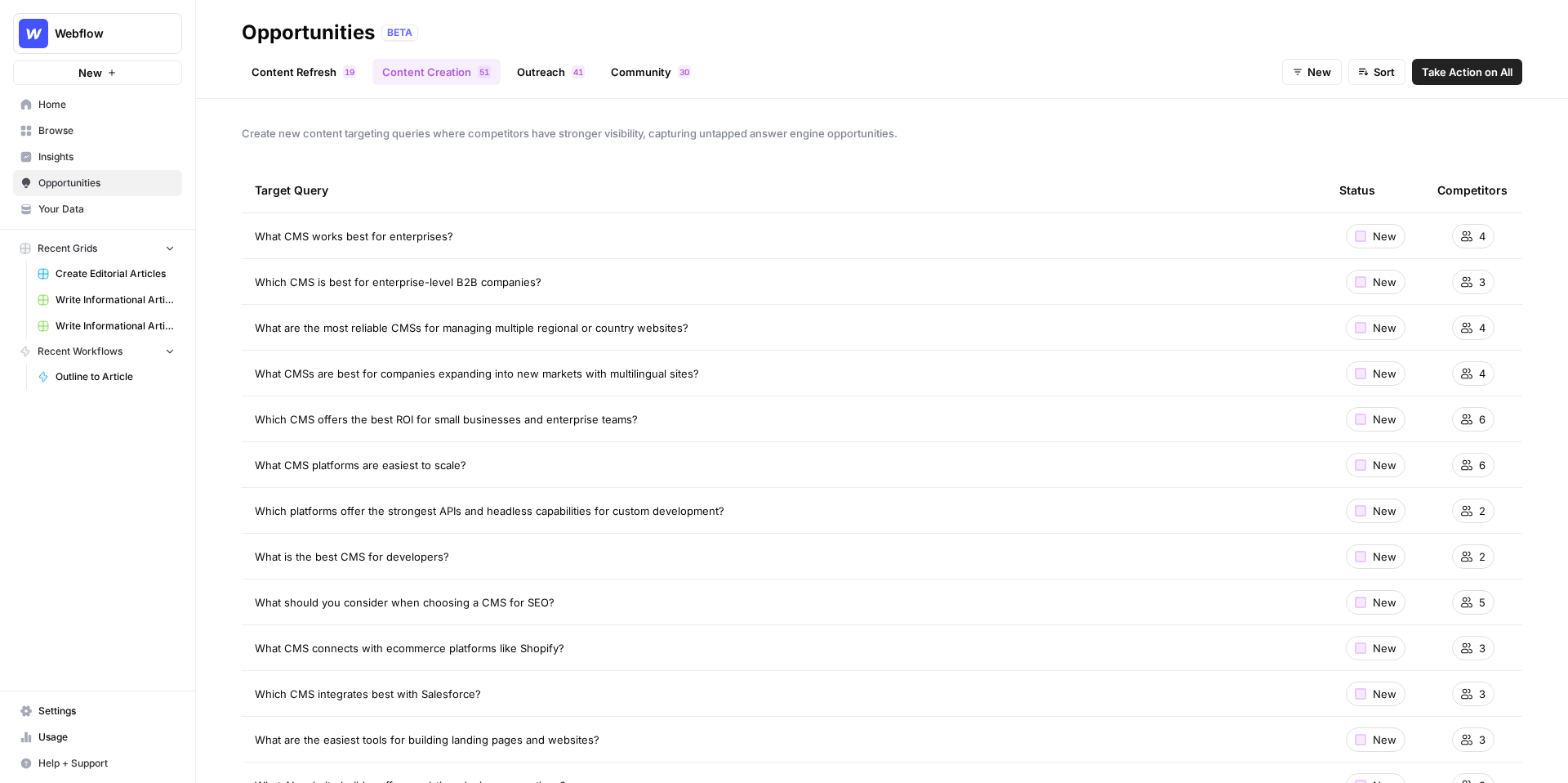
click at [1466, 74] on span "Take Action on All" at bounding box center [1467, 72] width 91 height 16
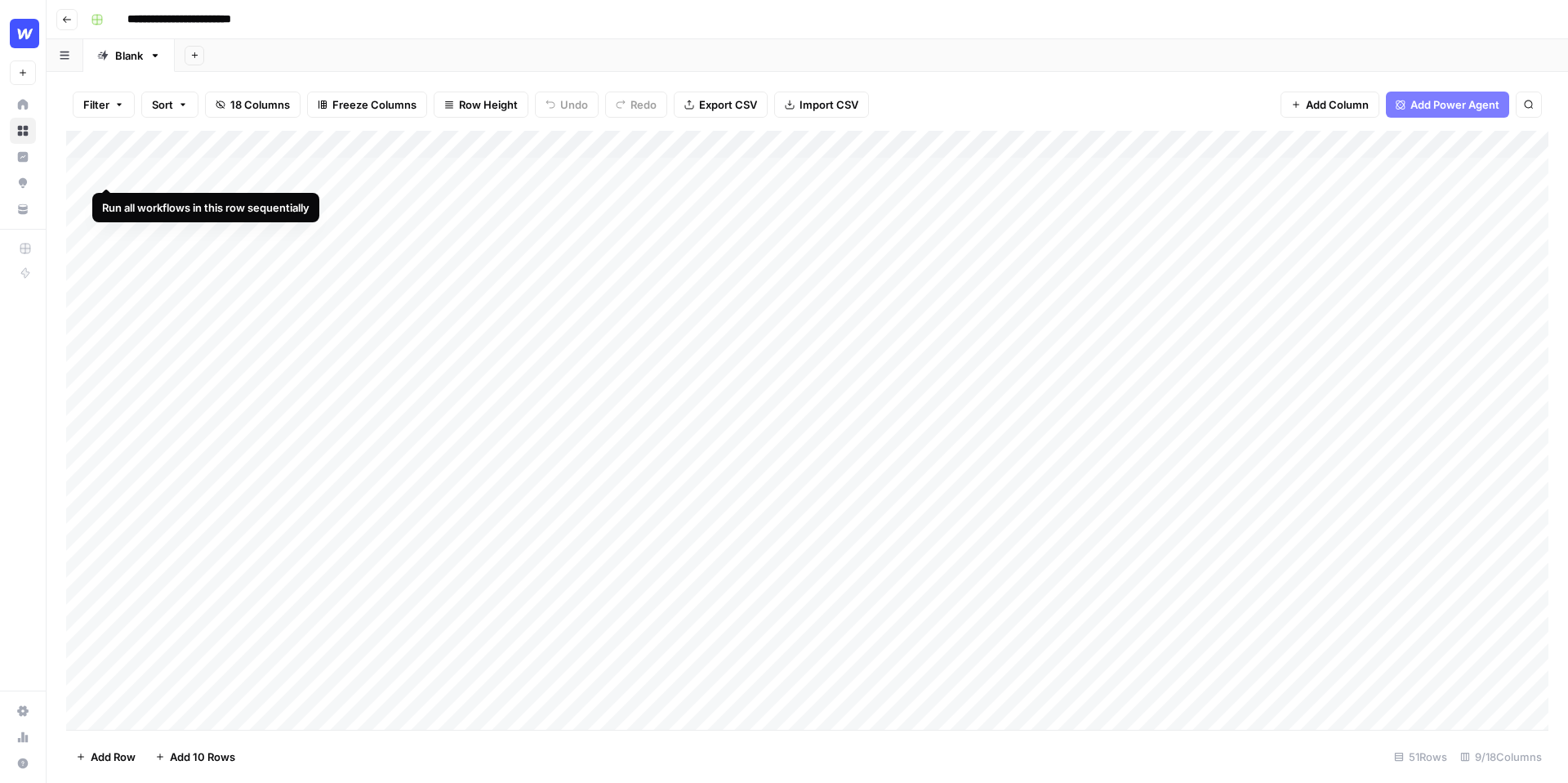
click at [109, 168] on div "Add Column" at bounding box center [807, 430] width 1482 height 599
